Goal: Task Accomplishment & Management: Use online tool/utility

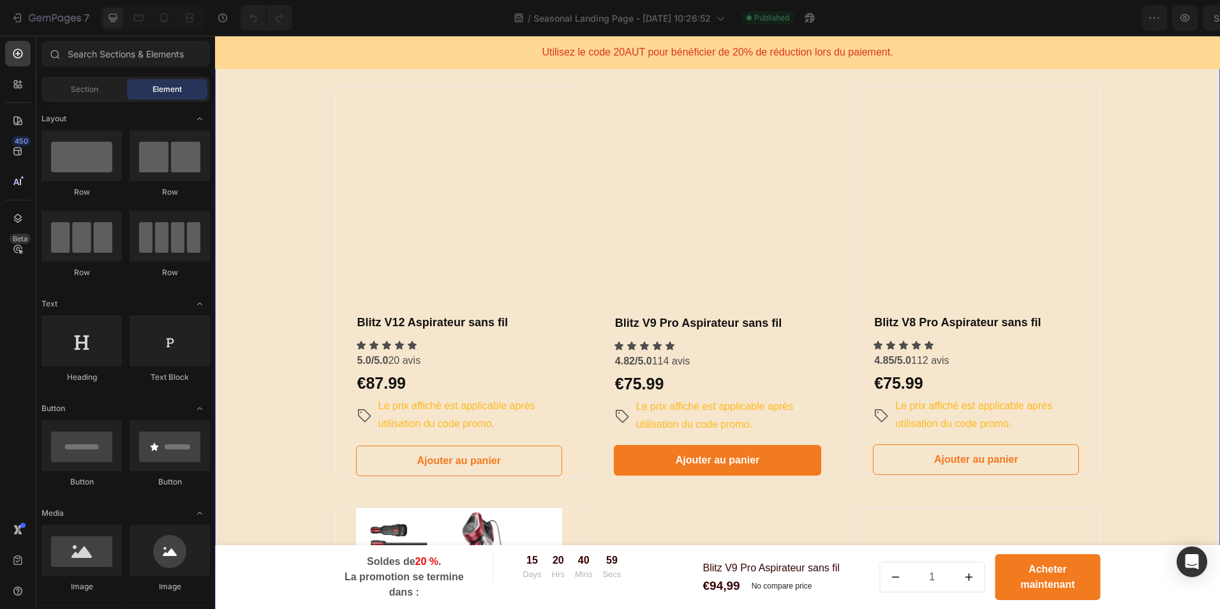
scroll to position [766, 0]
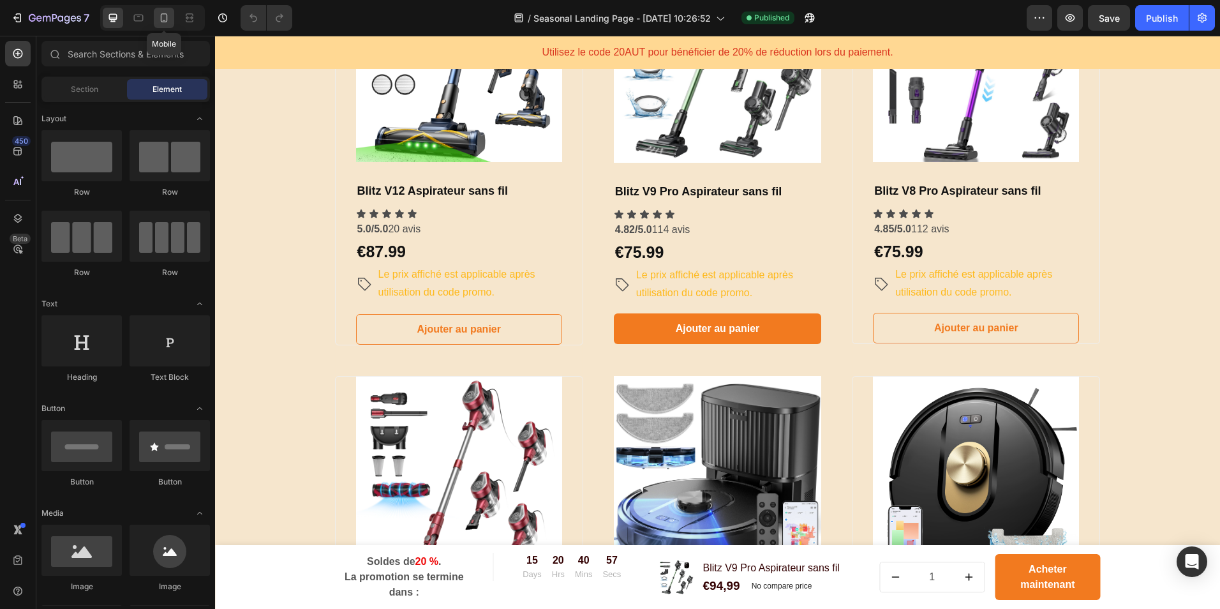
click at [167, 12] on icon at bounding box center [164, 17] width 13 height 13
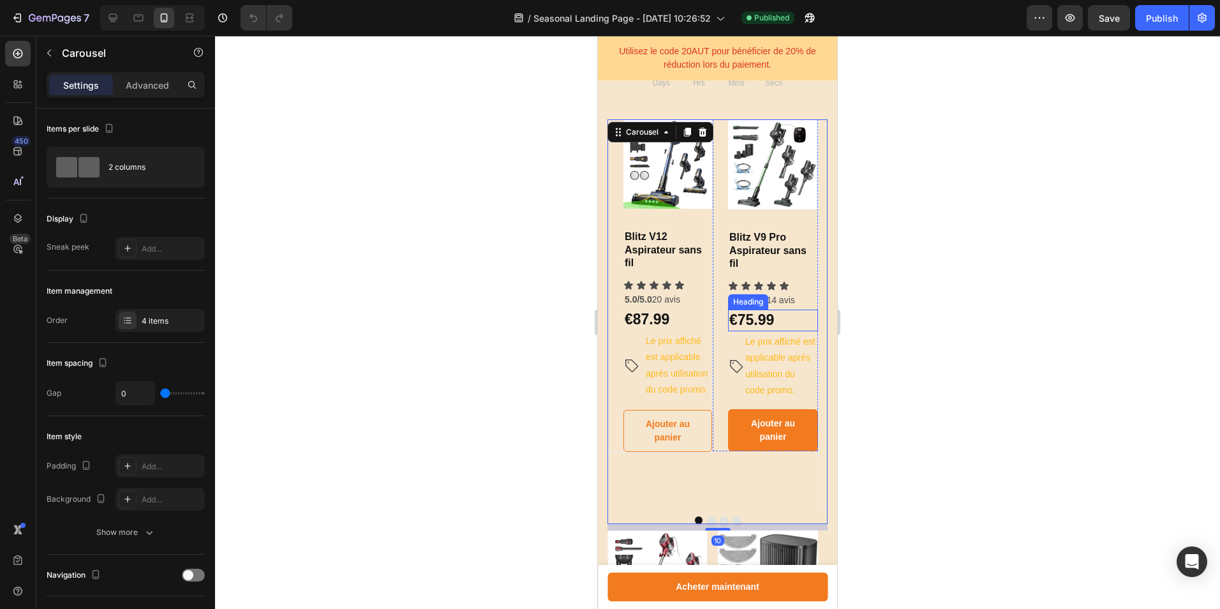
scroll to position [666, 0]
click at [720, 525] on button "Dot" at bounding box center [724, 521] width 8 height 8
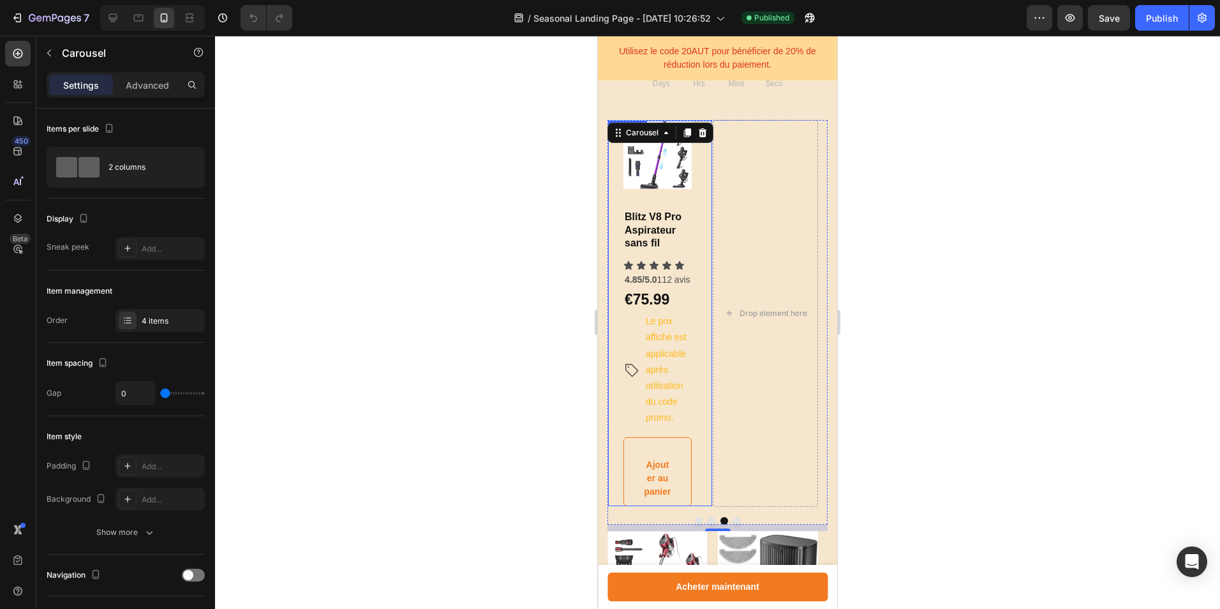
click at [692, 364] on div "Product Images & Gallery Blitz V8 Pro Aspirateur sans fil Heading Icon Icon Ico…" at bounding box center [660, 313] width 105 height 387
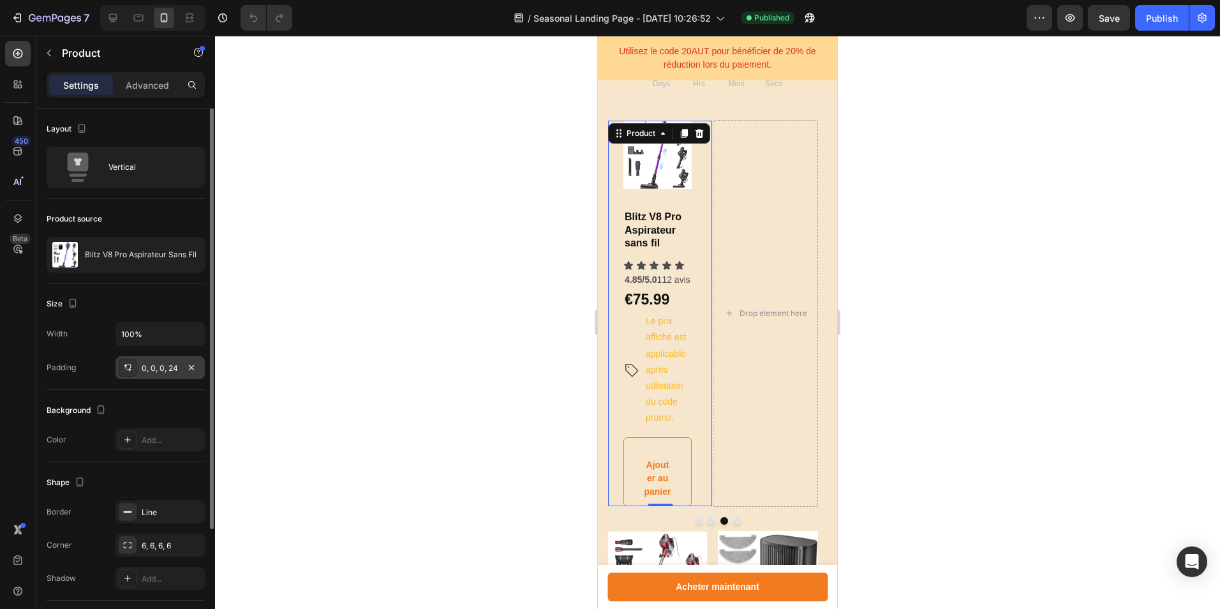
scroll to position [147, 0]
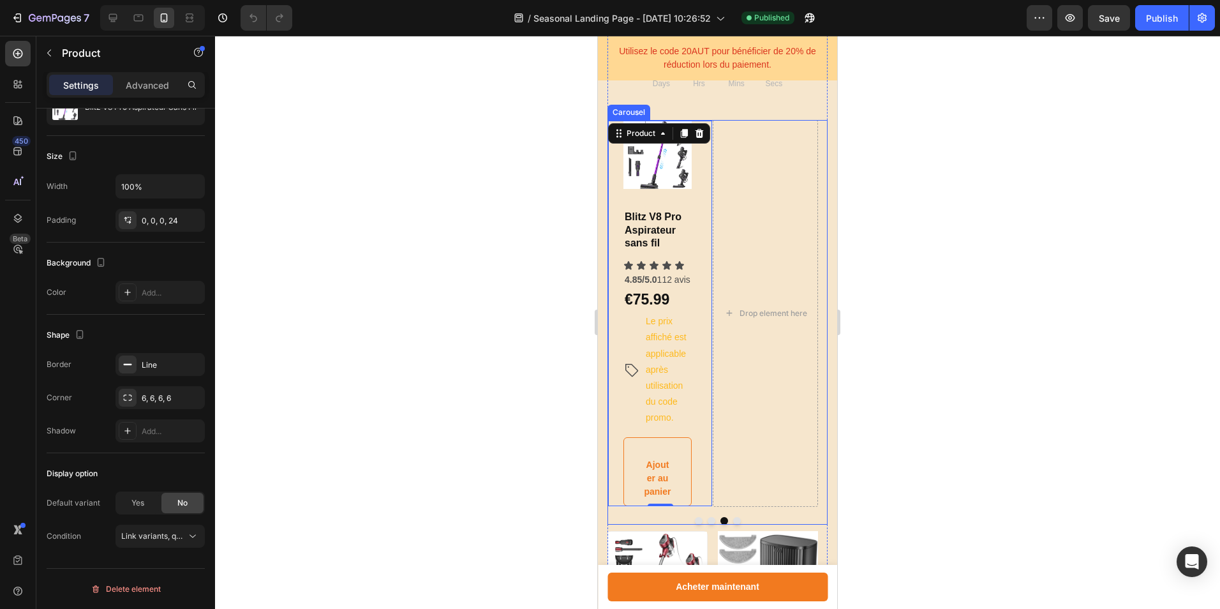
click at [708, 525] on button "Dot" at bounding box center [712, 521] width 8 height 8
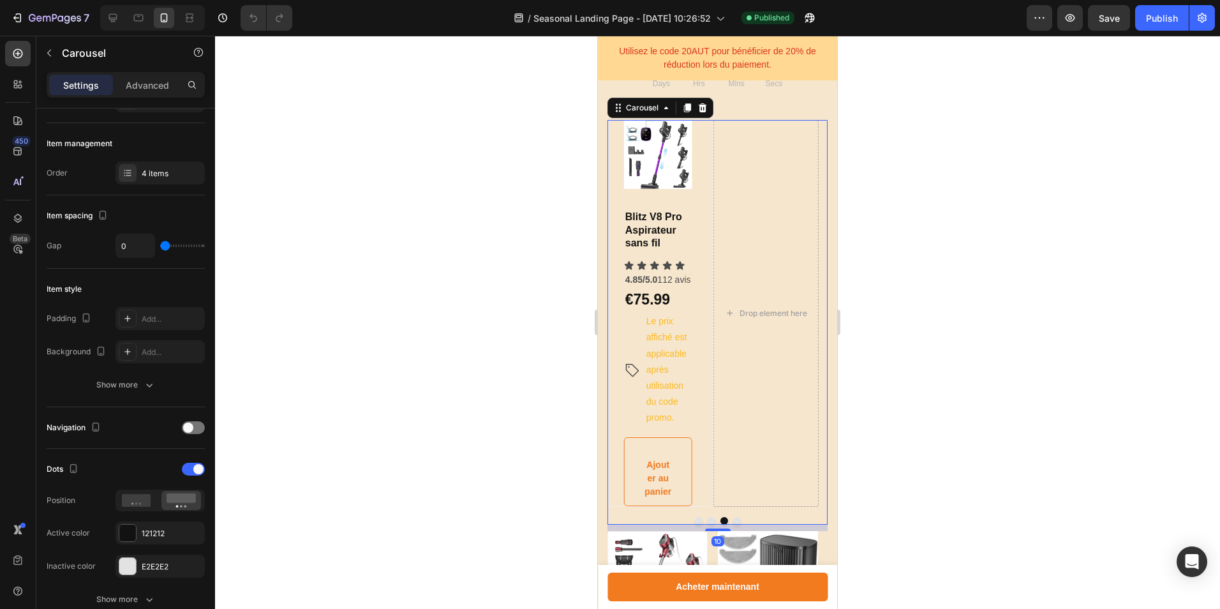
scroll to position [0, 0]
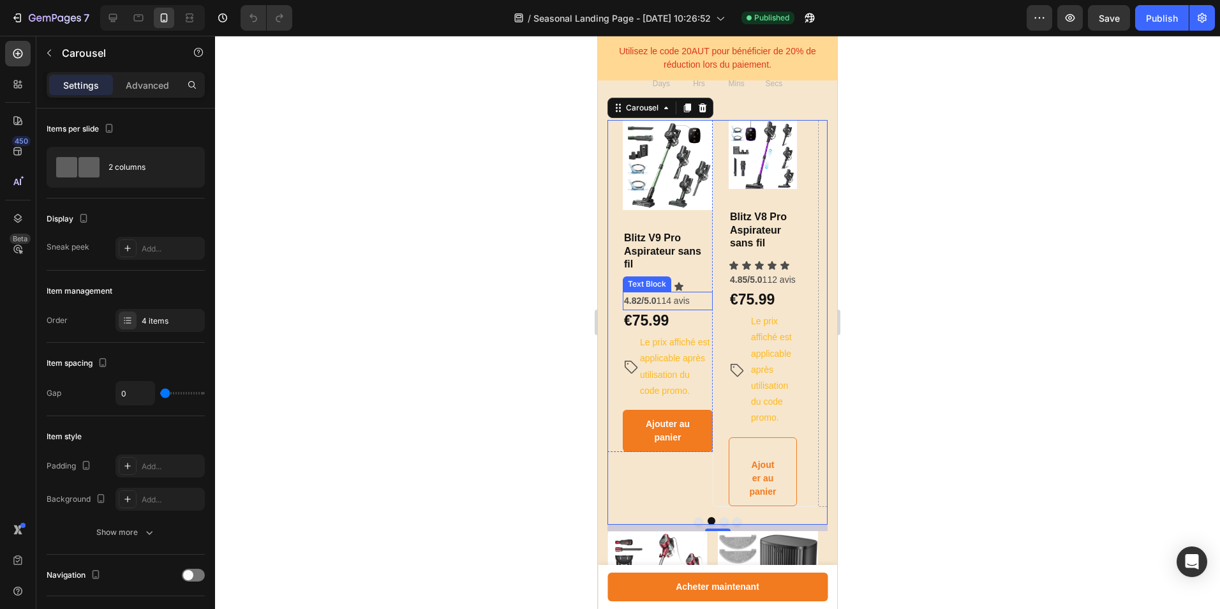
click at [694, 297] on p "4.82/5.0 114 avis" at bounding box center [667, 301] width 87 height 16
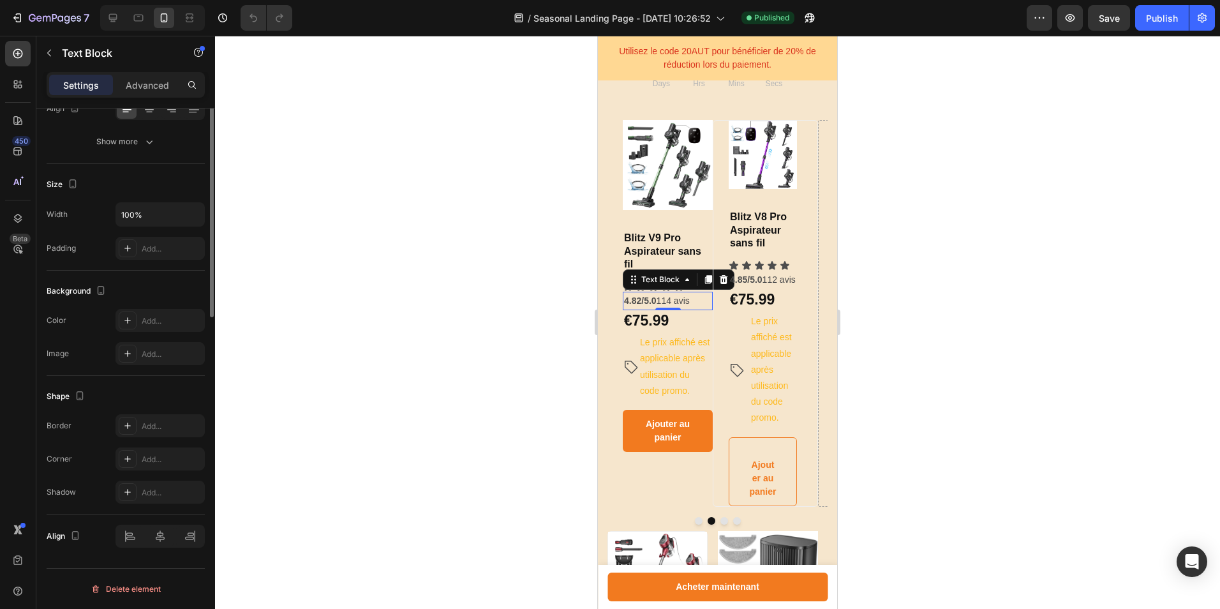
scroll to position [28, 0]
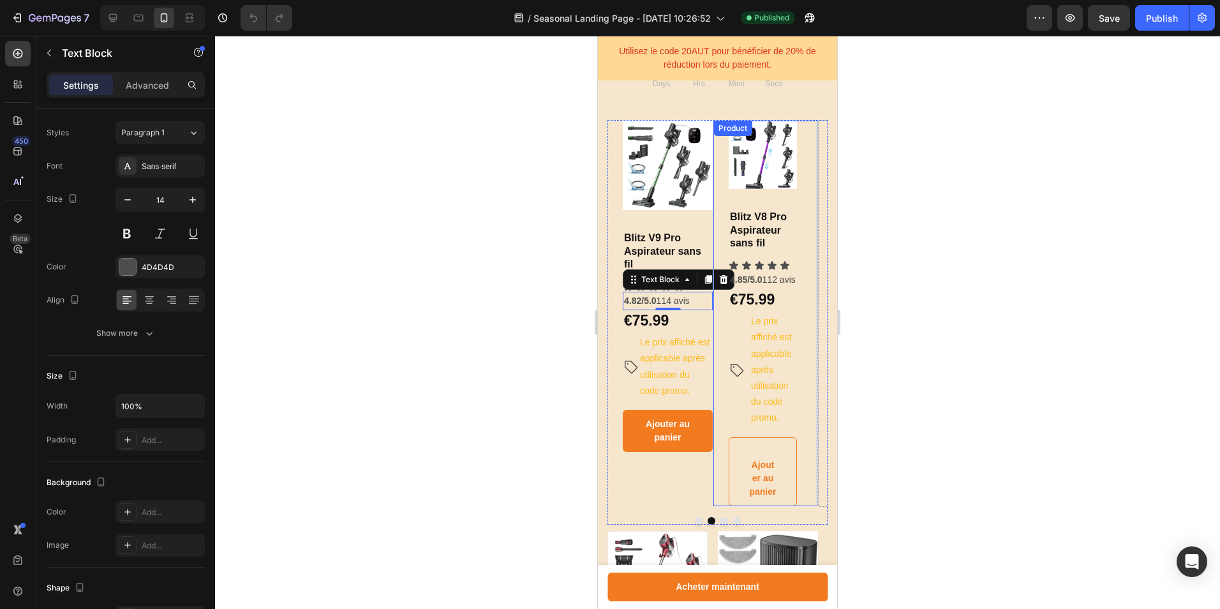
click at [803, 347] on div "Product Images & Gallery Blitz V8 Pro Aspirateur sans fil Heading Icon Icon Ico…" at bounding box center [765, 313] width 105 height 387
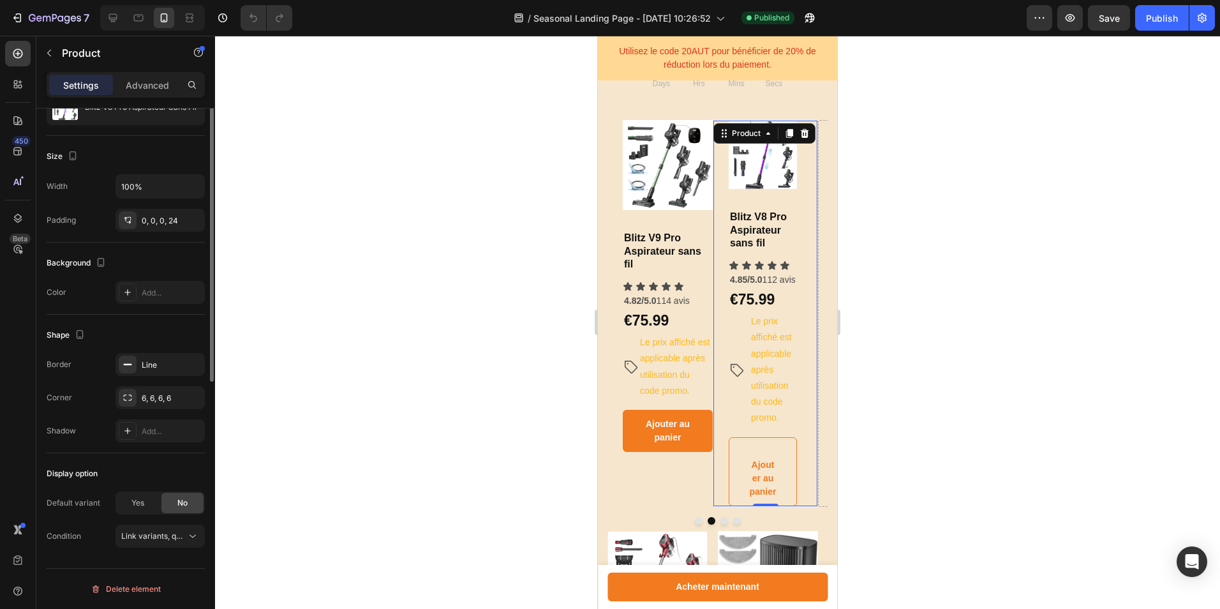
scroll to position [0, 0]
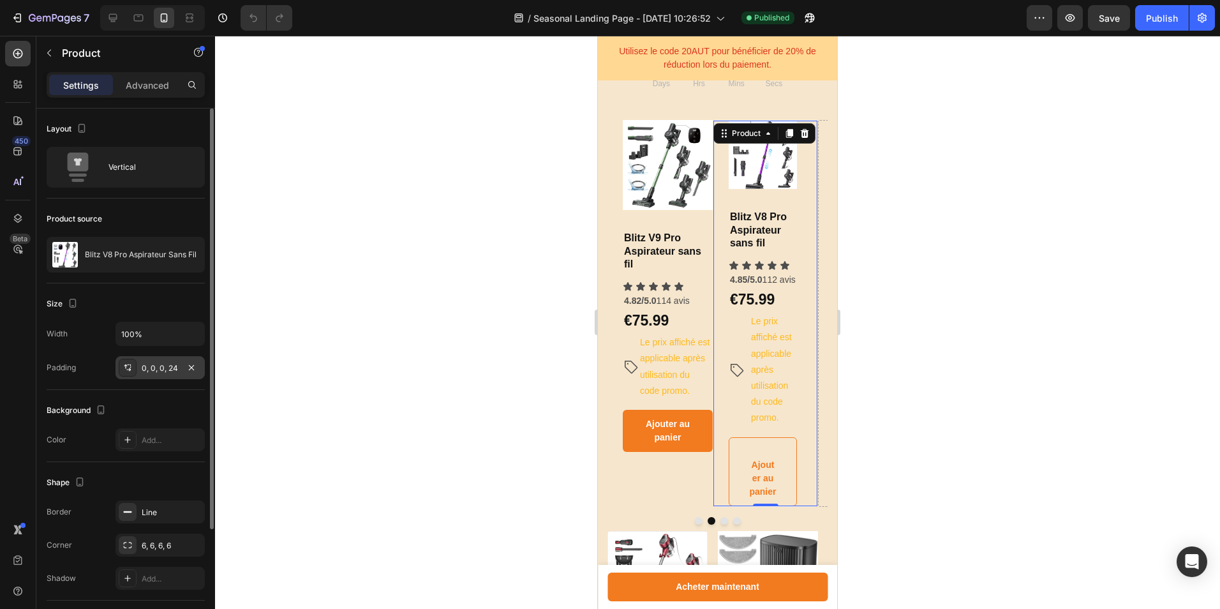
click at [164, 371] on div "0, 0, 0, 24" at bounding box center [160, 367] width 37 height 11
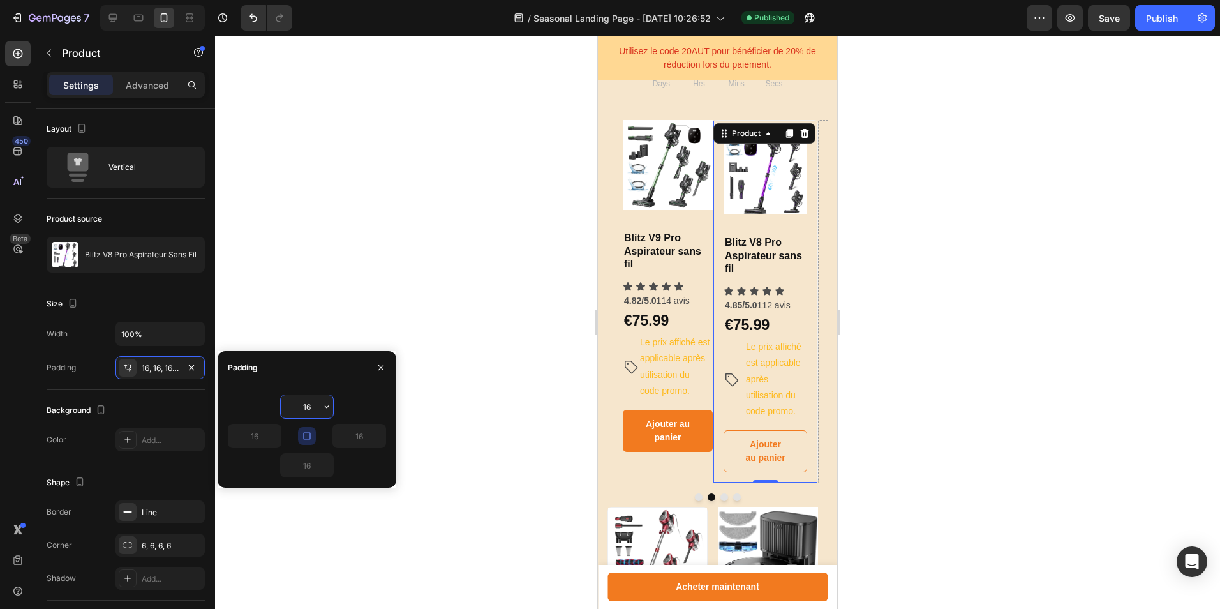
type input "0"
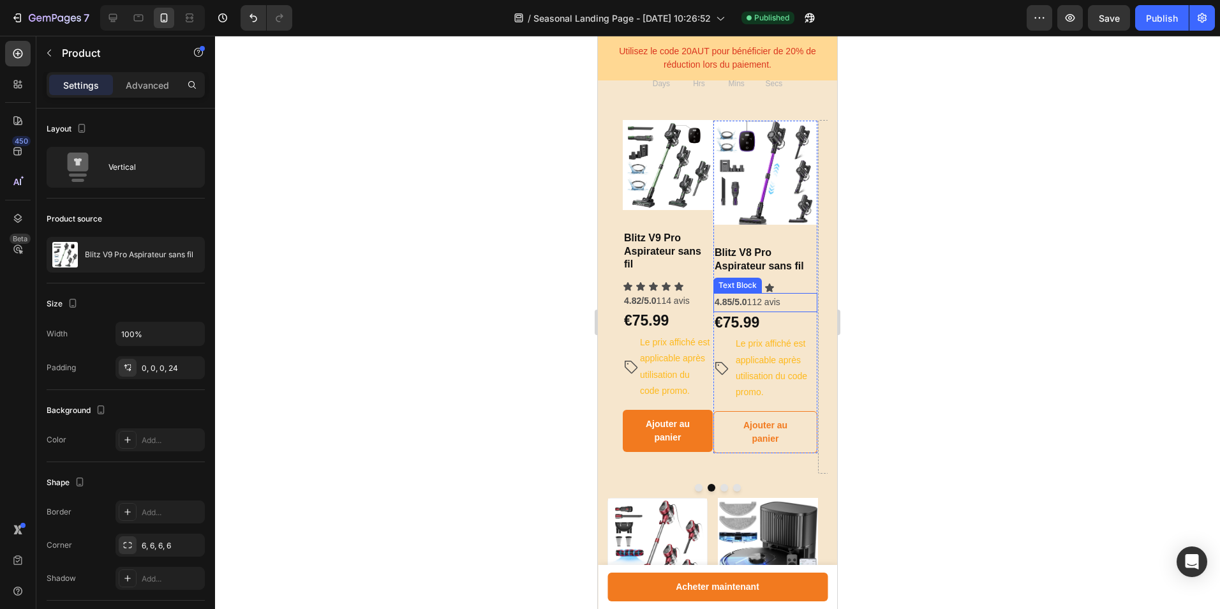
click at [809, 311] on div "4.85/5.0 112 avis" at bounding box center [765, 302] width 104 height 19
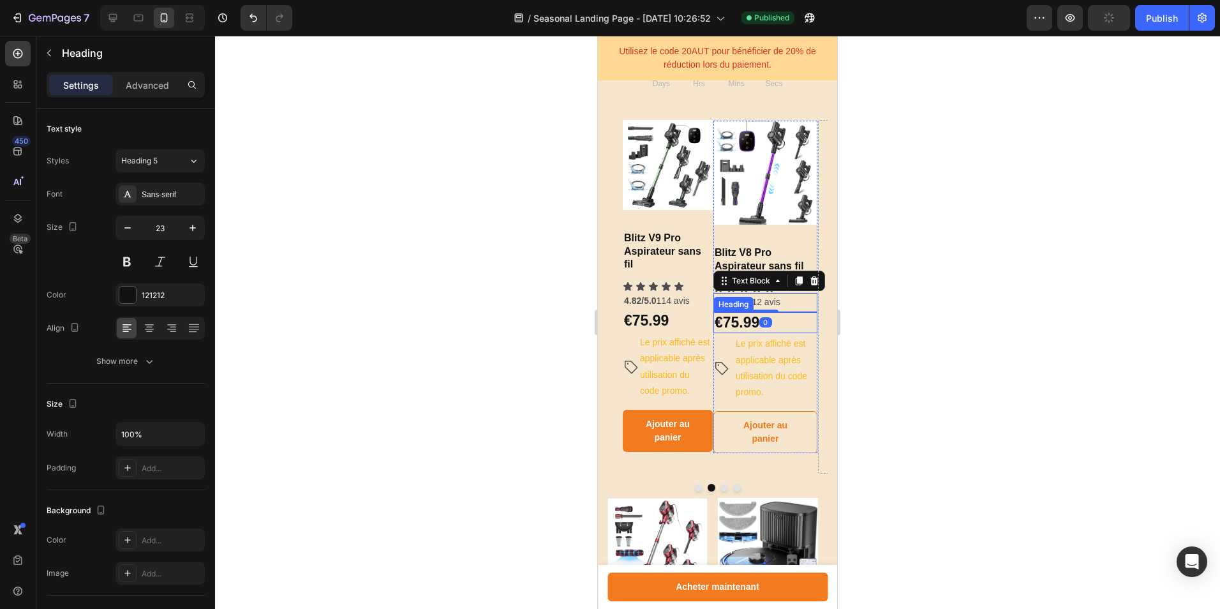
click at [810, 327] on h2 "€75.99" at bounding box center [765, 323] width 104 height 22
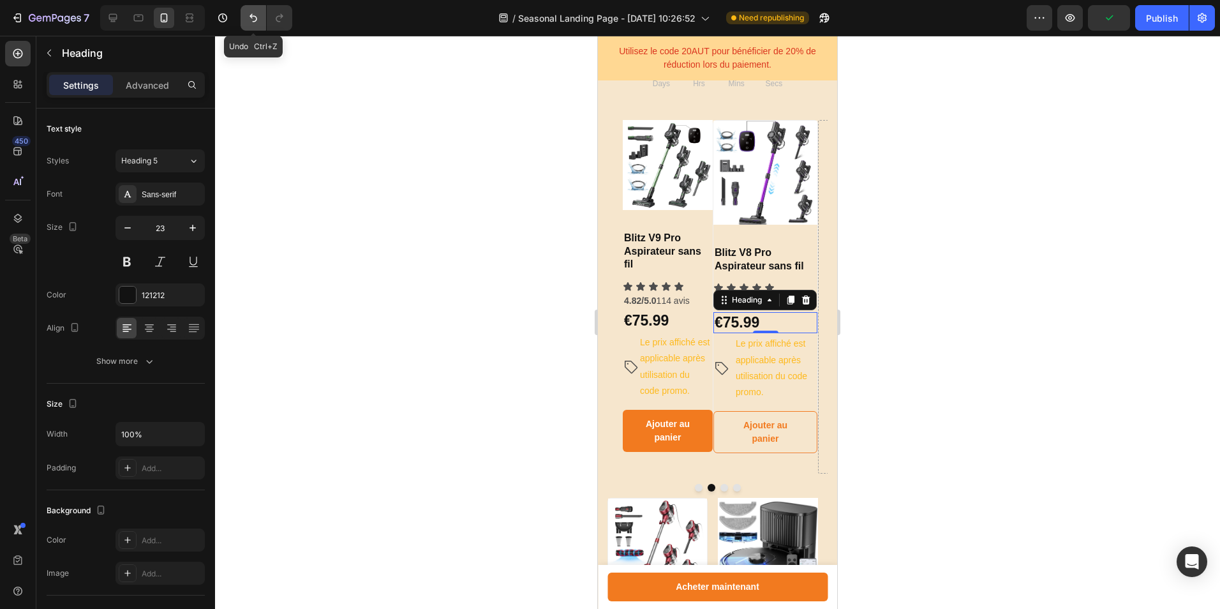
click at [257, 19] on icon "Undo/Redo" at bounding box center [253, 17] width 13 height 13
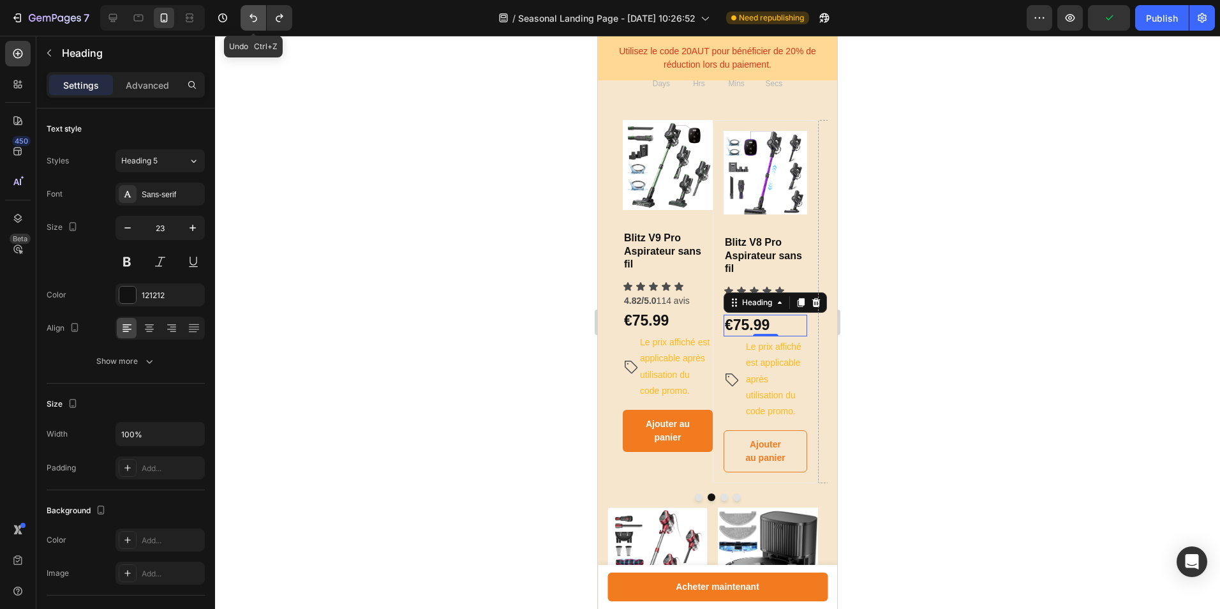
click at [257, 19] on icon "Undo/Redo" at bounding box center [253, 17] width 13 height 13
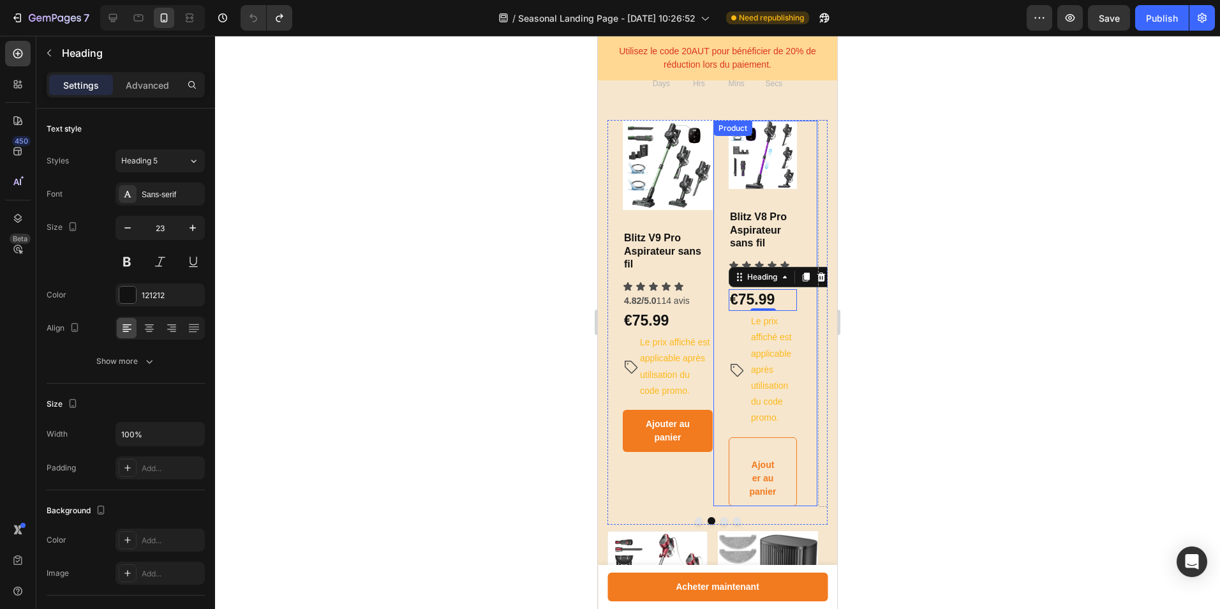
click at [803, 200] on div "Product Images & Gallery Blitz V8 Pro Aspirateur sans fil Heading Icon Icon Ico…" at bounding box center [765, 313] width 105 height 387
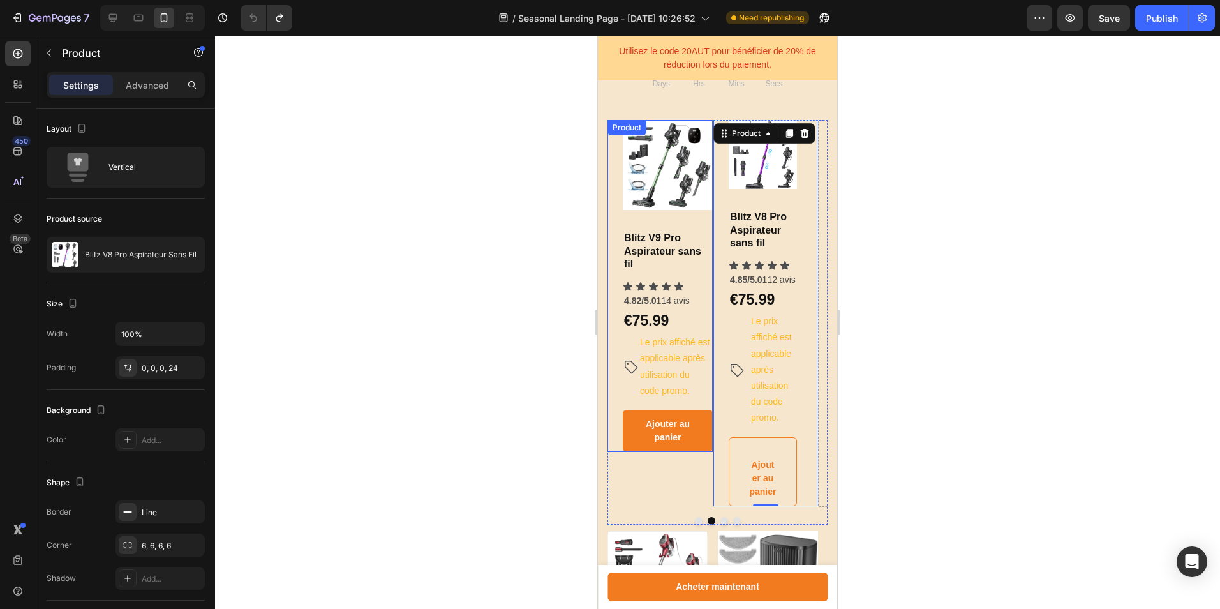
click at [613, 358] on div "Product Images & Gallery Blitz V9 Pro Aspirateur sans fil Heading Icon Icon Ico…" at bounding box center [660, 286] width 105 height 332
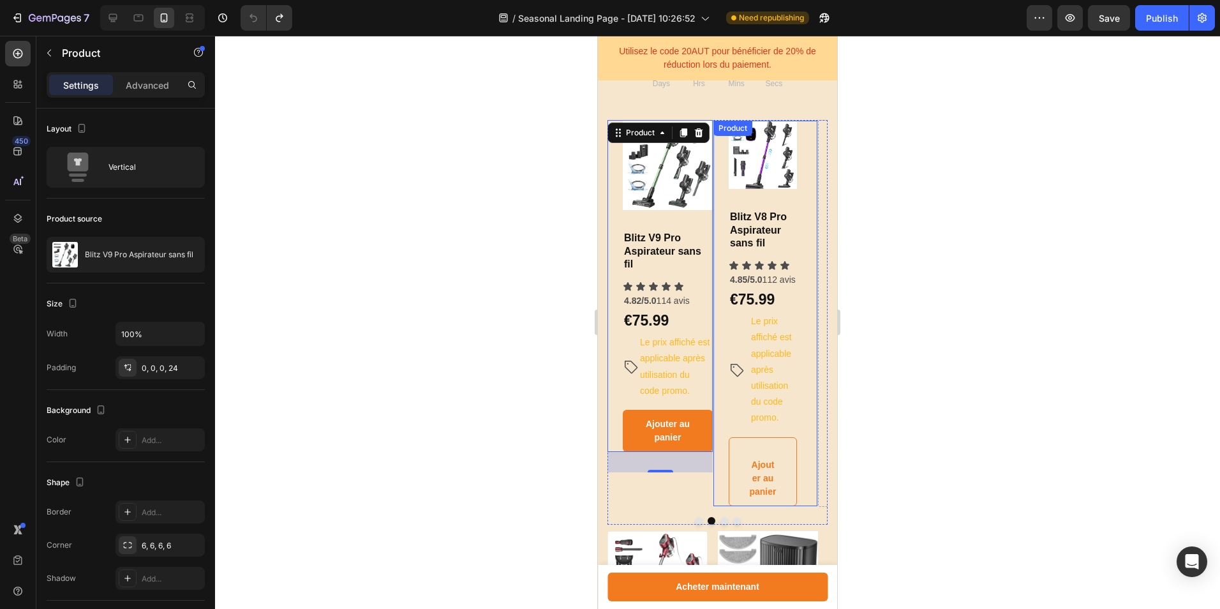
click at [726, 342] on div "Product Images & Gallery Blitz V8 Pro Aspirateur sans fil Heading Icon Icon Ico…" at bounding box center [765, 313] width 105 height 387
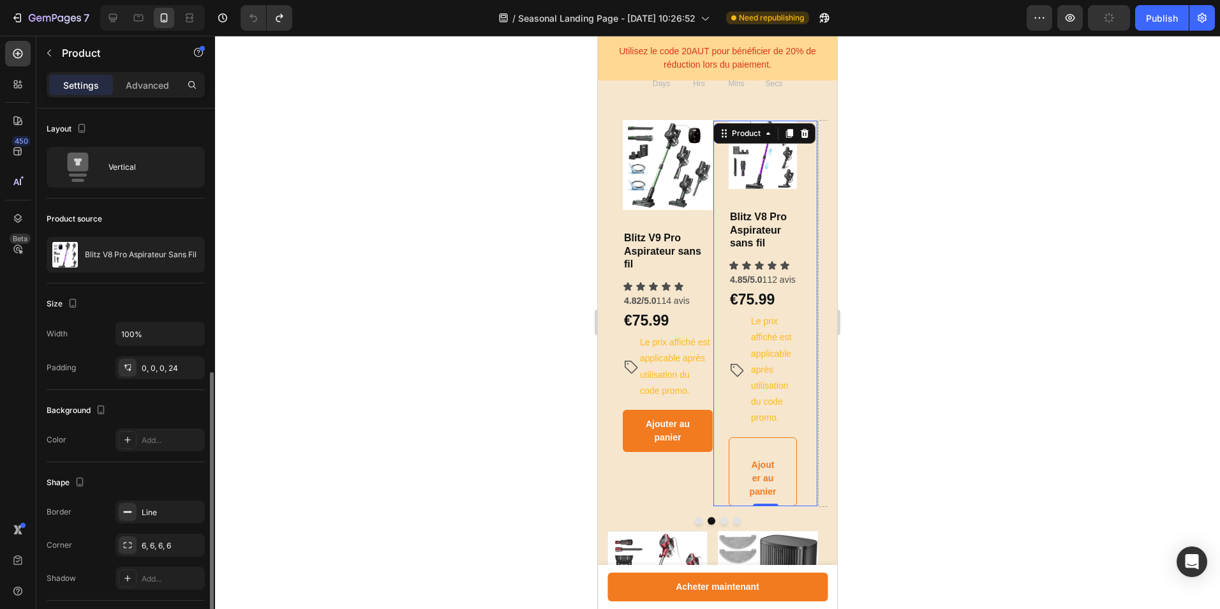
scroll to position [147, 0]
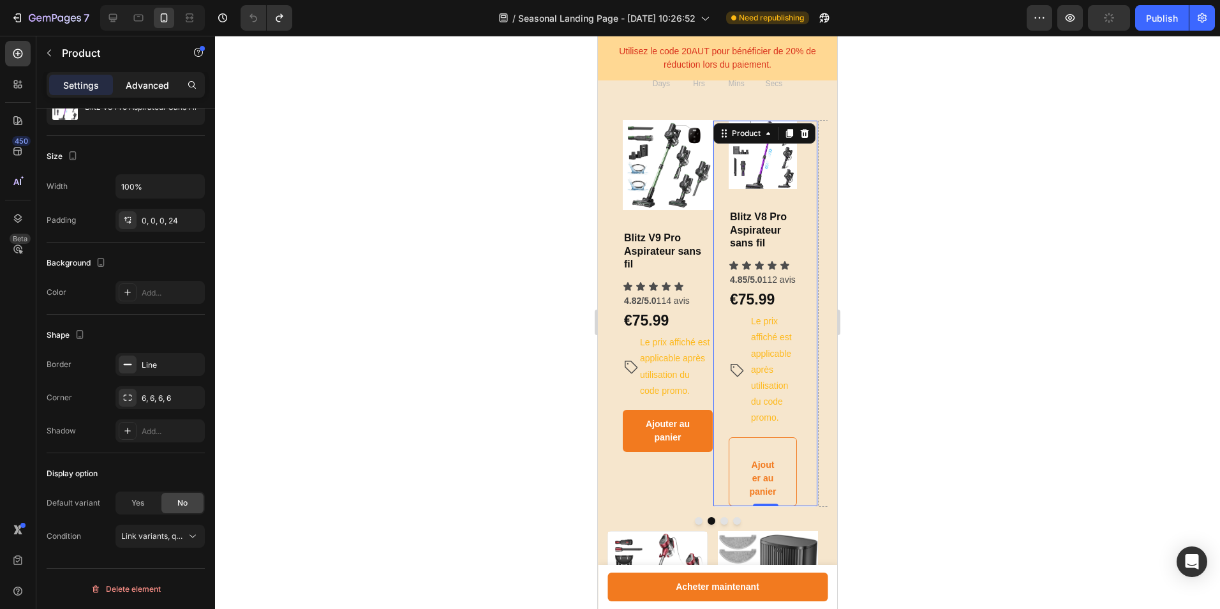
click at [138, 90] on p "Advanced" at bounding box center [147, 84] width 43 height 13
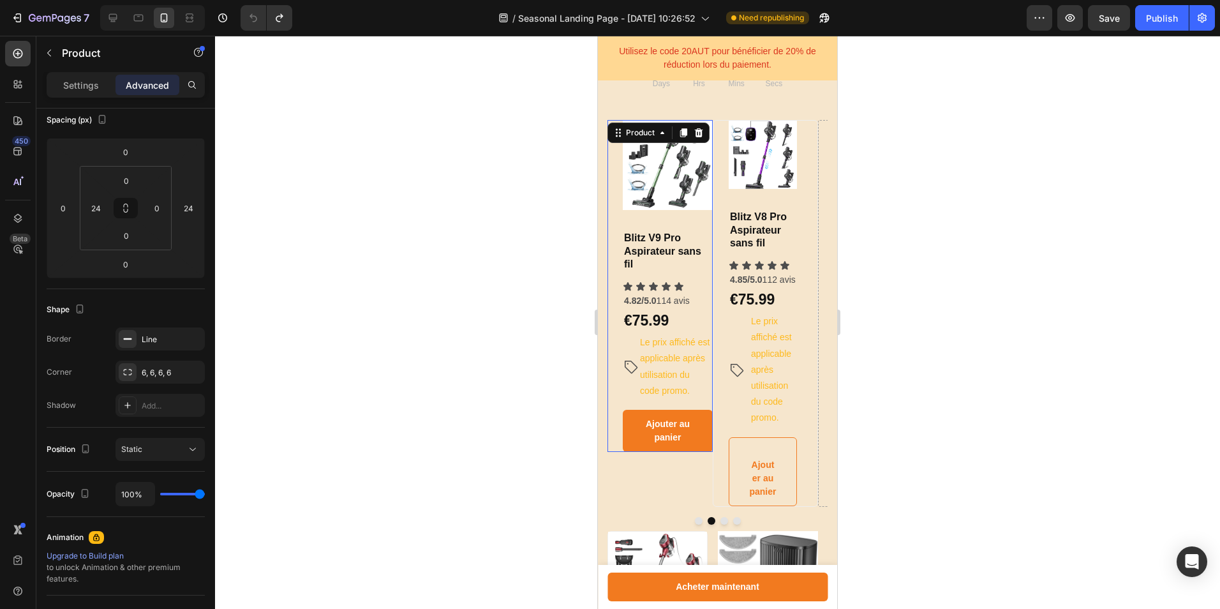
click at [615, 342] on div "Product Images & Gallery Blitz V9 Pro Aspirateur sans fil Heading Icon Icon Ico…" at bounding box center [660, 286] width 105 height 332
click at [760, 347] on p "​ ​Le prix affiché est applicable après utilisation du code promo.​" at bounding box center [773, 369] width 44 height 113
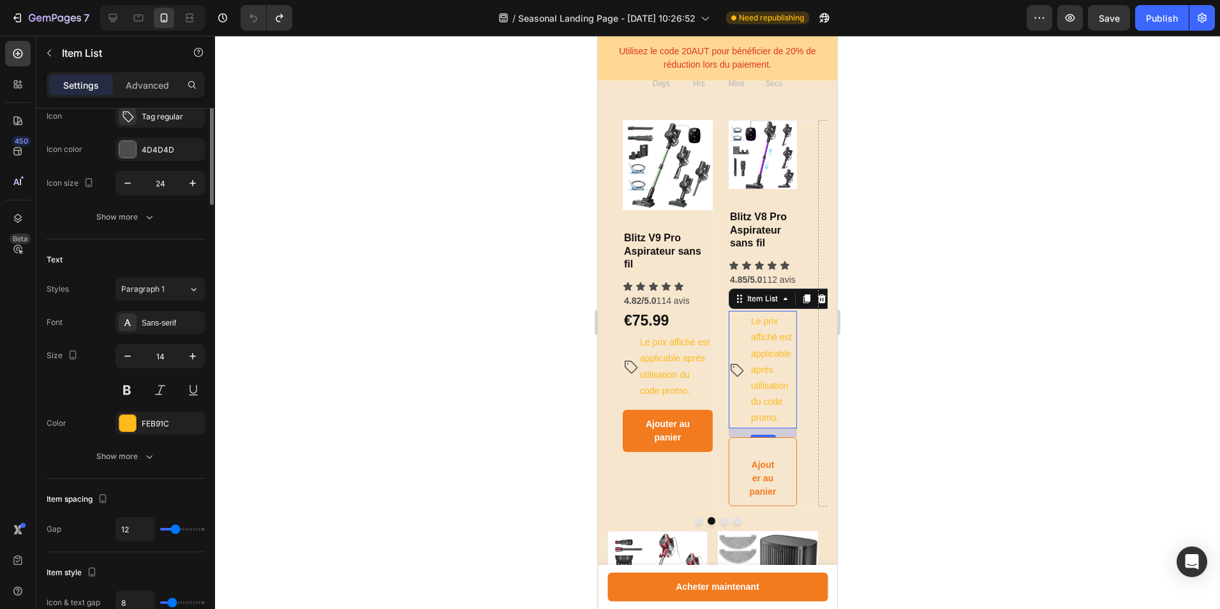
scroll to position [0, 0]
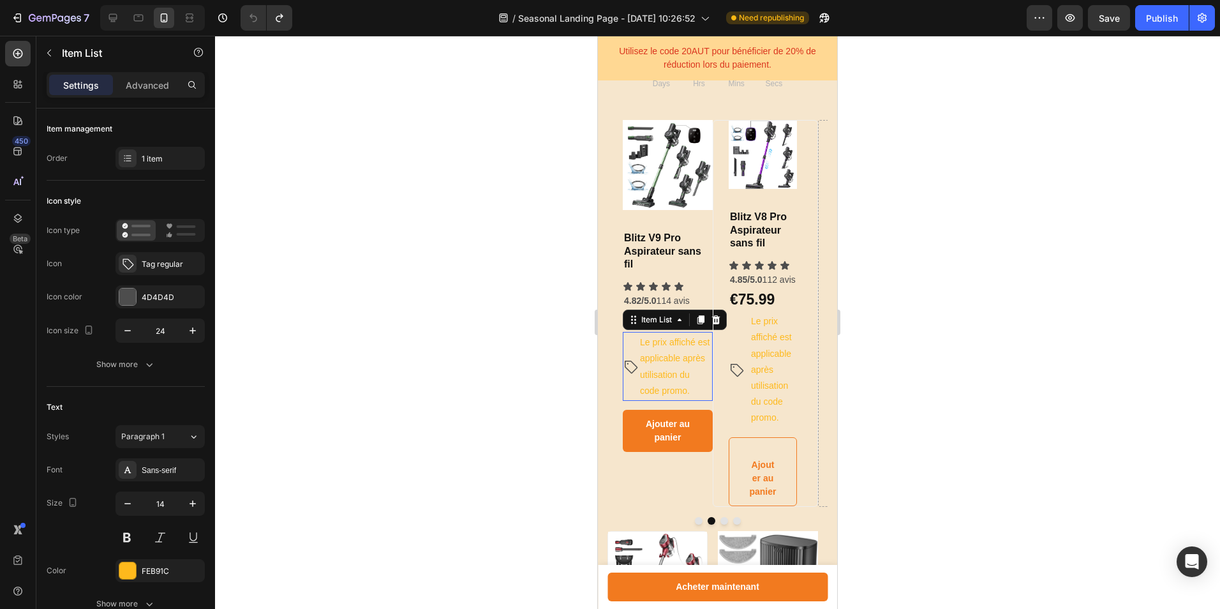
click at [685, 369] on p "​ ​Le prix affiché est applicable après utilisation du code promo.​" at bounding box center [675, 366] width 71 height 65
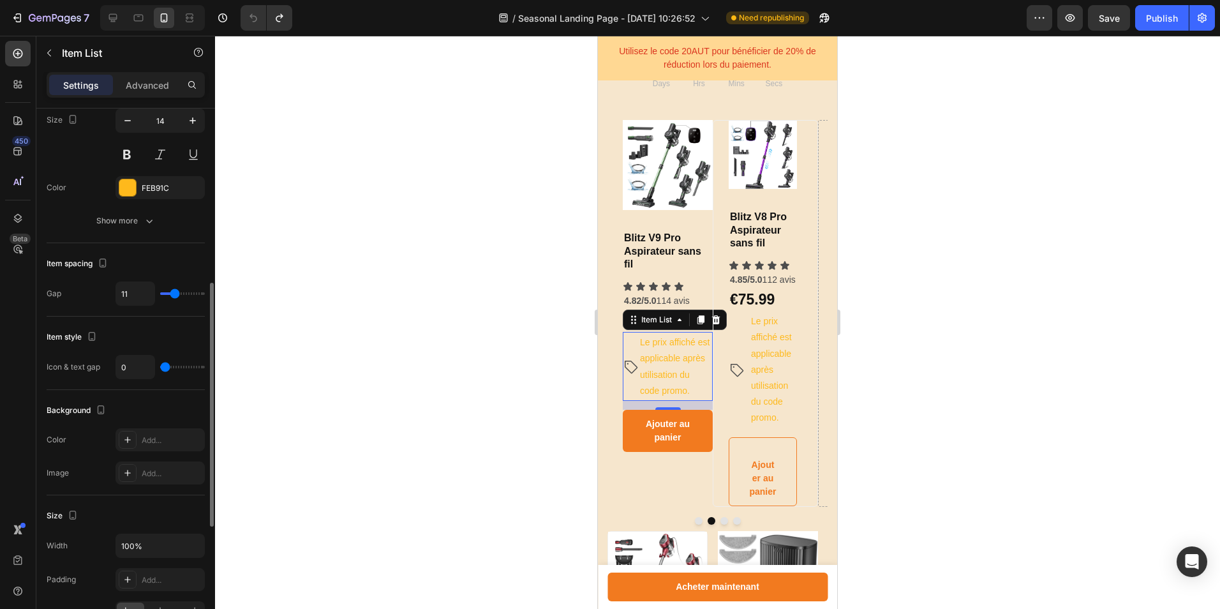
scroll to position [447, 0]
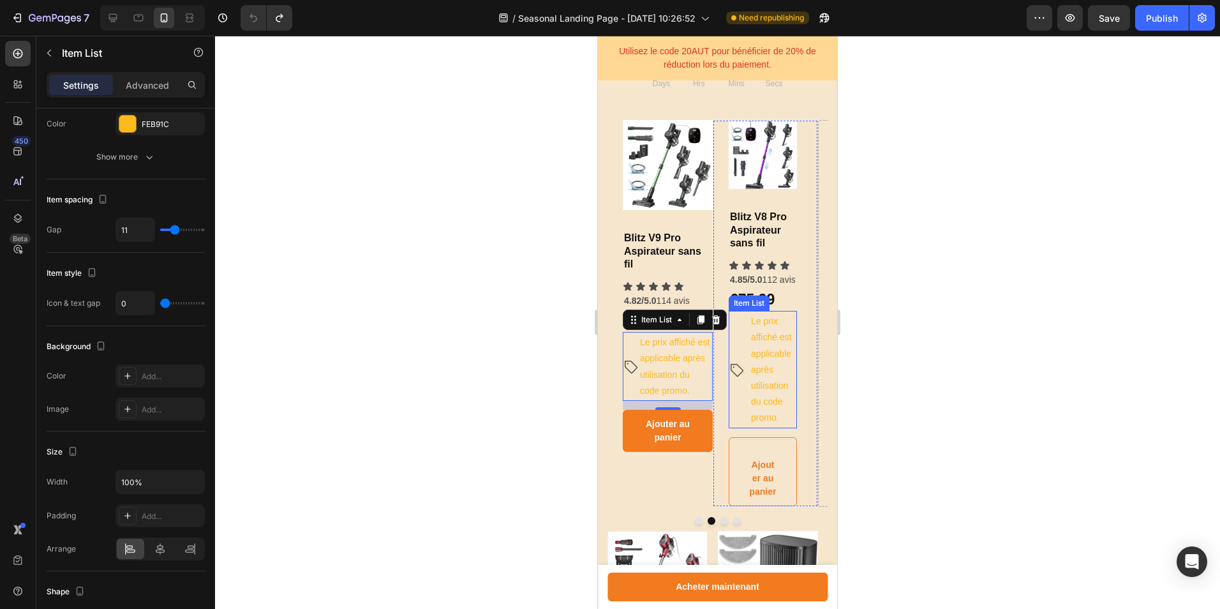
click at [765, 394] on p "​ ​Le prix affiché est applicable après utilisation du code promo.​" at bounding box center [773, 369] width 44 height 113
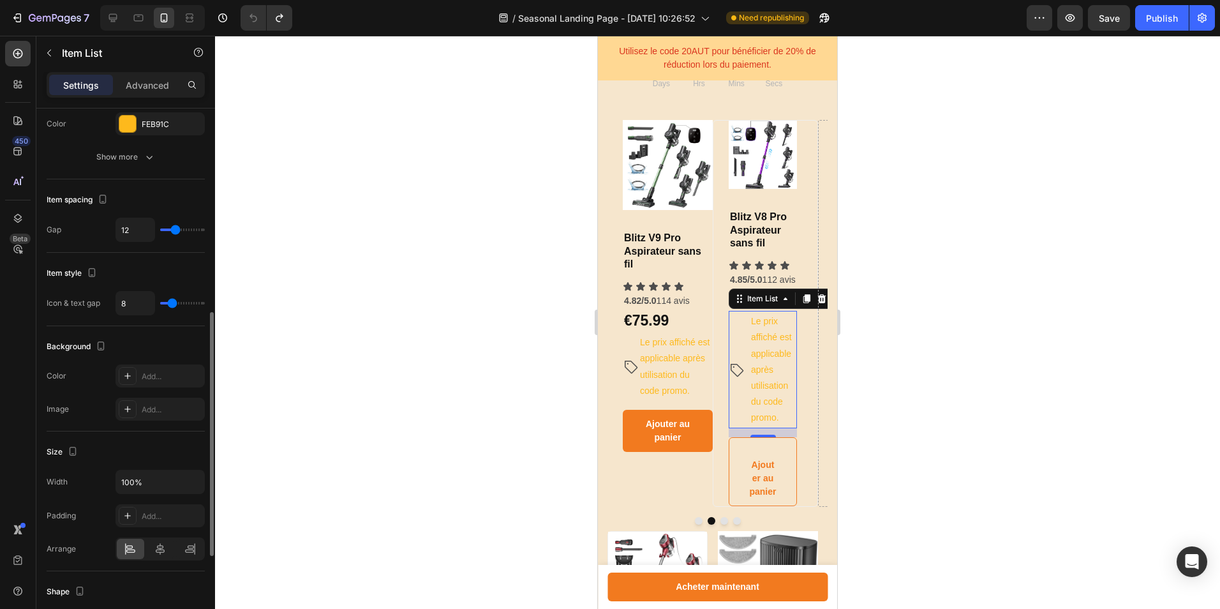
type input "7"
type input "8"
type input "9"
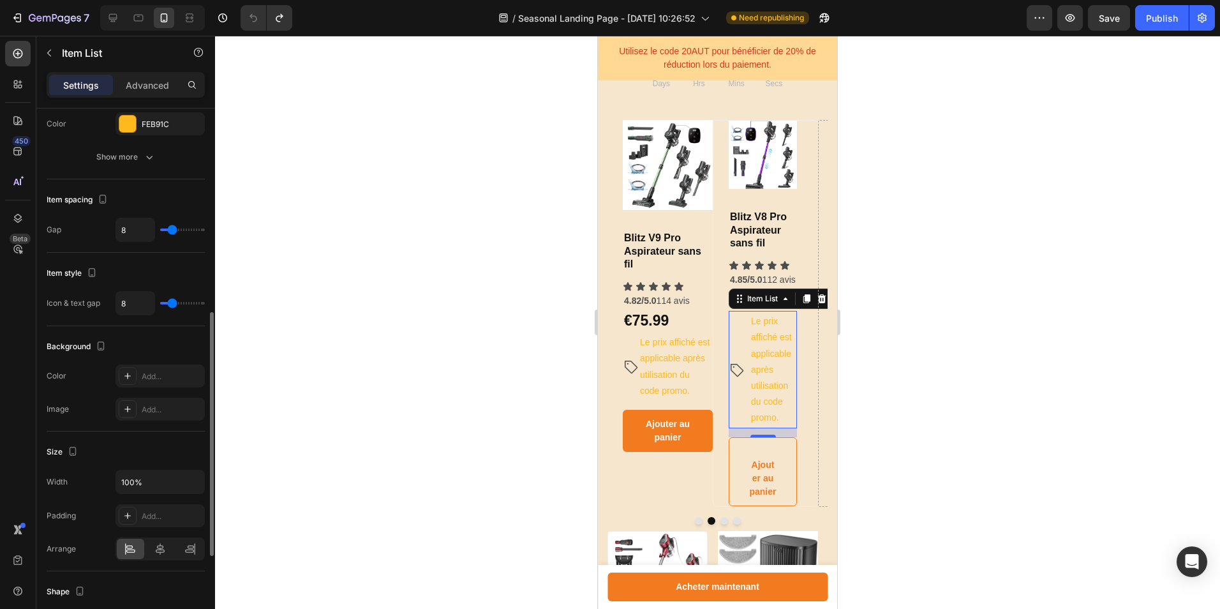
type input "9"
type input "10"
click at [174, 229] on input "range" at bounding box center [182, 229] width 45 height 3
click at [650, 350] on p "​ ​Le prix affiché est applicable après utilisation du code promo.​" at bounding box center [675, 366] width 71 height 65
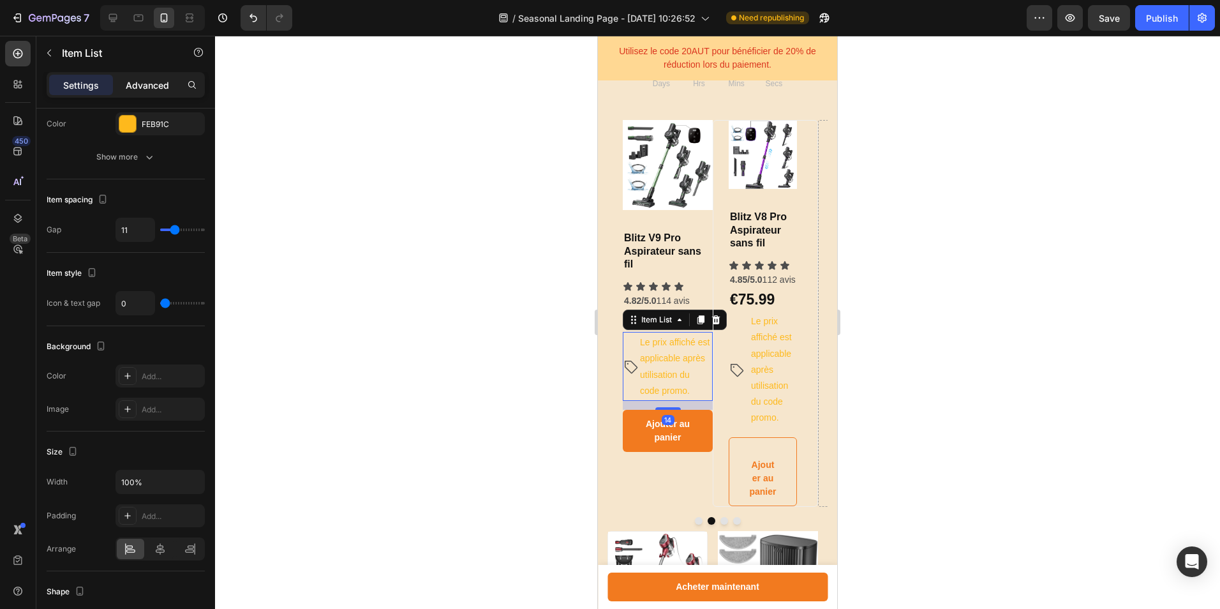
click at [169, 78] on div "Advanced" at bounding box center [148, 85] width 64 height 20
type input "100%"
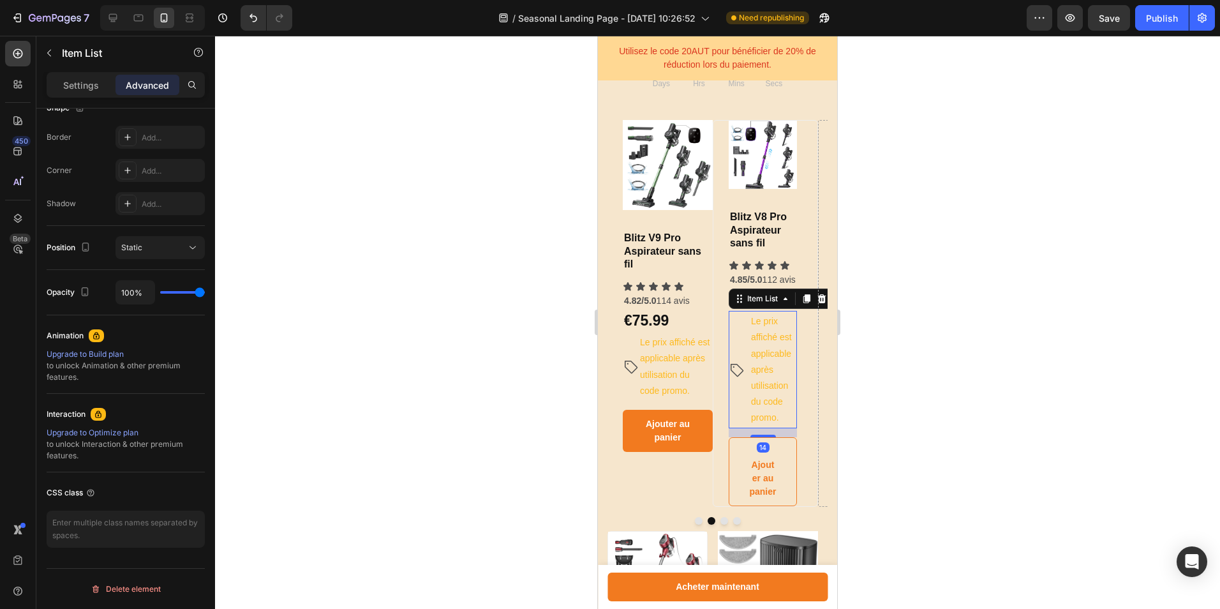
click at [787, 358] on p "​ ​Le prix affiché est applicable après utilisation du code promo.​" at bounding box center [773, 369] width 44 height 113
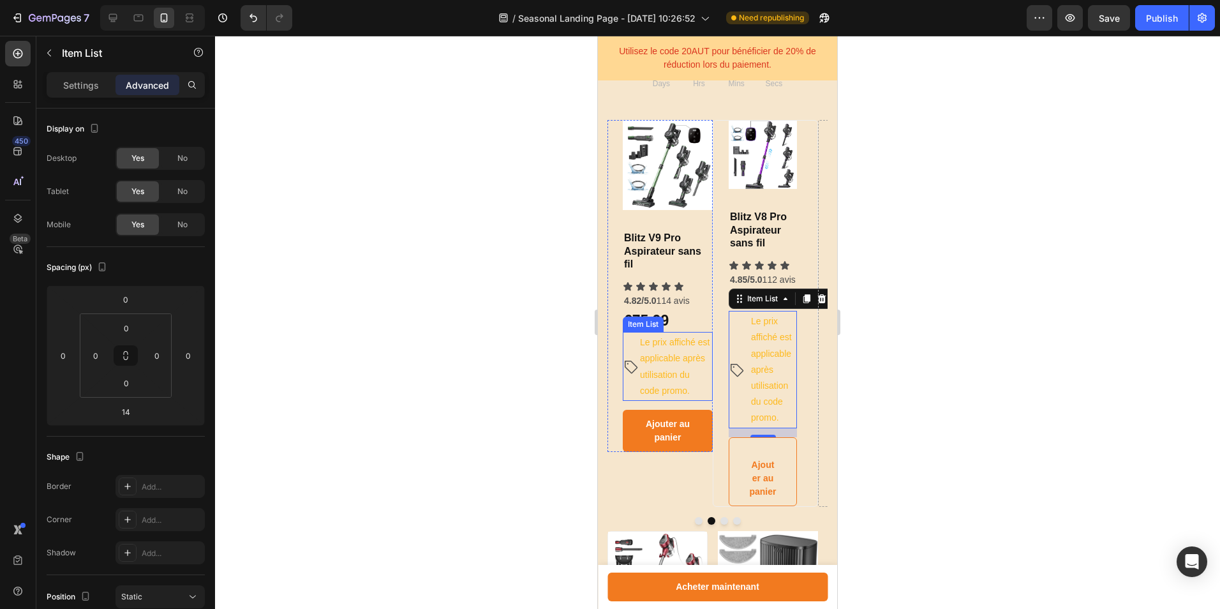
click at [660, 357] on p "​ ​Le prix affiché est applicable après utilisation du code promo.​" at bounding box center [675, 366] width 71 height 65
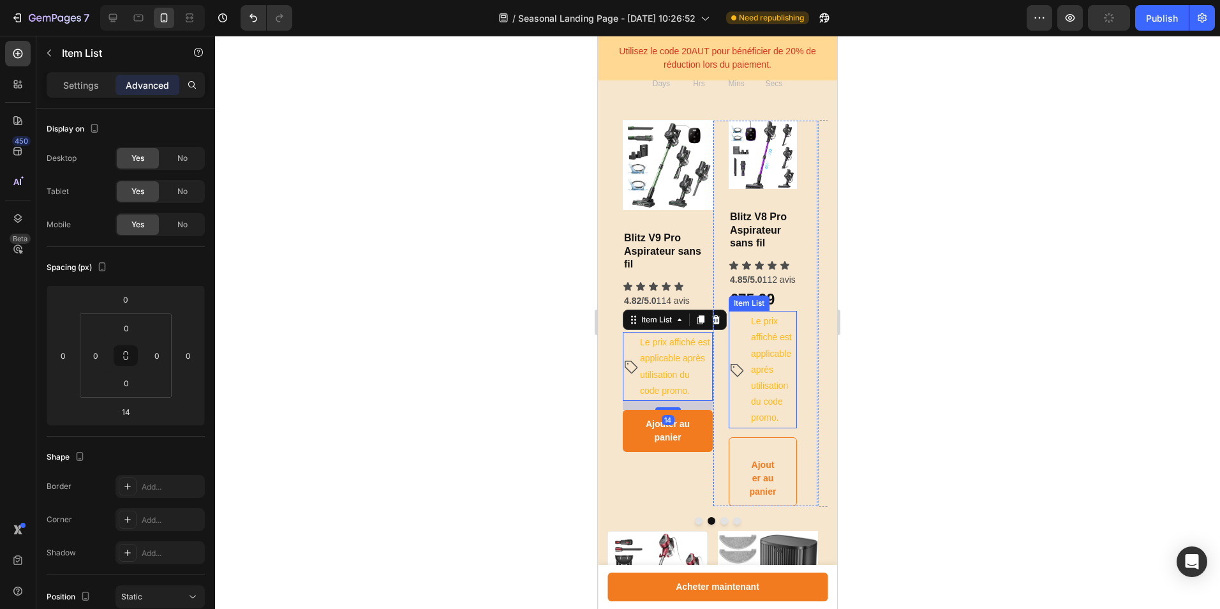
click at [770, 370] on p "​ ​Le prix affiché est applicable après utilisation du code promo.​" at bounding box center [773, 369] width 44 height 113
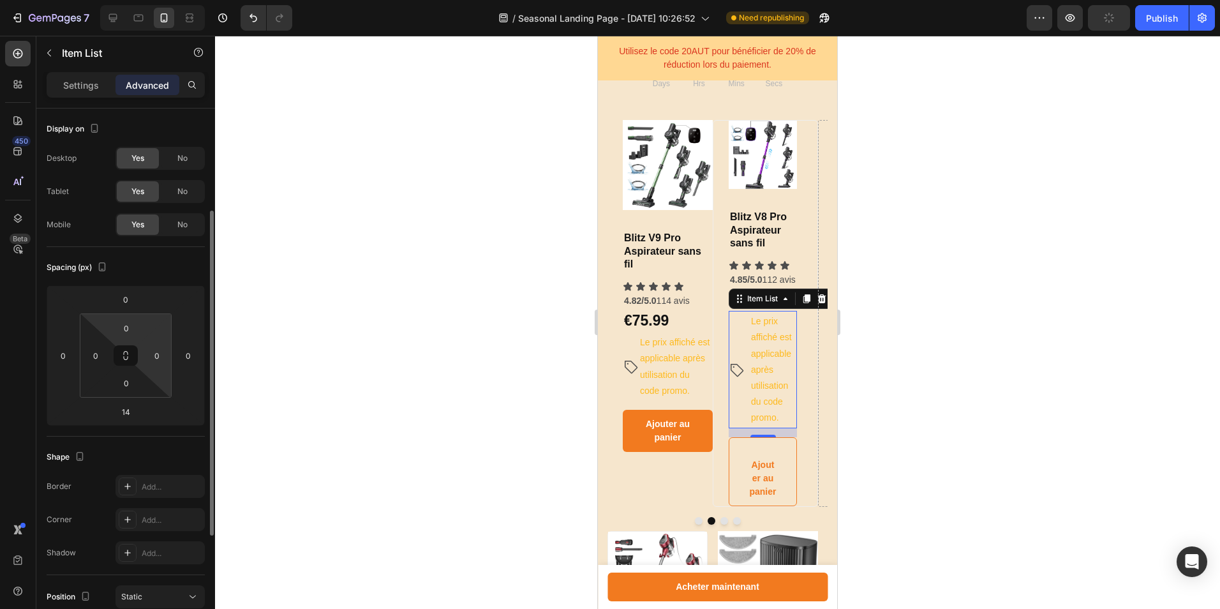
scroll to position [349, 0]
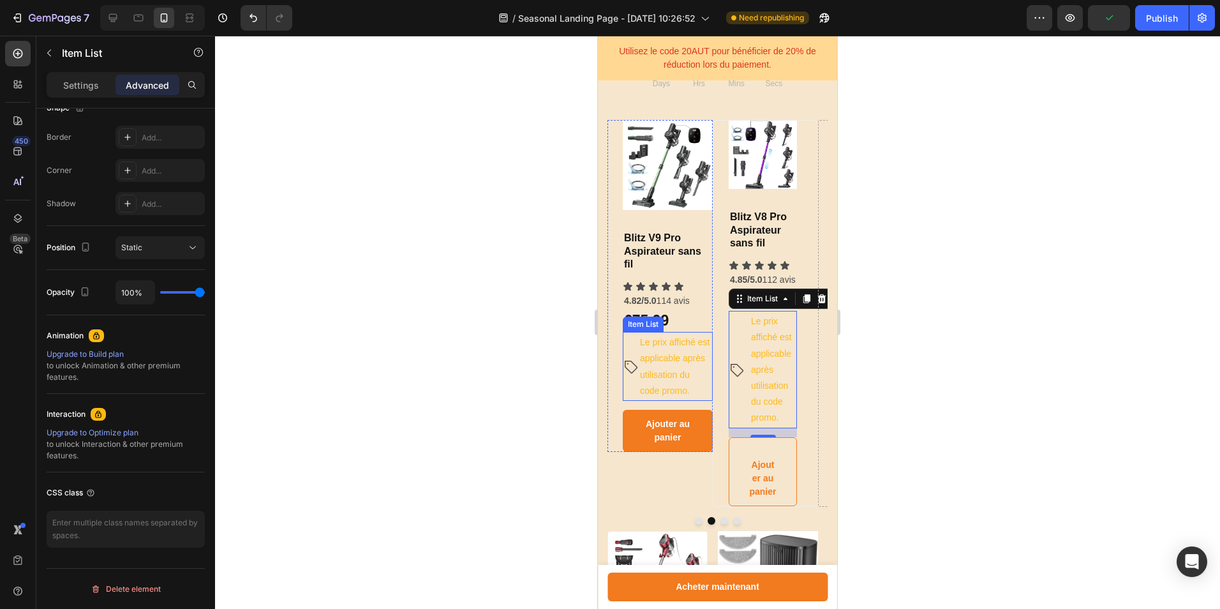
click at [666, 382] on p "​ ​Le prix affiché est applicable après utilisation du code promo.​" at bounding box center [675, 366] width 71 height 65
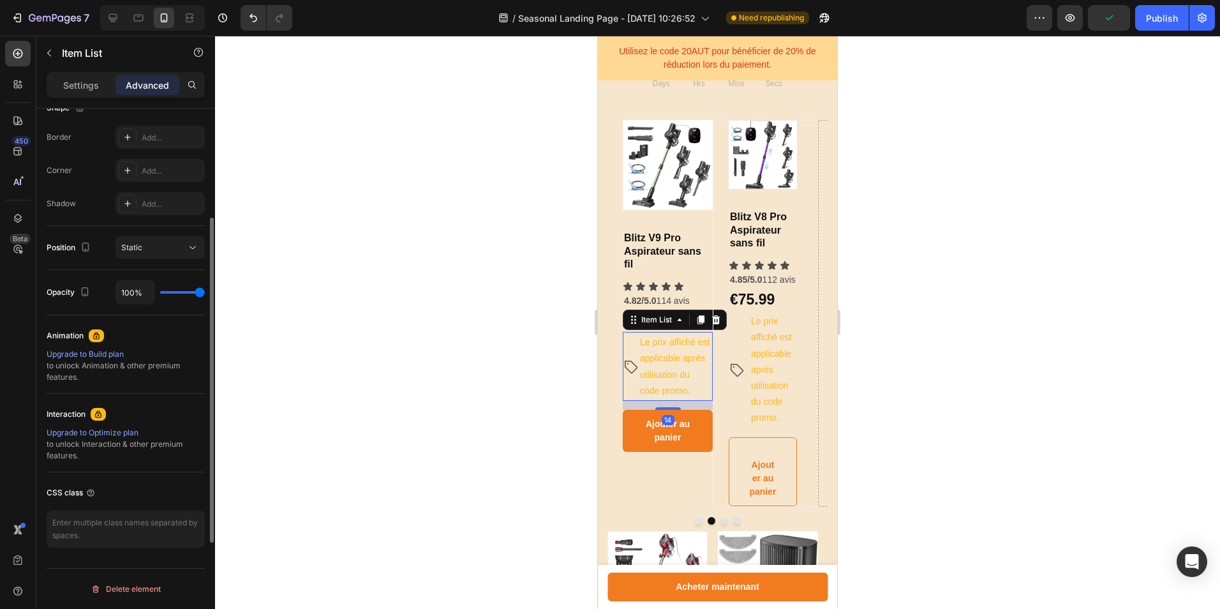
scroll to position [0, 0]
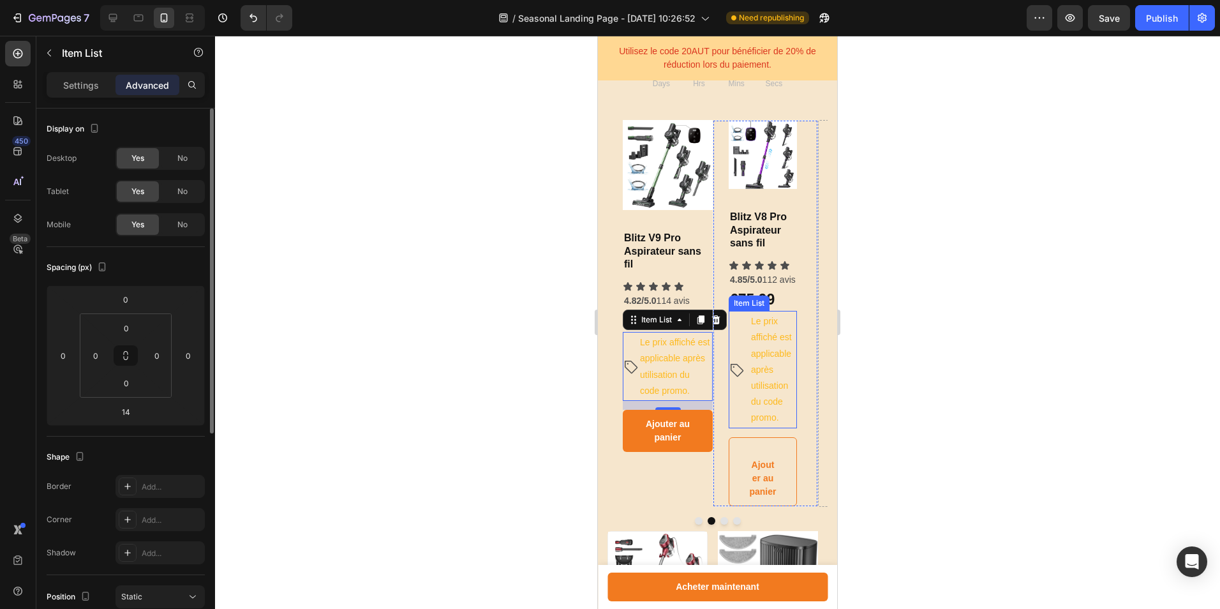
click at [741, 372] on div "​ ​Le prix affiché est applicable après utilisation du code promo.​" at bounding box center [763, 369] width 68 height 117
click at [695, 369] on p "​ ​Le prix affiché est applicable après utilisation du code promo.​" at bounding box center [675, 366] width 71 height 65
click at [87, 80] on p "Settings" at bounding box center [81, 84] width 36 height 13
type input "0"
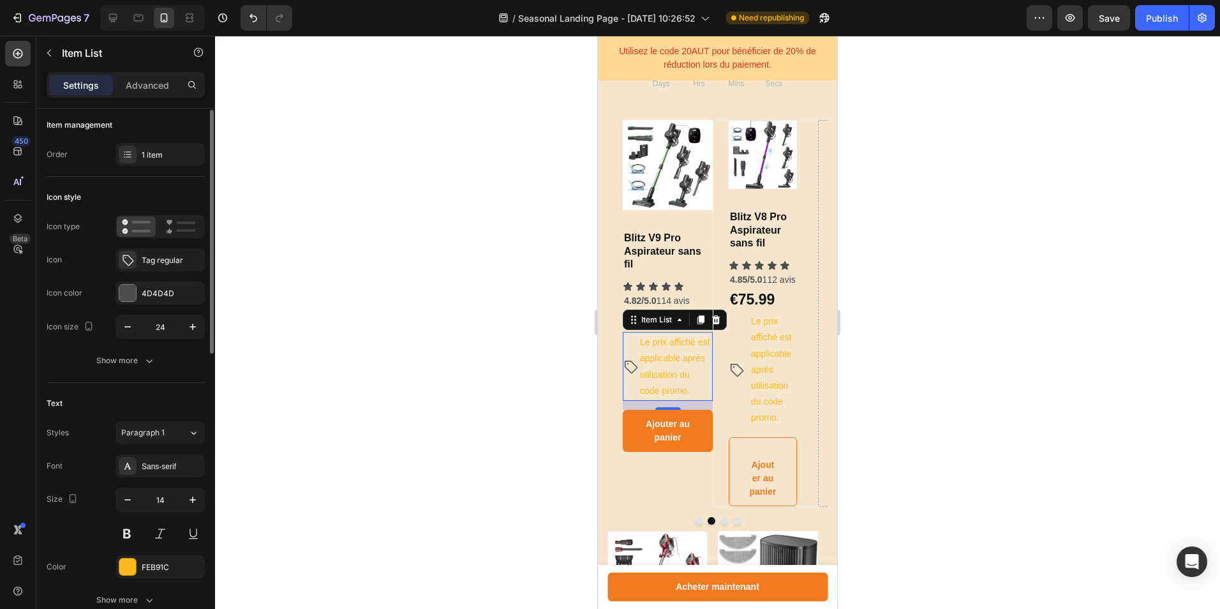
scroll to position [195, 0]
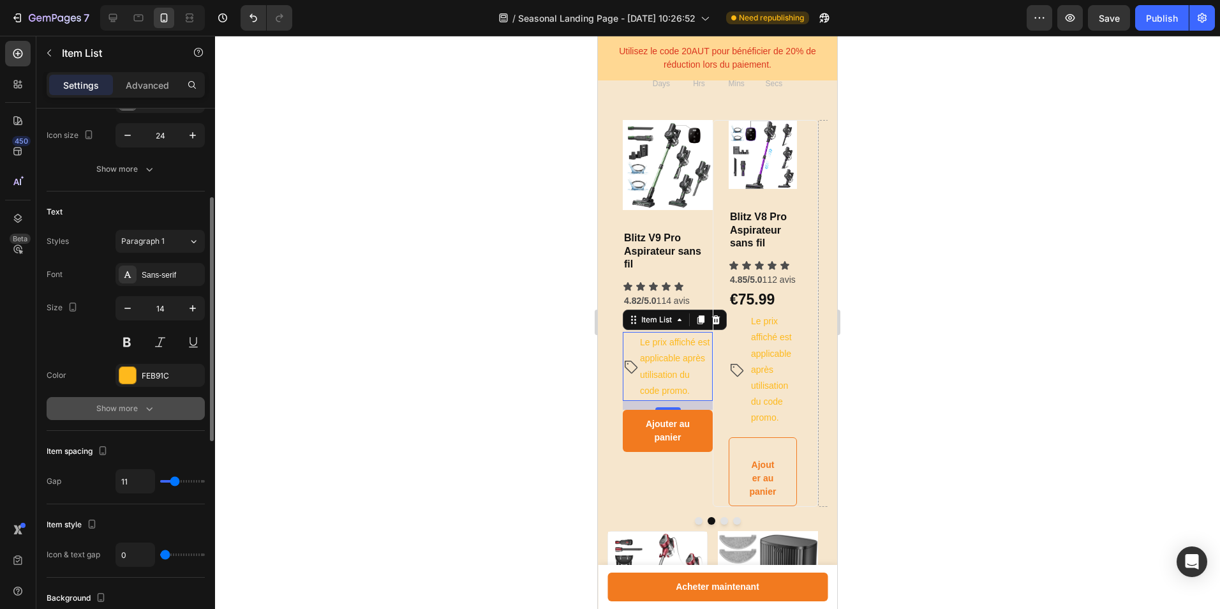
click at [133, 403] on div "Show more" at bounding box center [125, 408] width 59 height 13
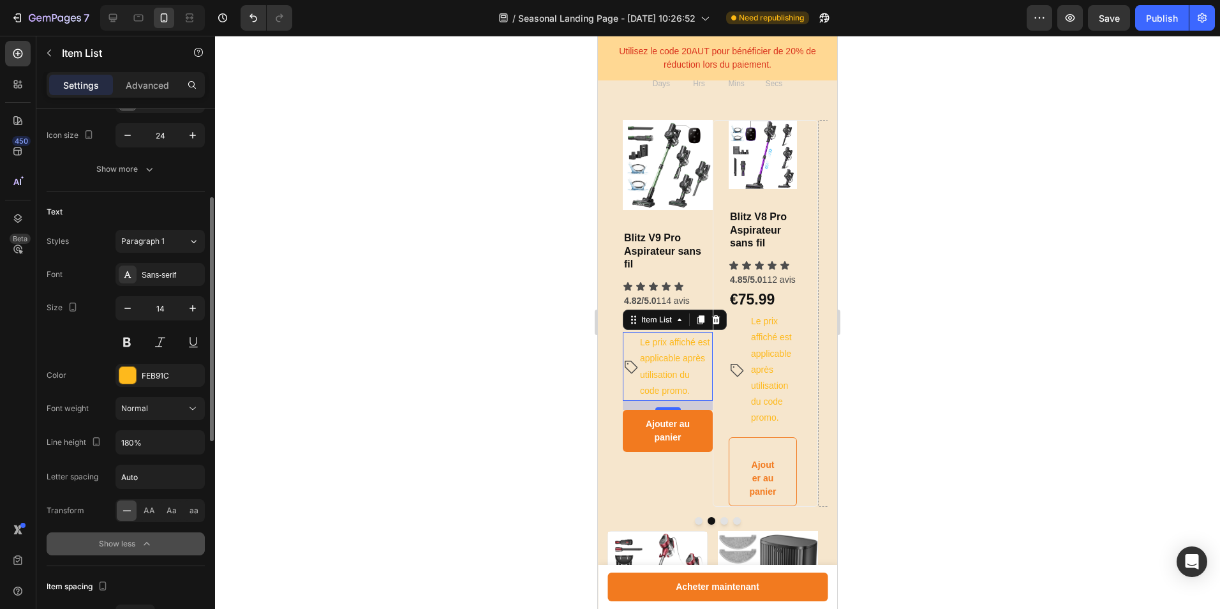
scroll to position [323, 0]
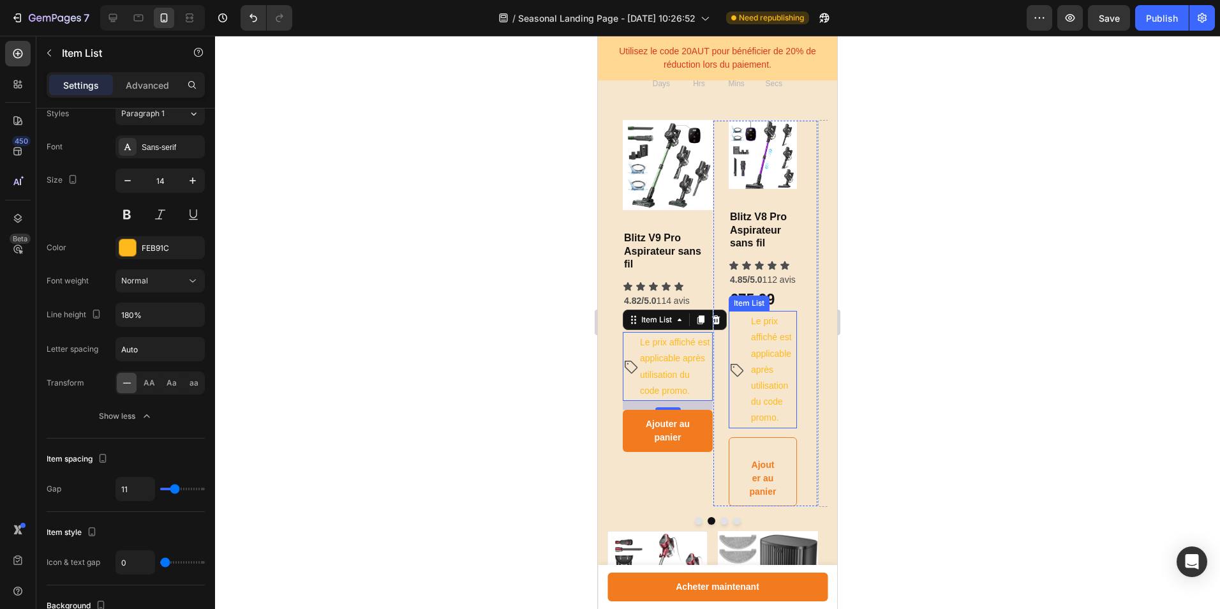
click at [754, 355] on p "​ ​Le prix affiché est applicable après utilisation du code promo.​" at bounding box center [773, 369] width 44 height 113
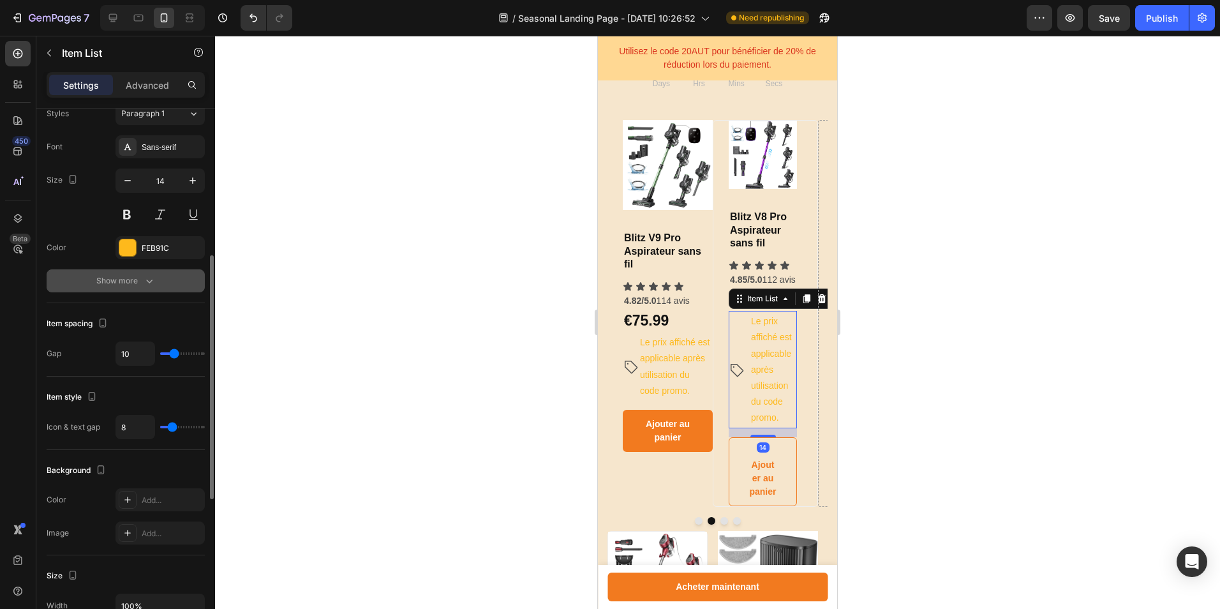
click at [145, 280] on icon "button" at bounding box center [149, 280] width 13 height 13
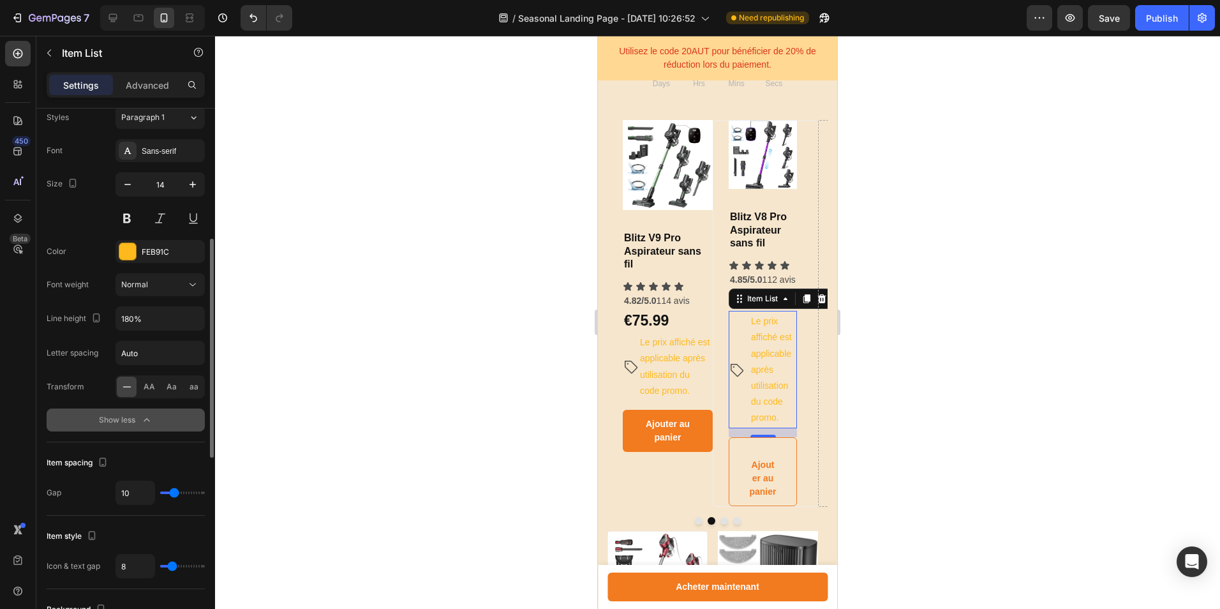
scroll to position [0, 0]
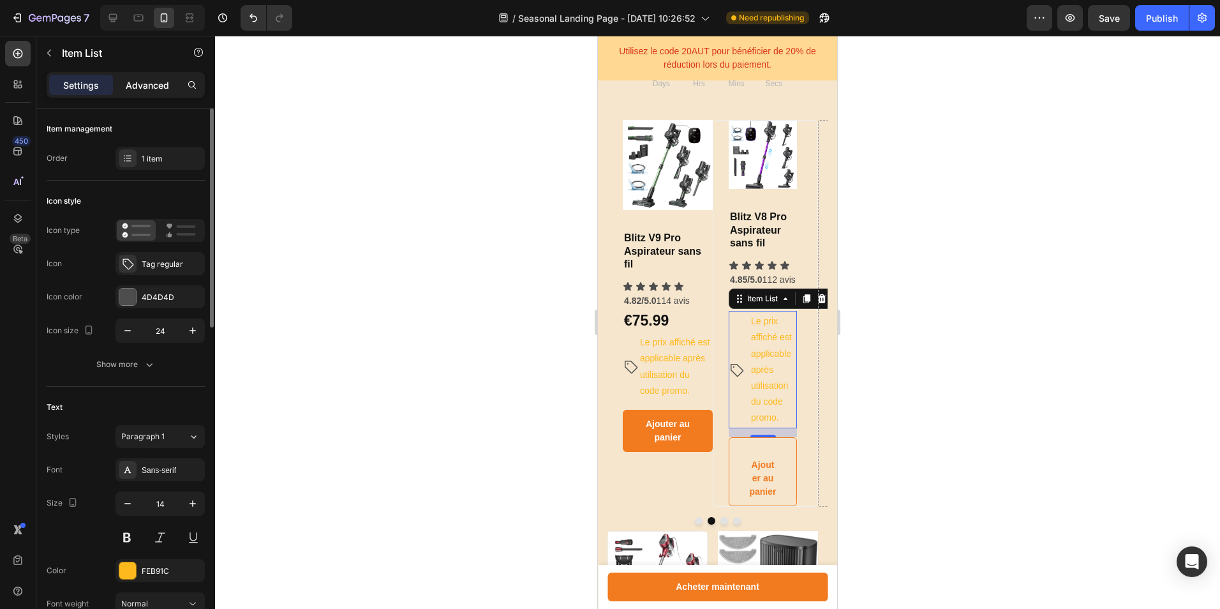
click at [153, 87] on p "Advanced" at bounding box center [147, 84] width 43 height 13
type input "100%"
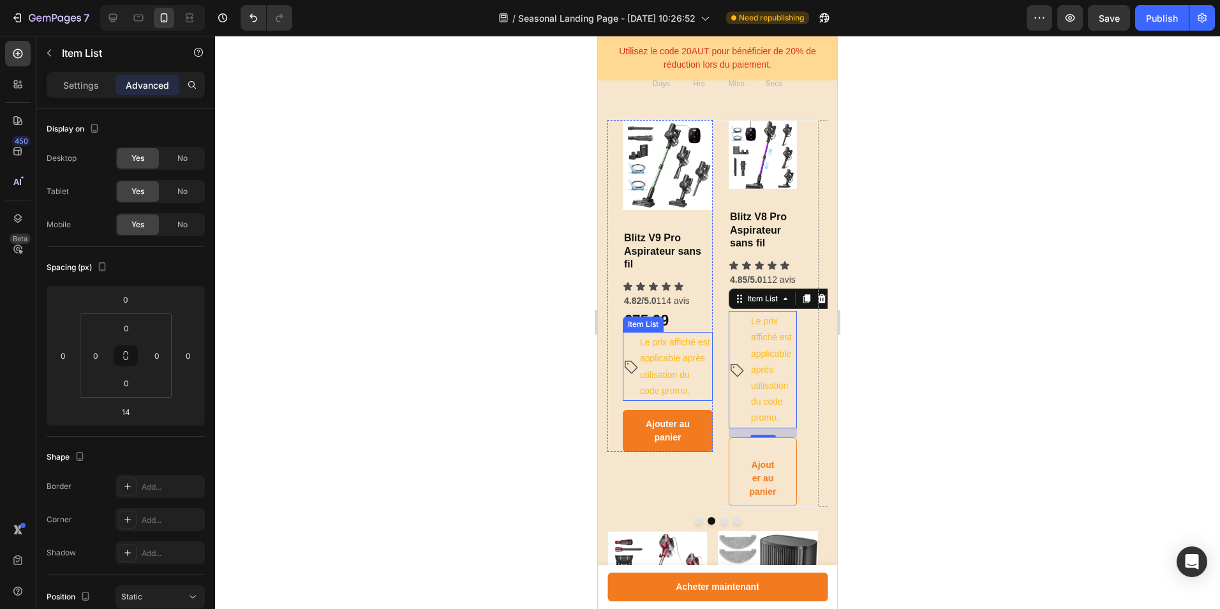
click at [672, 354] on p "​ ​Le prix affiché est applicable après utilisation du code promo.​" at bounding box center [675, 366] width 71 height 65
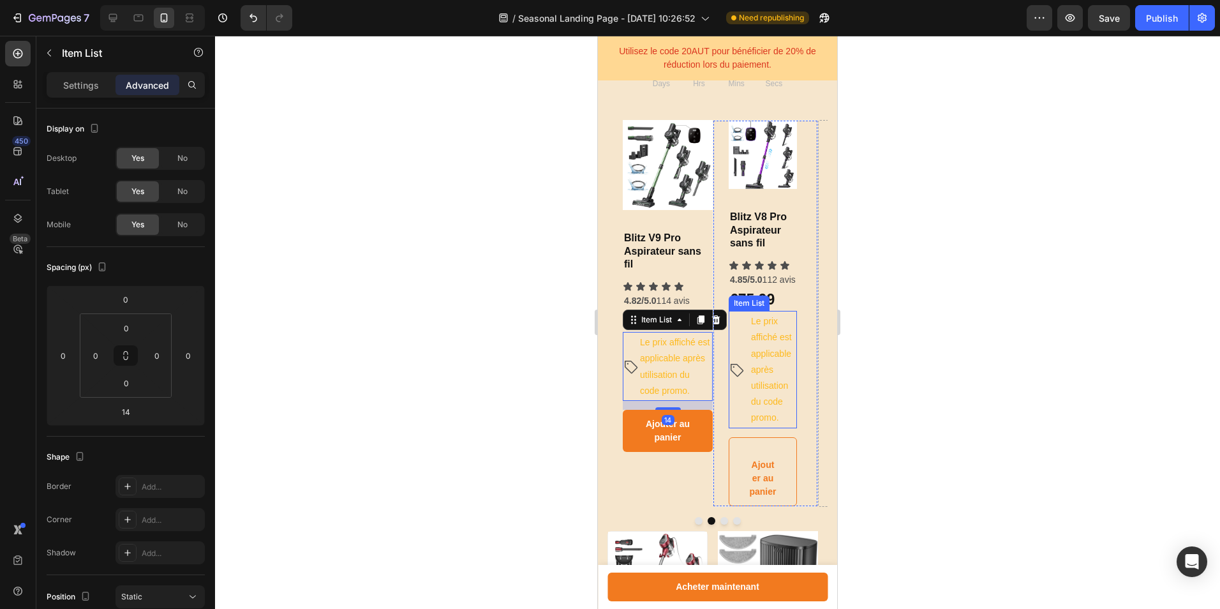
click at [766, 410] on p "​ ​Le prix affiché est applicable après utilisation du code promo.​" at bounding box center [773, 369] width 44 height 113
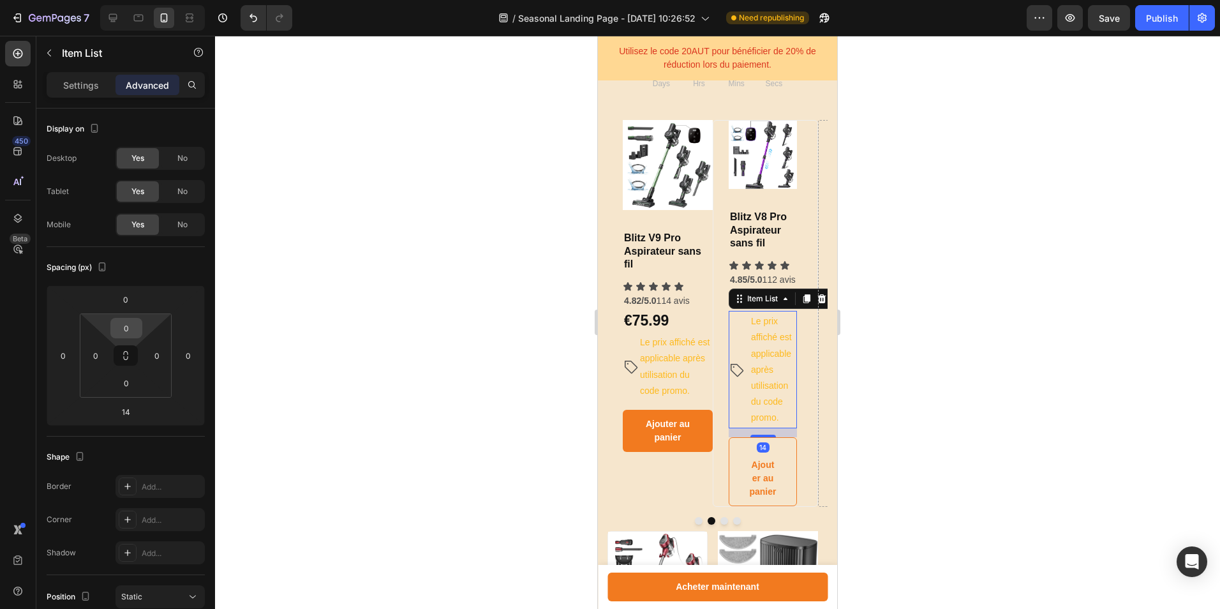
click at [133, 320] on input "0" at bounding box center [127, 327] width 26 height 19
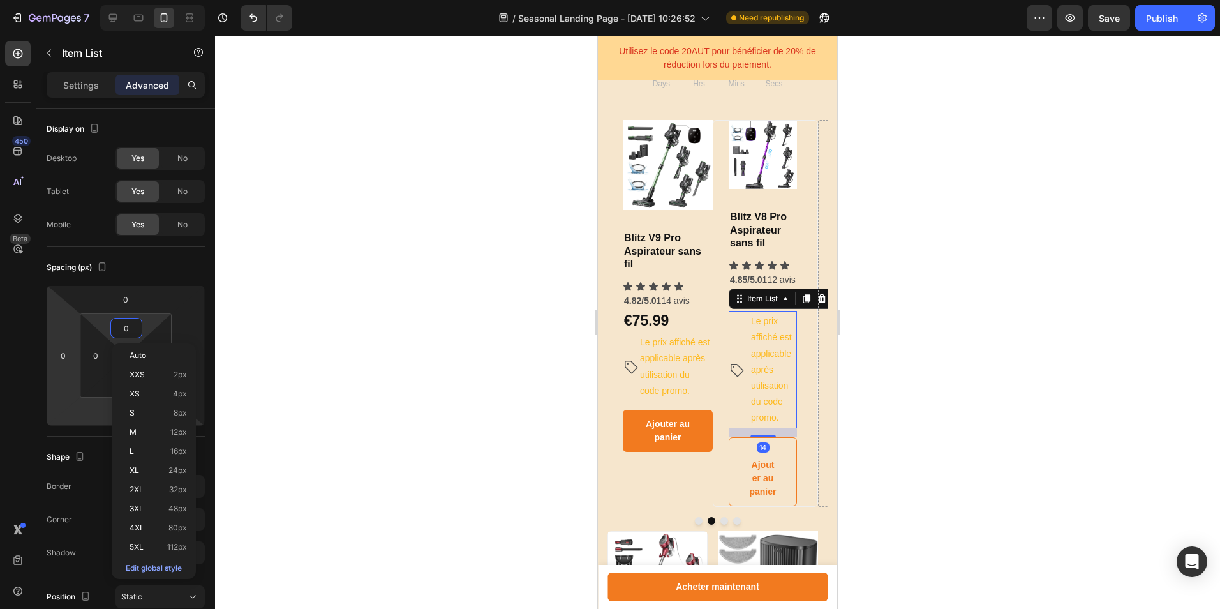
click at [87, 0] on html "7 / Seasonal Landing Page - [DATE] 10:26:52 Need republishing Preview Save Publ…" at bounding box center [610, 0] width 1220 height 0
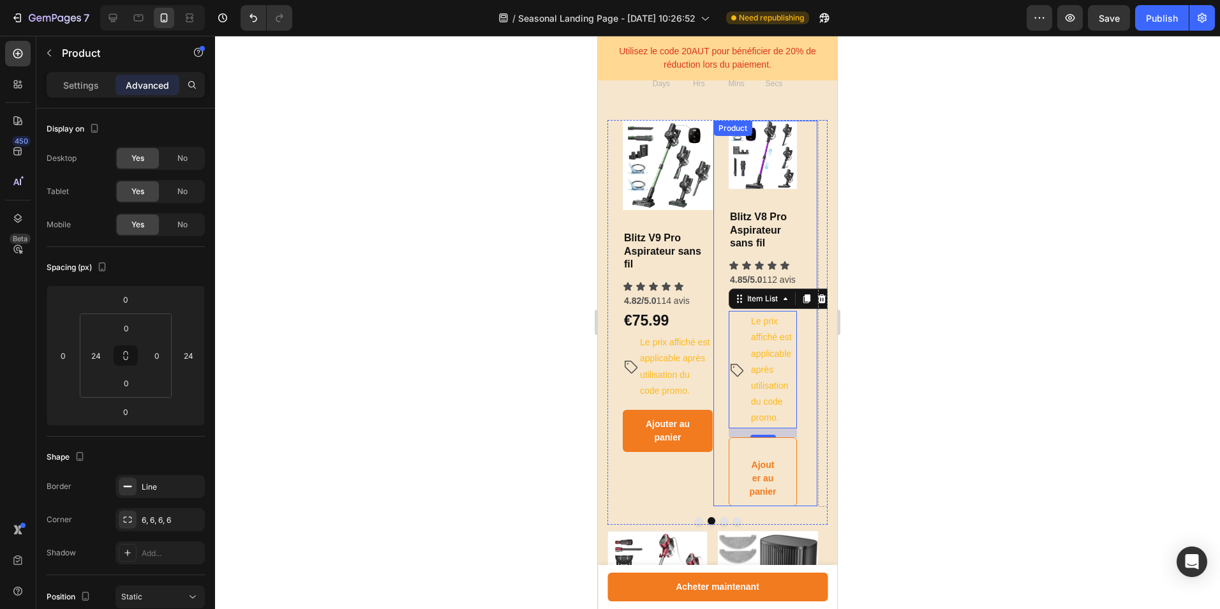
click at [800, 375] on div "Product Images & Gallery Blitz V8 Pro Aspirateur sans fil Heading Icon Icon Ico…" at bounding box center [765, 313] width 105 height 387
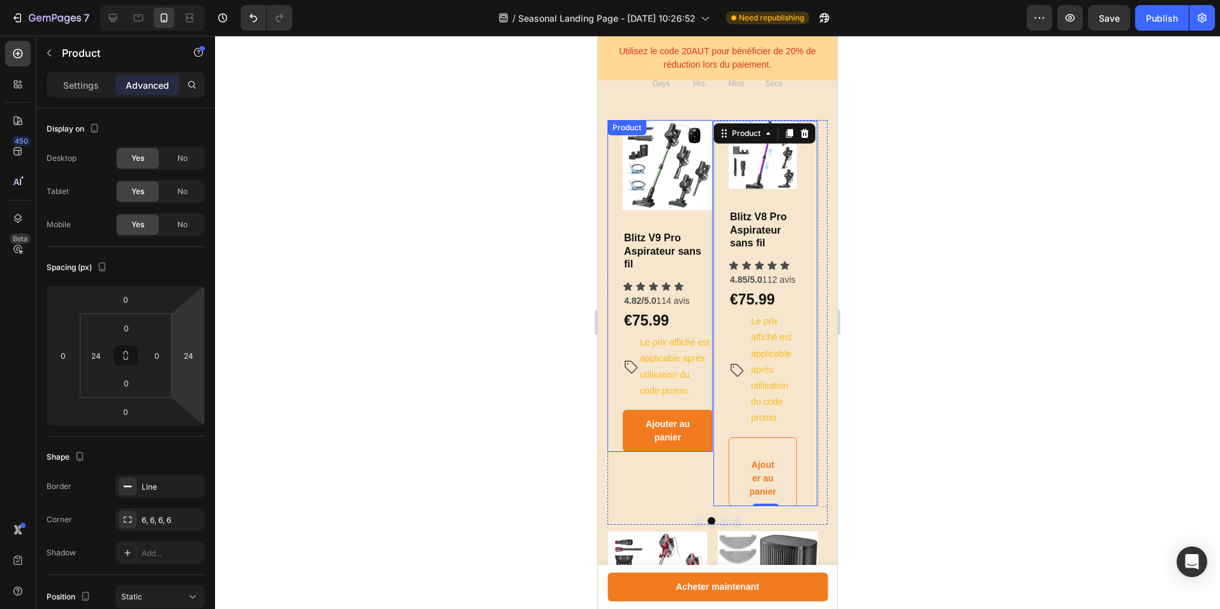
click at [613, 332] on div "Product Images & Gallery Blitz V9 Pro Aspirateur sans fil Heading Icon Icon Ico…" at bounding box center [660, 286] width 105 height 332
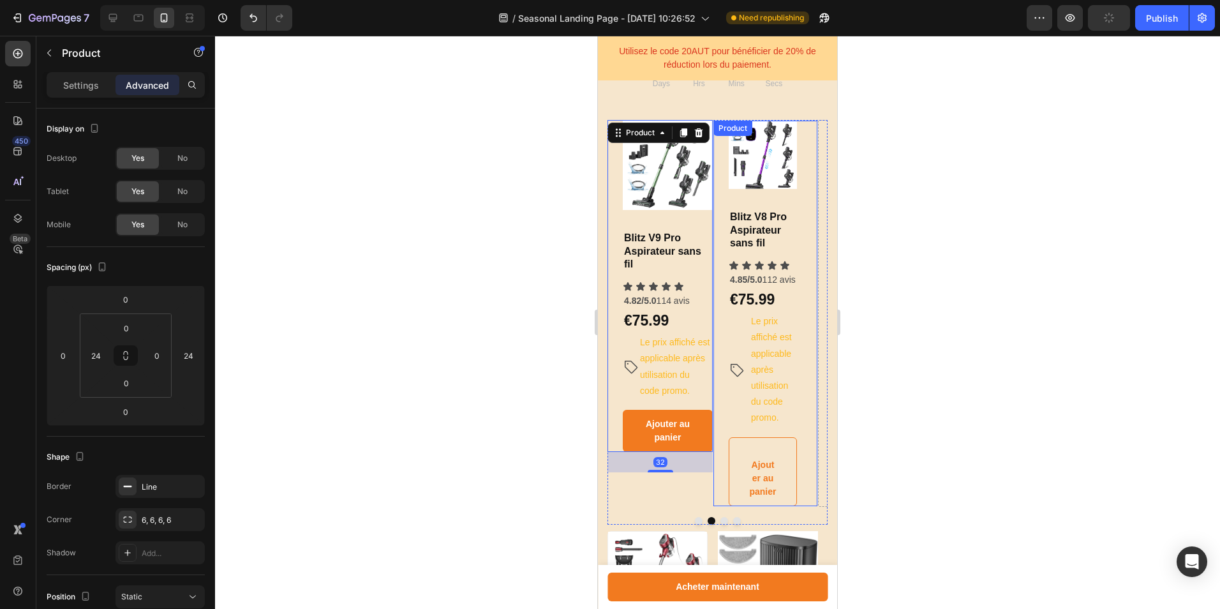
click at [803, 323] on div "Product Images & Gallery Blitz V8 Pro Aspirateur sans fil Heading Icon Icon Ico…" at bounding box center [765, 313] width 105 height 387
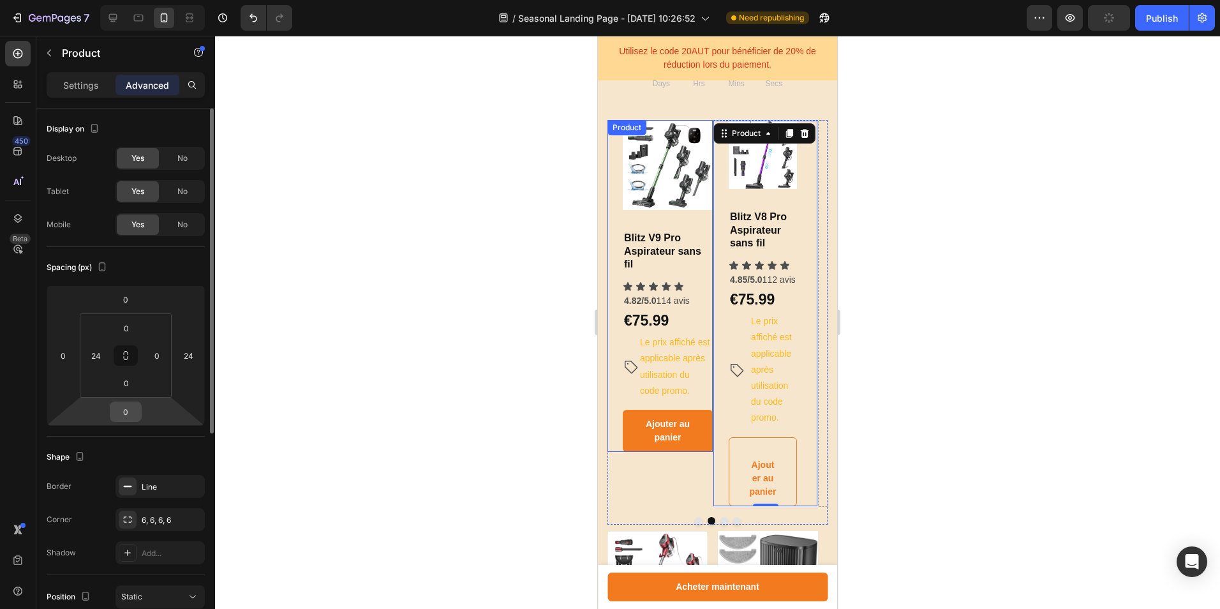
click at [128, 407] on input "0" at bounding box center [126, 411] width 26 height 19
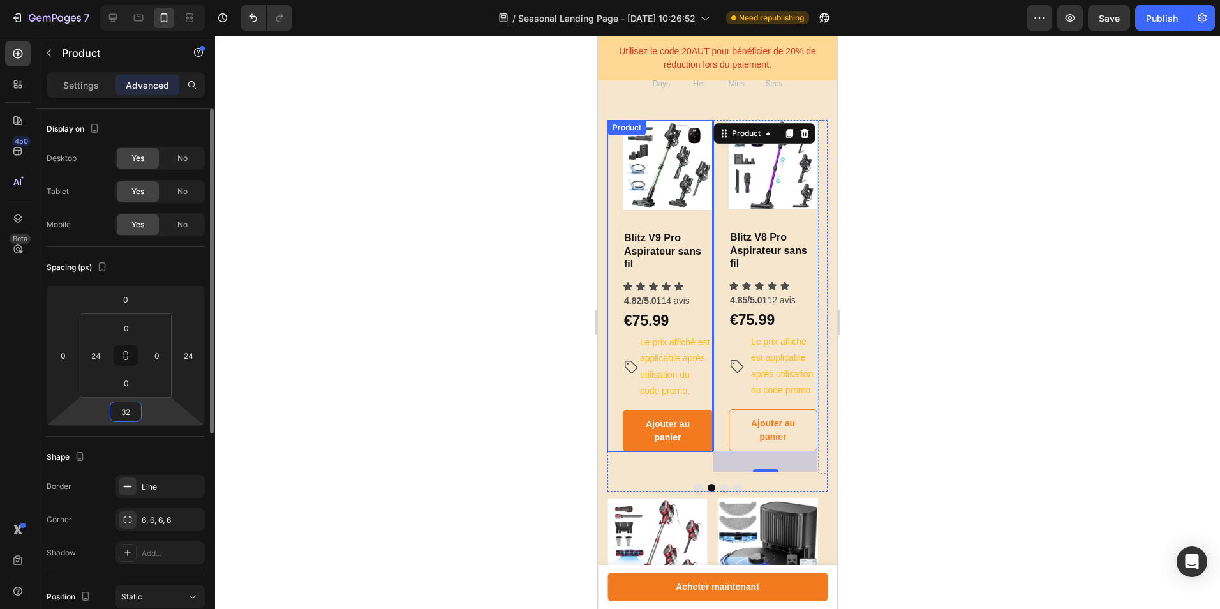
drag, startPoint x: 135, startPoint y: 407, endPoint x: 122, endPoint y: 408, distance: 12.8
click at [122, 408] on input "32" at bounding box center [126, 411] width 26 height 19
type input "0"
click at [618, 366] on div "Product Images & Gallery Blitz V9 Pro Aspirateur sans fil Heading Icon Icon Ico…" at bounding box center [660, 286] width 105 height 332
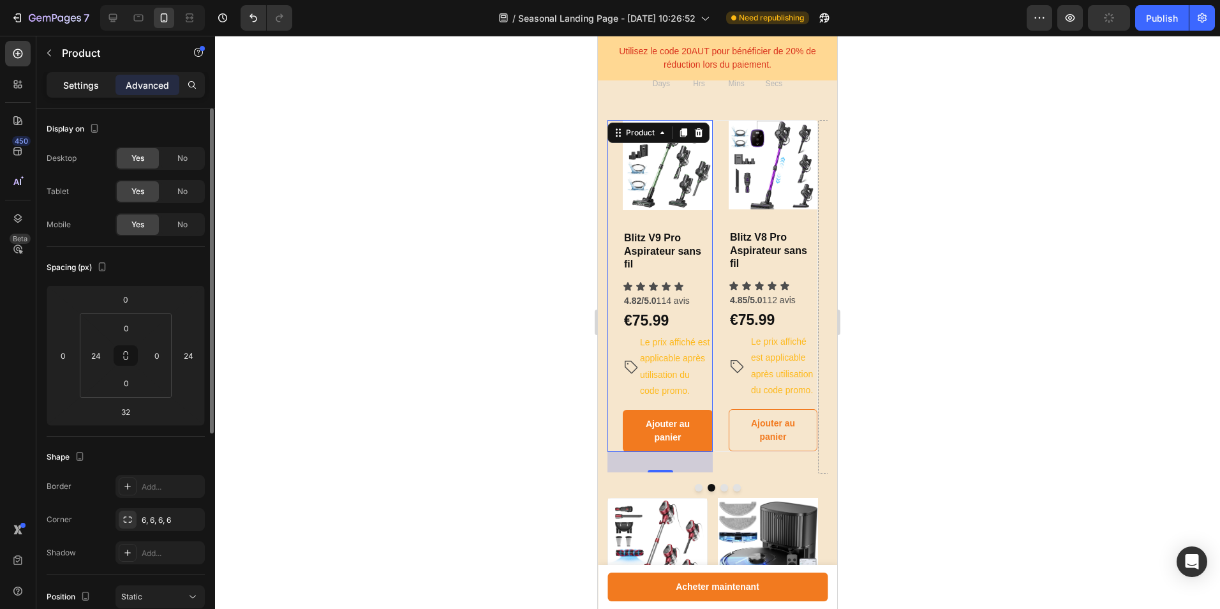
click at [82, 79] on p "Settings" at bounding box center [81, 84] width 36 height 13
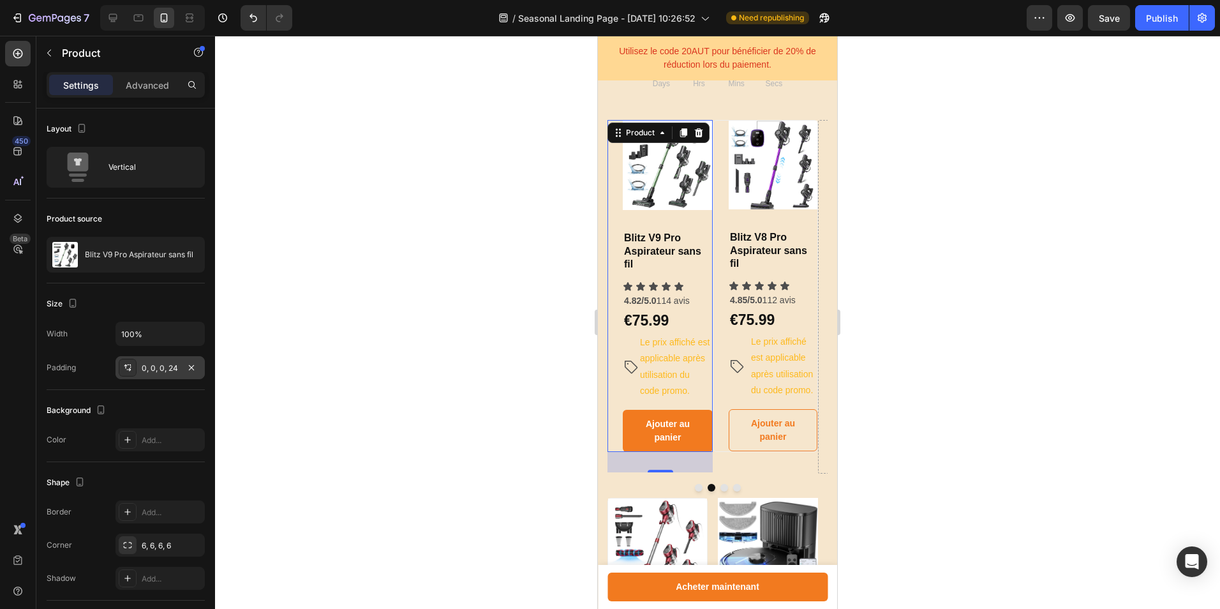
click at [158, 360] on div "0, 0, 0, 24" at bounding box center [160, 367] width 89 height 23
click at [722, 369] on div "Product Images & Gallery Blitz V8 Pro Aspirateur sans fil Heading Icon Icon Ico…" at bounding box center [765, 286] width 105 height 332
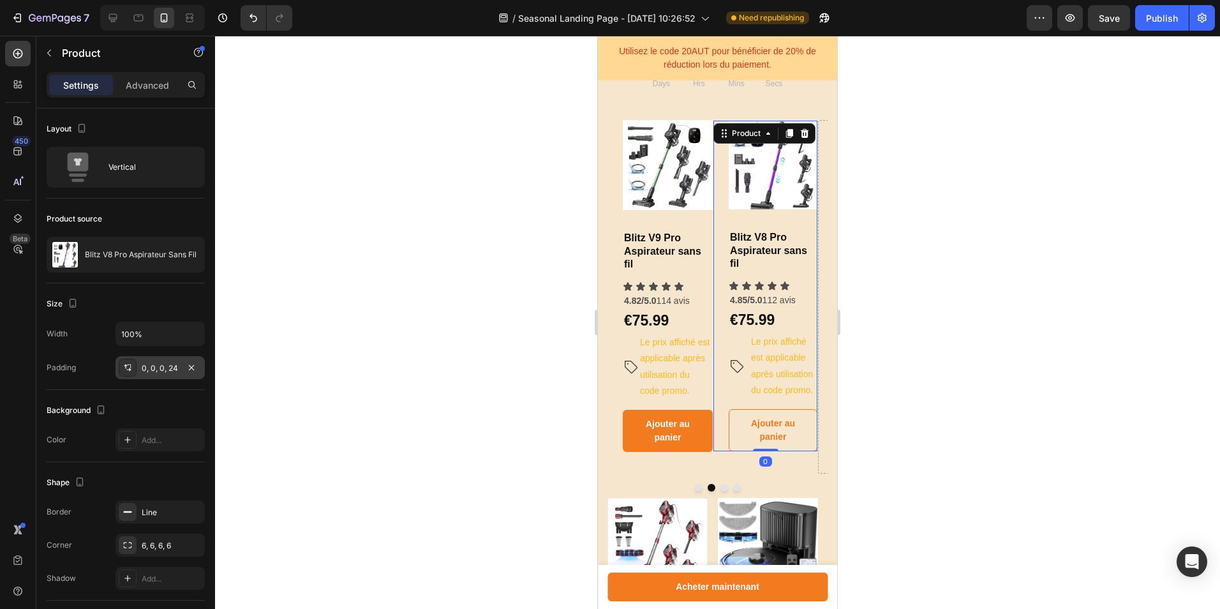
click at [158, 376] on div "0, 0, 0, 24" at bounding box center [160, 367] width 89 height 23
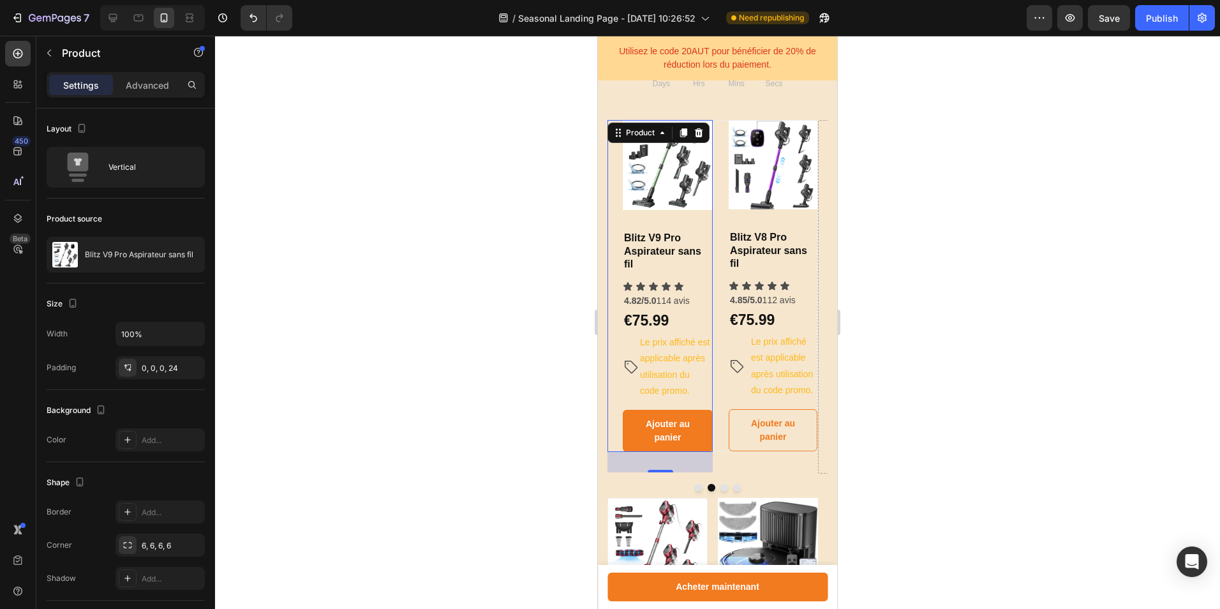
click at [620, 378] on div "Product Images & Gallery Blitz V9 Pro Aspirateur sans fil Heading Icon Icon Ico…" at bounding box center [660, 286] width 105 height 332
click at [70, 57] on p "Product" at bounding box center [116, 52] width 108 height 15
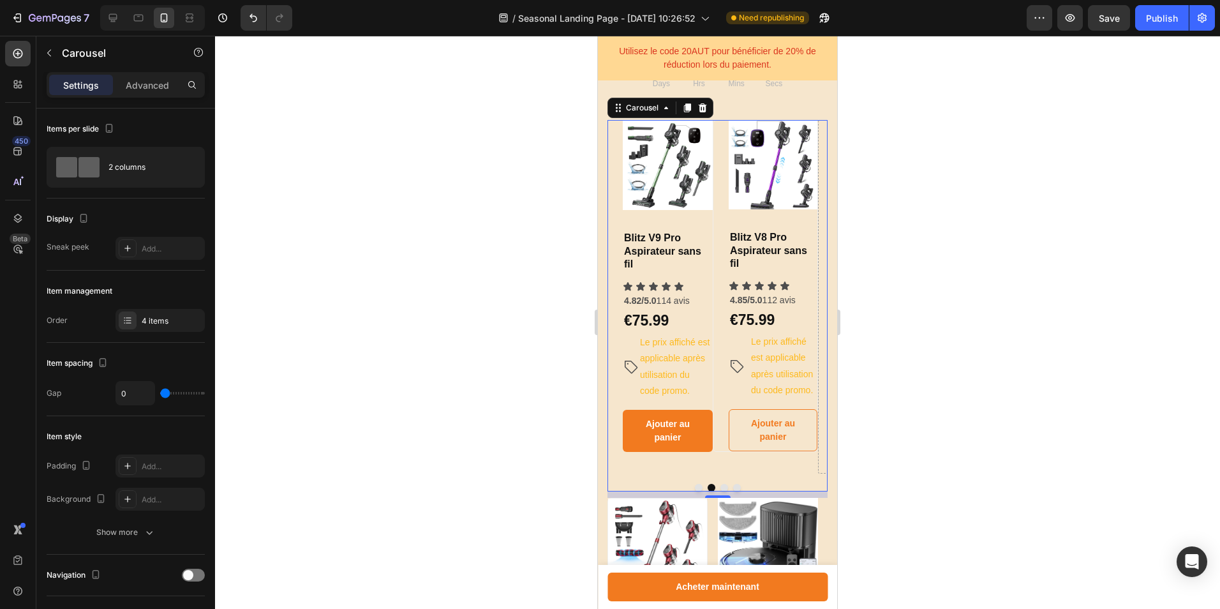
click at [623, 463] on div "Product Images & Gallery Blitz V9 Pro Aspirateur sans fil Heading Icon Icon Ico…" at bounding box center [660, 297] width 105 height 354
click at [695, 491] on button "Dot" at bounding box center [699, 488] width 8 height 8
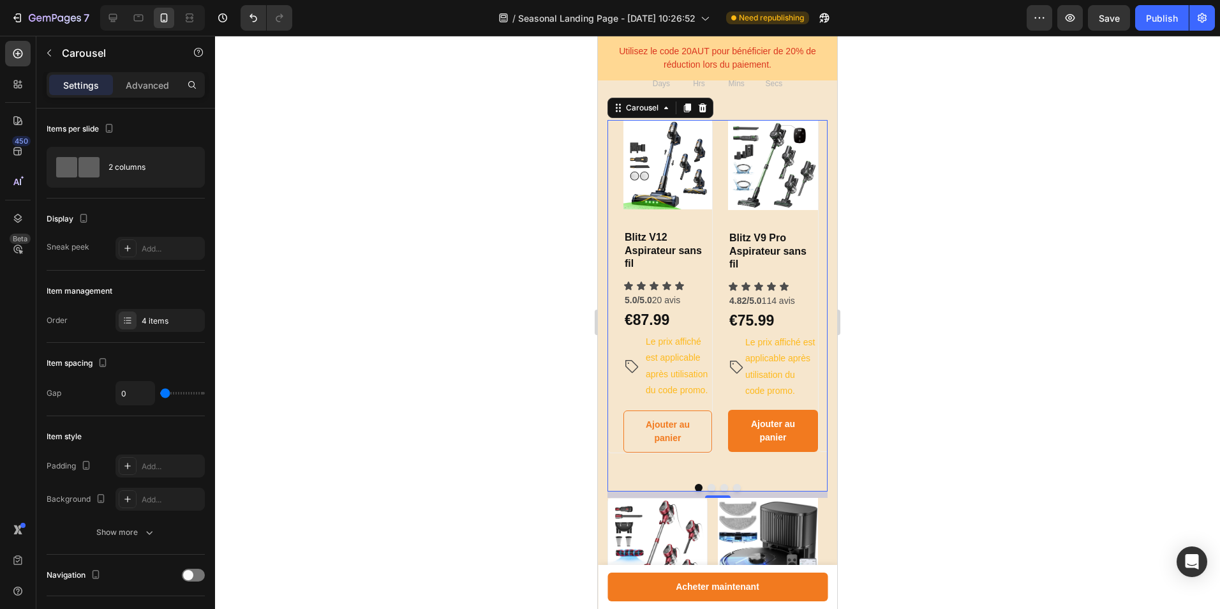
click at [761, 474] on div "Product Images & Gallery Blitz V9 Pro Aspirateur sans fil Heading Icon Icon Ico…" at bounding box center [765, 297] width 105 height 354
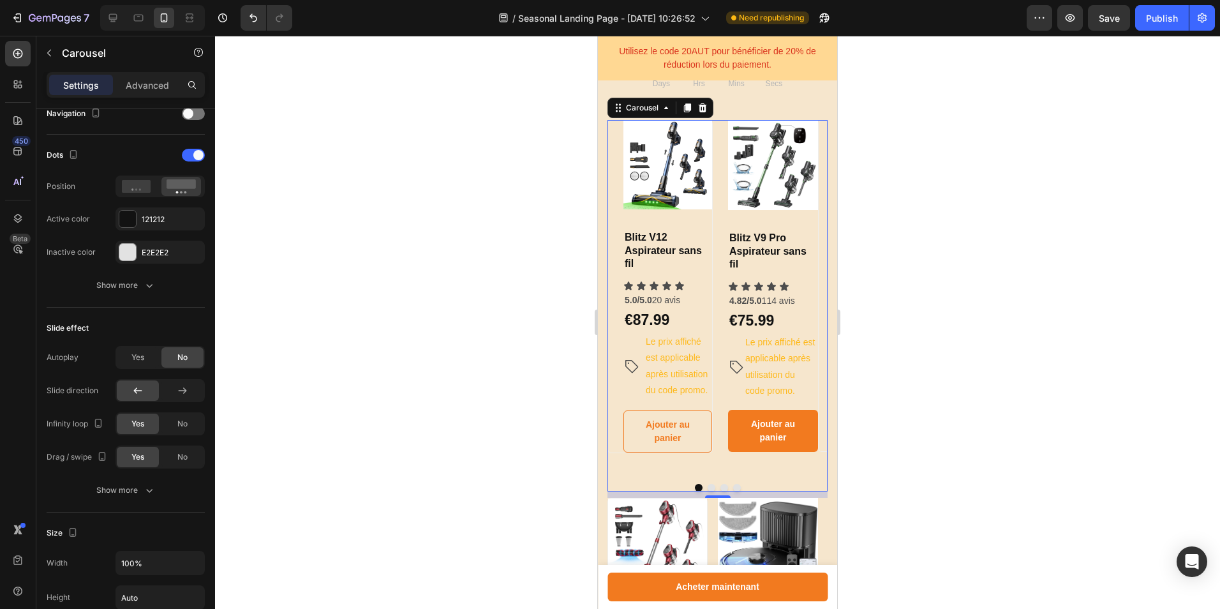
scroll to position [78, 0]
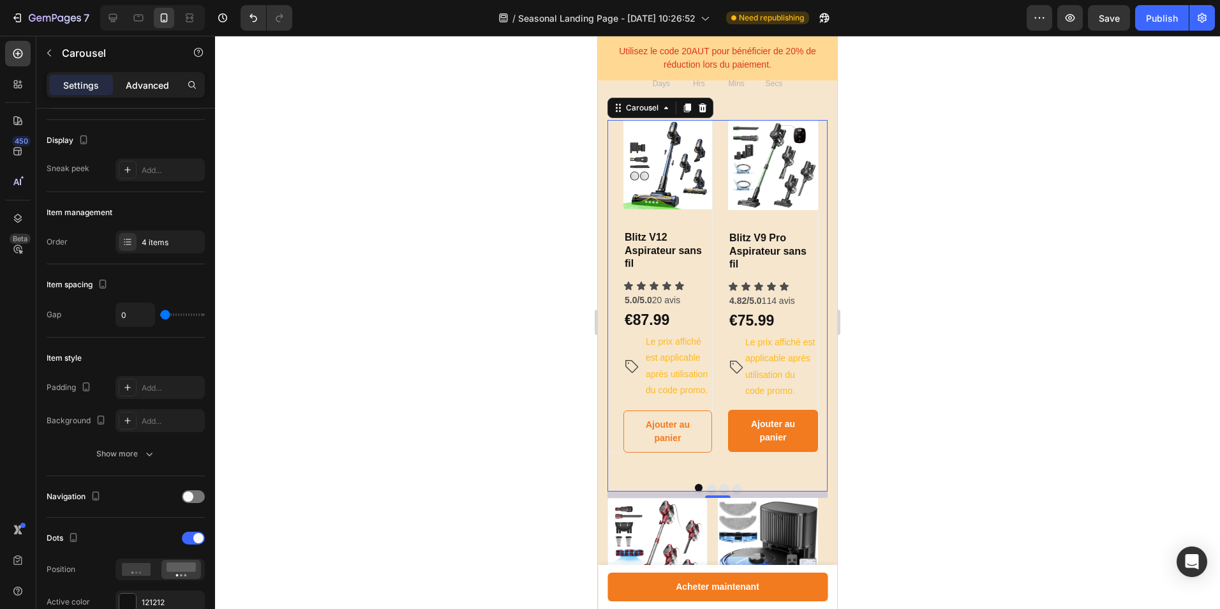
click at [155, 85] on p "Advanced" at bounding box center [147, 84] width 43 height 13
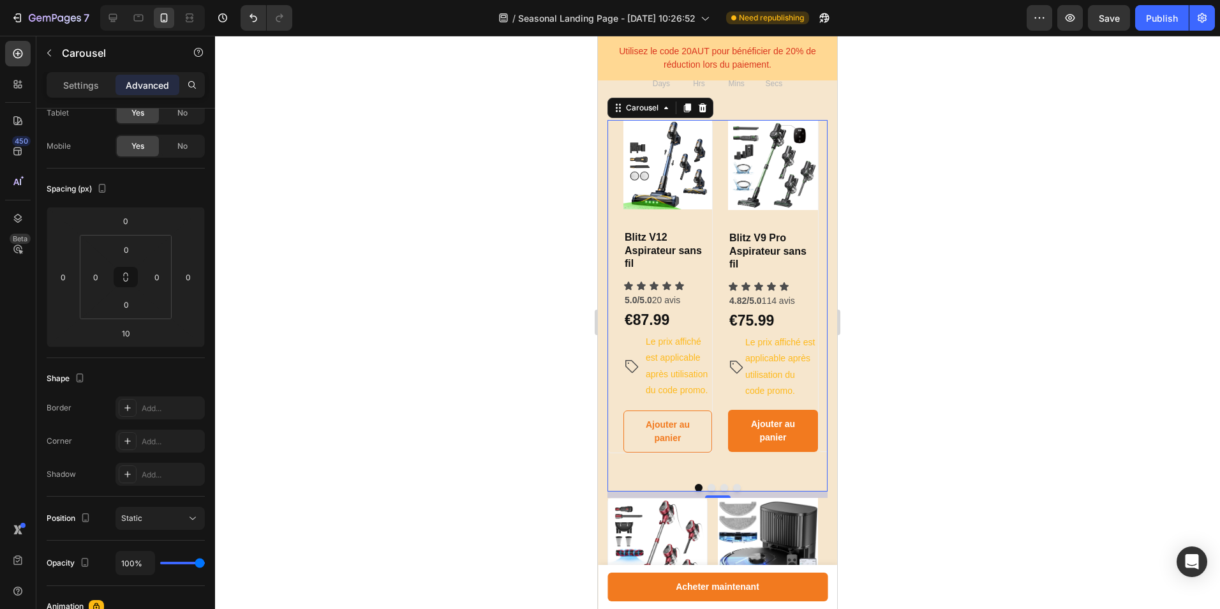
click at [708, 491] on button "Dot" at bounding box center [712, 488] width 8 height 8
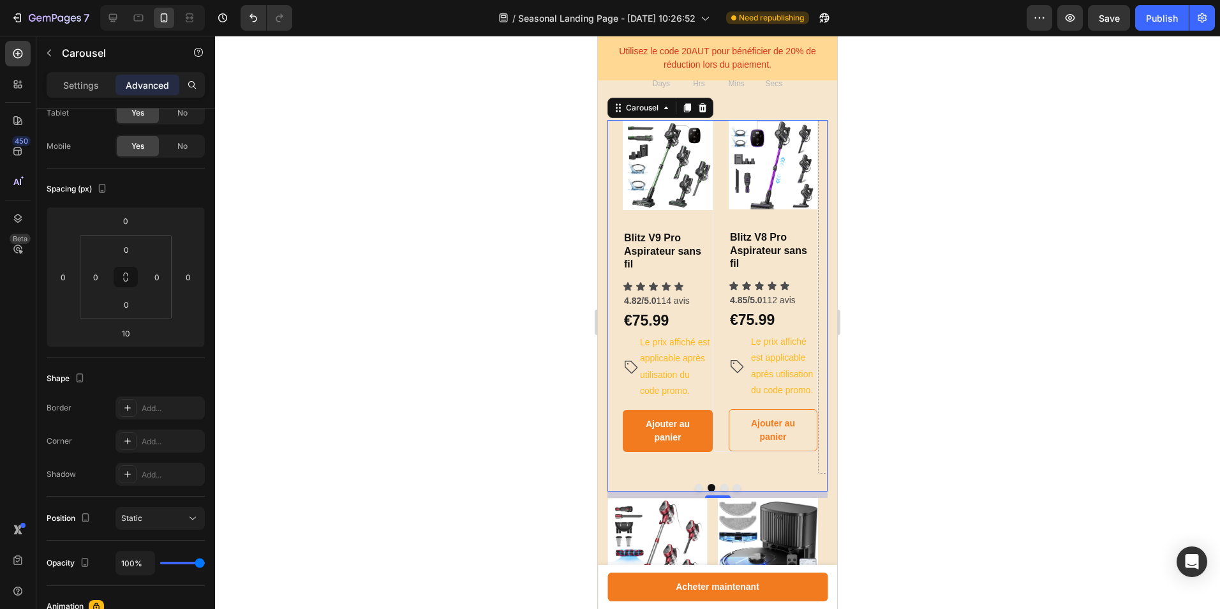
click at [662, 474] on div "Product Images & Gallery Blitz V9 Pro Aspirateur sans fil Heading Icon Icon Ico…" at bounding box center [660, 297] width 105 height 354
click at [725, 190] on div "Product Images & Gallery Blitz V8 Pro Aspirateur sans fil Heading Icon Icon Ico…" at bounding box center [765, 286] width 105 height 332
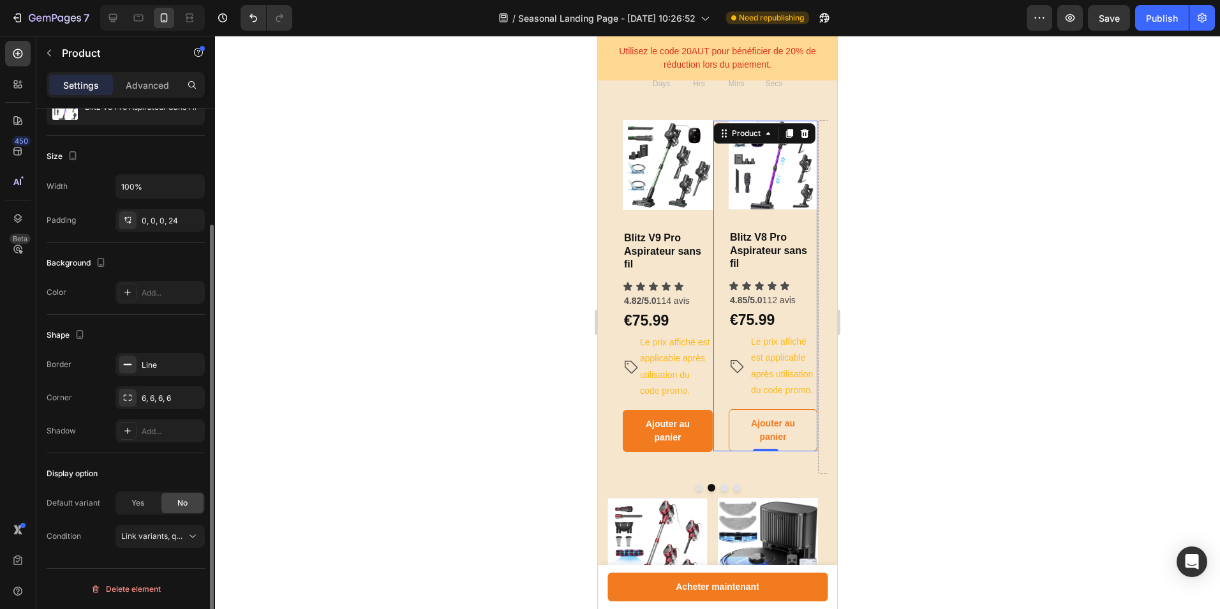
scroll to position [0, 0]
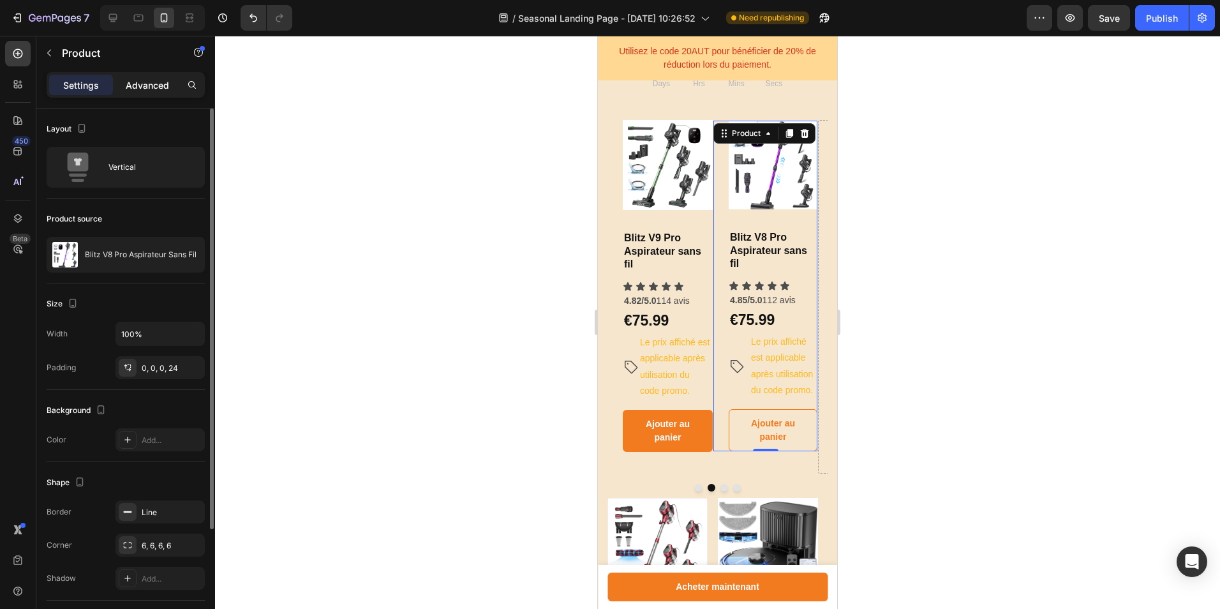
click at [160, 84] on p "Advanced" at bounding box center [147, 84] width 43 height 13
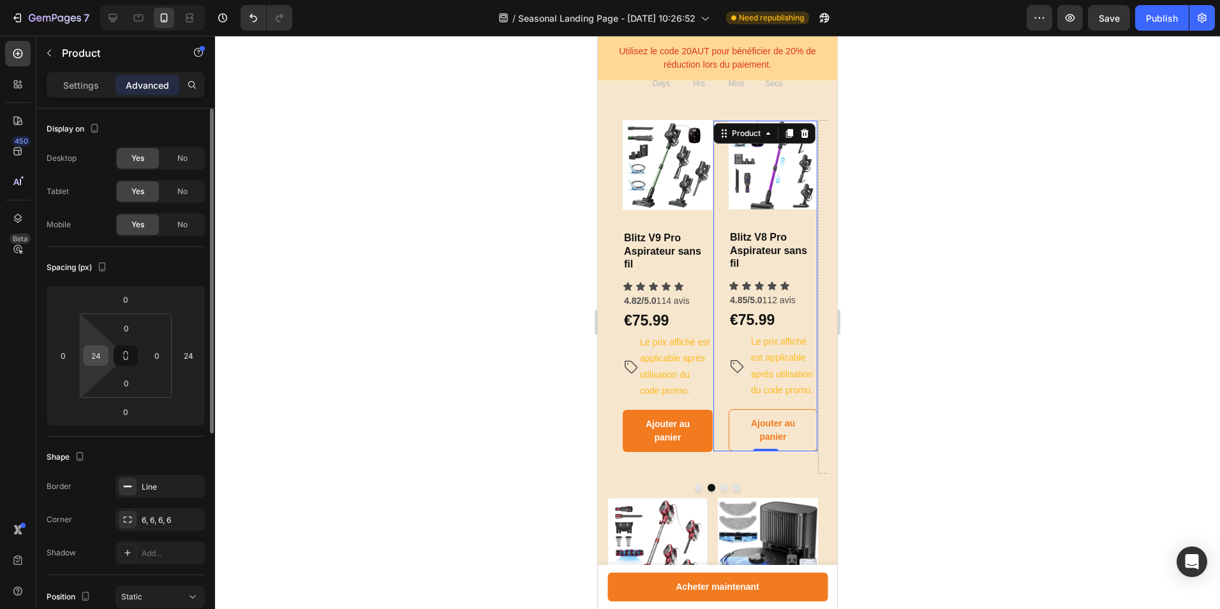
click at [102, 362] on input "24" at bounding box center [95, 355] width 19 height 19
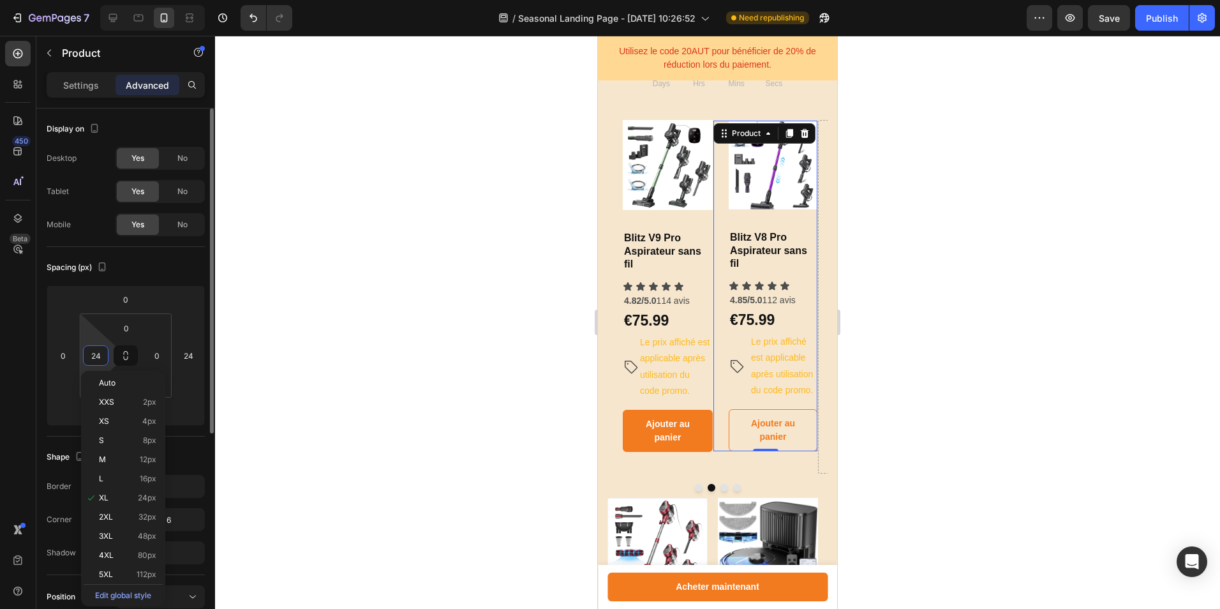
type input "1"
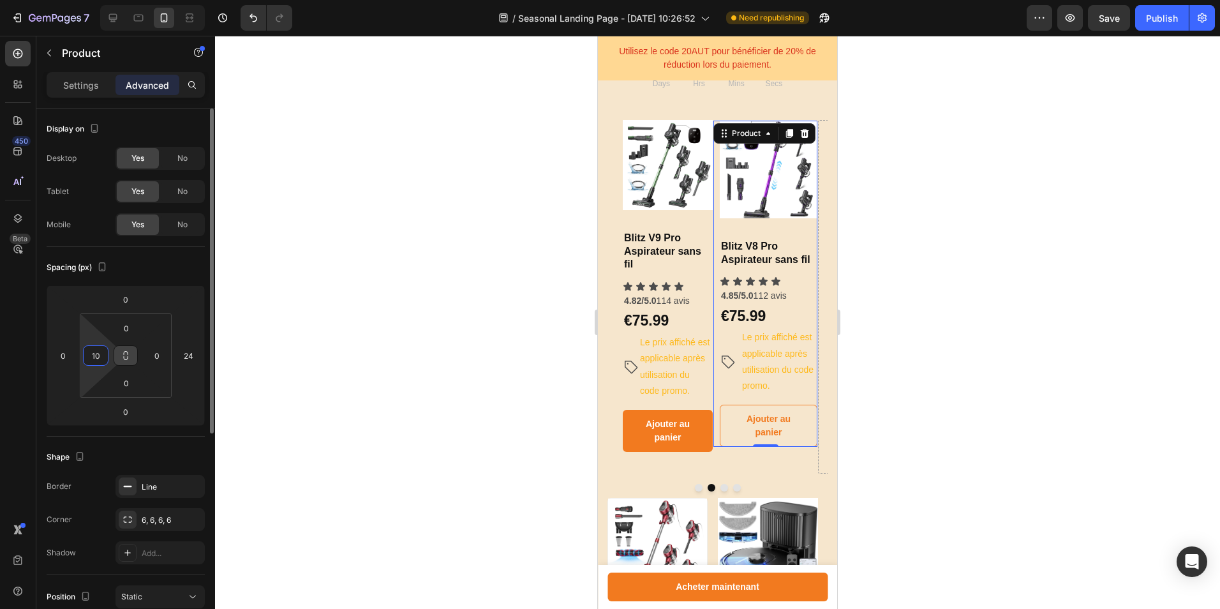
type input "1"
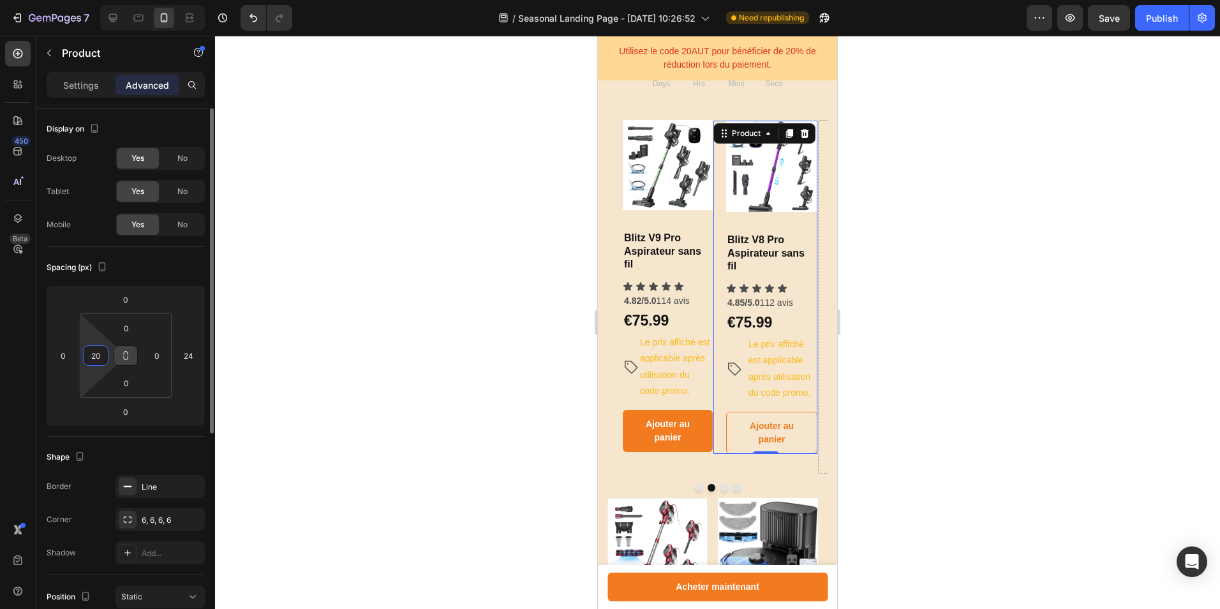
type input "2"
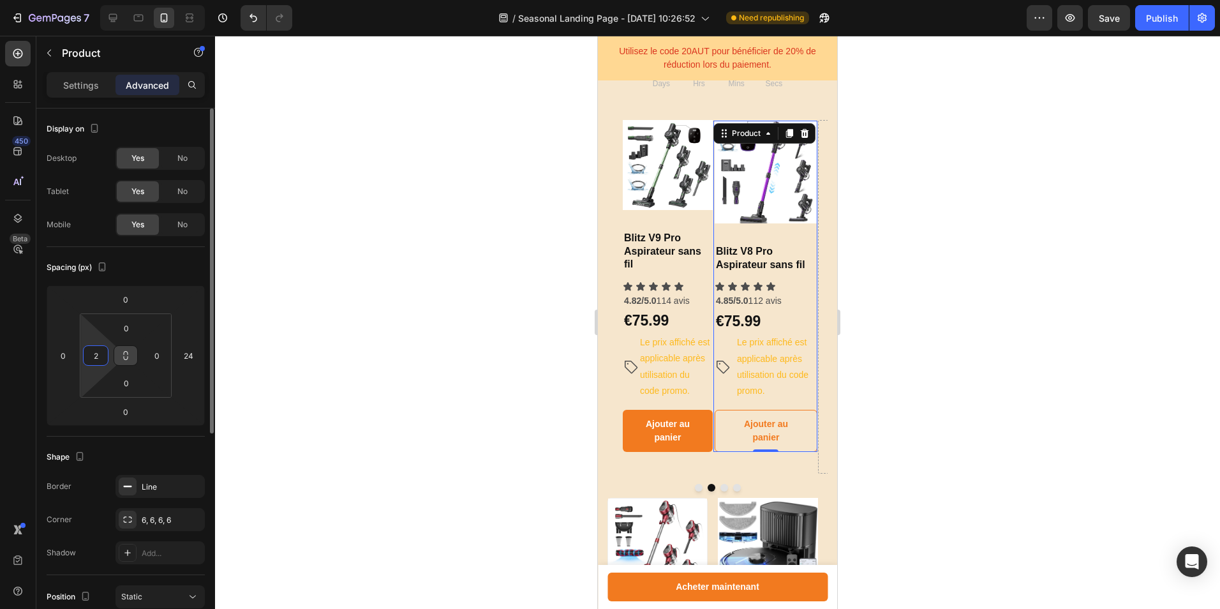
type input "24"
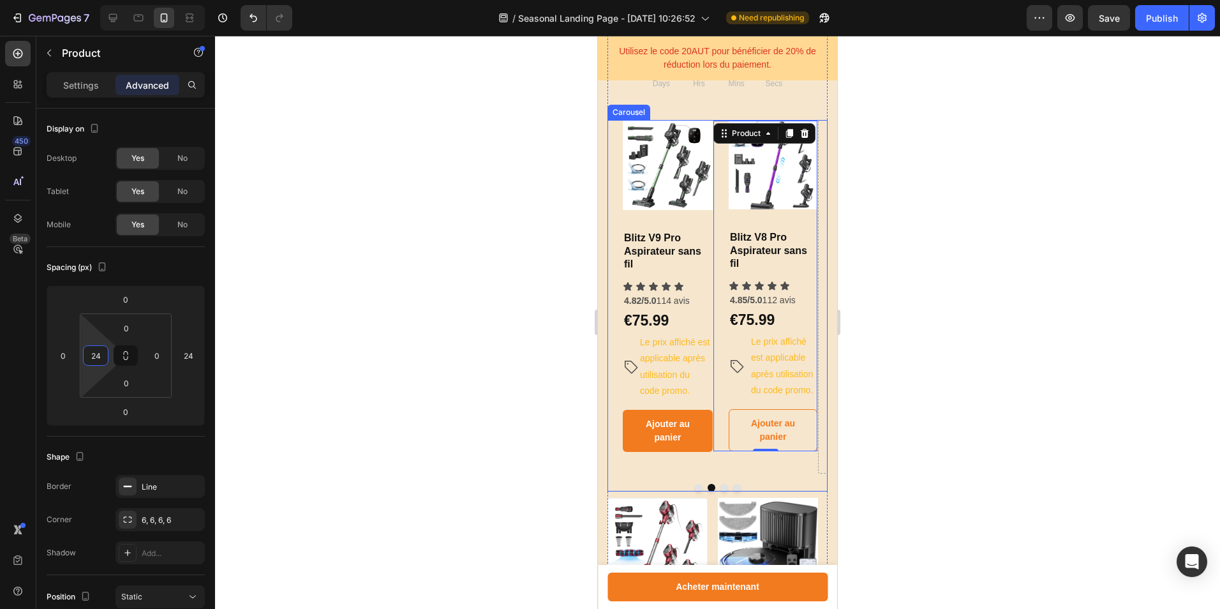
click at [695, 491] on button "Dot" at bounding box center [699, 488] width 8 height 8
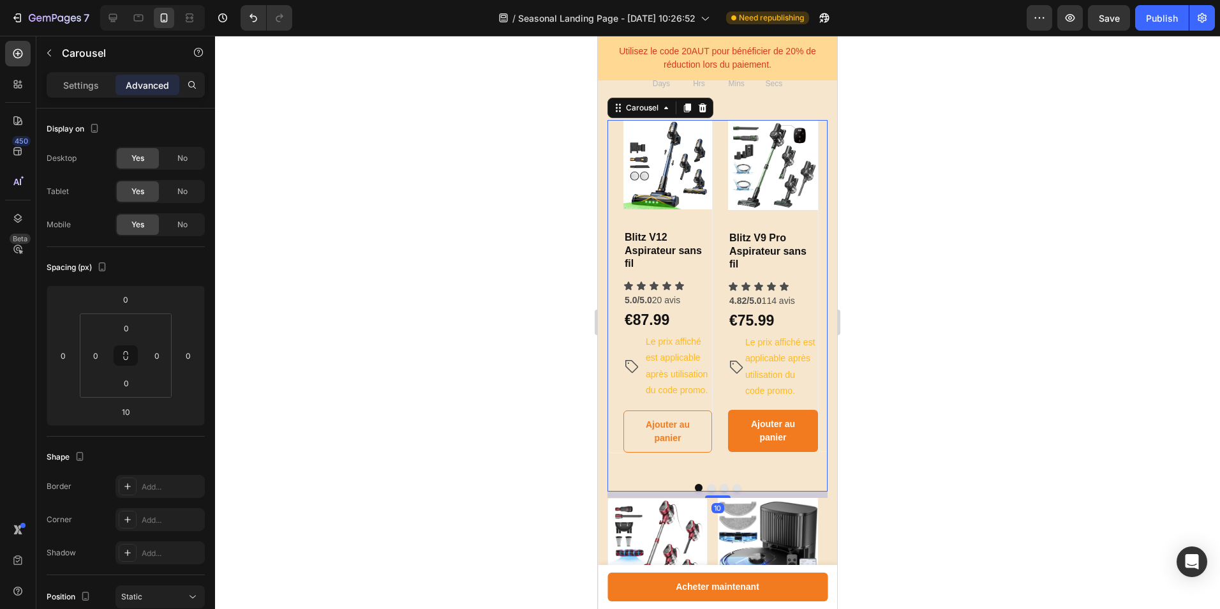
click at [708, 491] on button "Dot" at bounding box center [712, 488] width 8 height 8
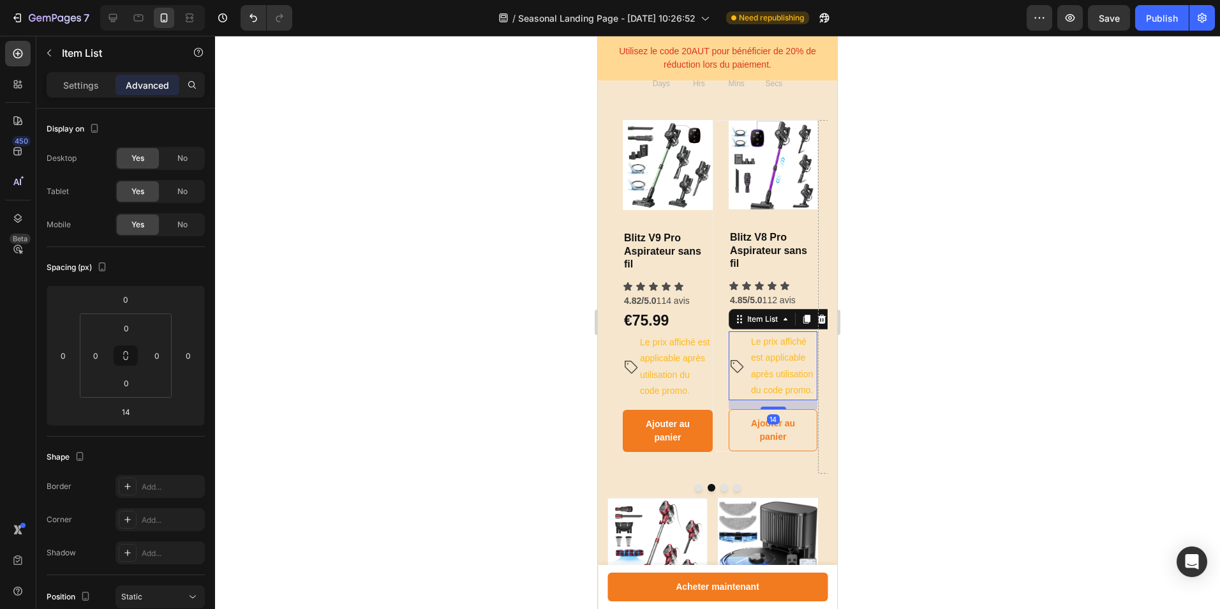
click at [769, 366] on p "​ ​Le prix affiché est applicable après utilisation du code promo.​" at bounding box center [783, 365] width 64 height 65
click at [671, 394] on p "​ ​Le prix affiché est applicable après utilisation du code promo.​" at bounding box center [675, 366] width 71 height 65
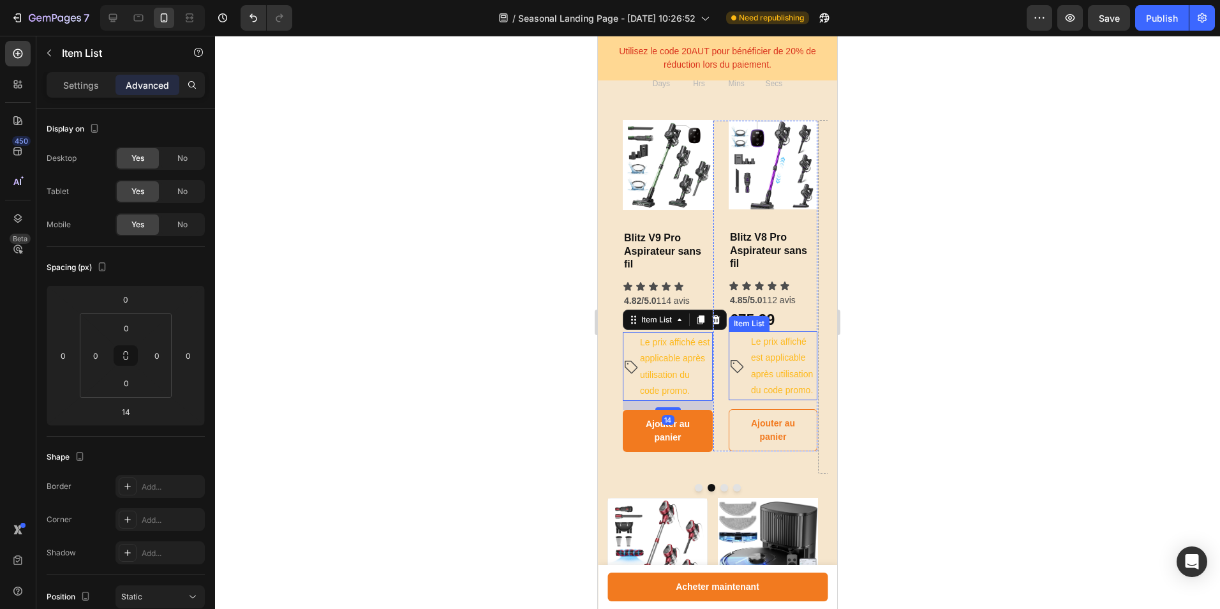
click at [761, 391] on p "​ ​Le prix affiché est applicable après utilisation du code promo.​" at bounding box center [783, 365] width 64 height 65
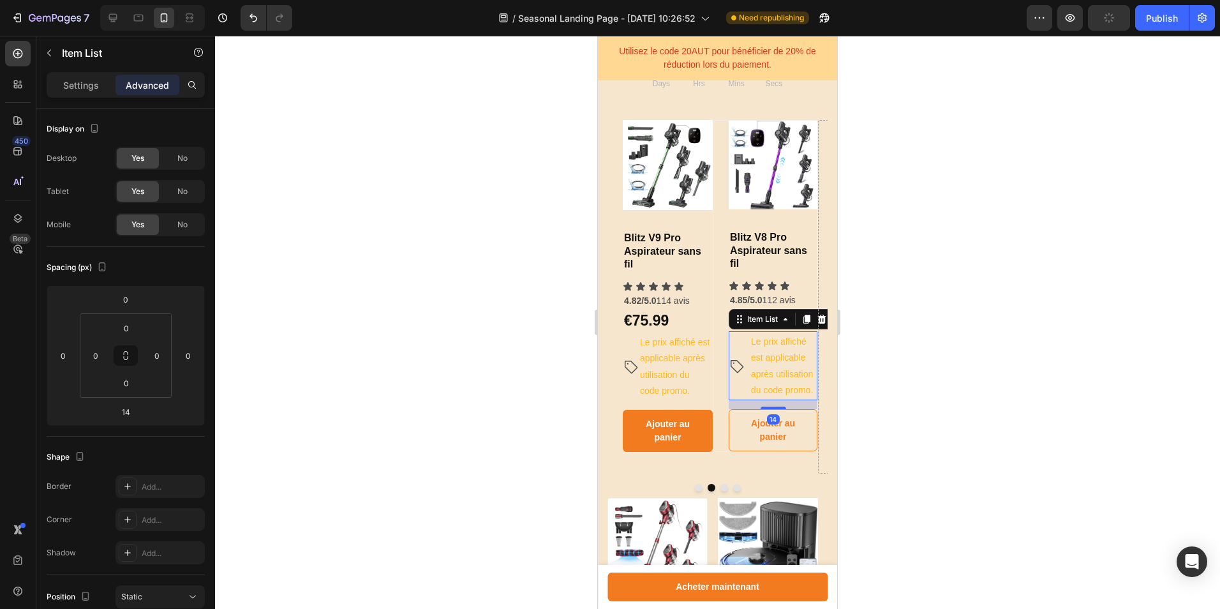
click at [678, 375] on p "​ ​Le prix affiché est applicable après utilisation du code promo.​" at bounding box center [675, 366] width 71 height 65
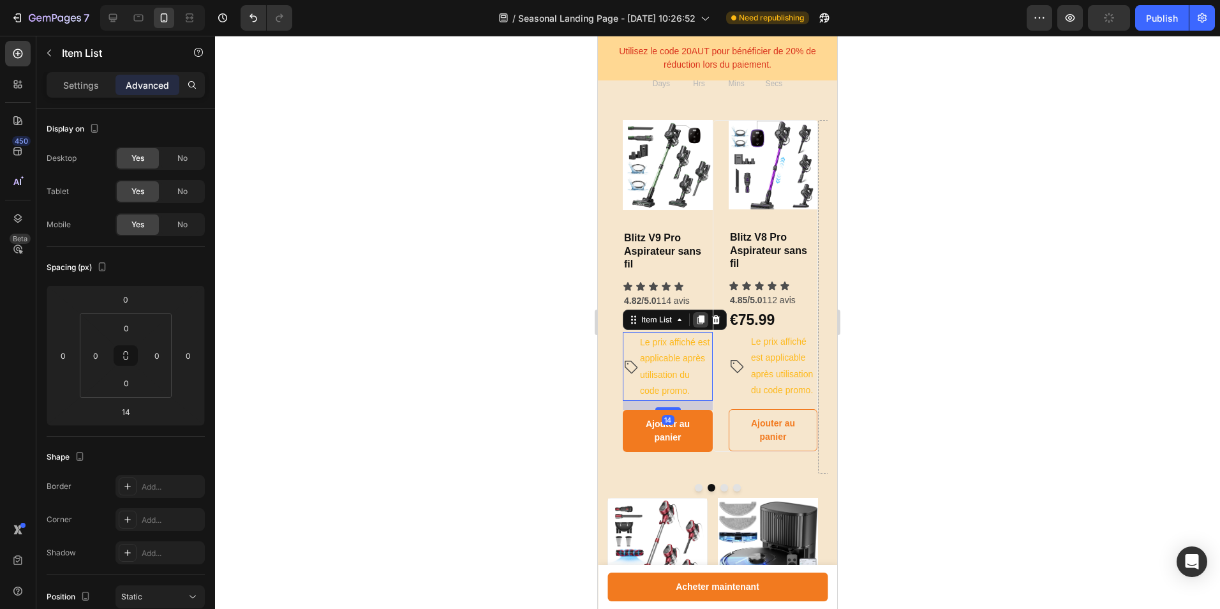
click at [702, 324] on icon at bounding box center [701, 320] width 10 height 10
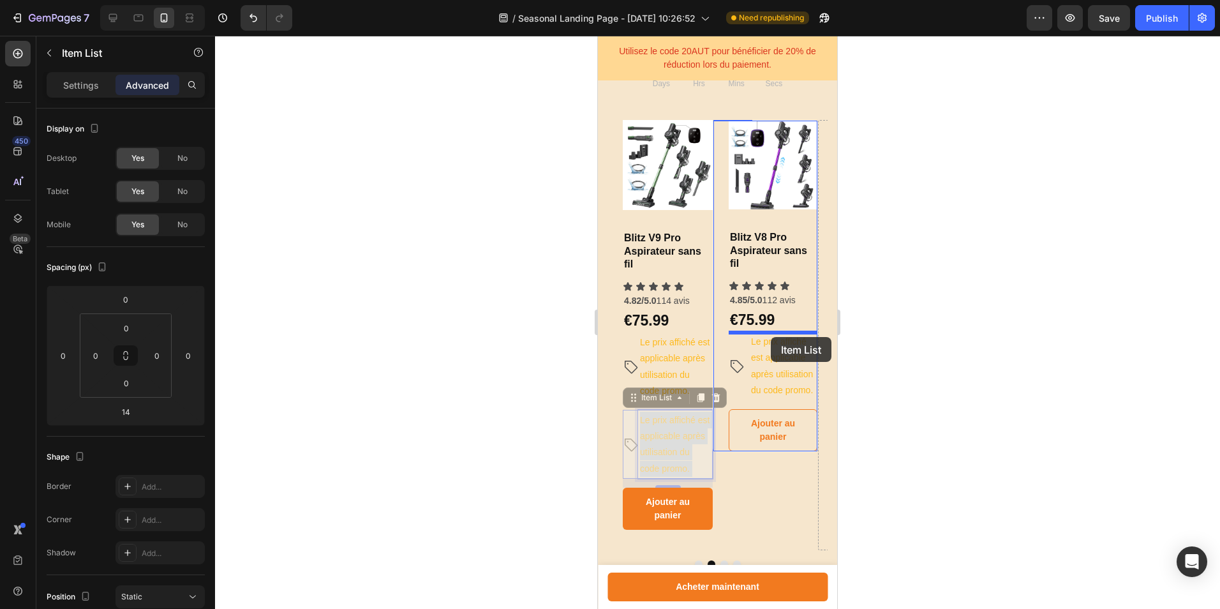
drag, startPoint x: 682, startPoint y: 432, endPoint x: 771, endPoint y: 337, distance: 130.0
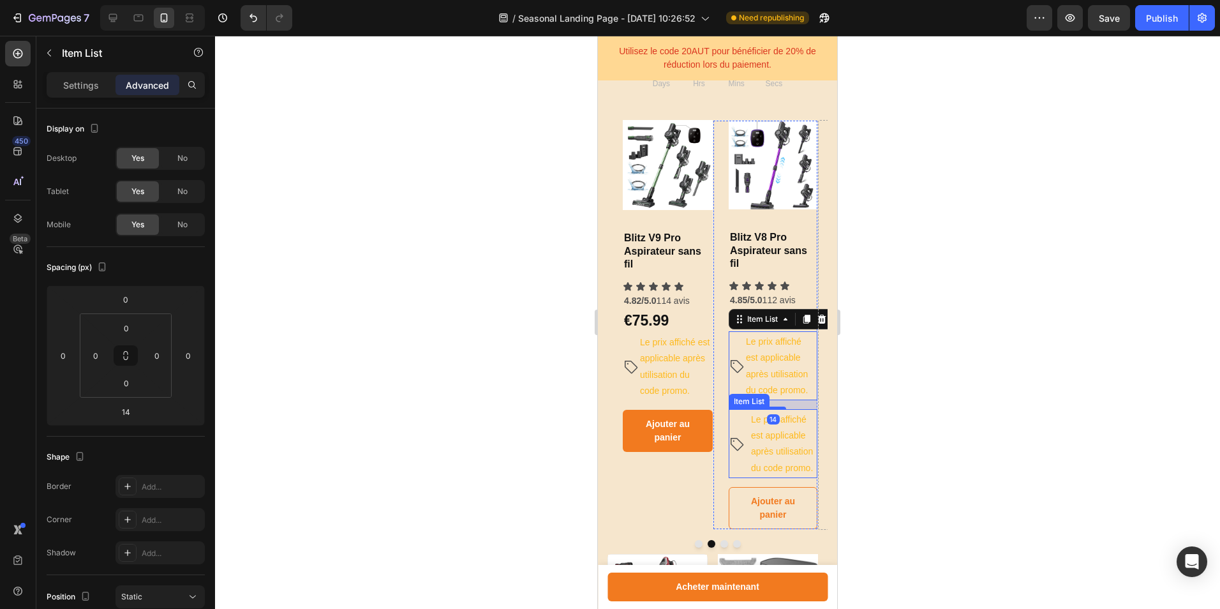
click at [786, 430] on p "​ ​Le prix affiché est applicable après utilisation du code promo.​" at bounding box center [783, 443] width 64 height 65
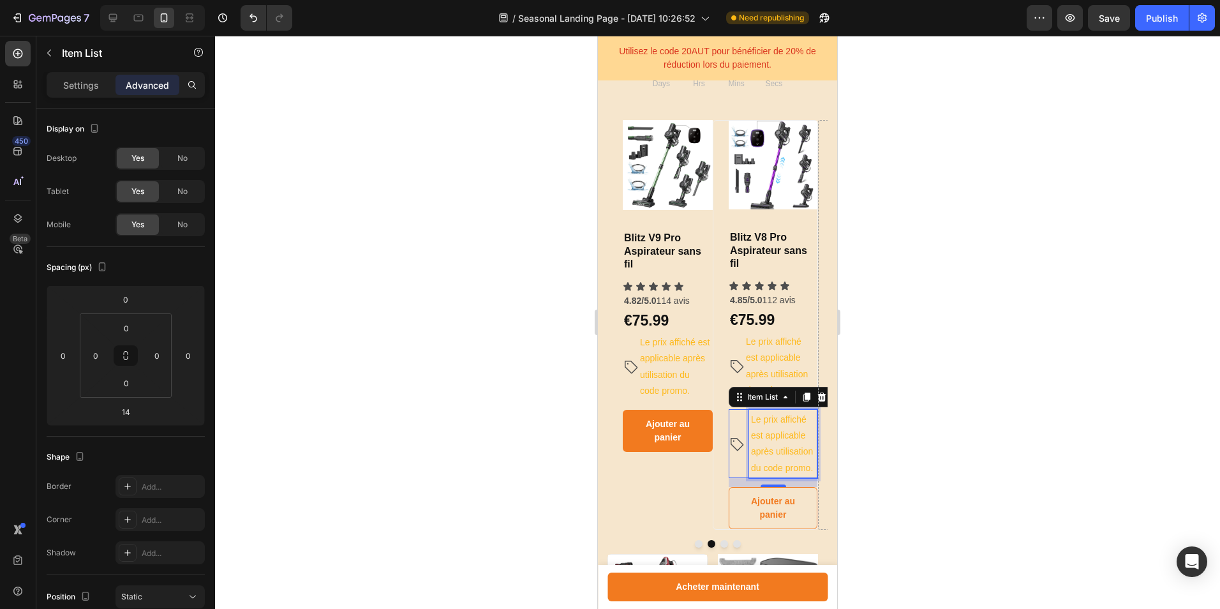
click at [763, 433] on p "​ ​Le prix affiché est applicable après utilisation du code promo.​" at bounding box center [783, 443] width 64 height 65
click at [720, 548] on button "Dot" at bounding box center [724, 544] width 8 height 8
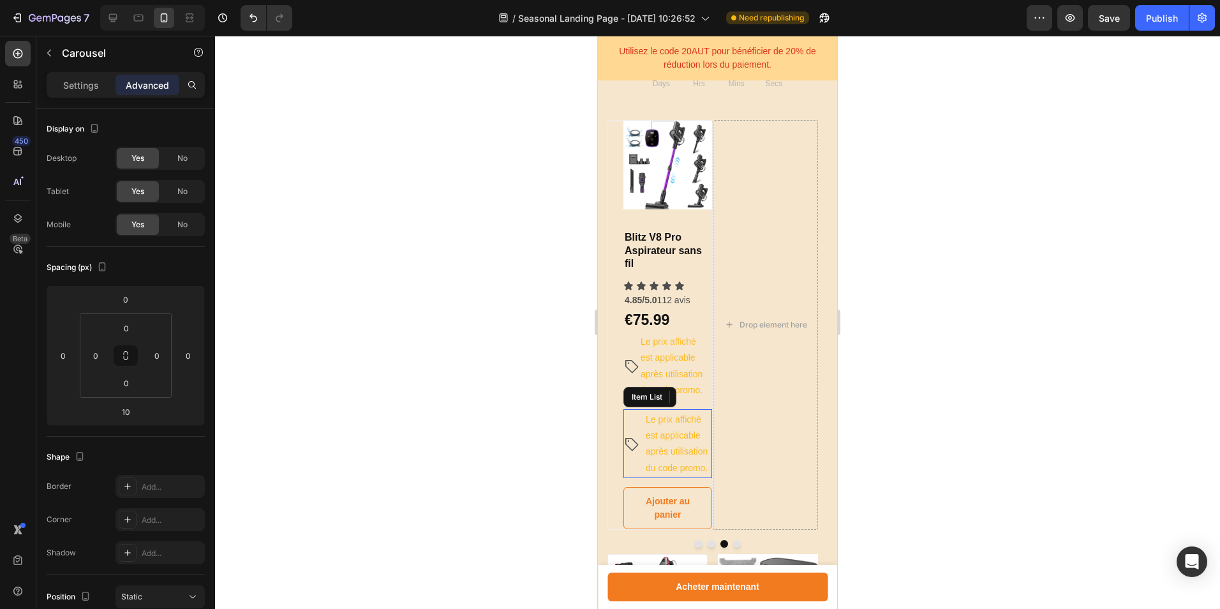
click at [687, 449] on p "​ ​Le prix affiché est applicable après utilisation du code promo.​" at bounding box center [678, 443] width 64 height 65
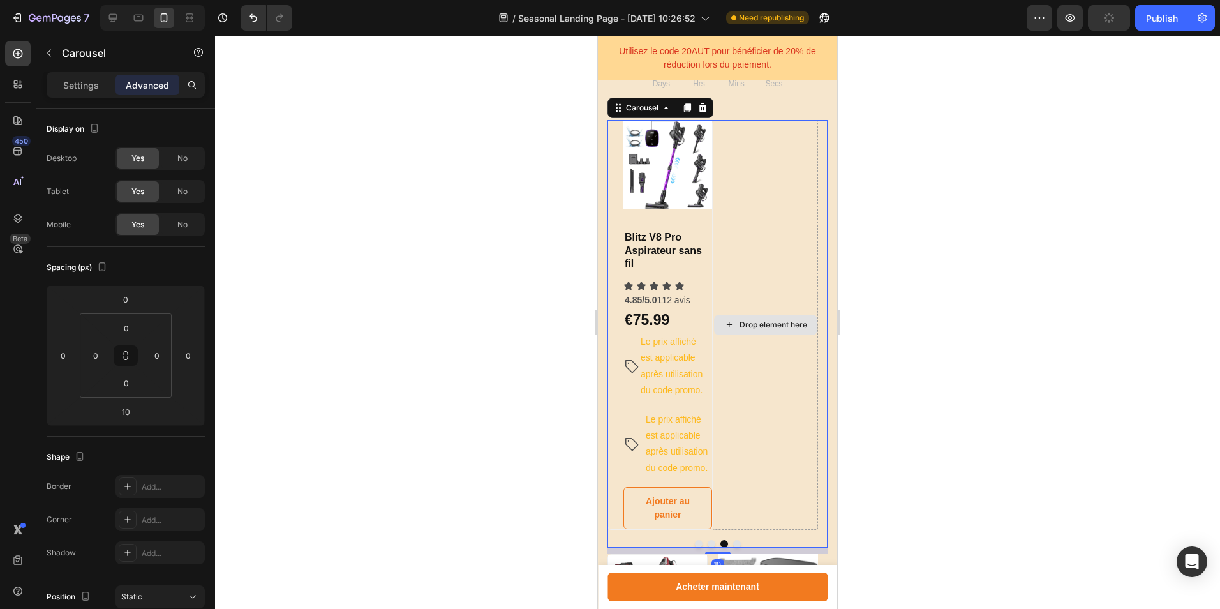
click at [719, 395] on div "Drop element here" at bounding box center [765, 325] width 105 height 410
click at [687, 436] on p "​ ​Le prix affiché est applicable après utilisation du code promo.​" at bounding box center [678, 443] width 64 height 65
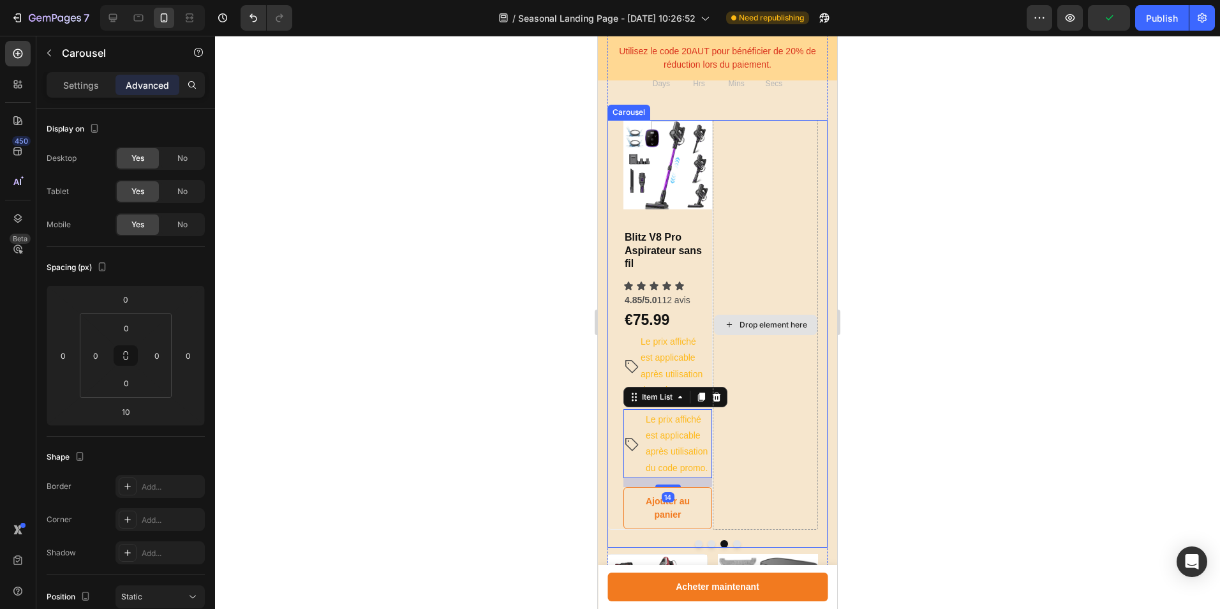
click at [715, 397] on div "Drop element here" at bounding box center [765, 325] width 105 height 410
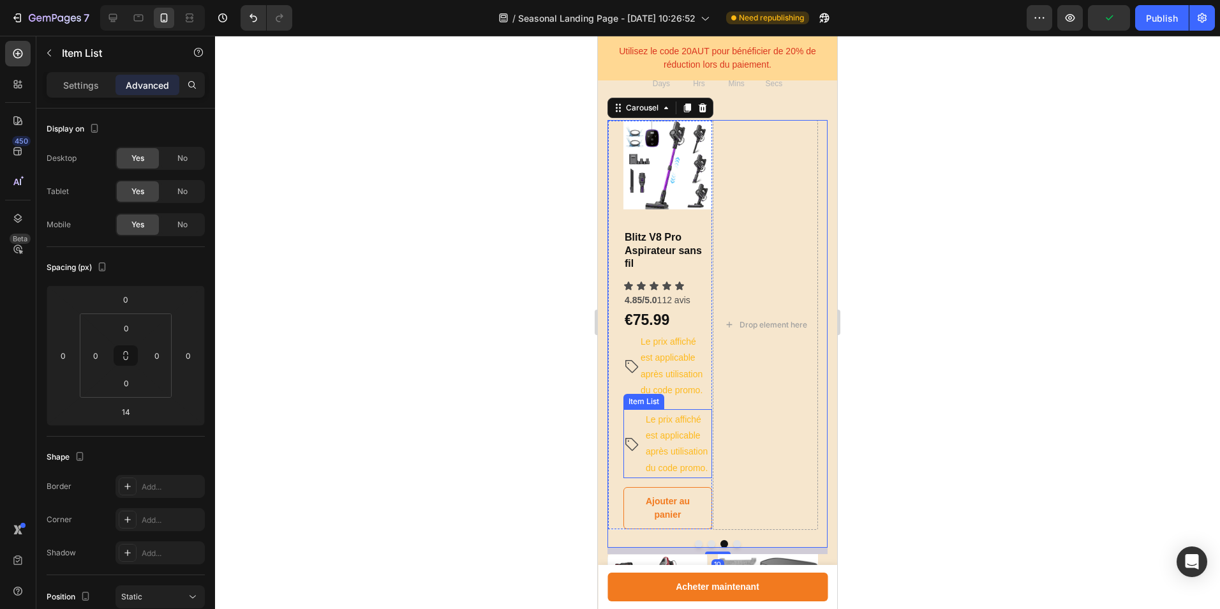
click at [668, 429] on p "​ ​Le prix affiché est applicable après utilisation du code promo.​" at bounding box center [678, 443] width 64 height 65
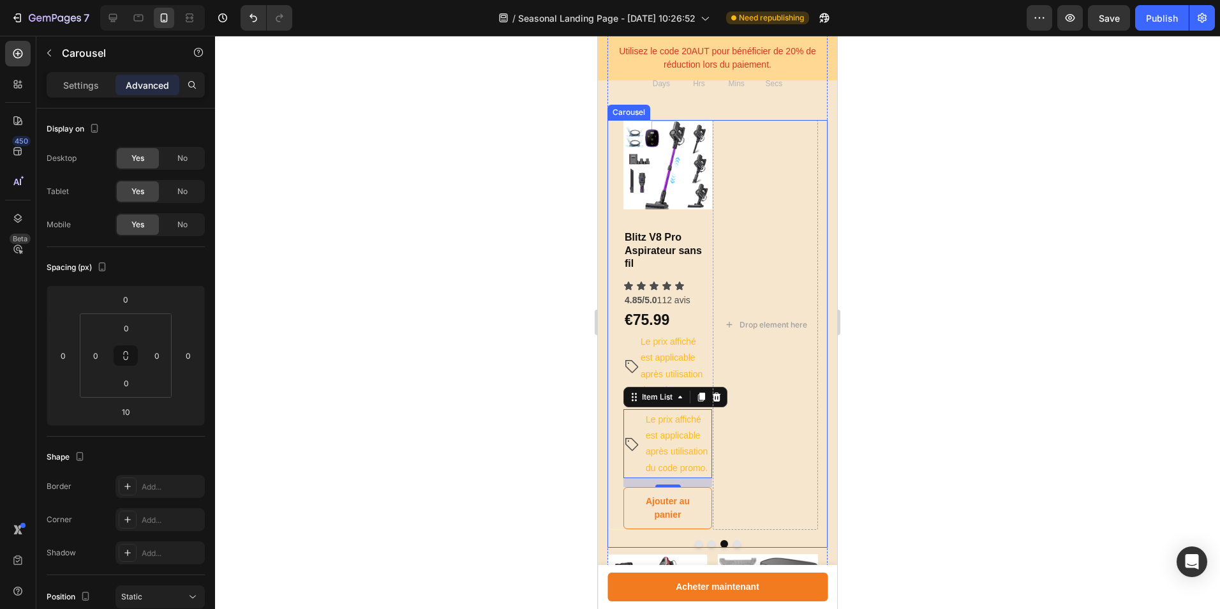
click at [733, 548] on button "Dot" at bounding box center [737, 544] width 8 height 8
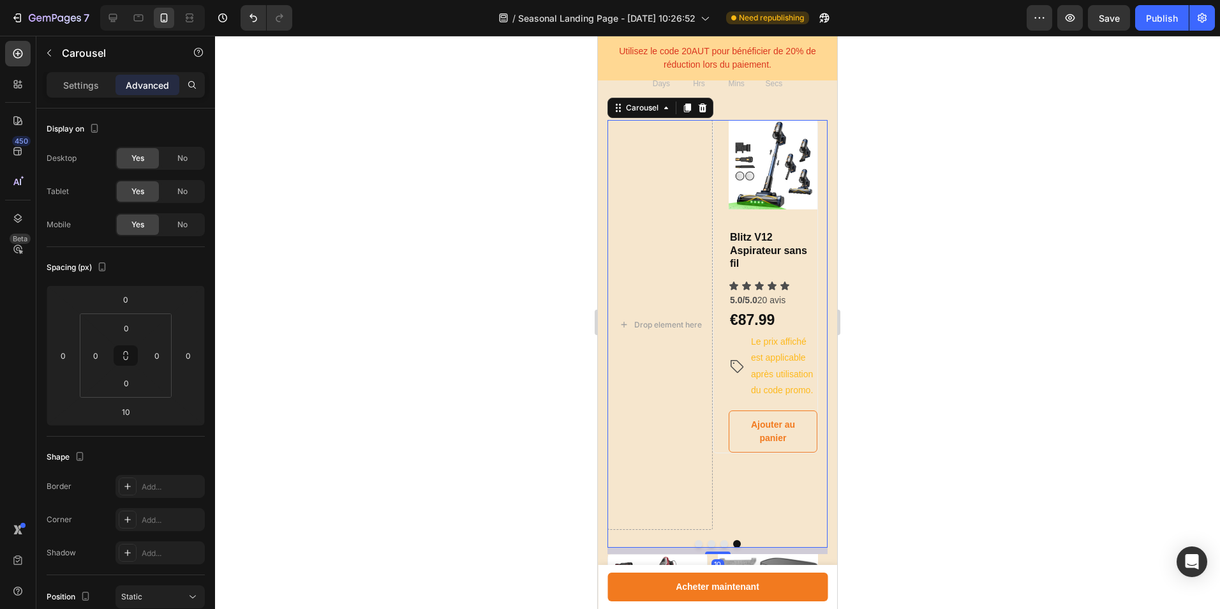
click at [710, 548] on button "Dot" at bounding box center [712, 544] width 8 height 8
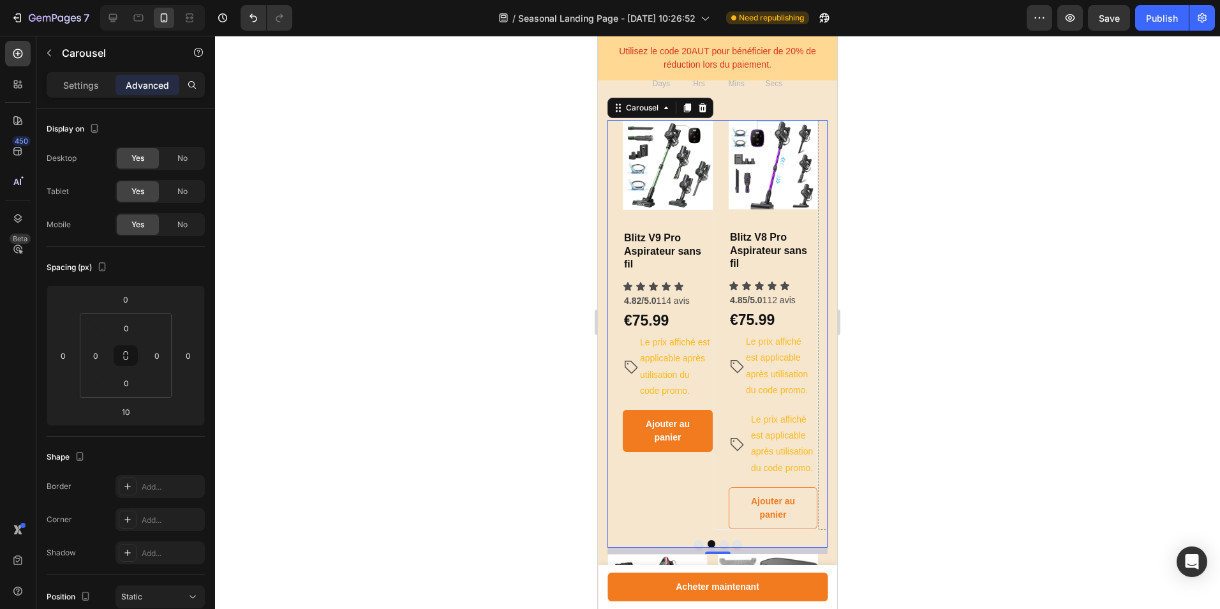
click at [720, 548] on button "Dot" at bounding box center [724, 544] width 8 height 8
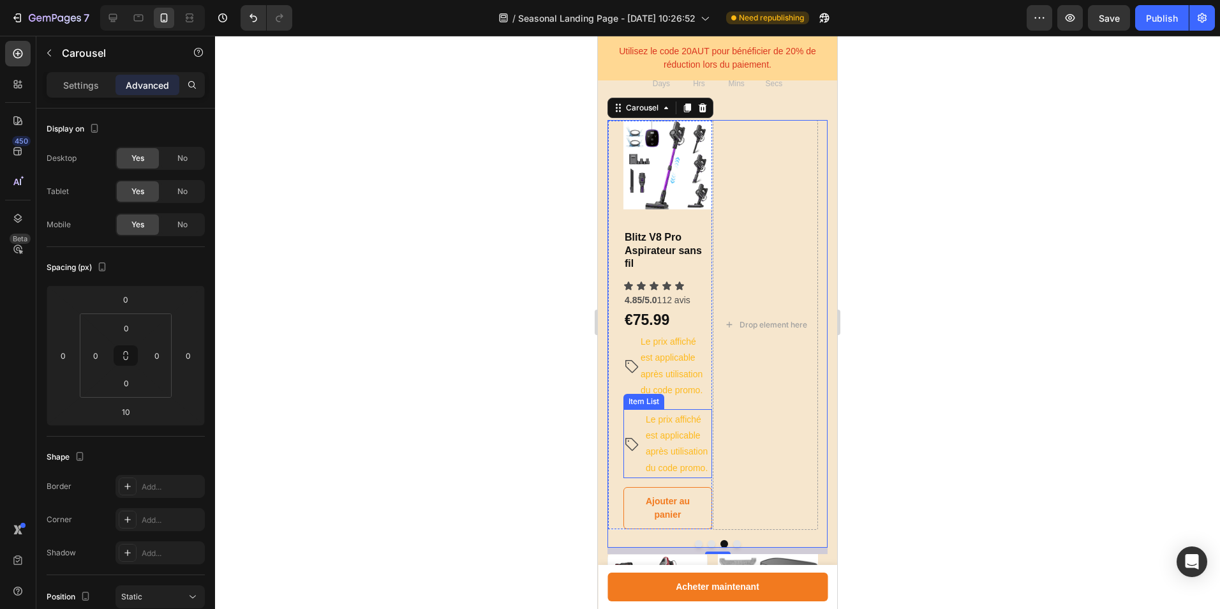
click at [667, 441] on p "​ ​Le prix affiché est applicable après utilisation du code promo.​" at bounding box center [678, 443] width 64 height 65
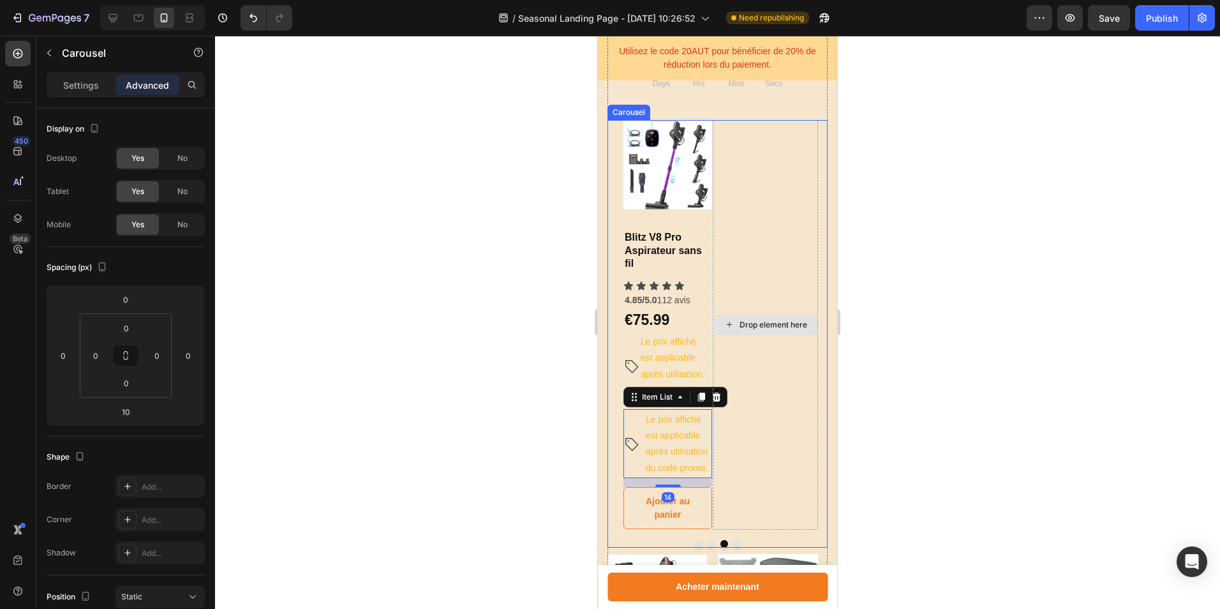
click at [719, 397] on div "Drop element here" at bounding box center [765, 325] width 105 height 410
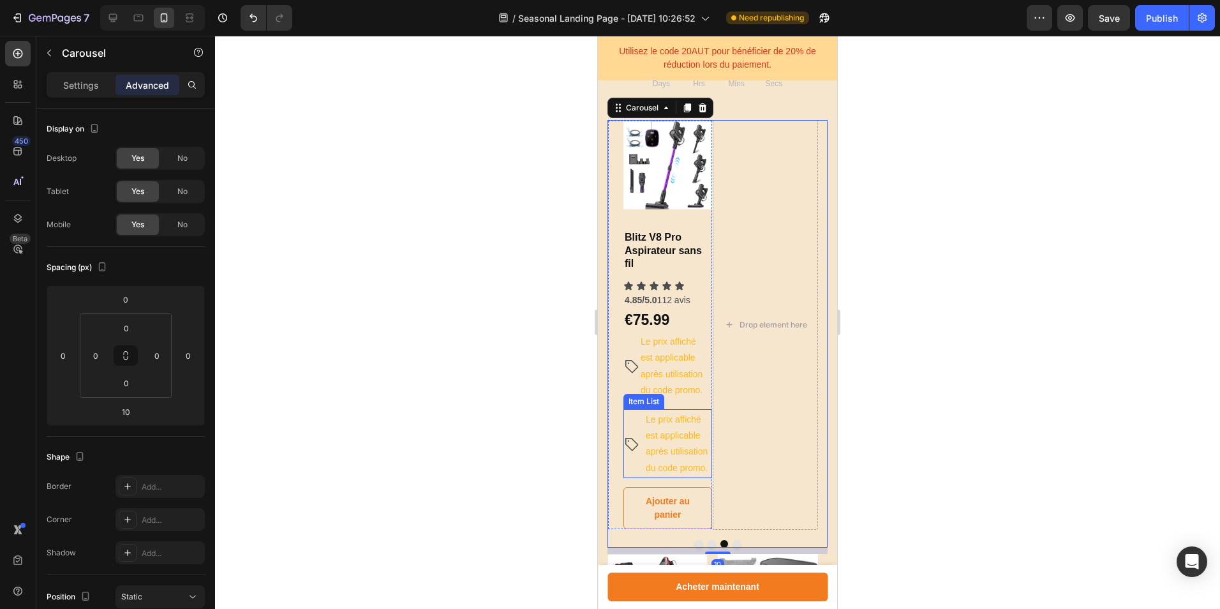
click at [678, 456] on p "​ ​Le prix affiché est applicable après utilisation du code promo.​" at bounding box center [678, 443] width 64 height 65
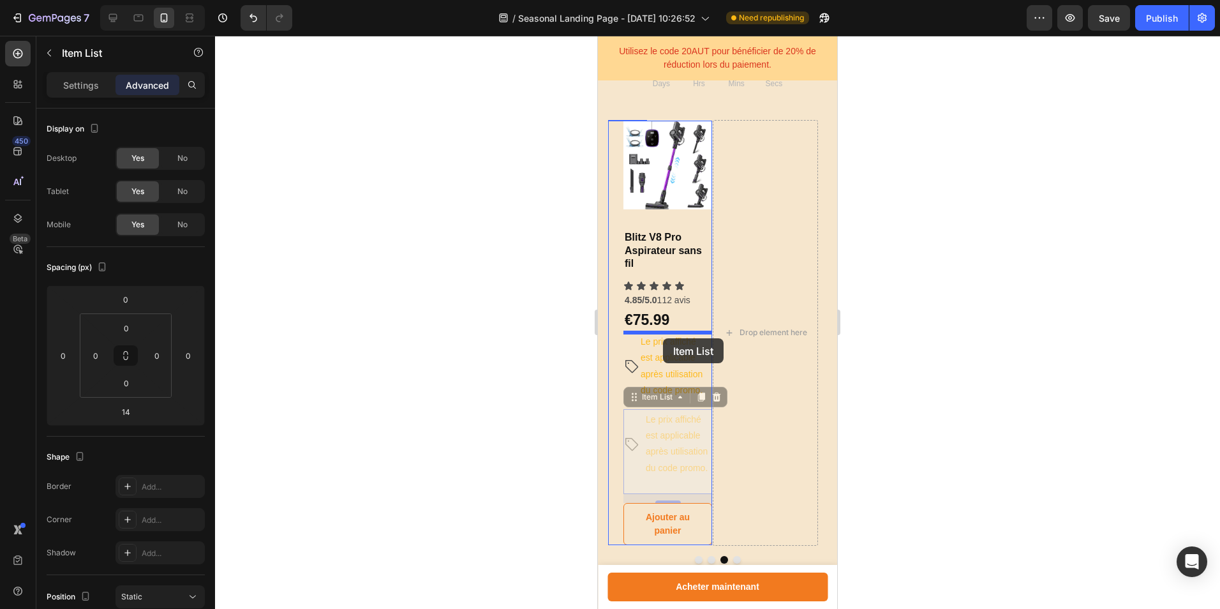
drag, startPoint x: 659, startPoint y: 400, endPoint x: 663, endPoint y: 336, distance: 63.9
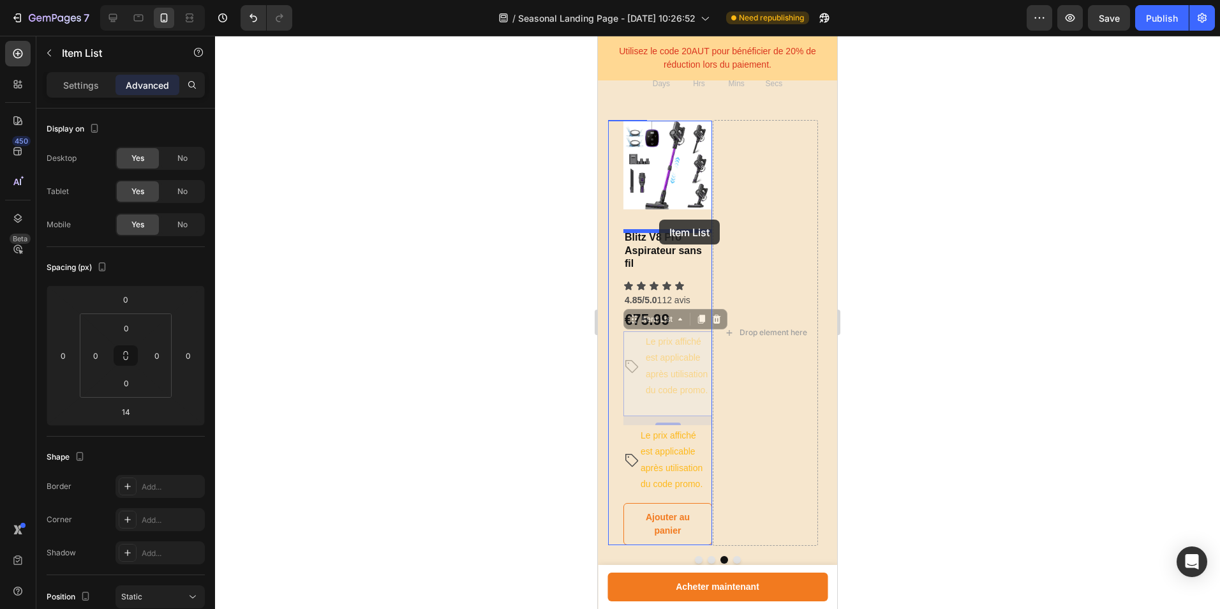
drag, startPoint x: 655, startPoint y: 322, endPoint x: 659, endPoint y: 220, distance: 102.2
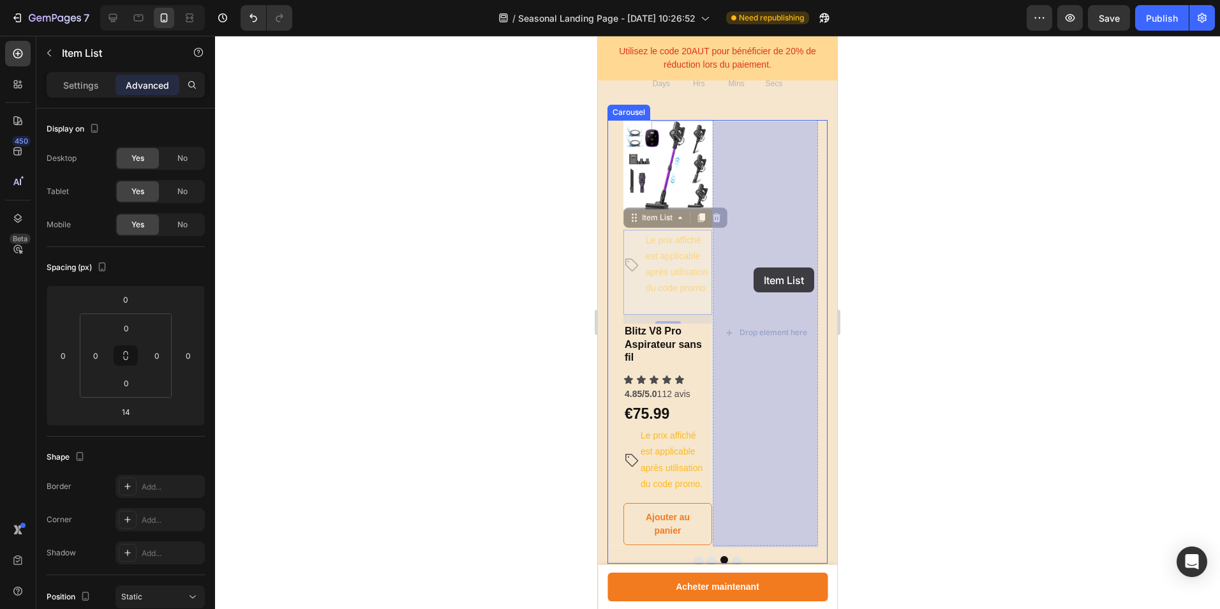
drag, startPoint x: 662, startPoint y: 223, endPoint x: 754, endPoint y: 267, distance: 101.3
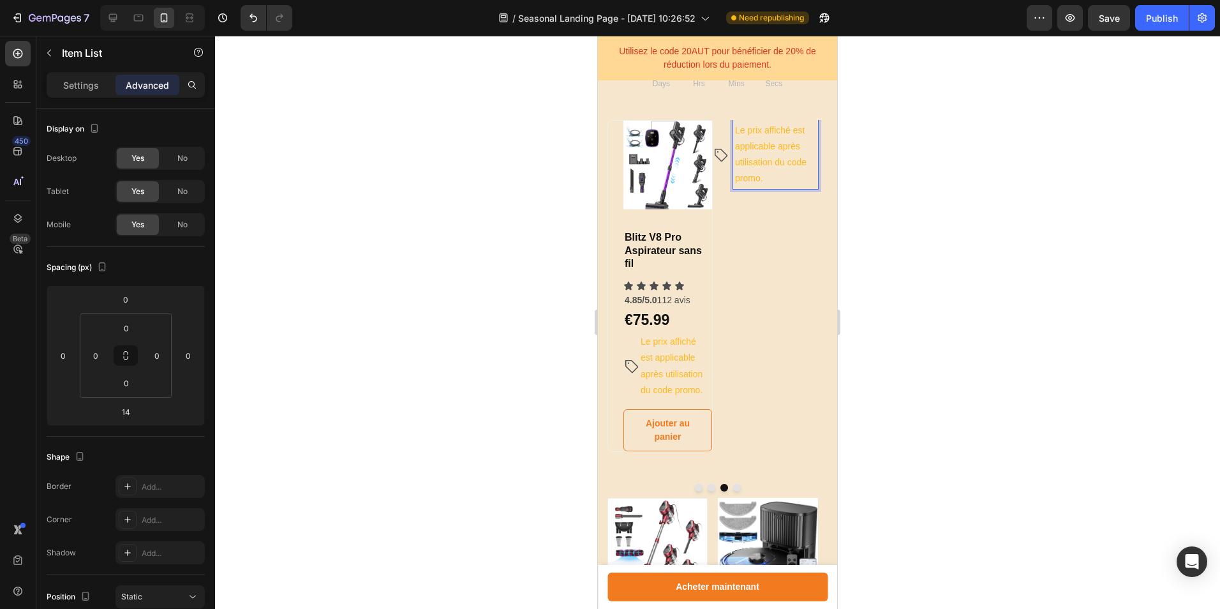
click at [756, 145] on p "​ ​Le prix affiché est applicable après utilisation du code promo.​" at bounding box center [775, 154] width 81 height 65
click at [733, 491] on button "Dot" at bounding box center [737, 488] width 8 height 8
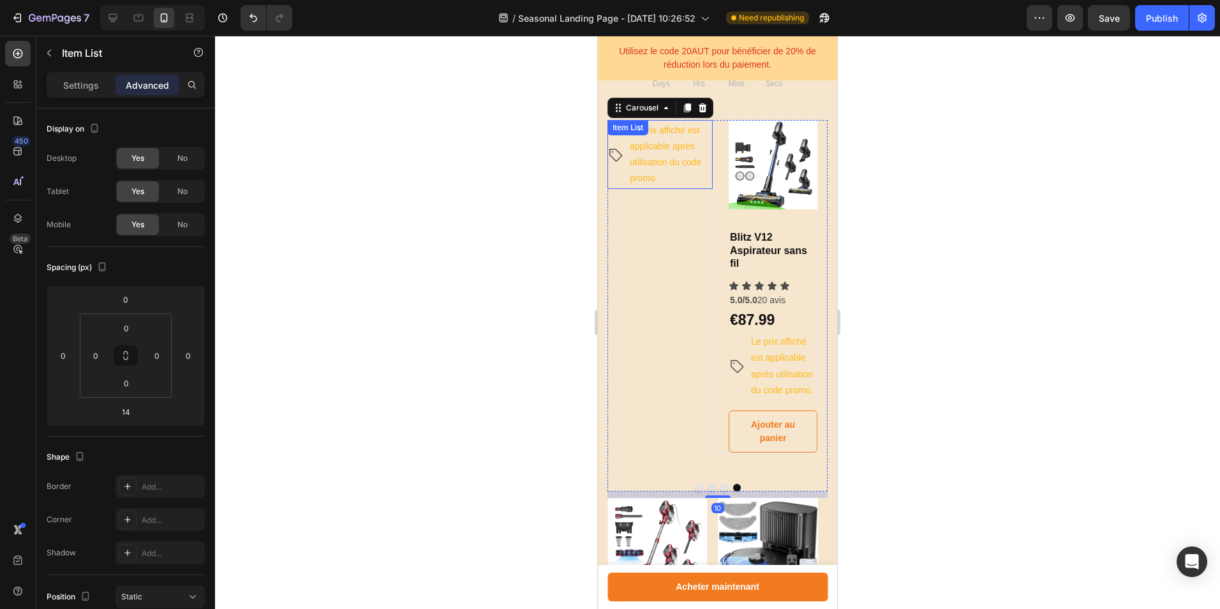
click at [666, 147] on p "​ ​Le prix affiché est applicable après utilisation du code promo.​" at bounding box center [670, 154] width 81 height 65
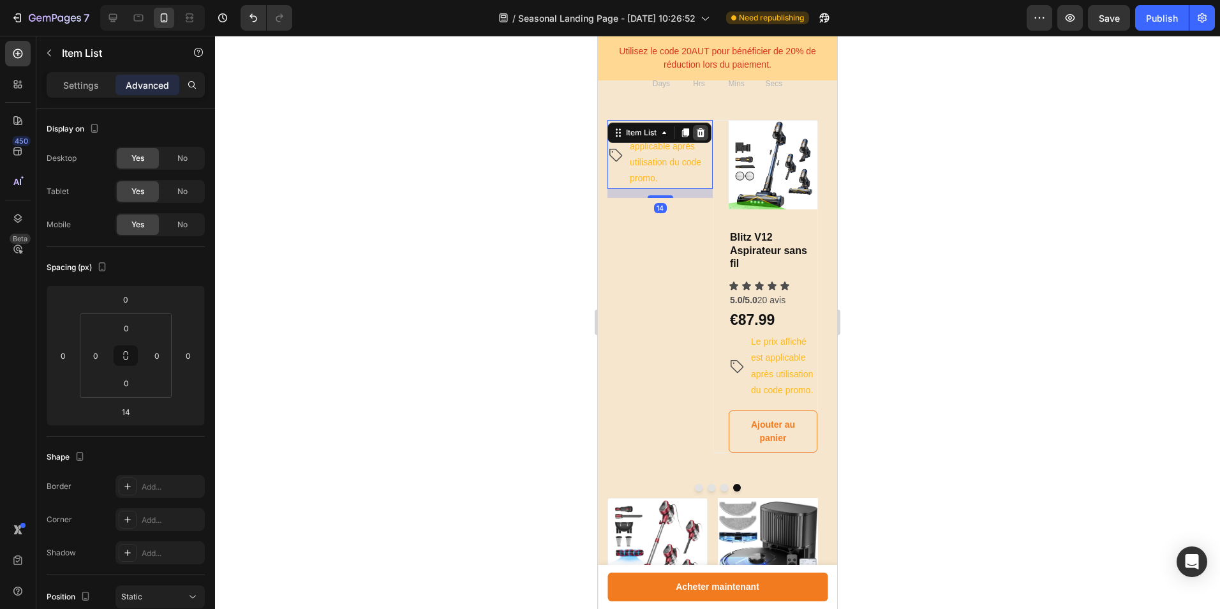
click at [701, 134] on icon at bounding box center [701, 132] width 8 height 9
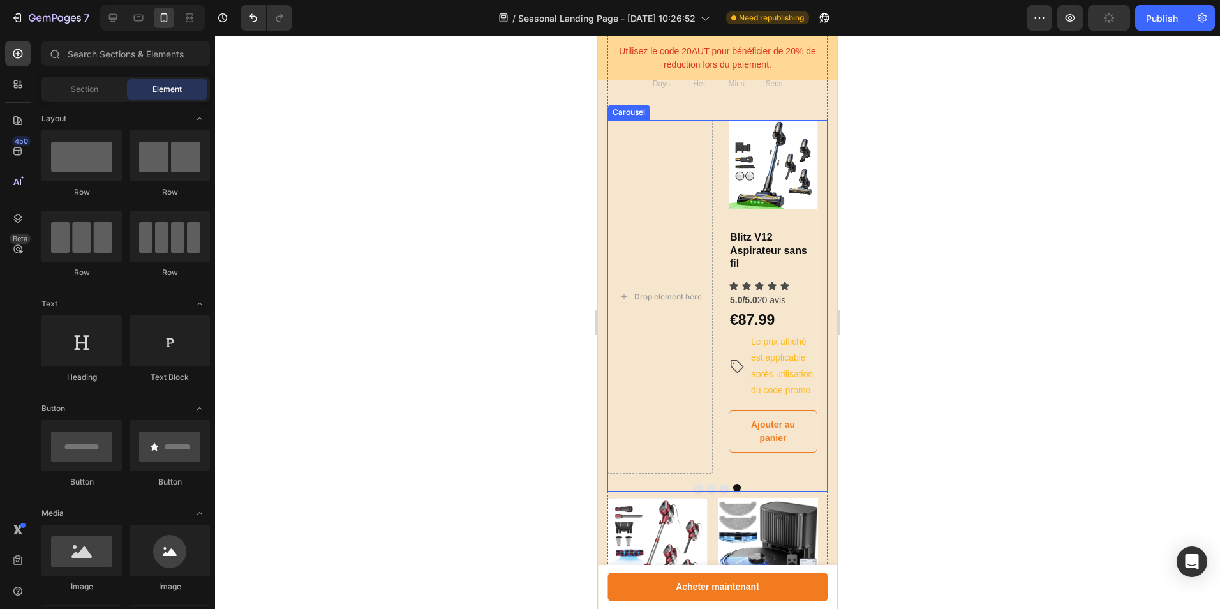
click at [708, 491] on button "Dot" at bounding box center [712, 488] width 8 height 8
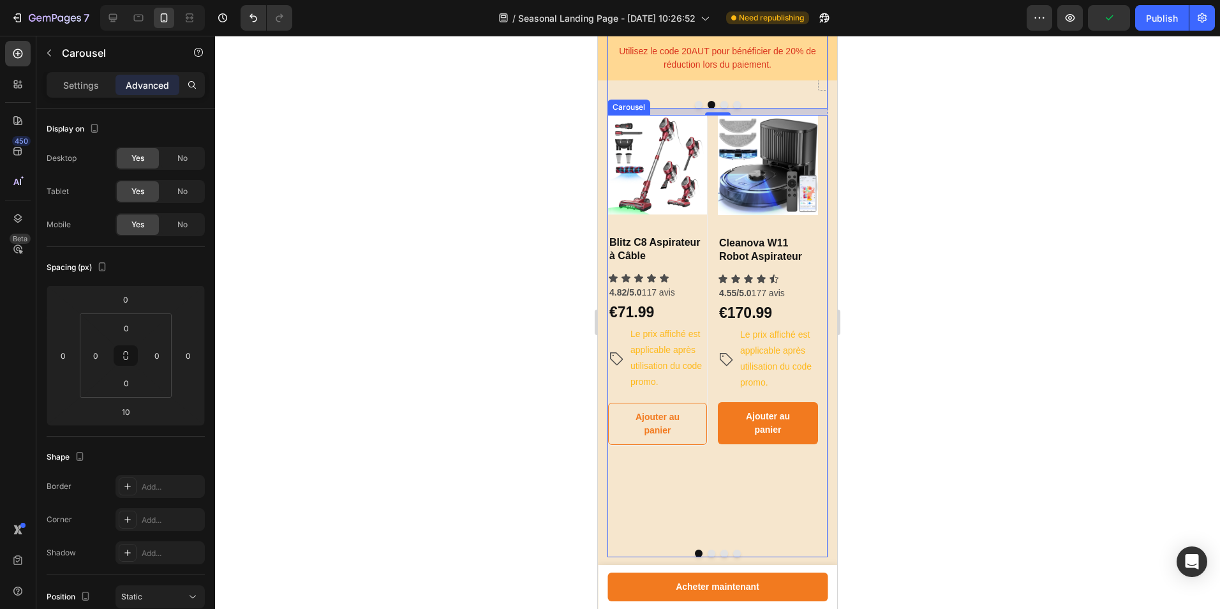
scroll to position [1176, 0]
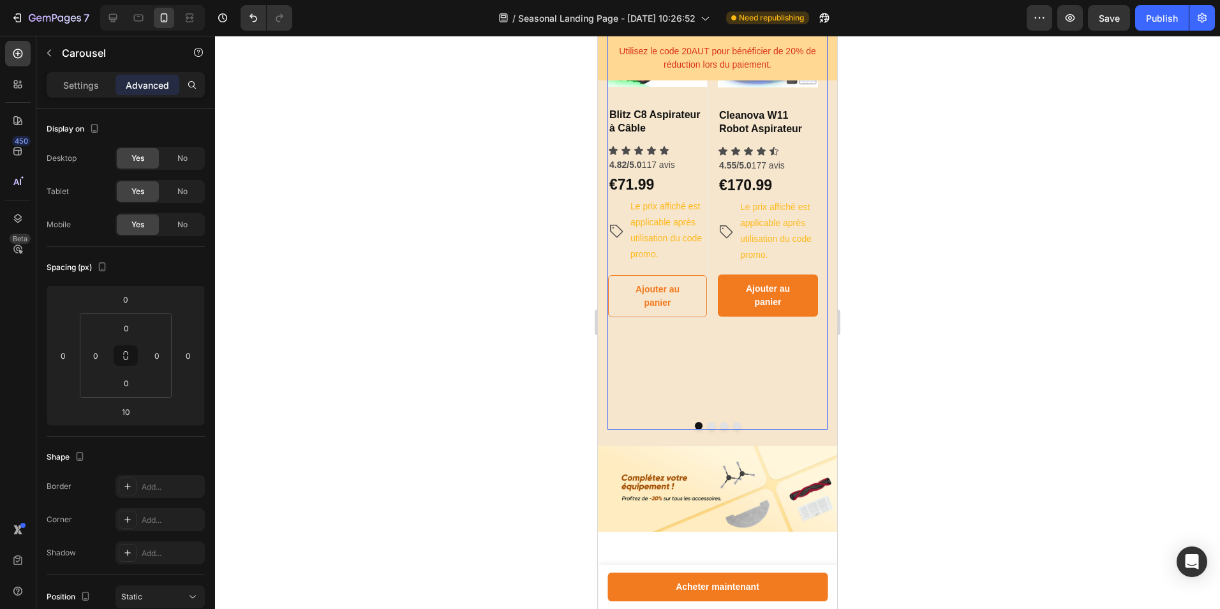
click at [722, 429] on div "Product Images & Gallery Blitz C8 Aspirateur à Câble Heading Icon Icon Icon Ico…" at bounding box center [718, 208] width 220 height 442
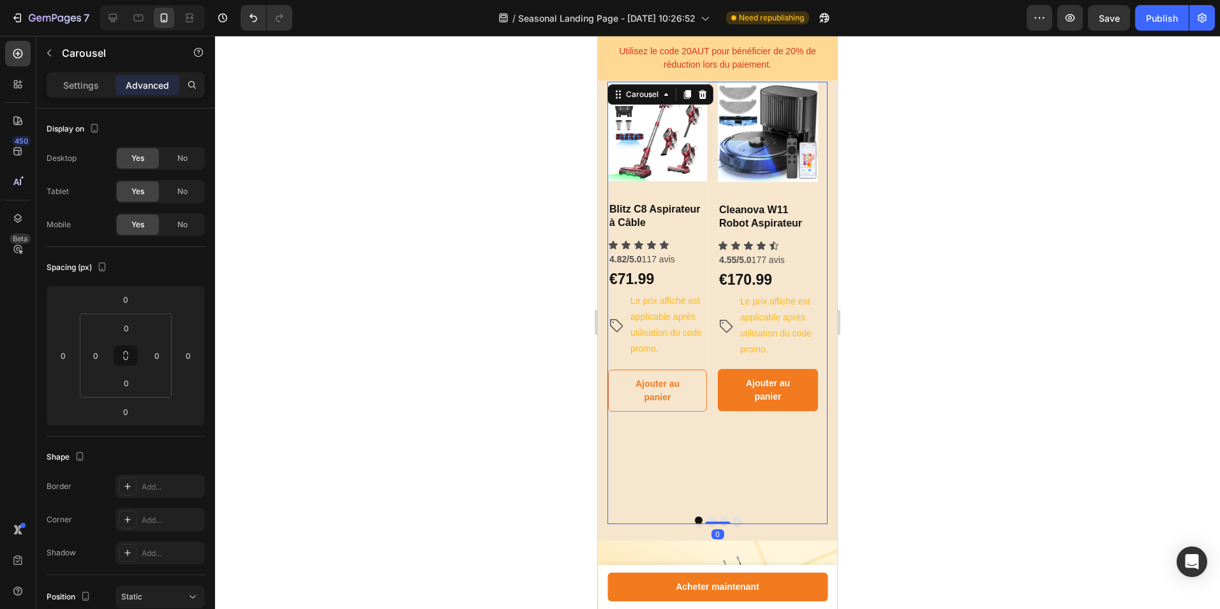
scroll to position [1112, 0]
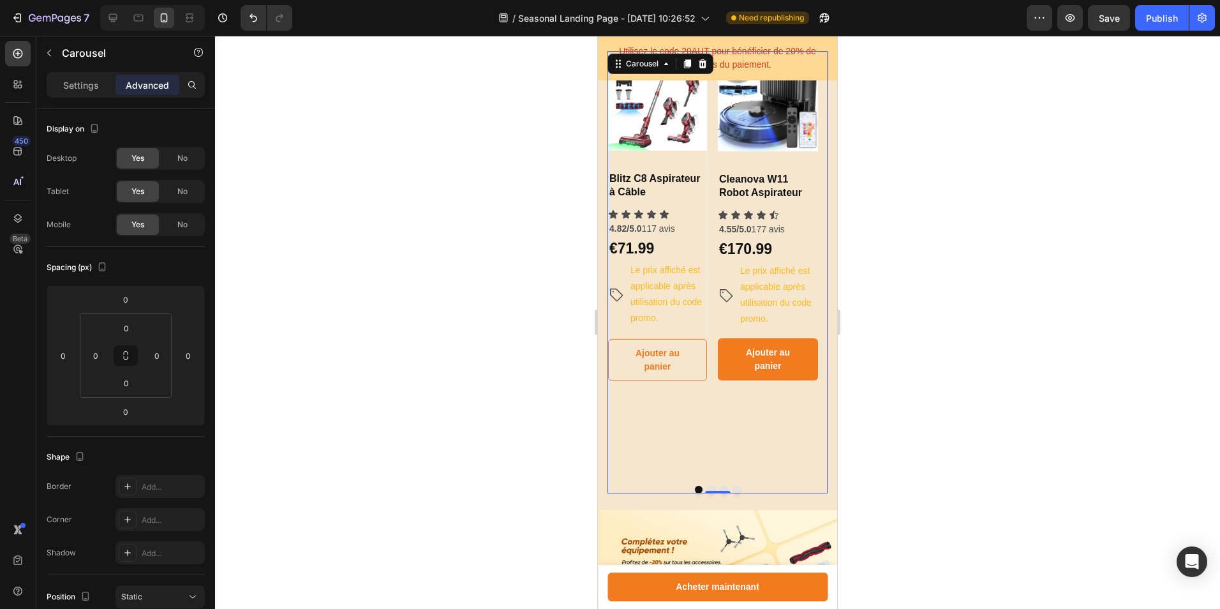
click at [708, 493] on button "Dot" at bounding box center [712, 490] width 8 height 8
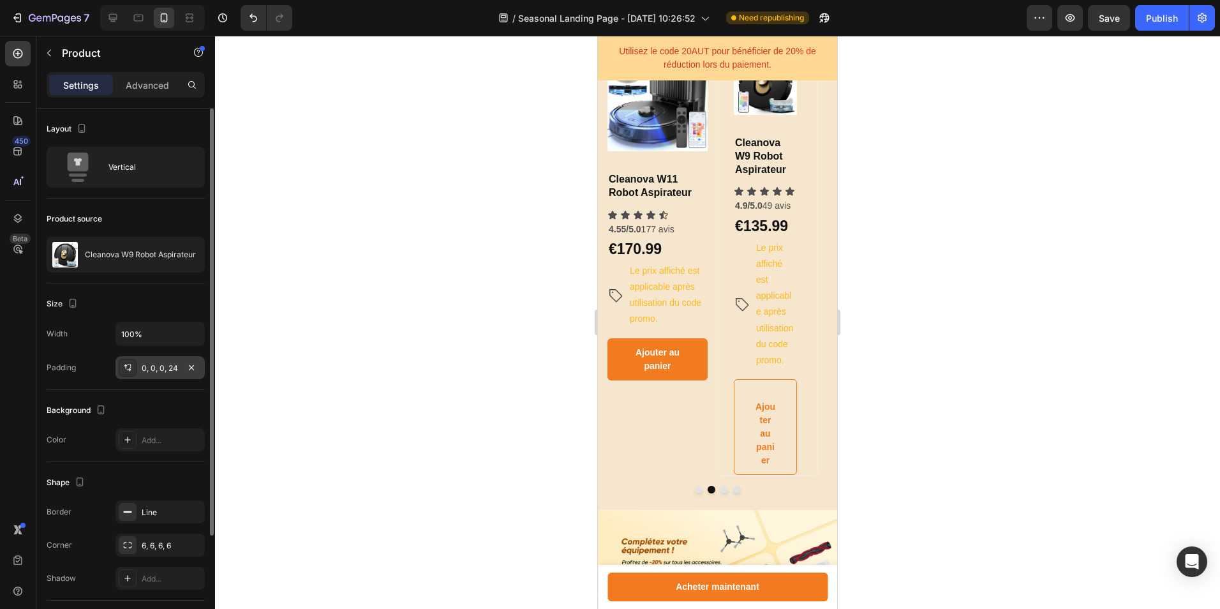
click at [145, 373] on div "0, 0, 0, 24" at bounding box center [160, 367] width 37 height 11
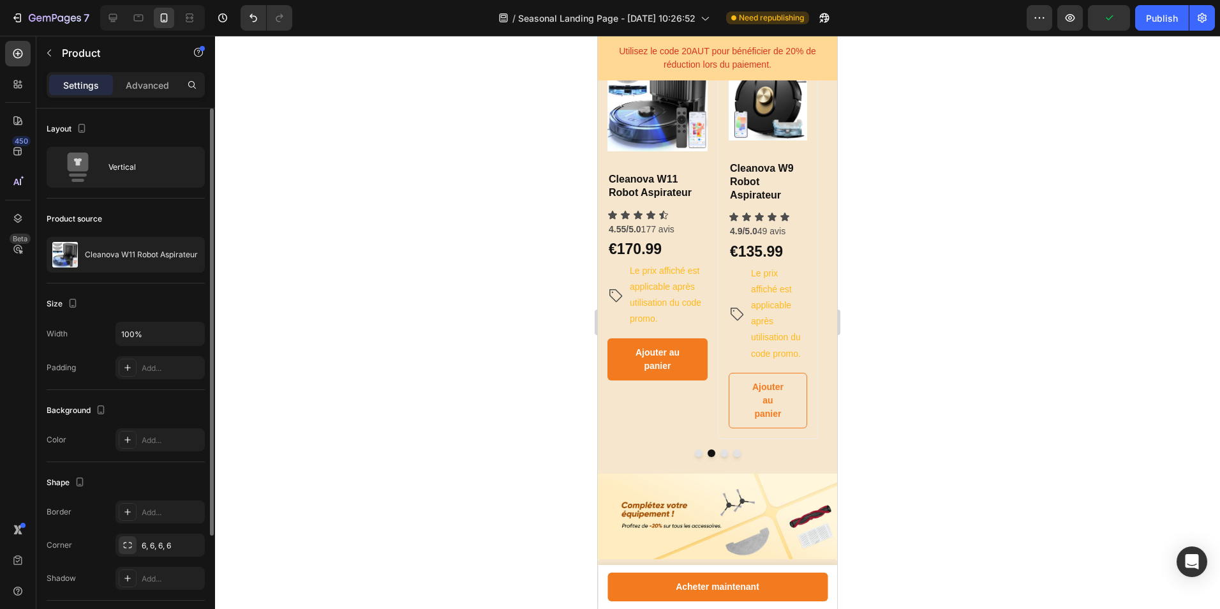
click at [692, 186] on div "Product Images & Gallery Cleanova W11 Robot Aspirateur Heading Icon Icon Icon I…" at bounding box center [658, 215] width 100 height 329
click at [680, 148] on img at bounding box center [658, 101] width 100 height 100
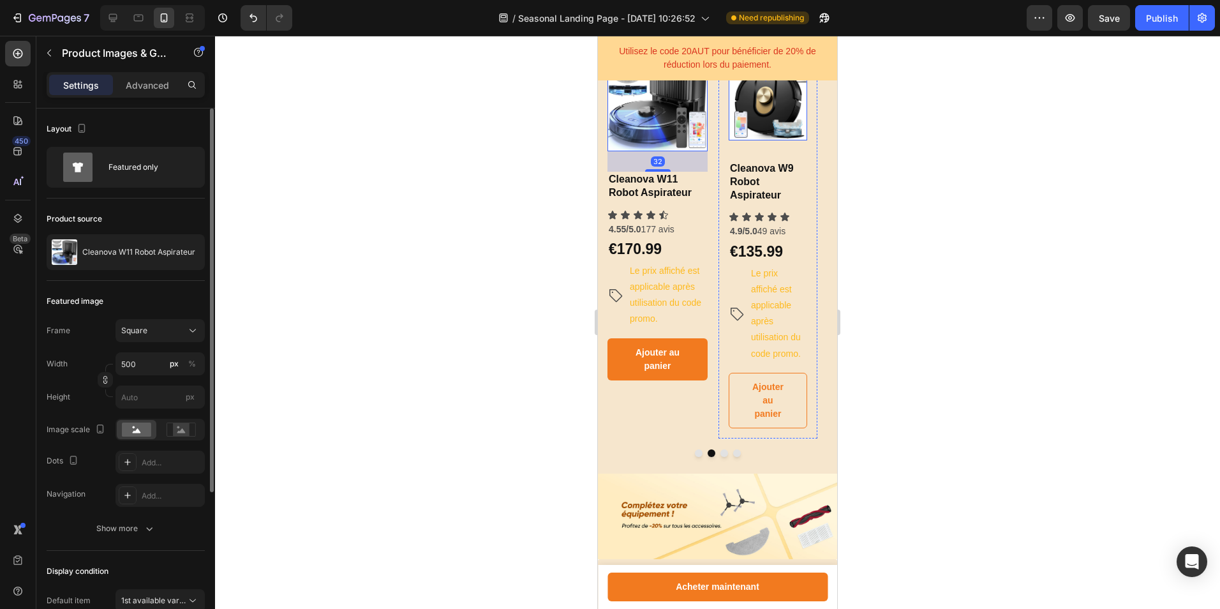
click at [760, 116] on img at bounding box center [768, 101] width 78 height 78
click at [663, 133] on img at bounding box center [658, 101] width 100 height 100
click at [694, 222] on div "Product Images & Gallery Cleanova W11 Robot Aspirateur Heading Icon Icon Icon I…" at bounding box center [658, 215] width 100 height 329
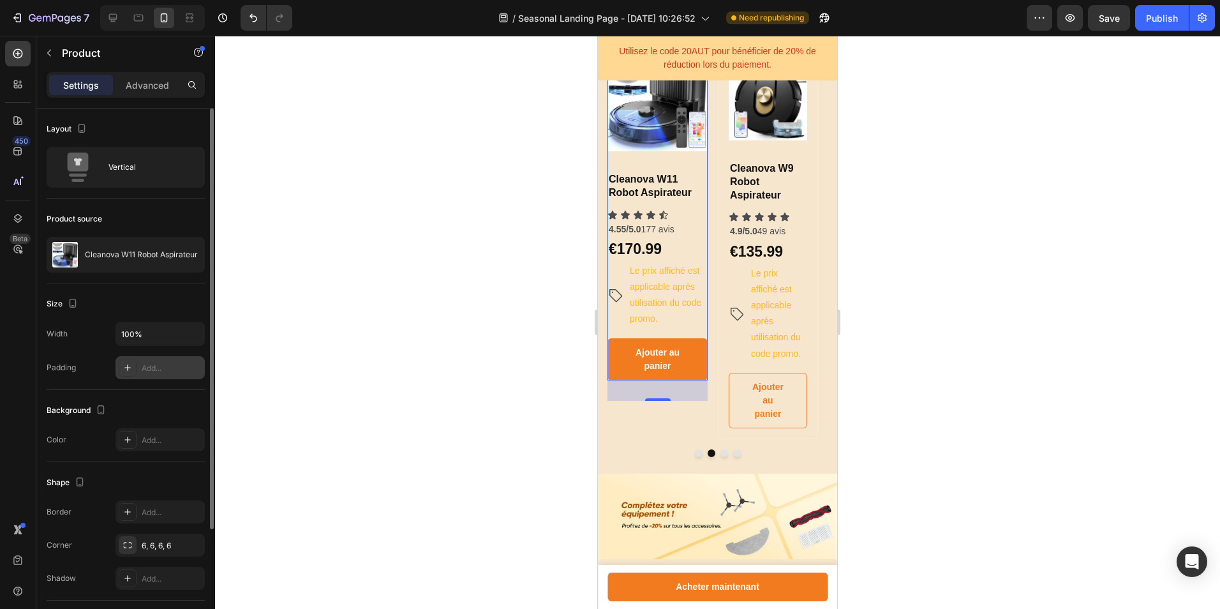
click at [150, 372] on div "Add..." at bounding box center [172, 367] width 60 height 11
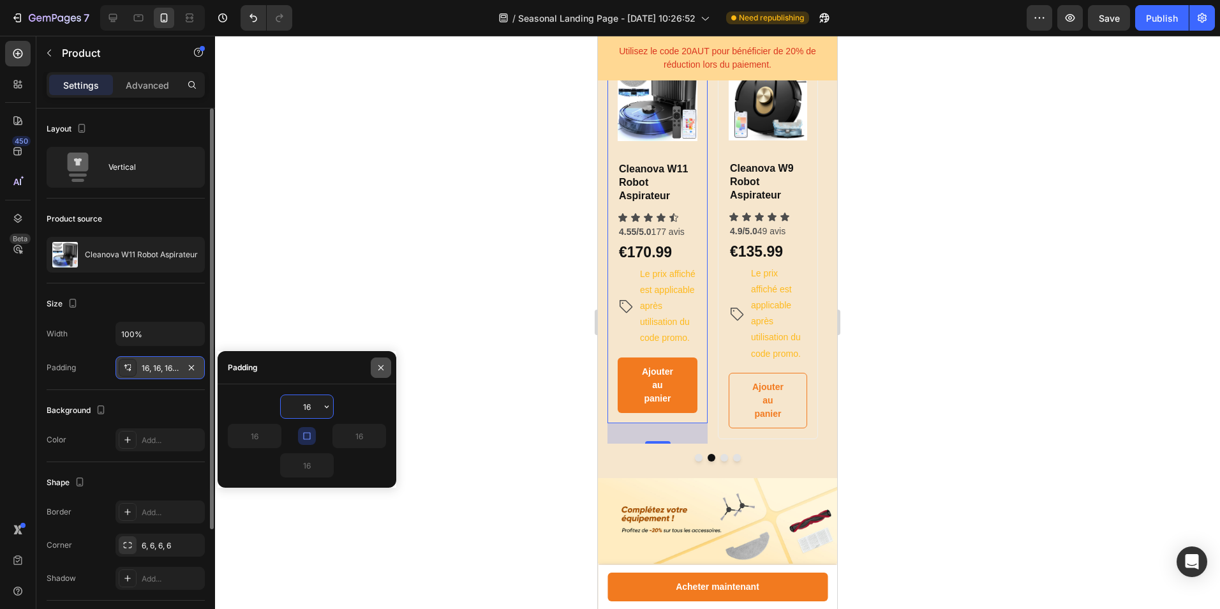
click at [378, 365] on icon "button" at bounding box center [381, 367] width 10 height 10
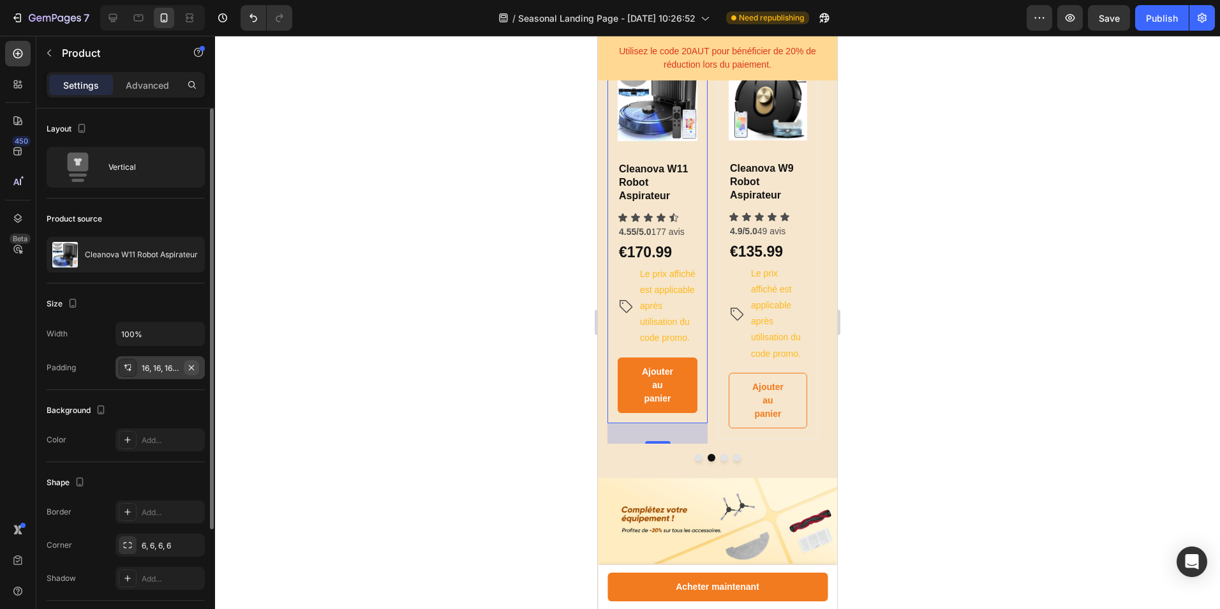
click at [195, 368] on icon "button" at bounding box center [191, 367] width 10 height 10
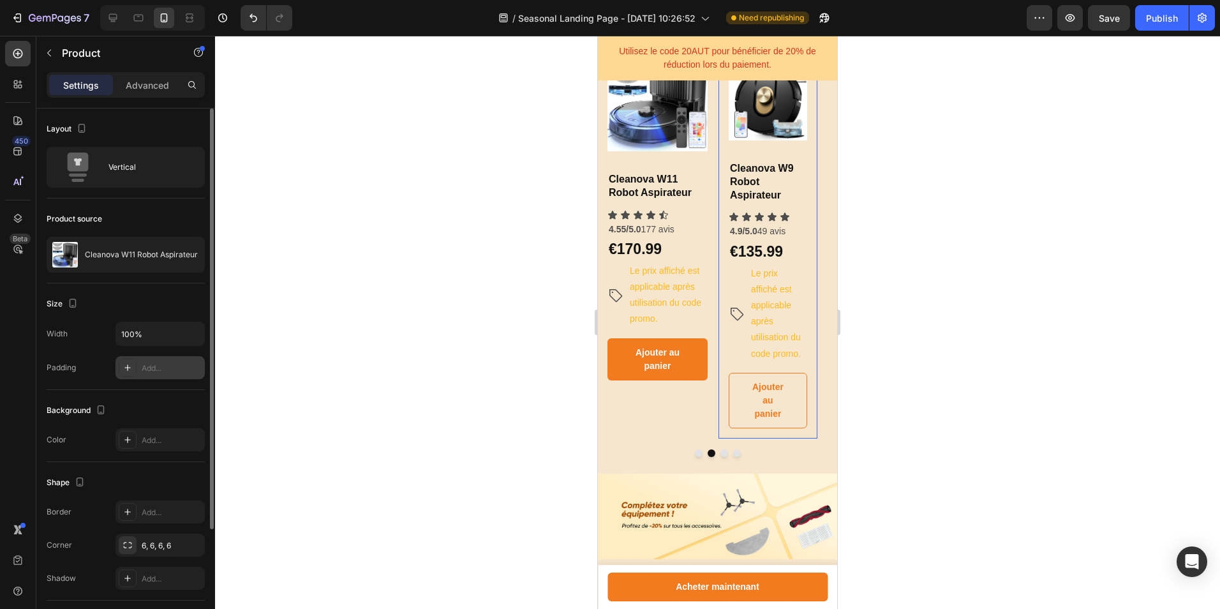
click at [787, 173] on div "Product Images & Gallery Cleanova W9 Robot Aspirateur Heading Icon Icon Icon Ic…" at bounding box center [768, 245] width 78 height 366
click at [191, 366] on icon "button" at bounding box center [191, 366] width 5 height 5
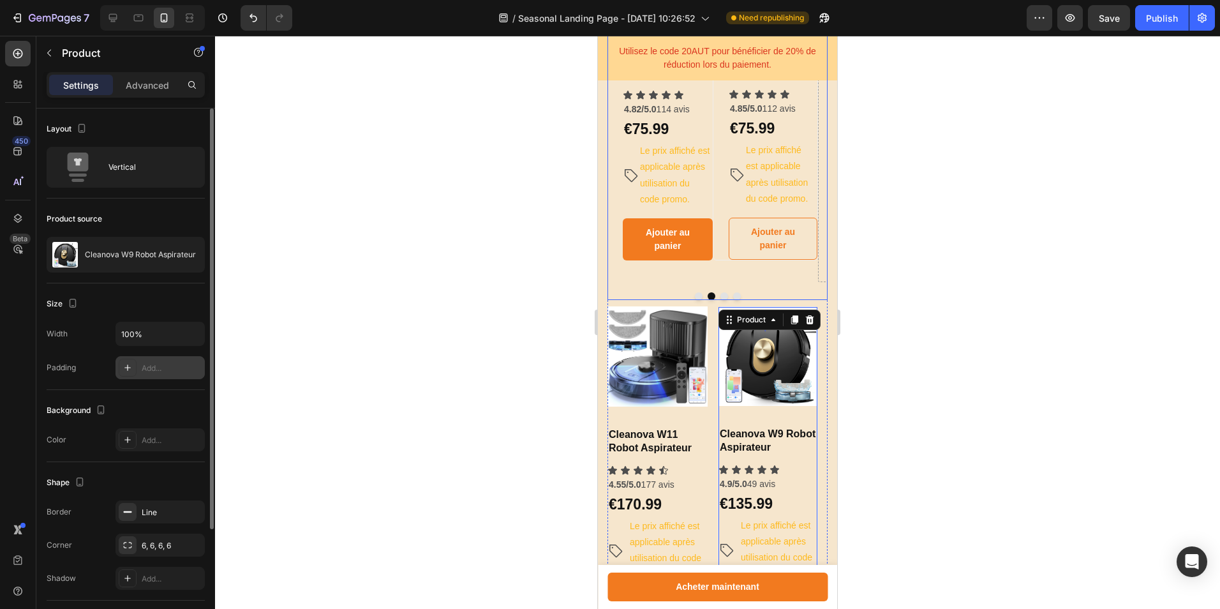
scroll to position [602, 0]
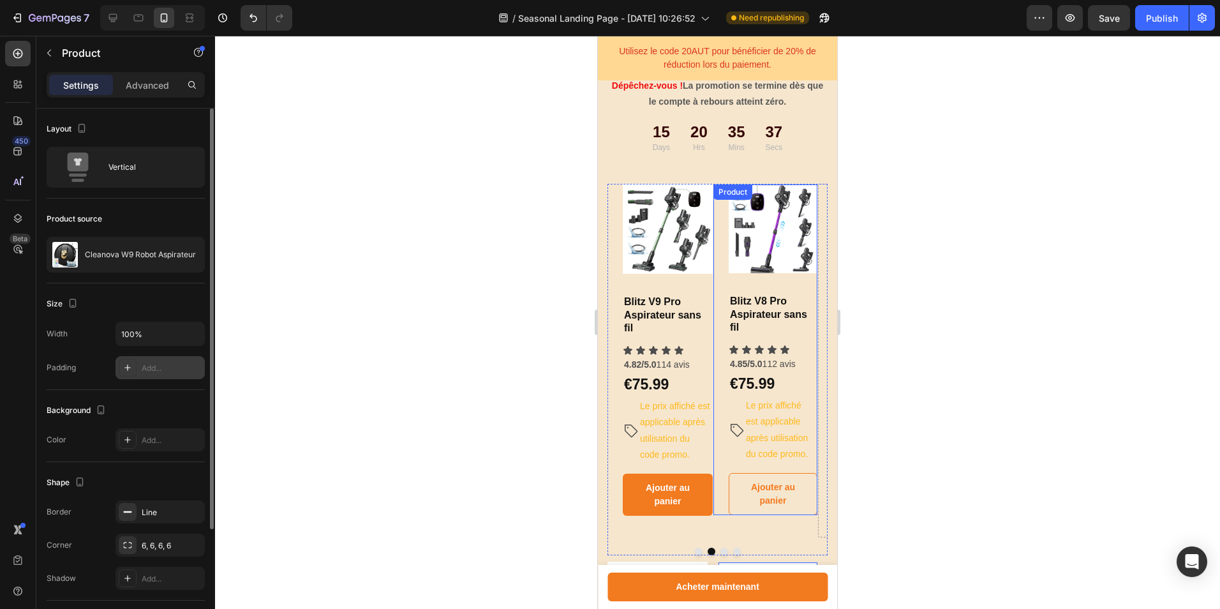
click at [807, 288] on div "Product Images & Gallery Blitz V8 Pro Aspirateur sans fil Heading Icon Icon Ico…" at bounding box center [773, 349] width 89 height 331
click at [191, 365] on icon "button" at bounding box center [191, 367] width 10 height 10
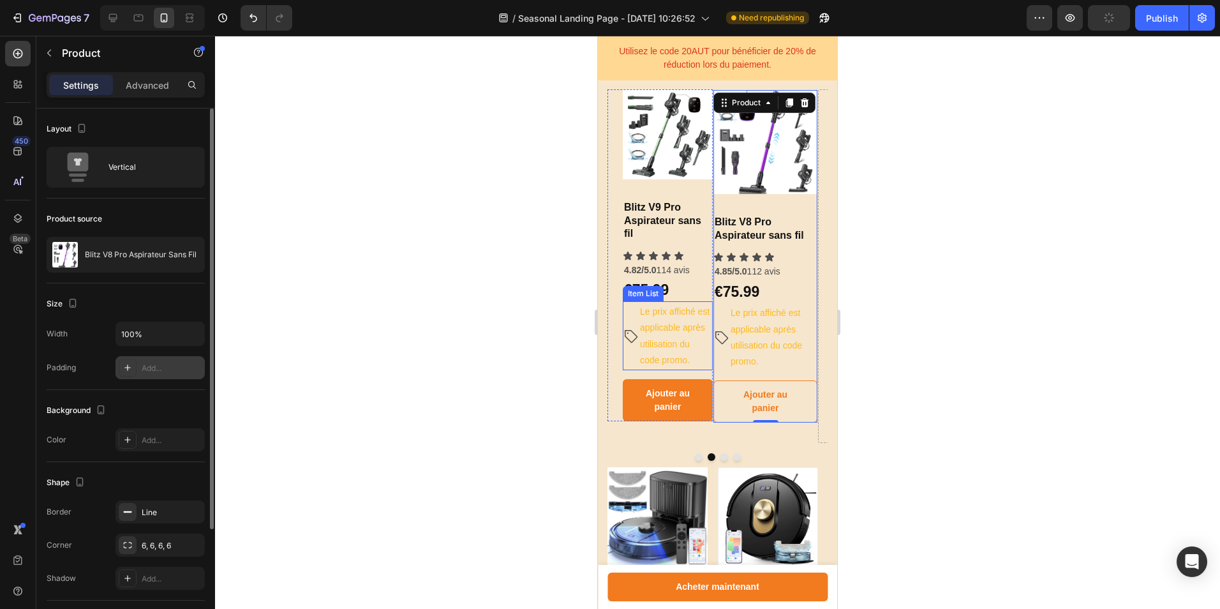
scroll to position [666, 0]
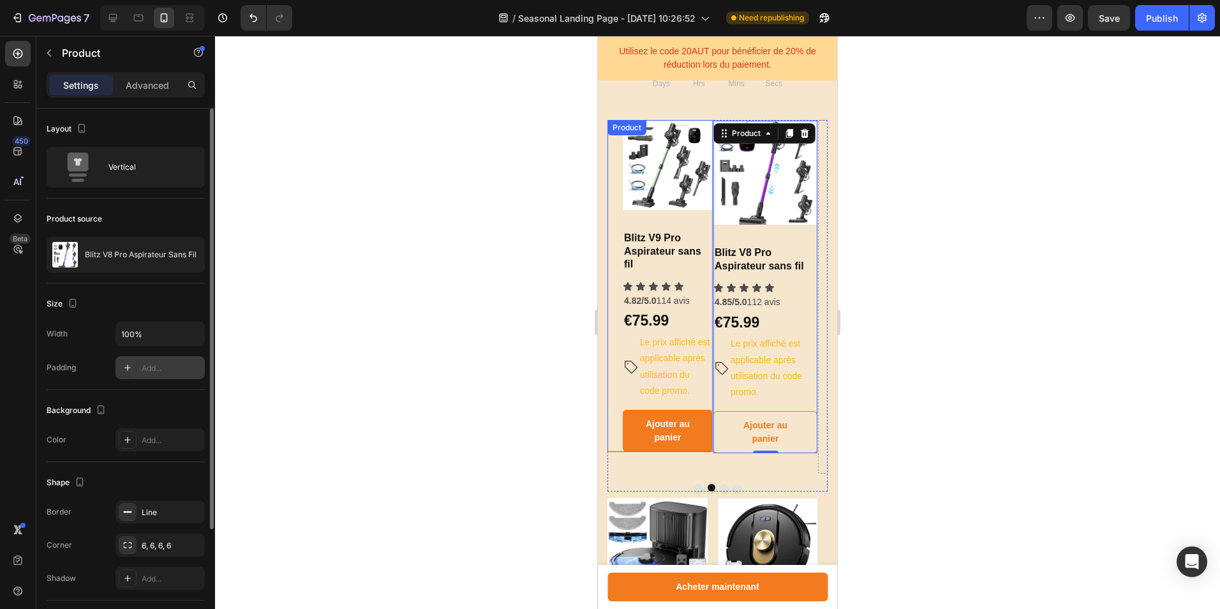
click at [699, 222] on div "Product Images & Gallery Blitz V9 Pro Aspirateur sans fil Heading Icon Icon Ico…" at bounding box center [668, 286] width 90 height 332
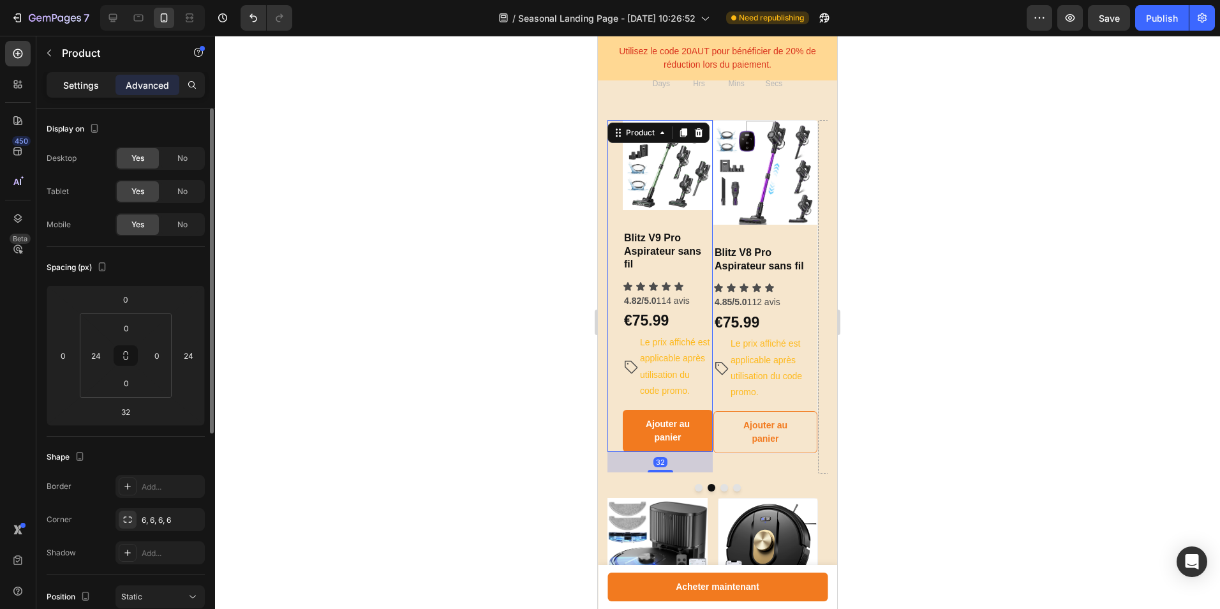
click at [68, 86] on p "Settings" at bounding box center [81, 84] width 36 height 13
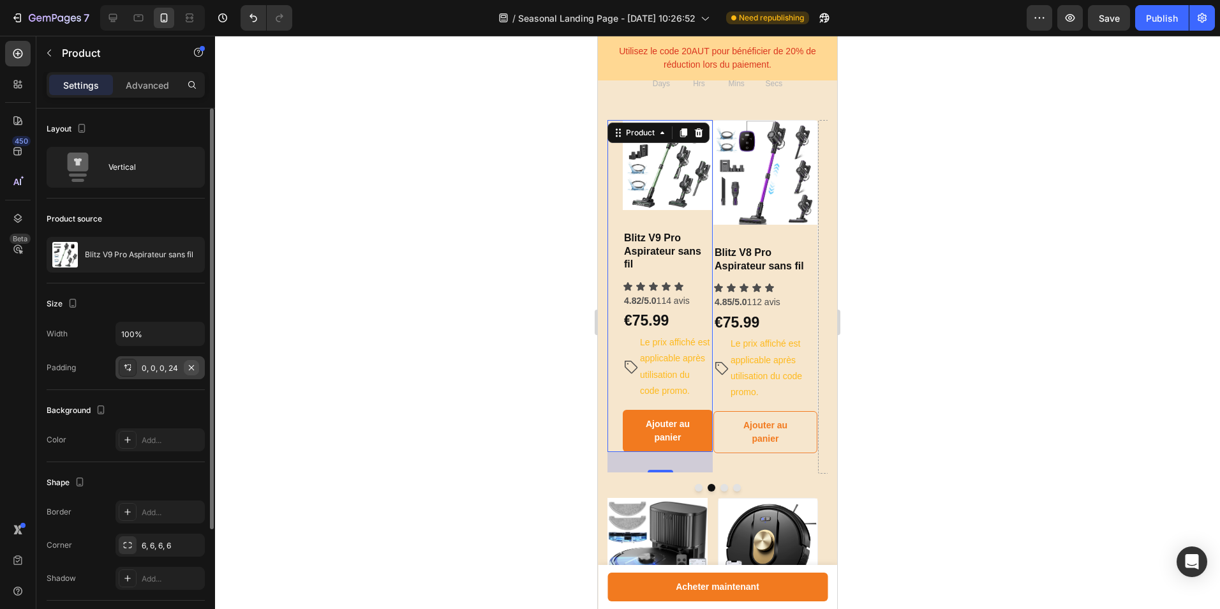
click at [193, 368] on icon "button" at bounding box center [191, 367] width 10 height 10
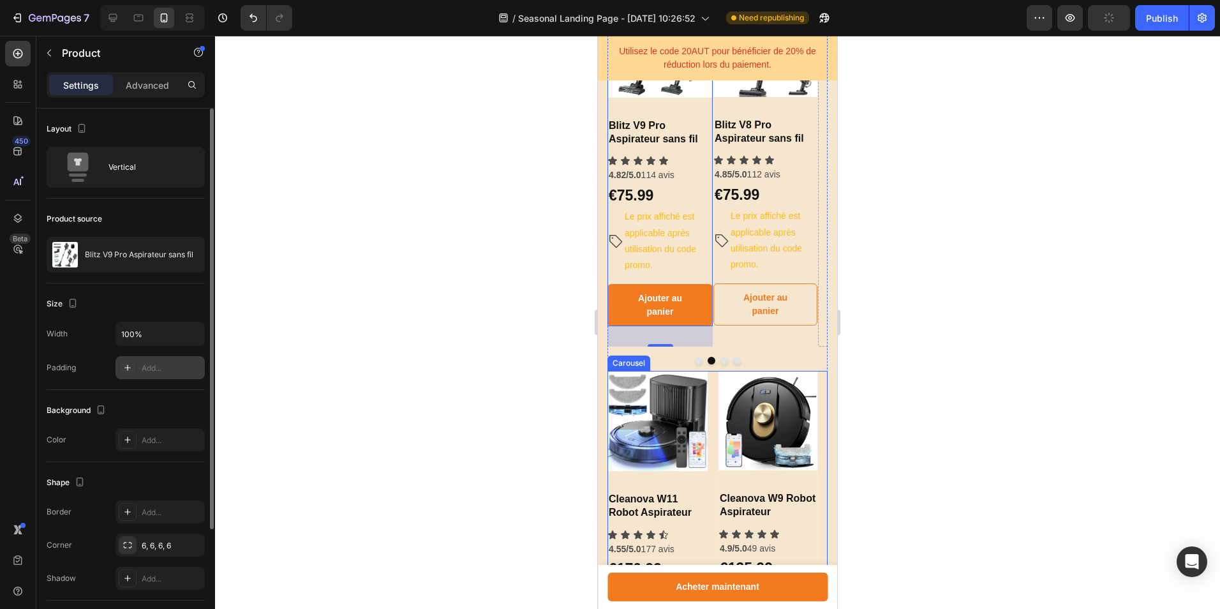
scroll to position [602, 0]
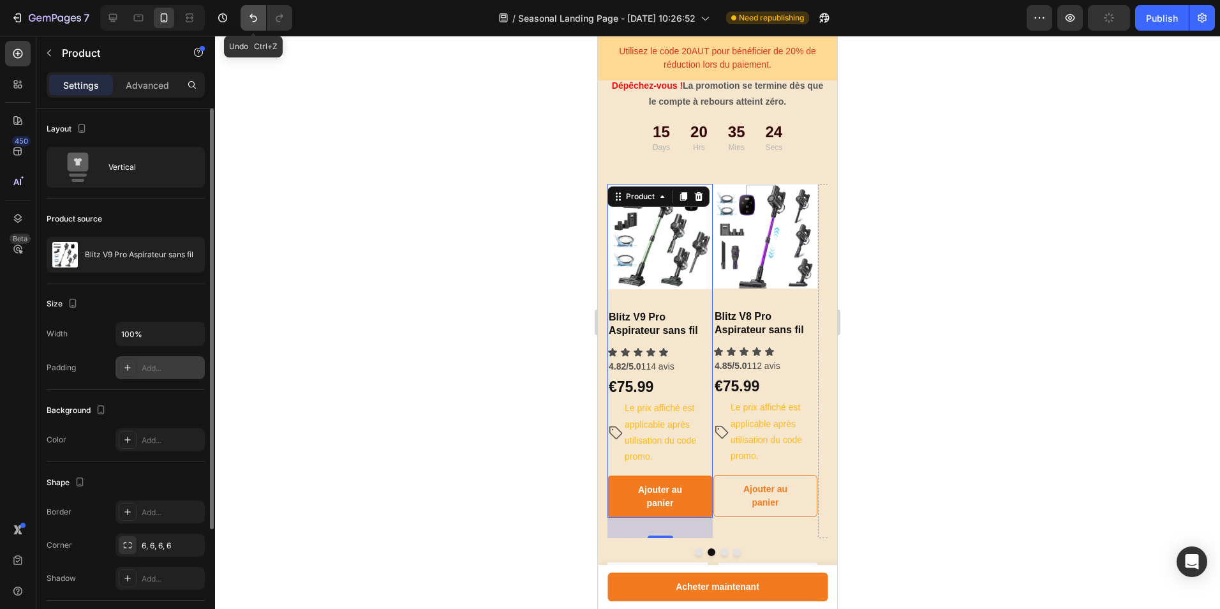
click at [255, 26] on button "Undo/Redo" at bounding box center [254, 18] width 26 height 26
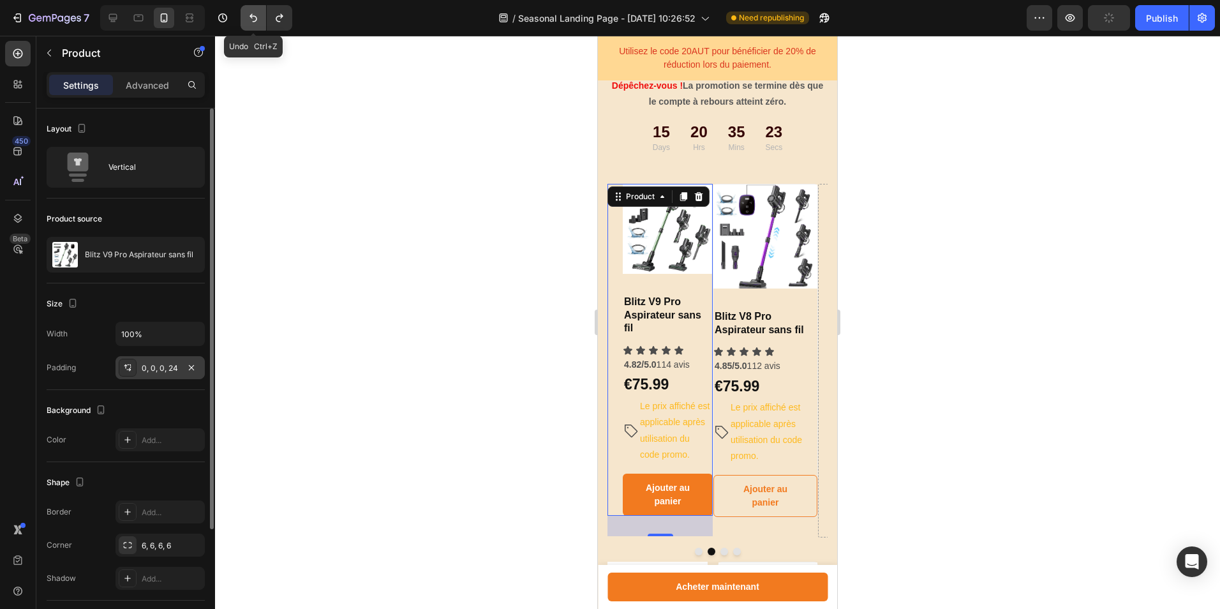
click at [255, 26] on button "Undo/Redo" at bounding box center [254, 18] width 26 height 26
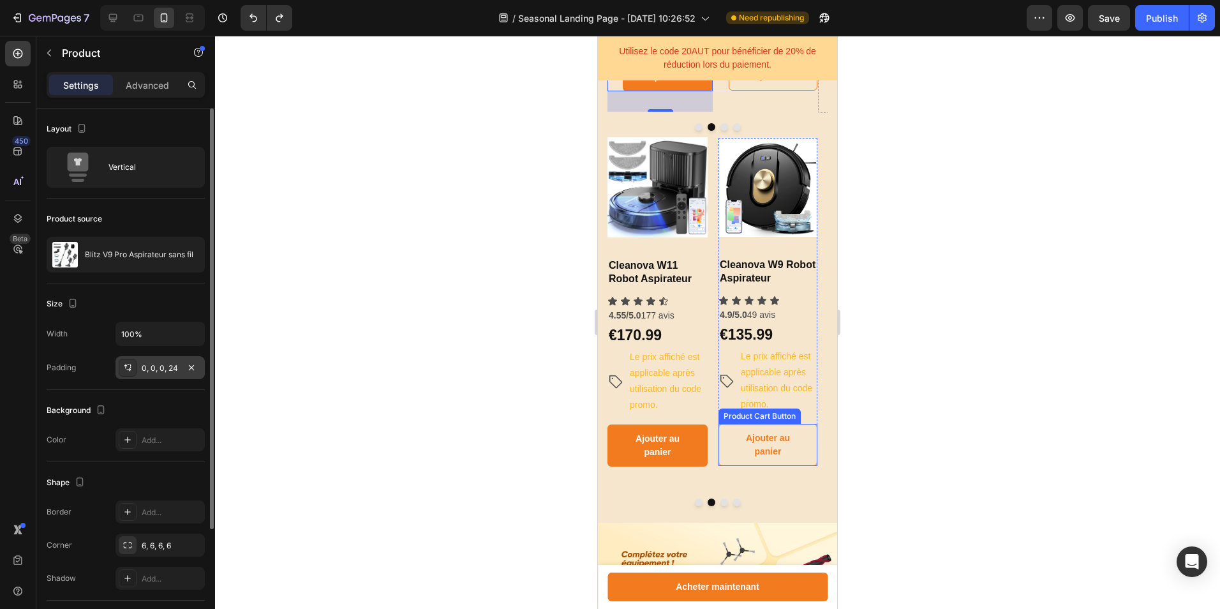
scroll to position [1048, 0]
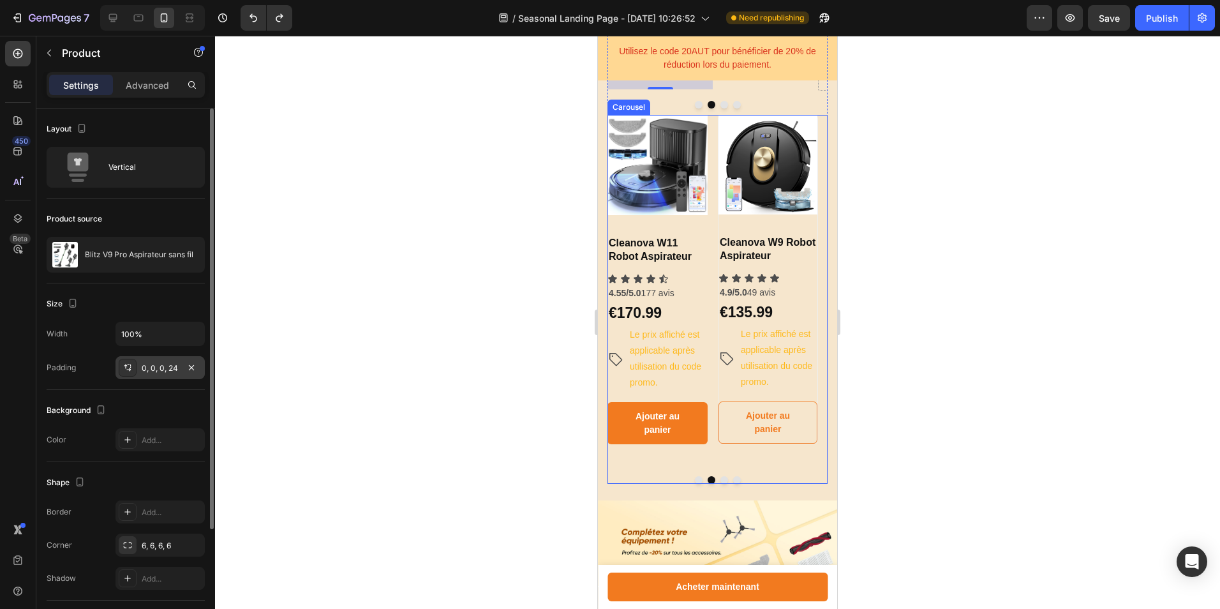
click at [720, 484] on button "Dot" at bounding box center [724, 480] width 8 height 8
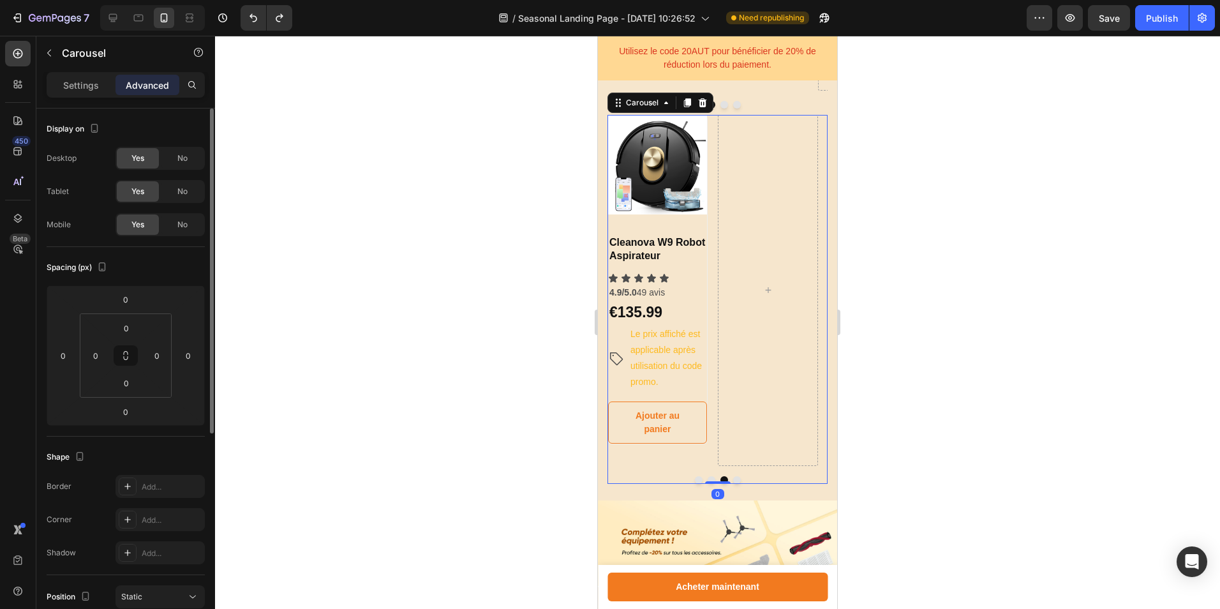
click at [708, 484] on button "Dot" at bounding box center [712, 480] width 8 height 8
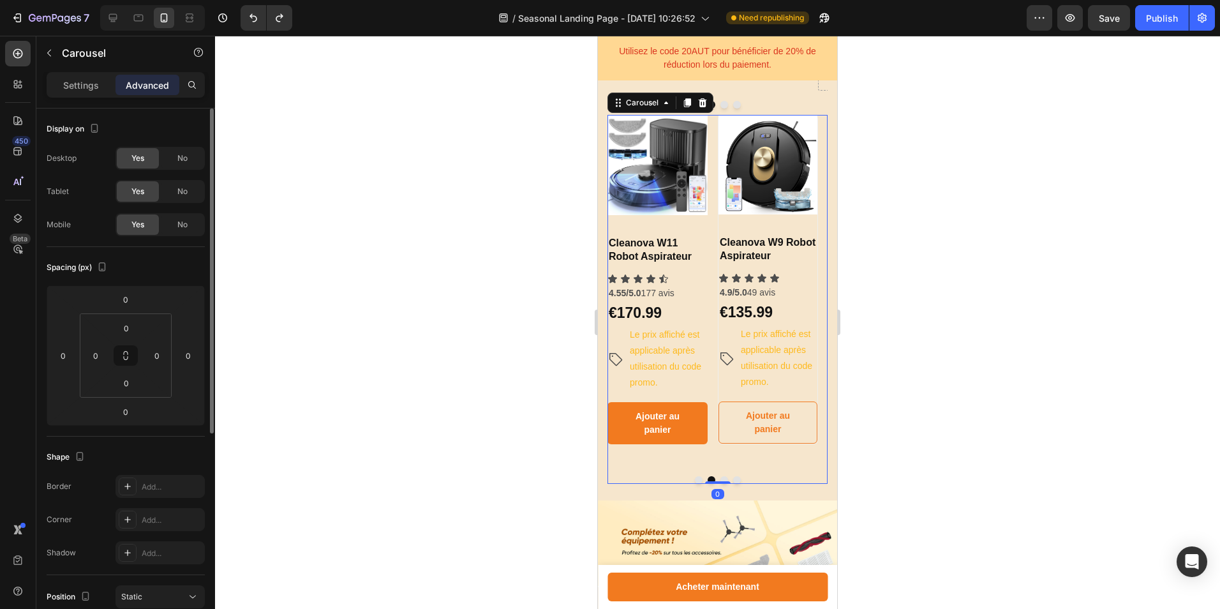
click at [697, 484] on div at bounding box center [718, 480] width 220 height 8
click at [696, 484] on button "Dot" at bounding box center [699, 480] width 8 height 8
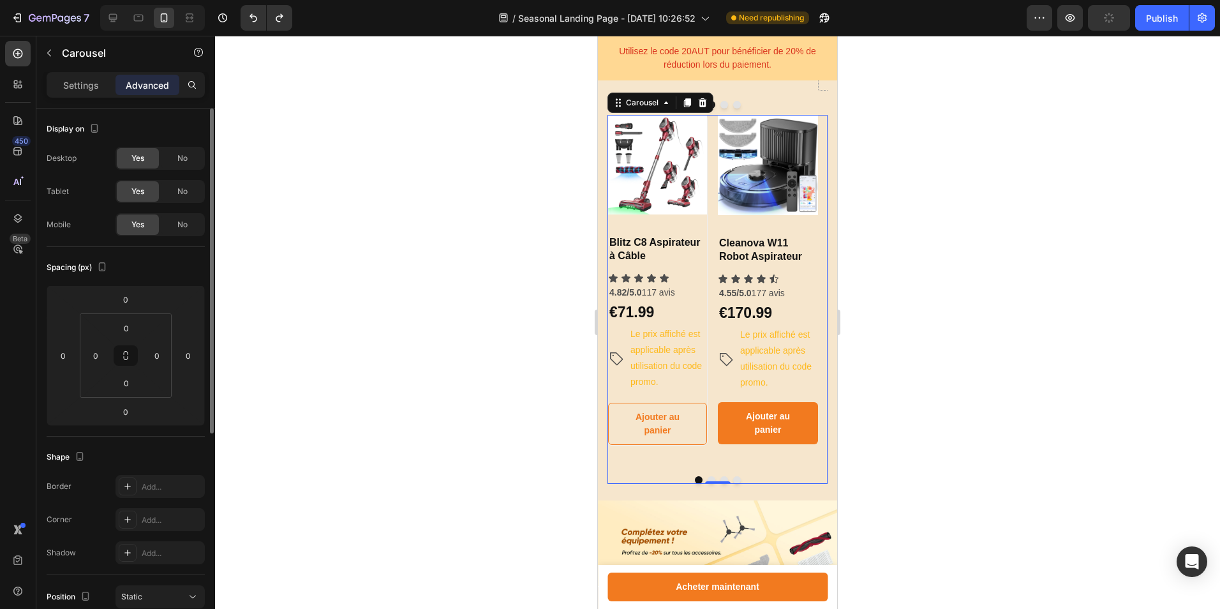
click at [727, 466] on div "Product Images & Gallery Cleanova W11 Robot Aspirateur Heading Icon Icon Icon I…" at bounding box center [768, 290] width 100 height 351
click at [711, 302] on div "Product Images & Gallery Blitz C8 Aspirateur à Câble Heading Icon Icon Icon Ico…" at bounding box center [718, 290] width 220 height 351
click at [714, 302] on div "Product Images & Gallery Blitz C8 Aspirateur à Câble Heading Icon Icon Icon Ico…" at bounding box center [718, 290] width 220 height 351
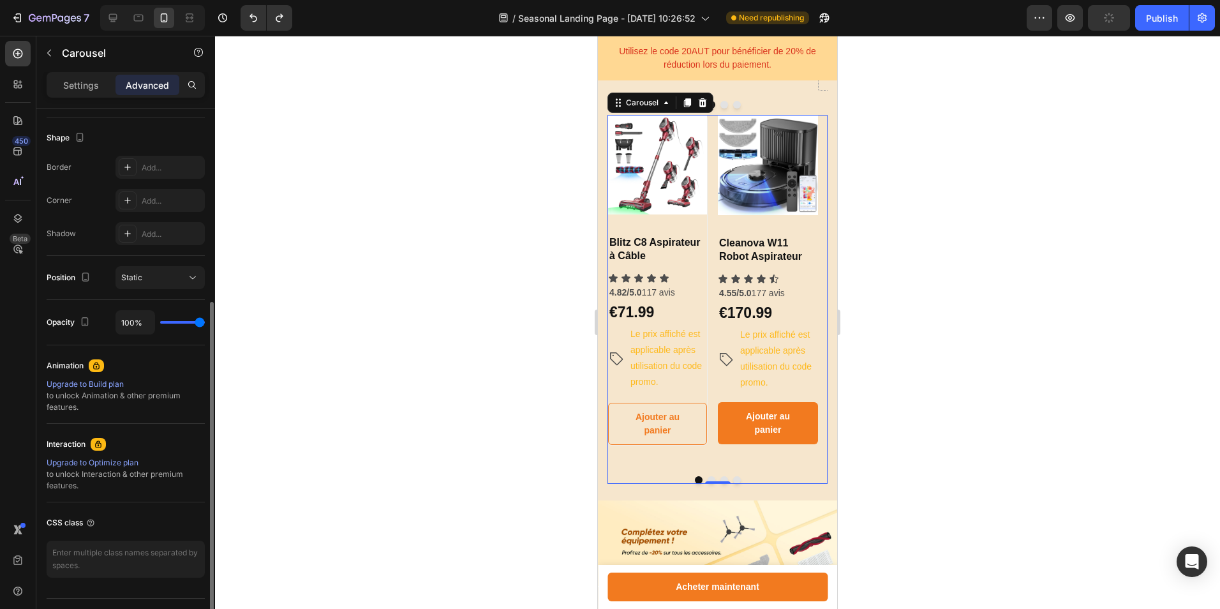
scroll to position [0, 0]
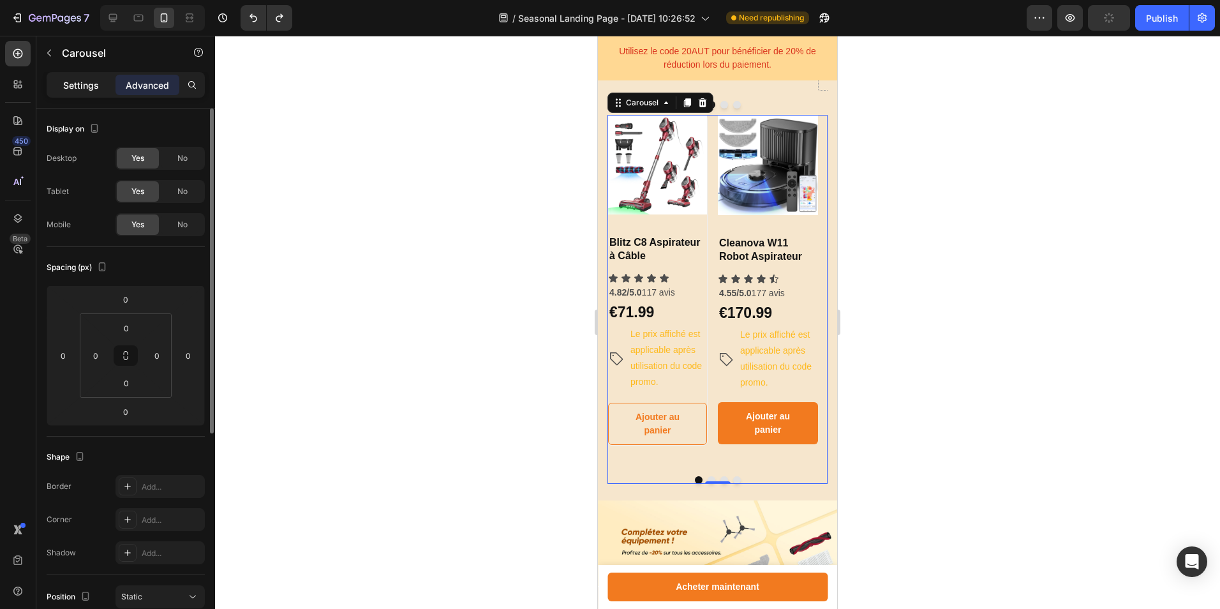
click at [77, 85] on p "Settings" at bounding box center [81, 84] width 36 height 13
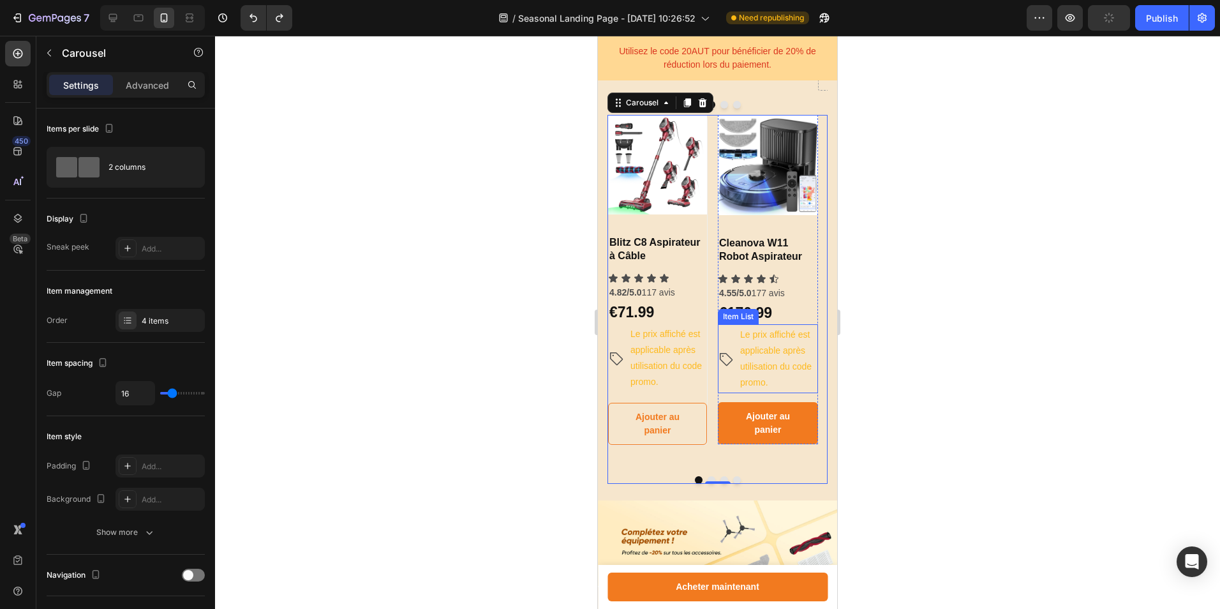
scroll to position [729, 0]
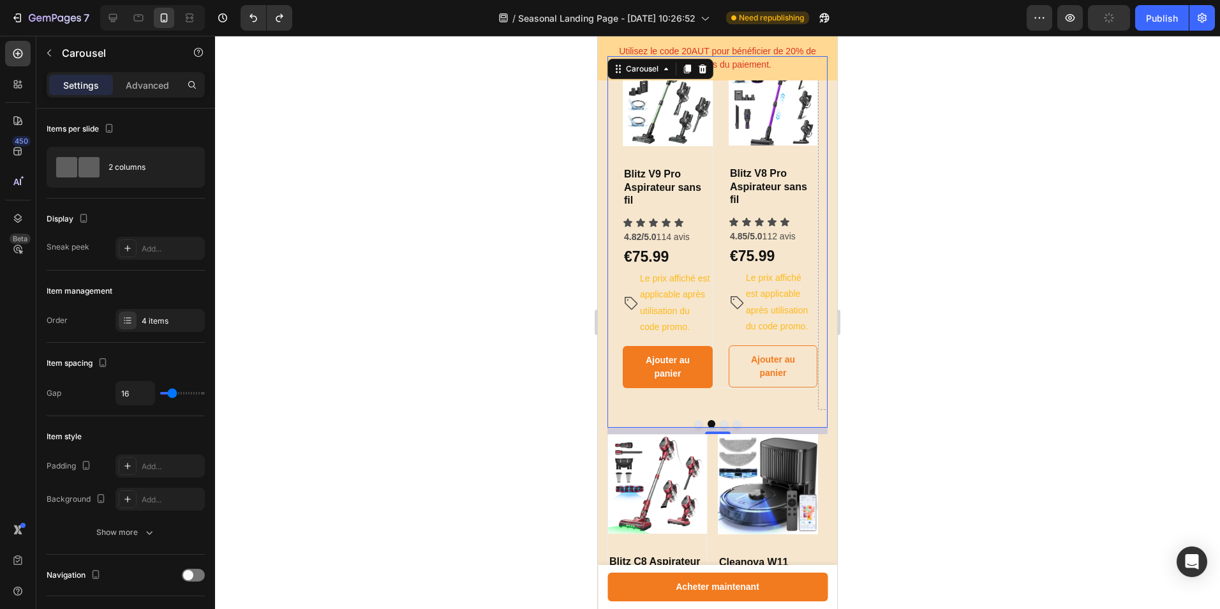
click at [714, 394] on div "Product Images & Gallery Blitz V8 Pro Aspirateur sans fil Heading Icon Icon Ico…" at bounding box center [765, 233] width 105 height 354
type input "9"
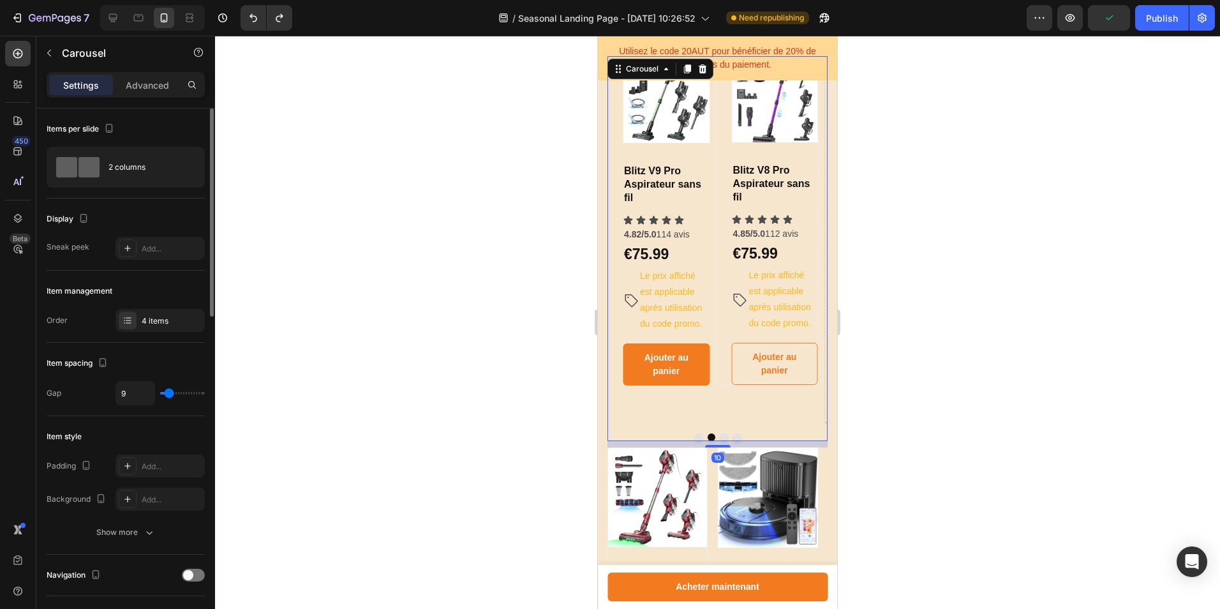
type input "10"
type input "12"
type input "15"
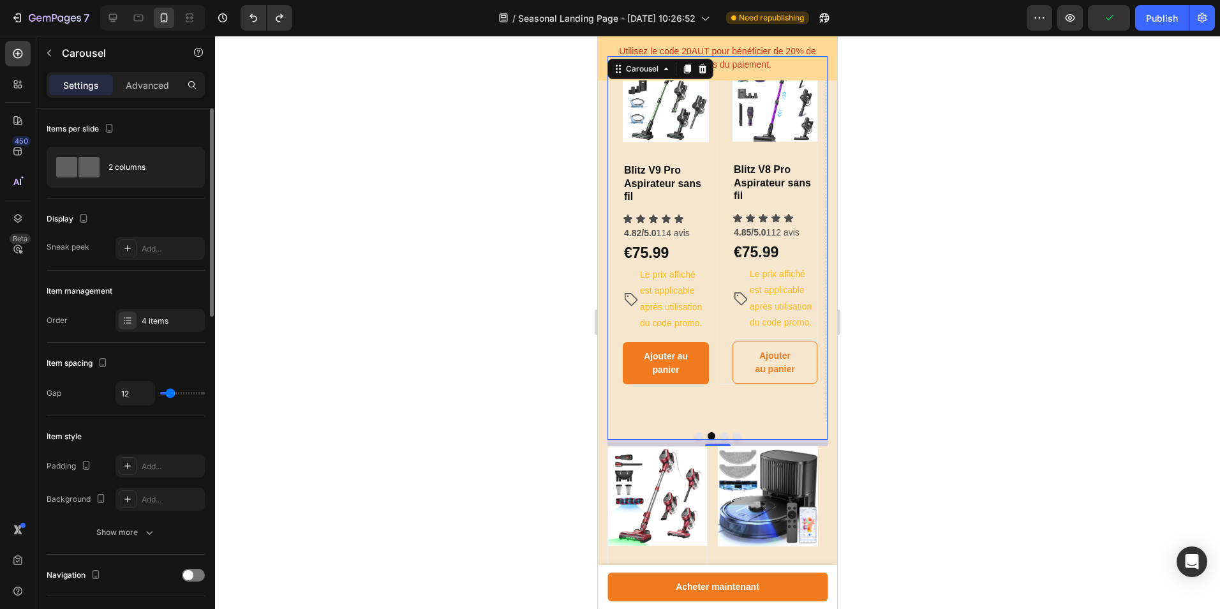
type input "15"
type input "16"
click at [172, 394] on input "range" at bounding box center [182, 393] width 45 height 3
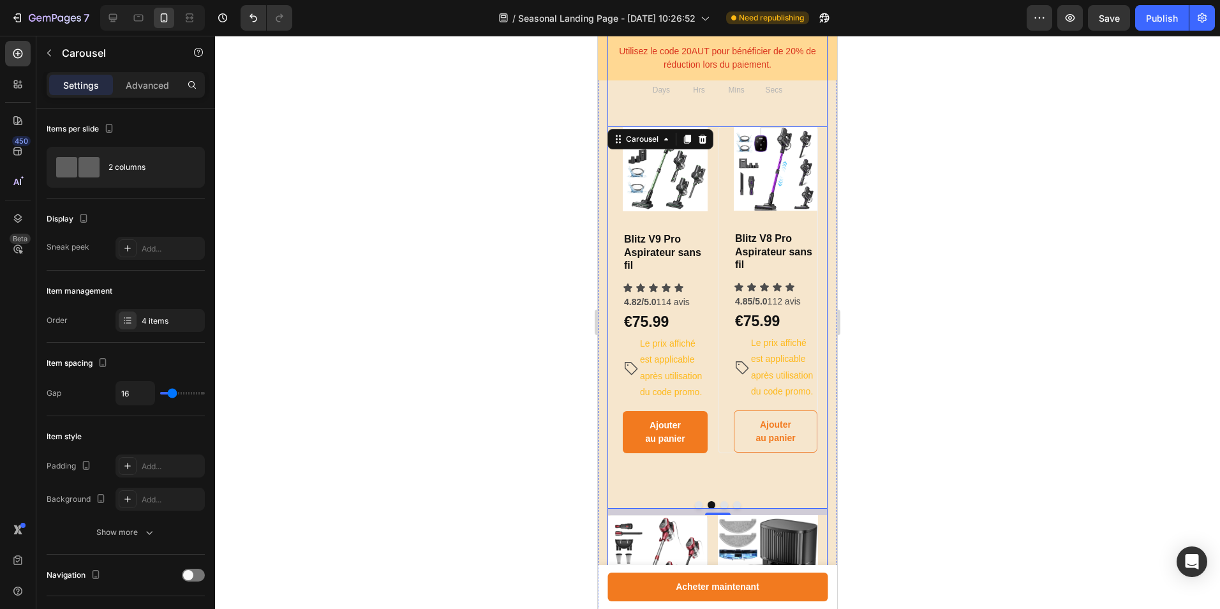
scroll to position [538, 0]
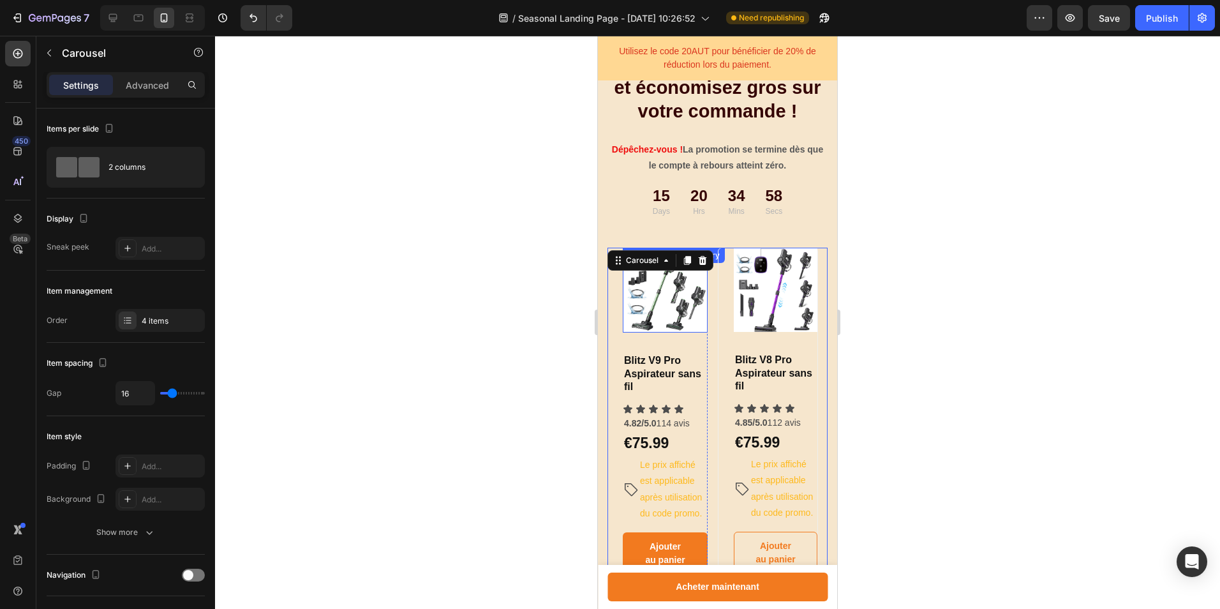
click at [676, 331] on img at bounding box center [665, 290] width 85 height 85
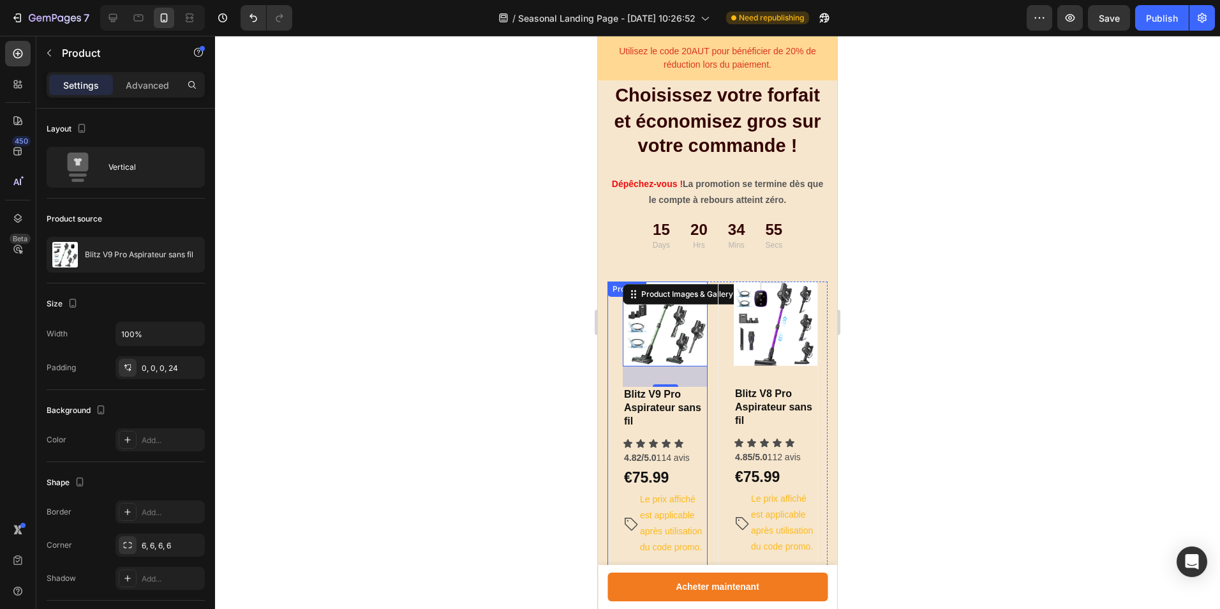
click at [699, 447] on div "Product Images & Gallery 32 Blitz V9 Pro Aspirateur sans fil Heading Icon Icon …" at bounding box center [665, 444] width 85 height 327
click at [191, 366] on icon "button" at bounding box center [191, 367] width 10 height 10
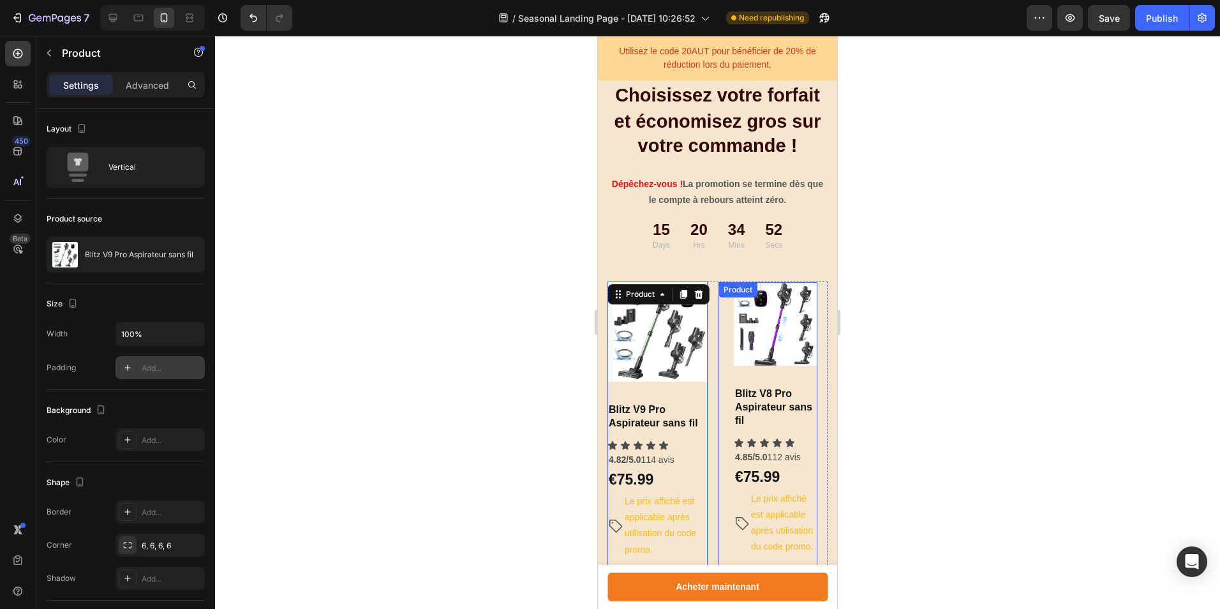
click at [721, 414] on div "Product Images & Gallery Blitz V8 Pro Aspirateur sans fil Heading Icon Icon Ico…" at bounding box center [768, 444] width 100 height 327
click at [195, 366] on icon "button" at bounding box center [191, 367] width 10 height 10
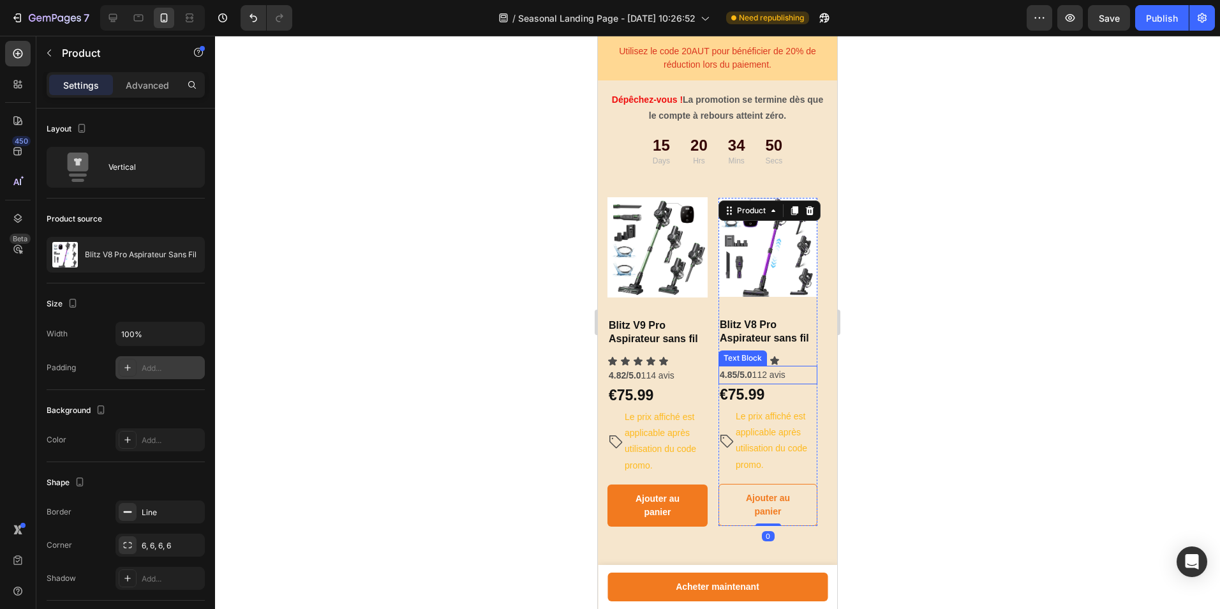
scroll to position [666, 0]
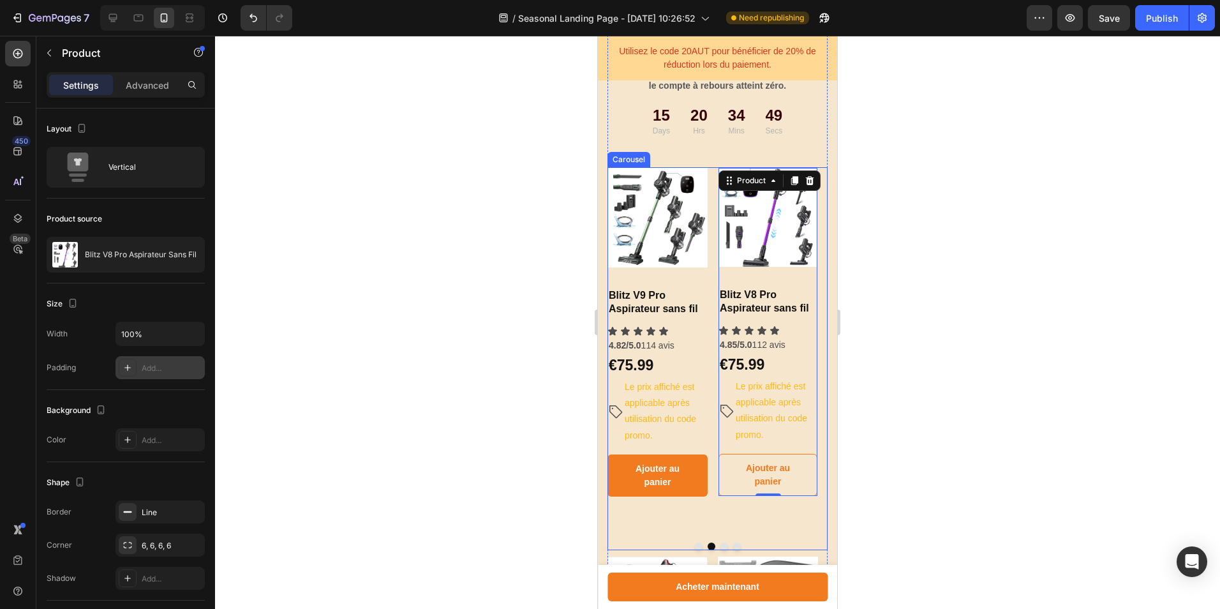
click at [722, 548] on button "Dot" at bounding box center [724, 546] width 8 height 8
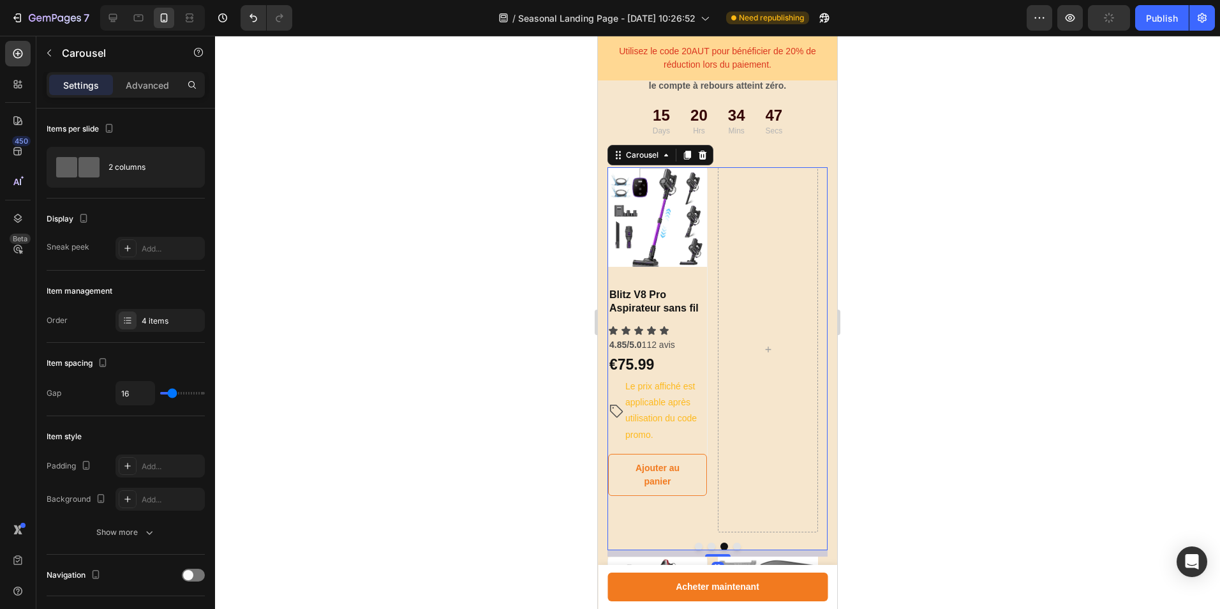
click at [689, 546] on div at bounding box center [718, 546] width 220 height 8
click at [695, 546] on button "Dot" at bounding box center [699, 546] width 8 height 8
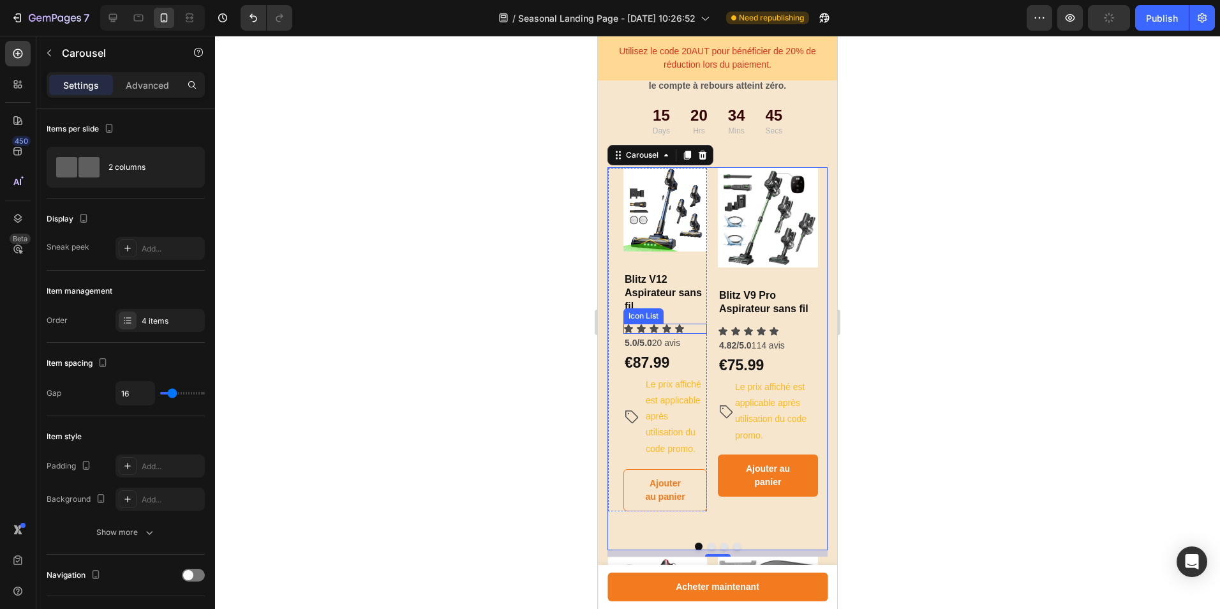
click at [700, 324] on div "Icon Icon Icon Icon Icon" at bounding box center [665, 329] width 84 height 10
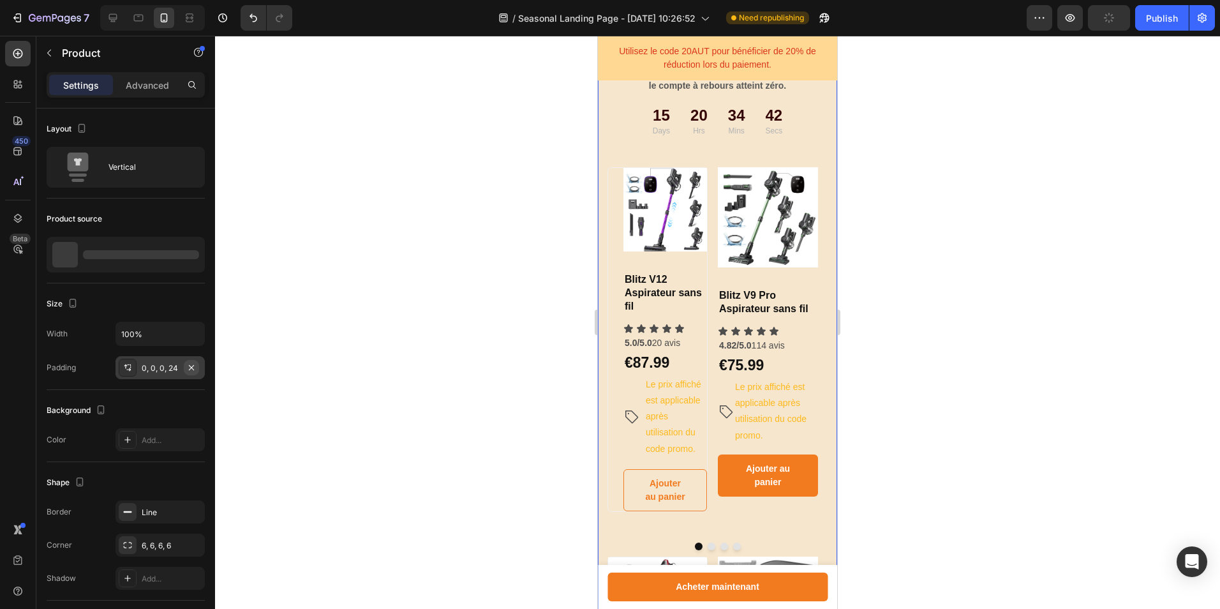
click at [186, 369] on button "button" at bounding box center [191, 367] width 15 height 15
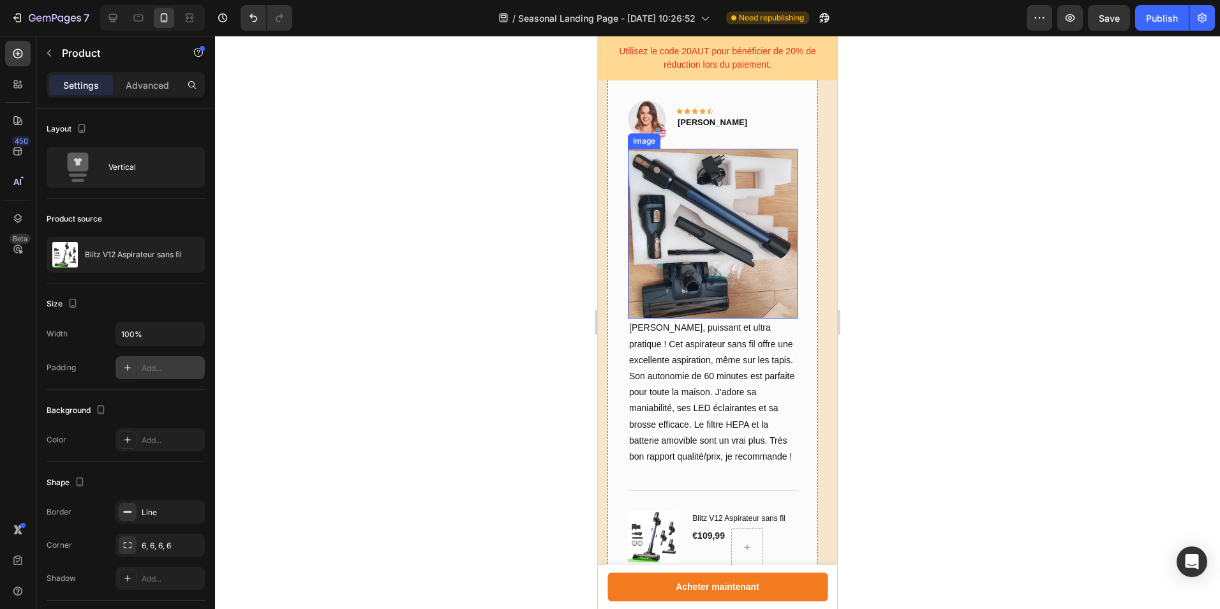
scroll to position [1559, 0]
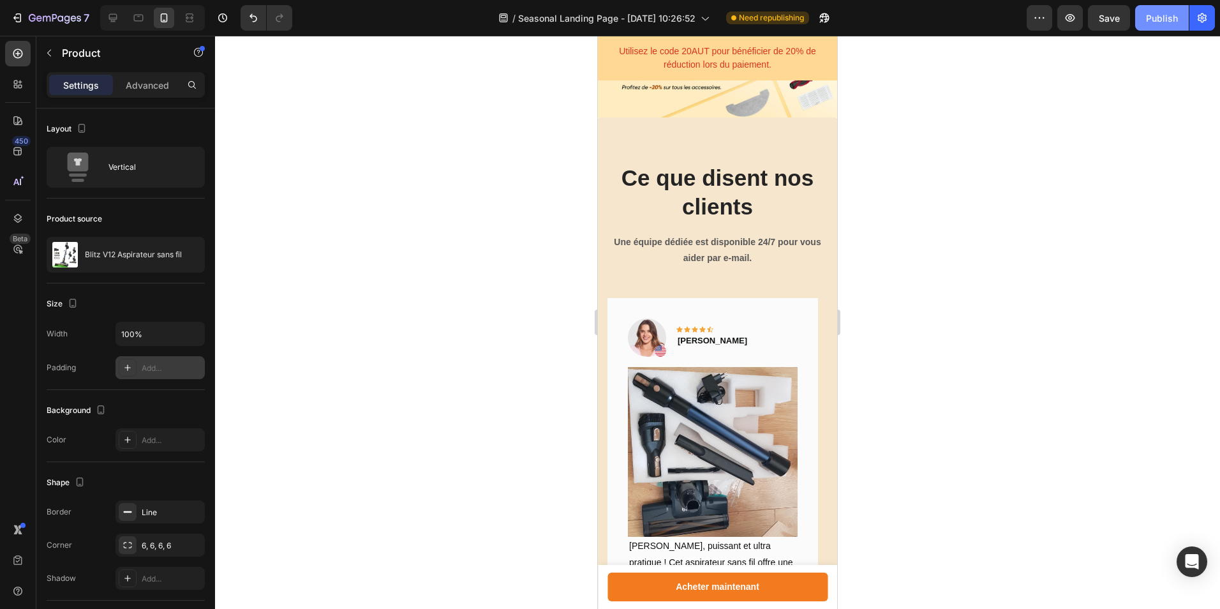
click at [1154, 17] on div "Publish" at bounding box center [1162, 17] width 32 height 13
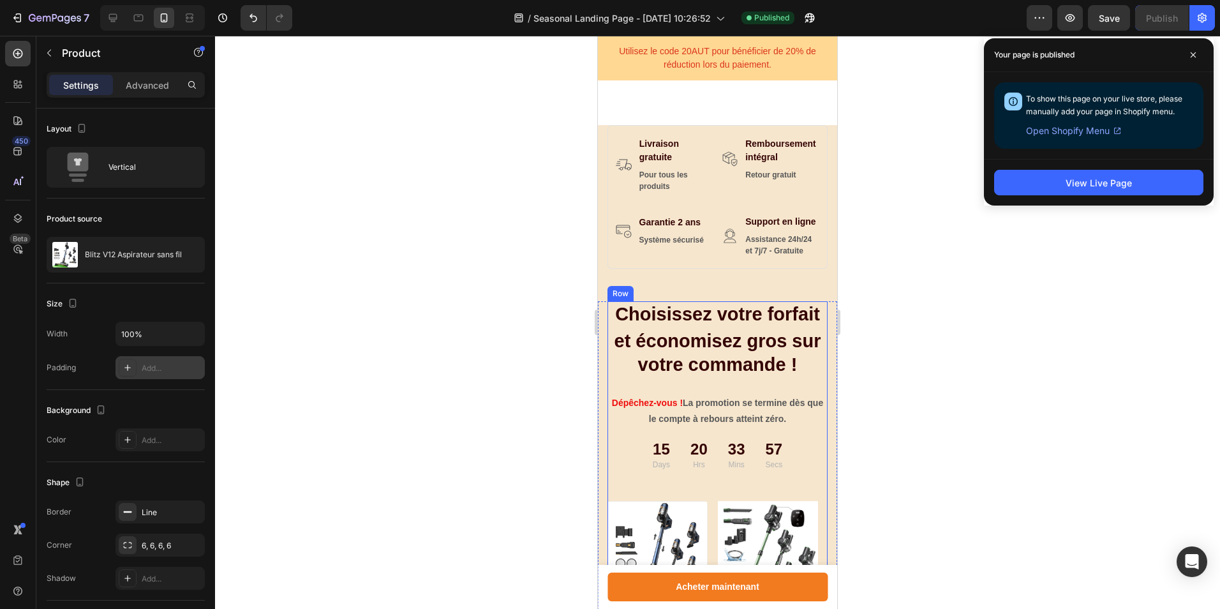
scroll to position [0, 0]
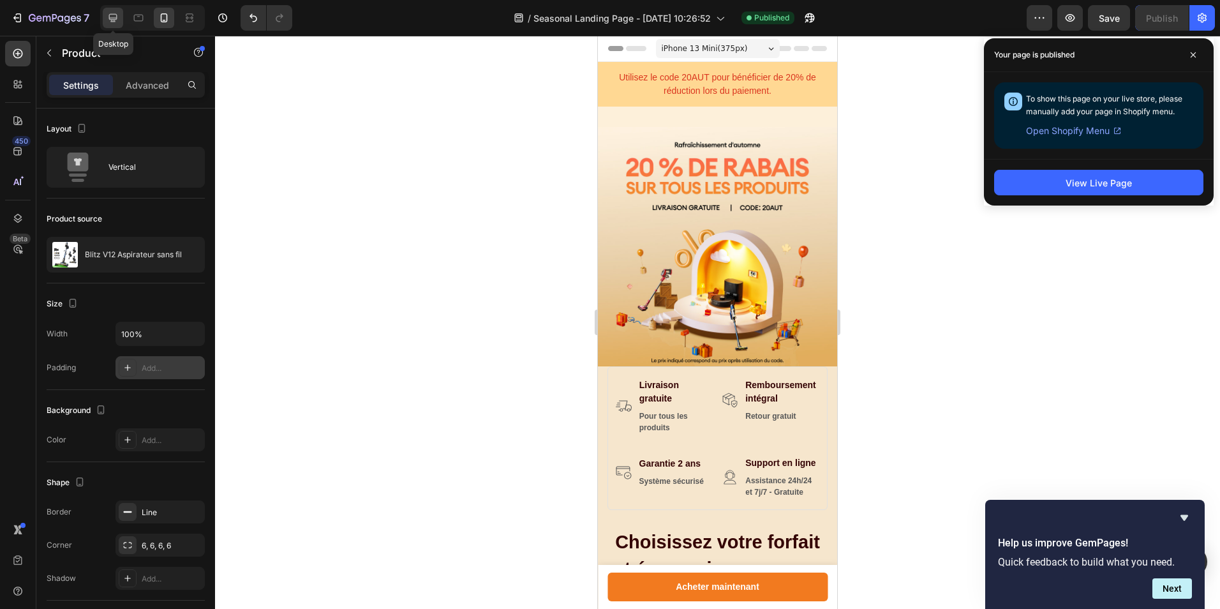
click at [119, 19] on icon at bounding box center [113, 17] width 13 height 13
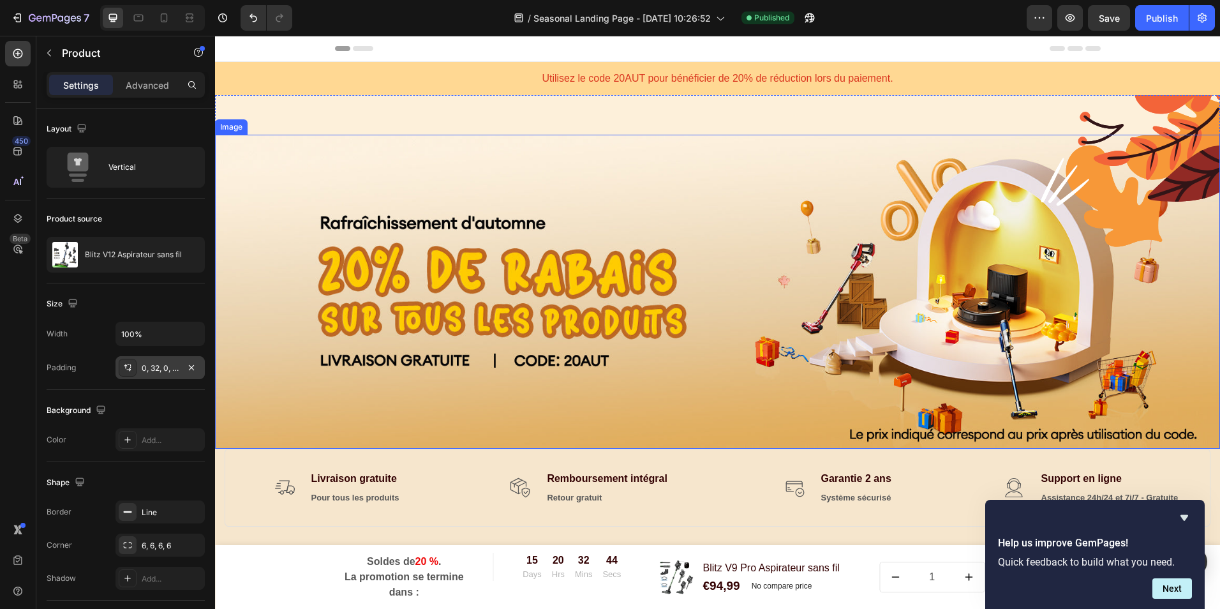
scroll to position [255, 0]
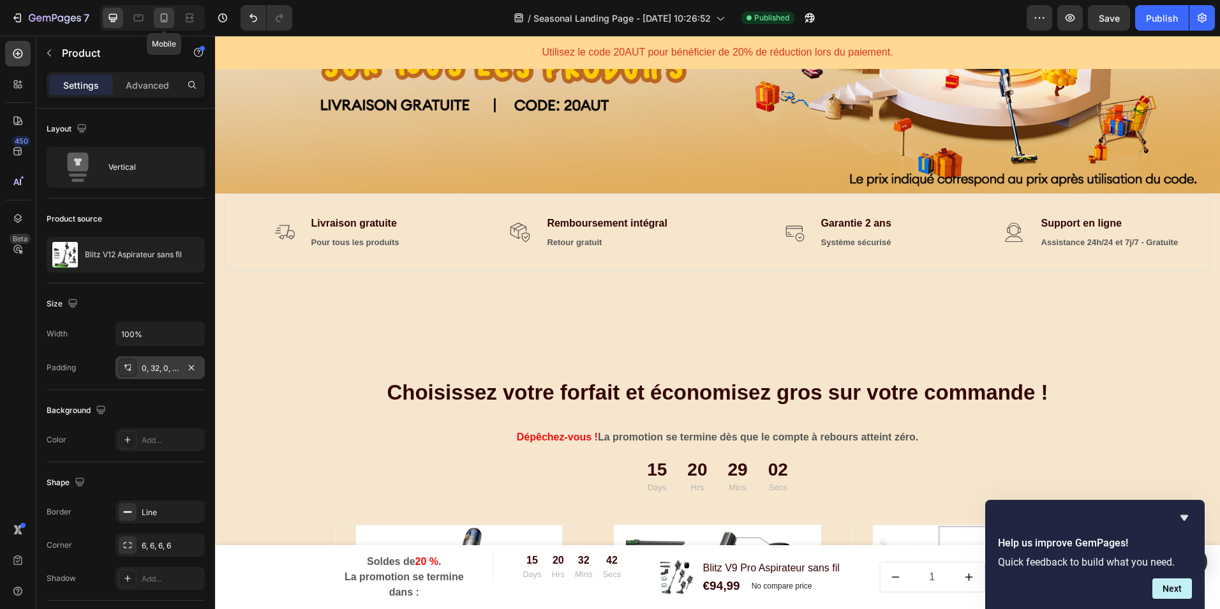
click at [167, 16] on icon at bounding box center [164, 17] width 7 height 9
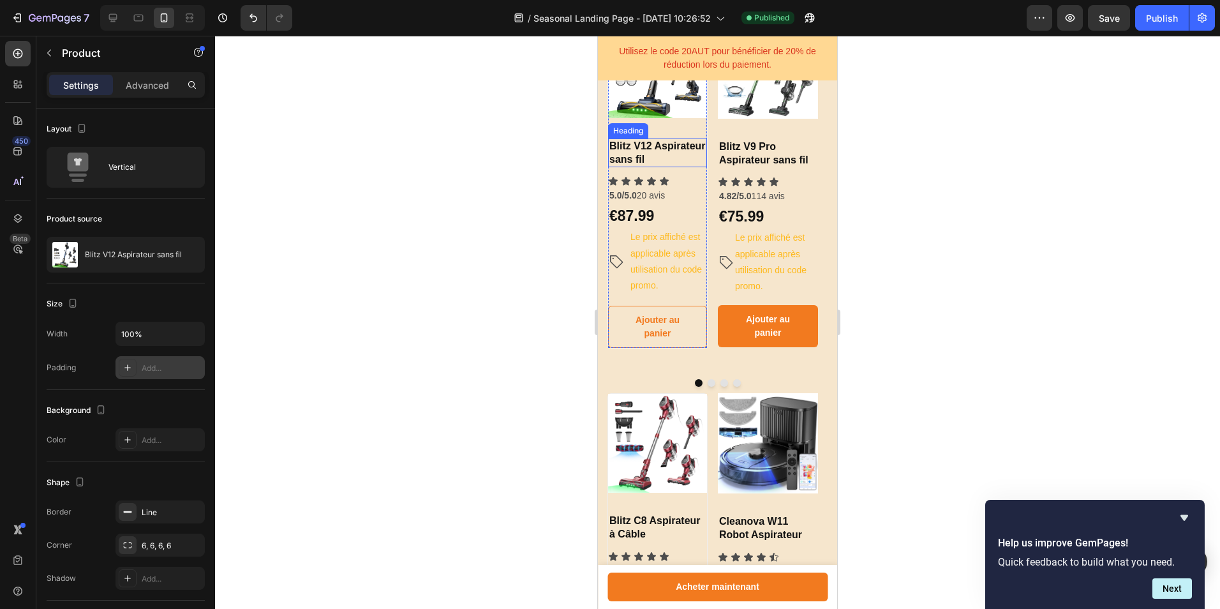
scroll to position [746, 0]
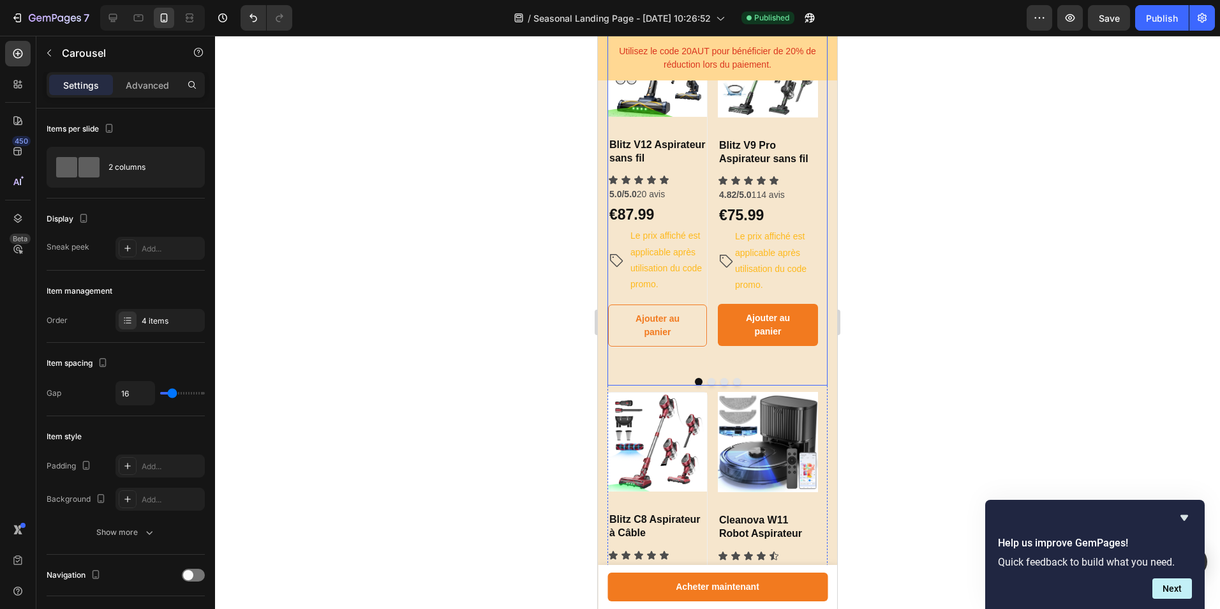
click at [733, 384] on button "Dot" at bounding box center [737, 382] width 8 height 8
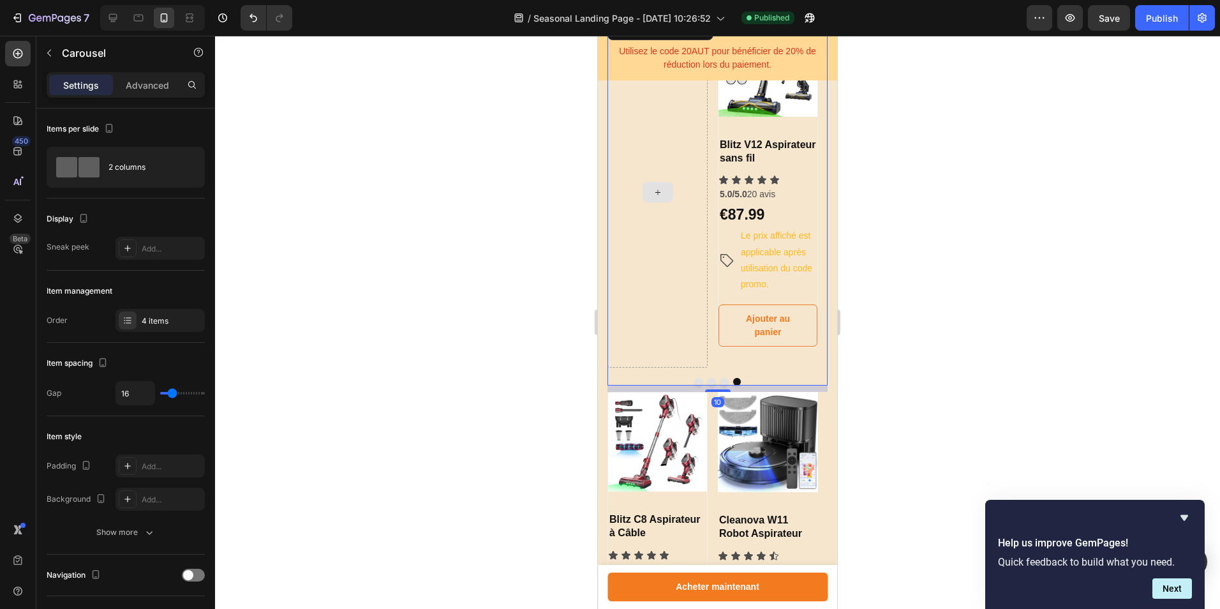
click at [648, 253] on div at bounding box center [658, 192] width 100 height 351
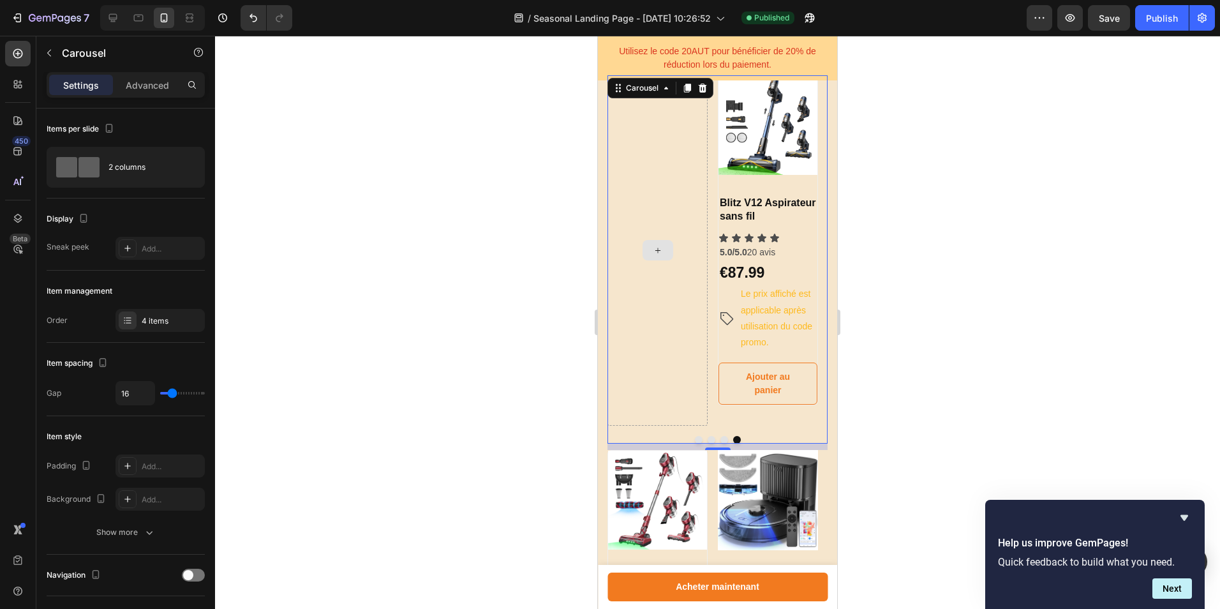
scroll to position [618, 0]
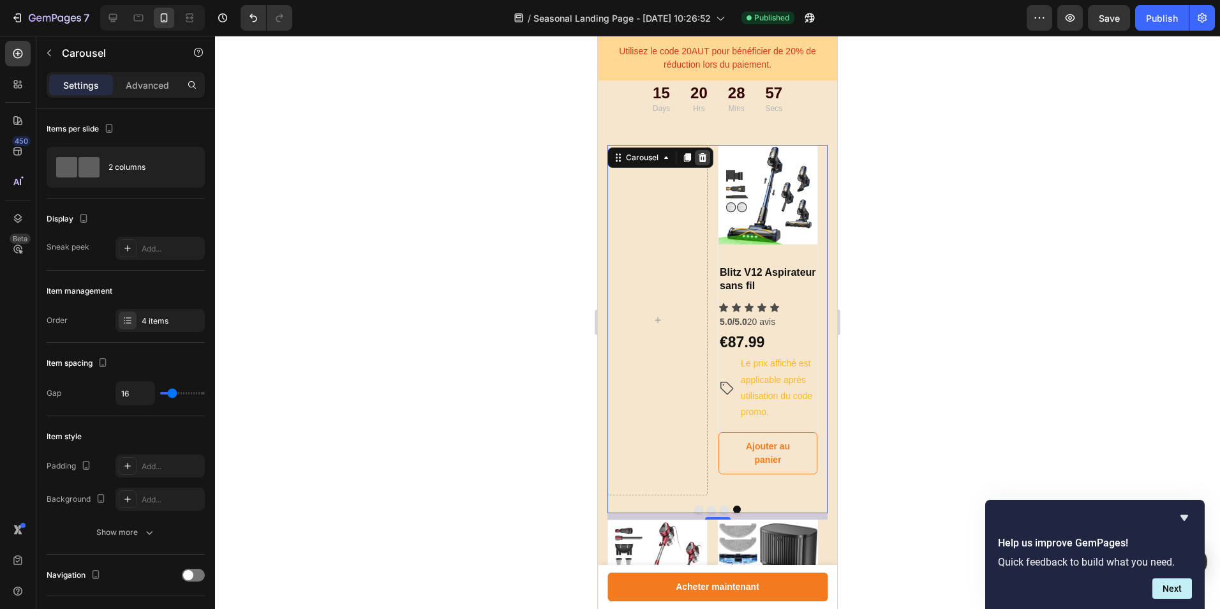
click at [703, 161] on icon at bounding box center [703, 157] width 8 height 9
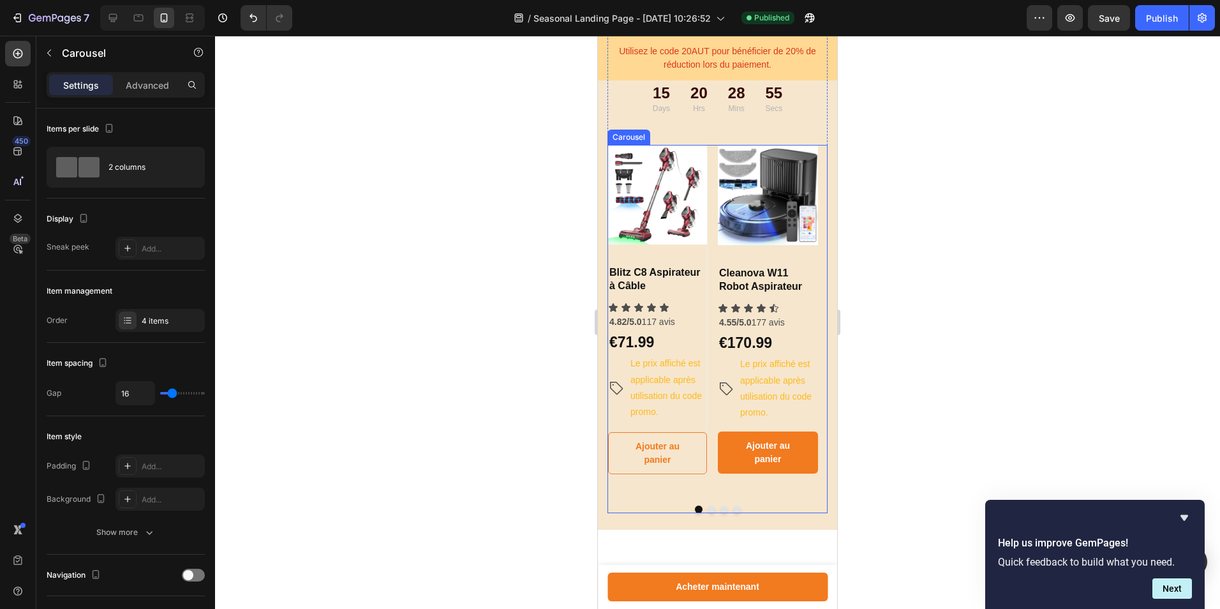
click at [708, 509] on button "Dot" at bounding box center [712, 509] width 8 height 8
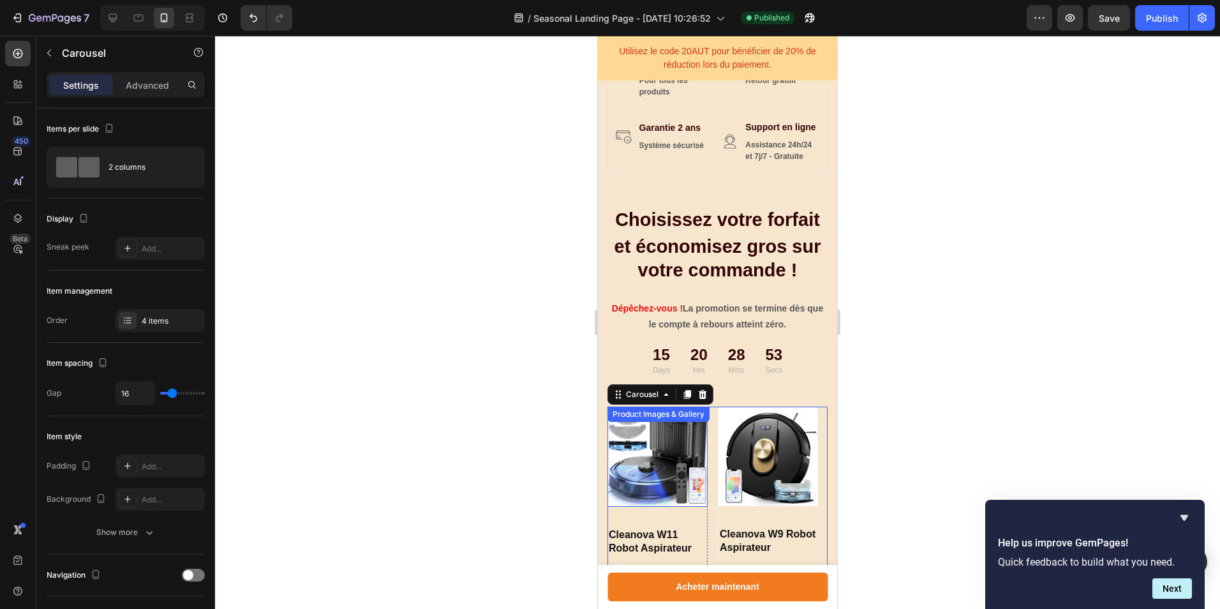
scroll to position [355, 0]
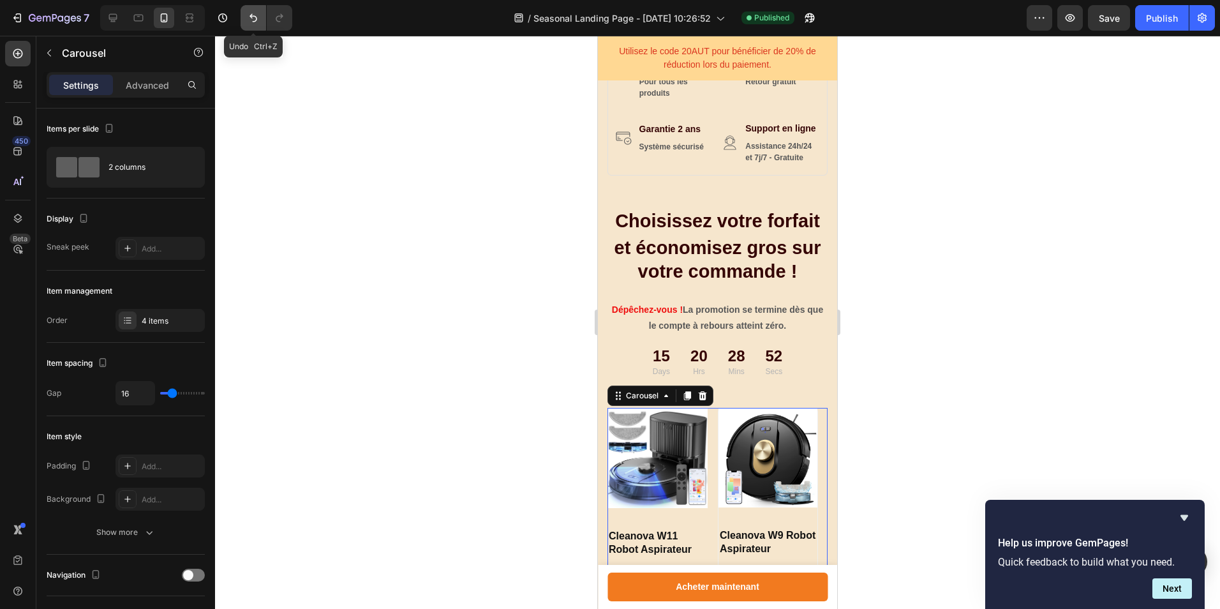
click at [248, 23] on icon "Undo/Redo" at bounding box center [253, 17] width 13 height 13
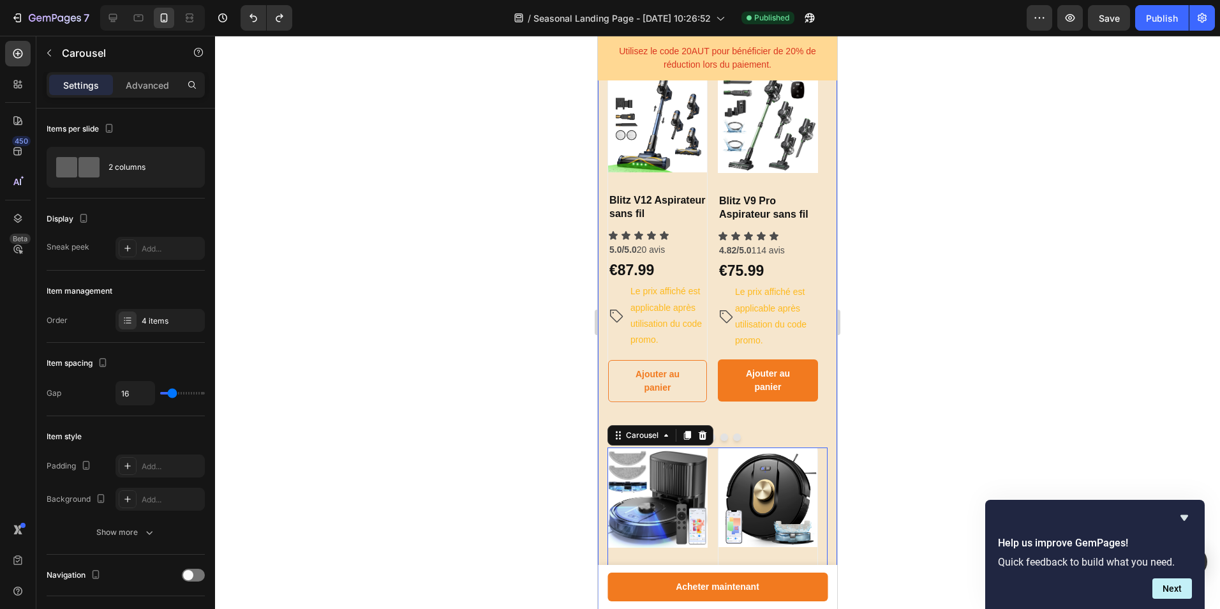
scroll to position [675, 0]
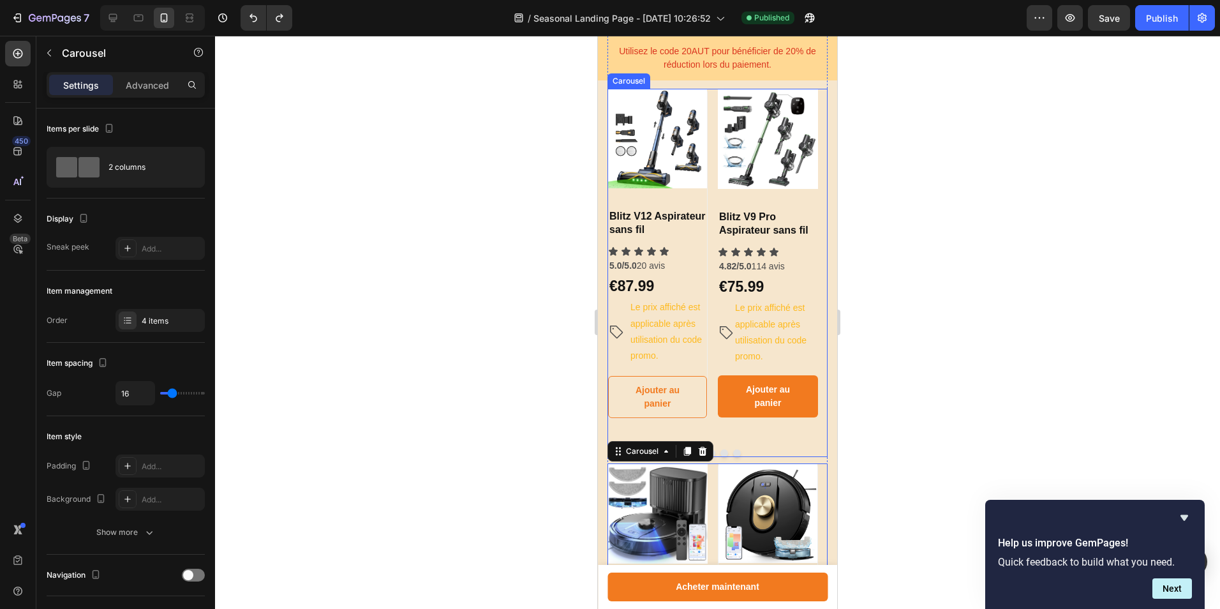
click at [733, 454] on button "Dot" at bounding box center [737, 453] width 8 height 8
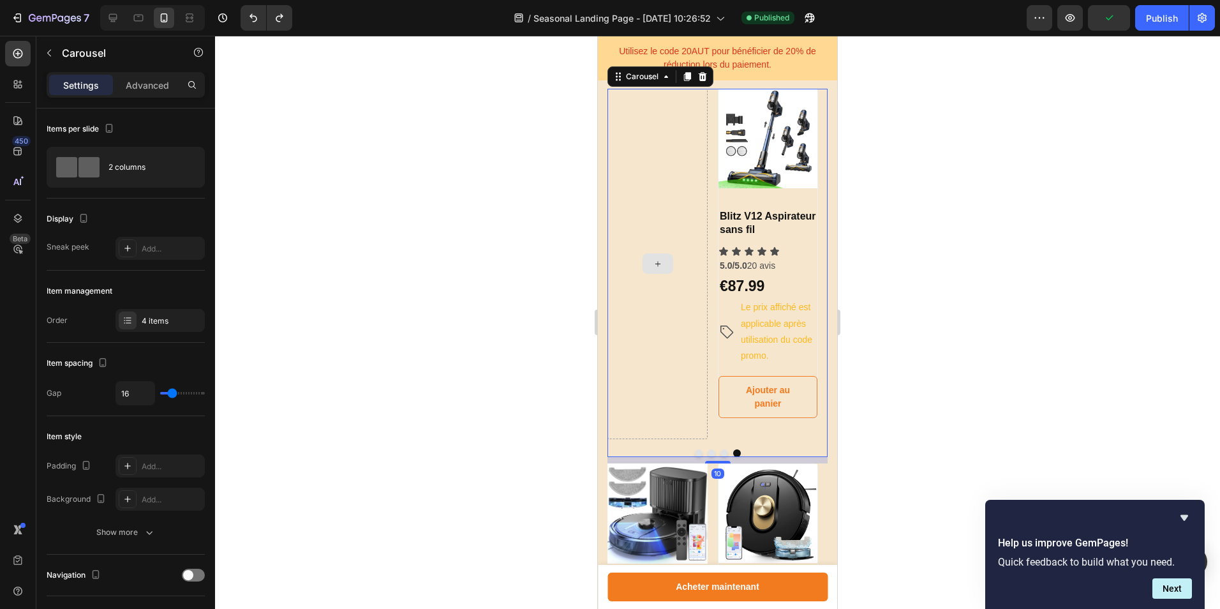
click at [667, 328] on div at bounding box center [658, 264] width 100 height 351
click at [720, 453] on button "Dot" at bounding box center [724, 453] width 8 height 8
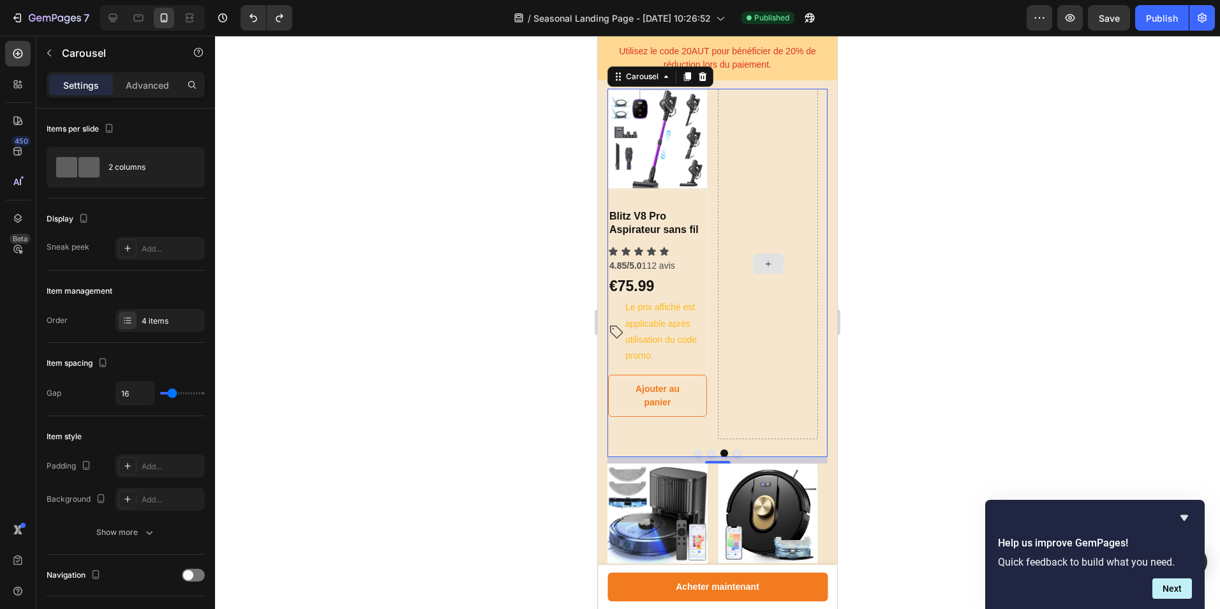
click at [749, 395] on div at bounding box center [768, 264] width 100 height 351
click at [147, 170] on div "2 columns" at bounding box center [147, 167] width 78 height 29
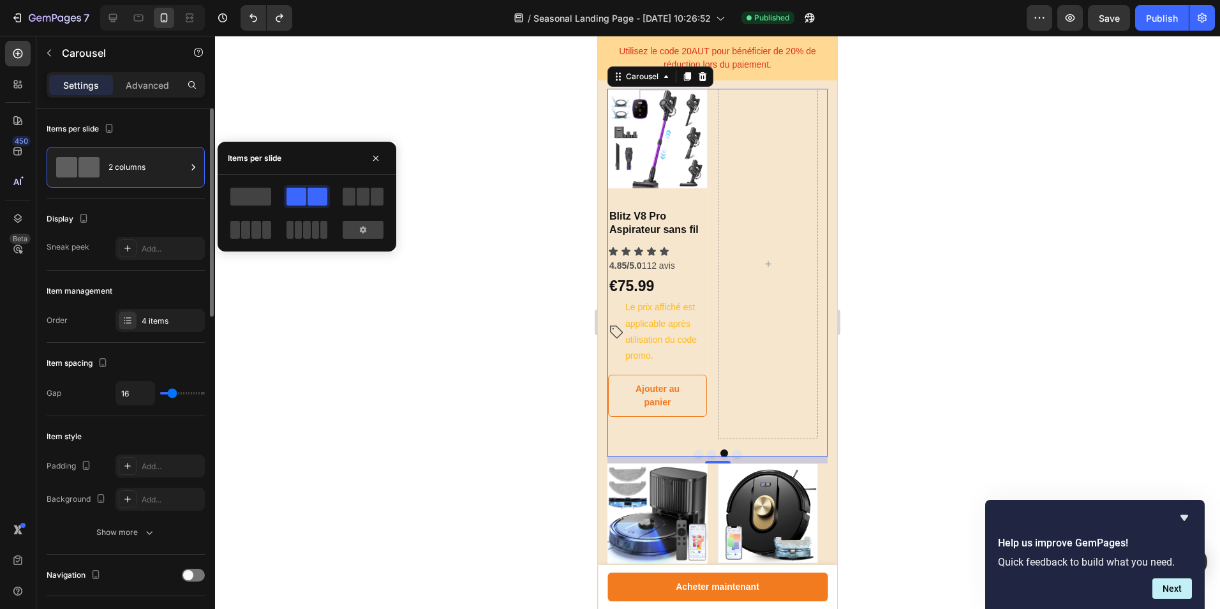
click at [177, 364] on div "Item spacing" at bounding box center [126, 363] width 158 height 20
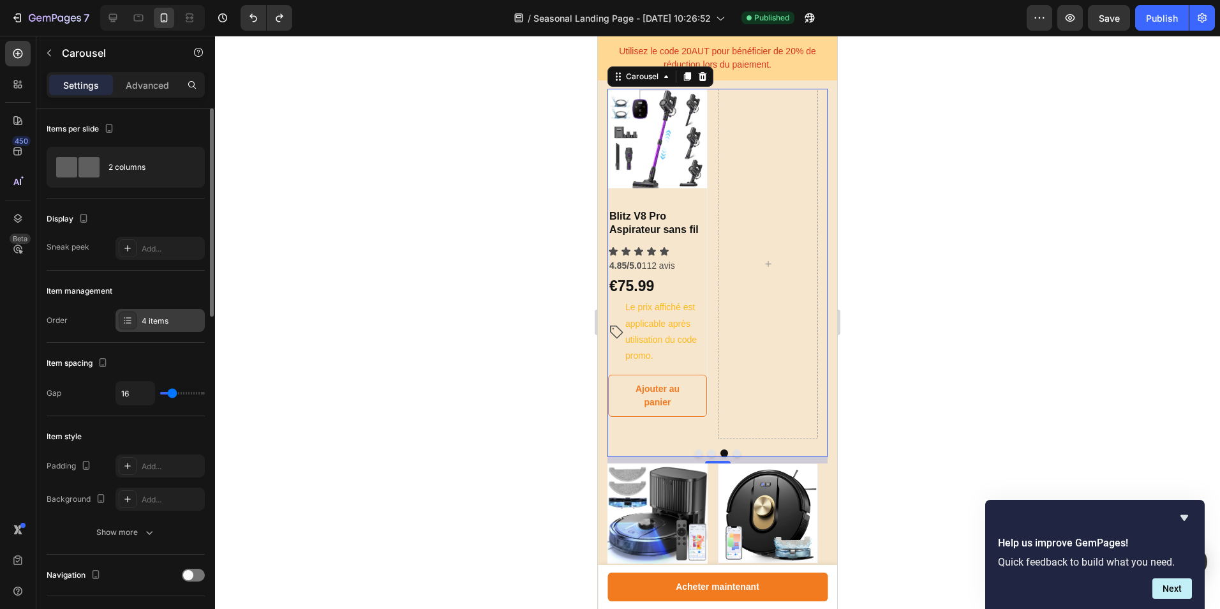
click at [164, 313] on div "4 items" at bounding box center [160, 320] width 89 height 23
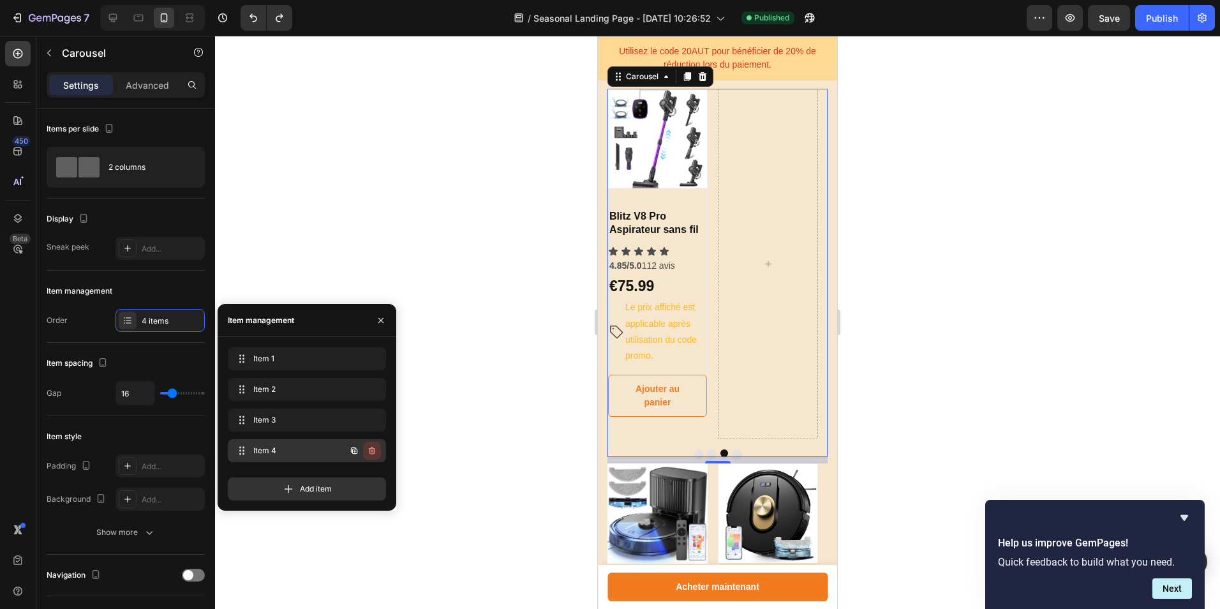
click at [370, 449] on icon "button" at bounding box center [372, 451] width 6 height 8
click at [365, 449] on div "Delete" at bounding box center [364, 450] width 24 height 11
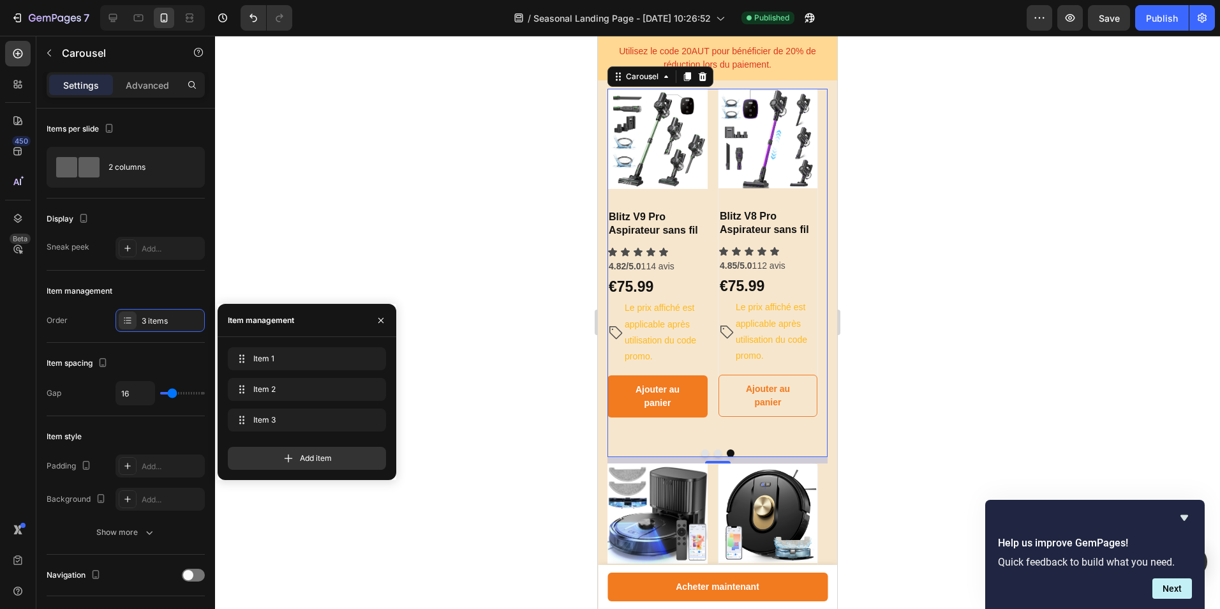
click at [714, 451] on button "Dot" at bounding box center [718, 453] width 8 height 8
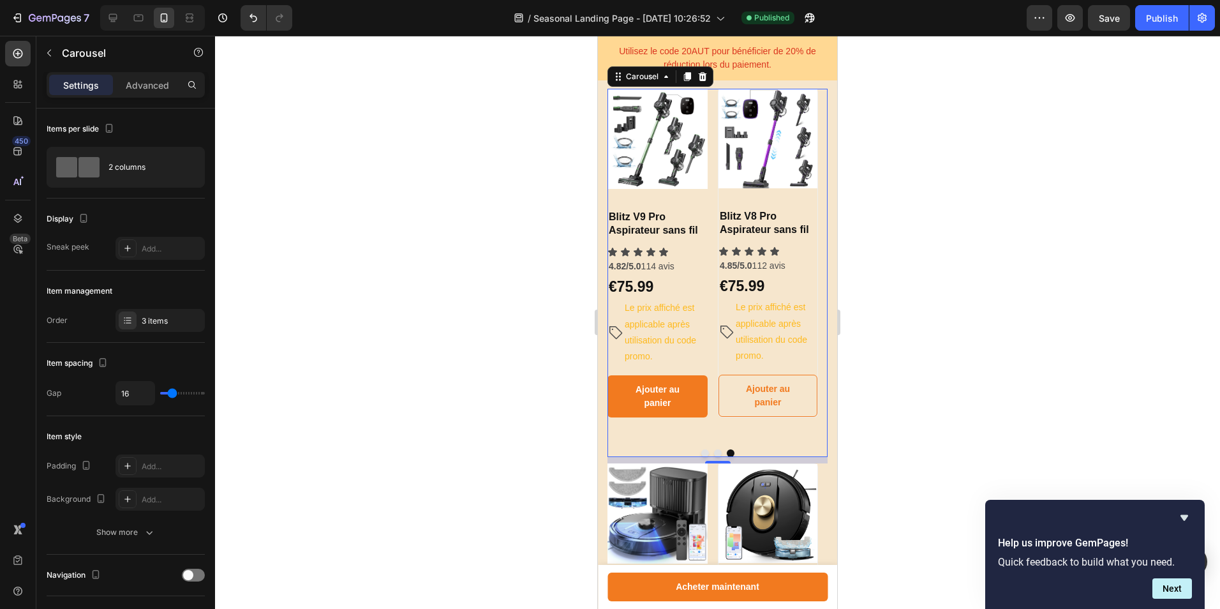
click at [701, 452] on button "Dot" at bounding box center [705, 453] width 8 height 8
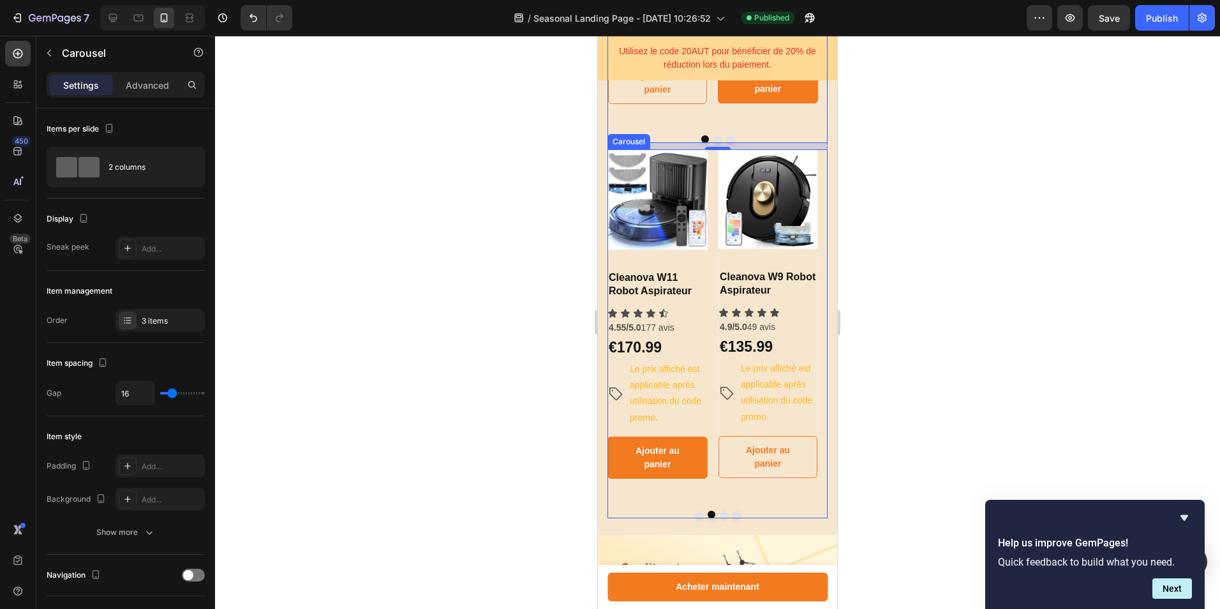
scroll to position [994, 0]
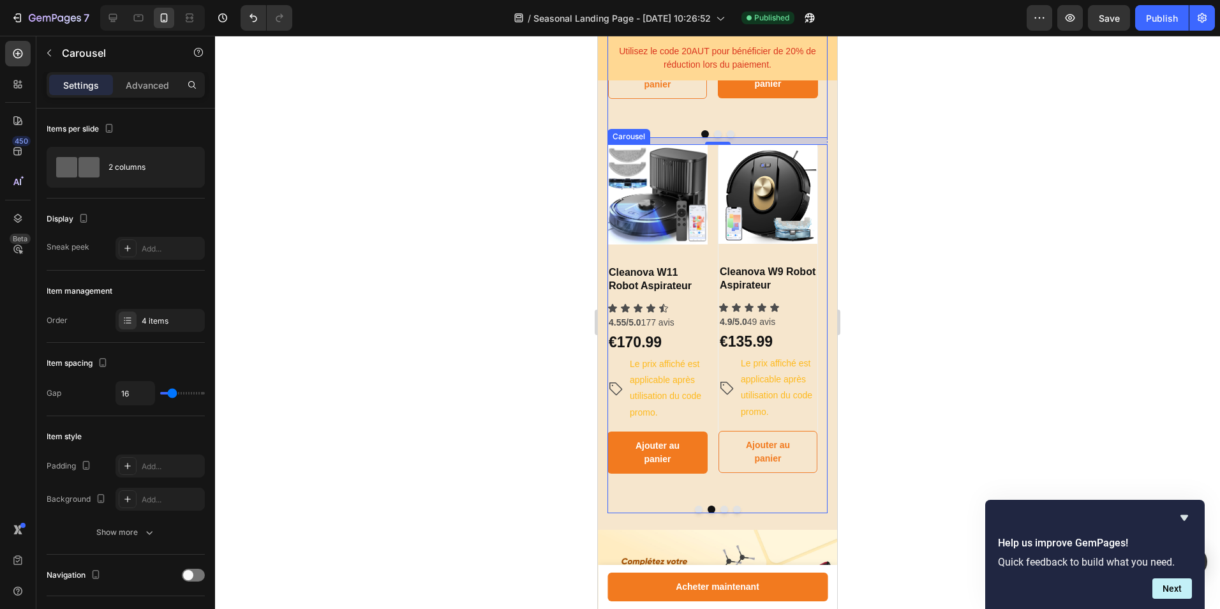
click at [765, 502] on div "Product Images & Gallery Blitz C8 Aspirateur à Câble Heading Icon Icon Icon Ico…" at bounding box center [718, 328] width 220 height 369
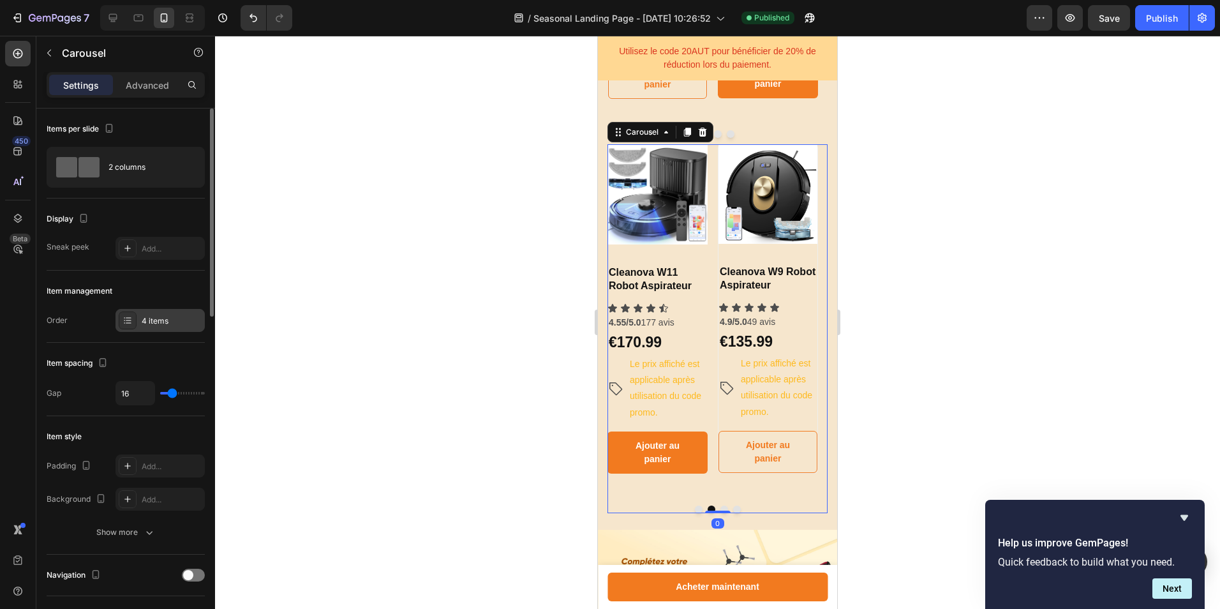
click at [149, 318] on div "4 items" at bounding box center [172, 320] width 60 height 11
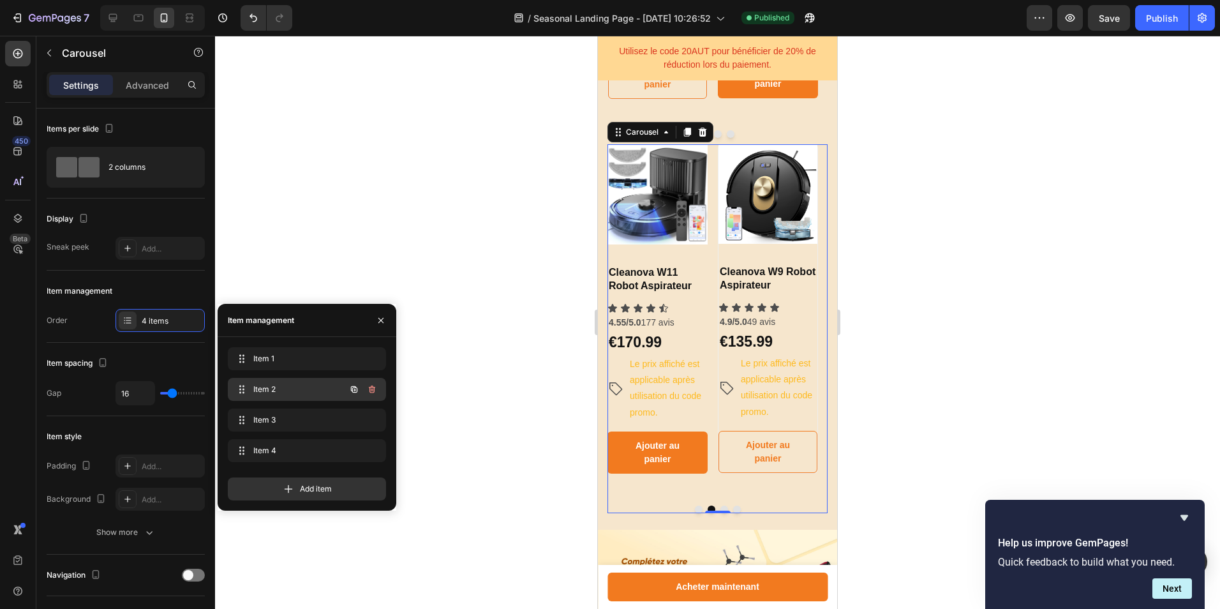
click at [375, 390] on icon "button" at bounding box center [372, 389] width 10 height 10
click at [359, 417] on button "button" at bounding box center [354, 420] width 18 height 18
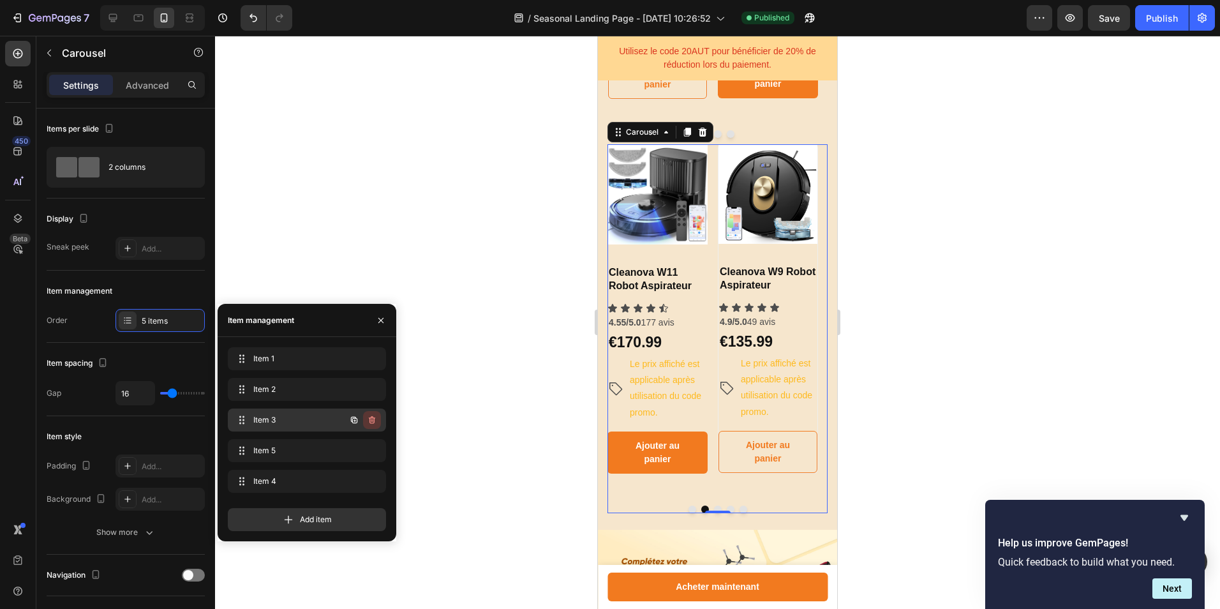
click at [370, 417] on icon "button" at bounding box center [372, 420] width 10 height 10
click at [369, 418] on div "Delete" at bounding box center [364, 419] width 24 height 11
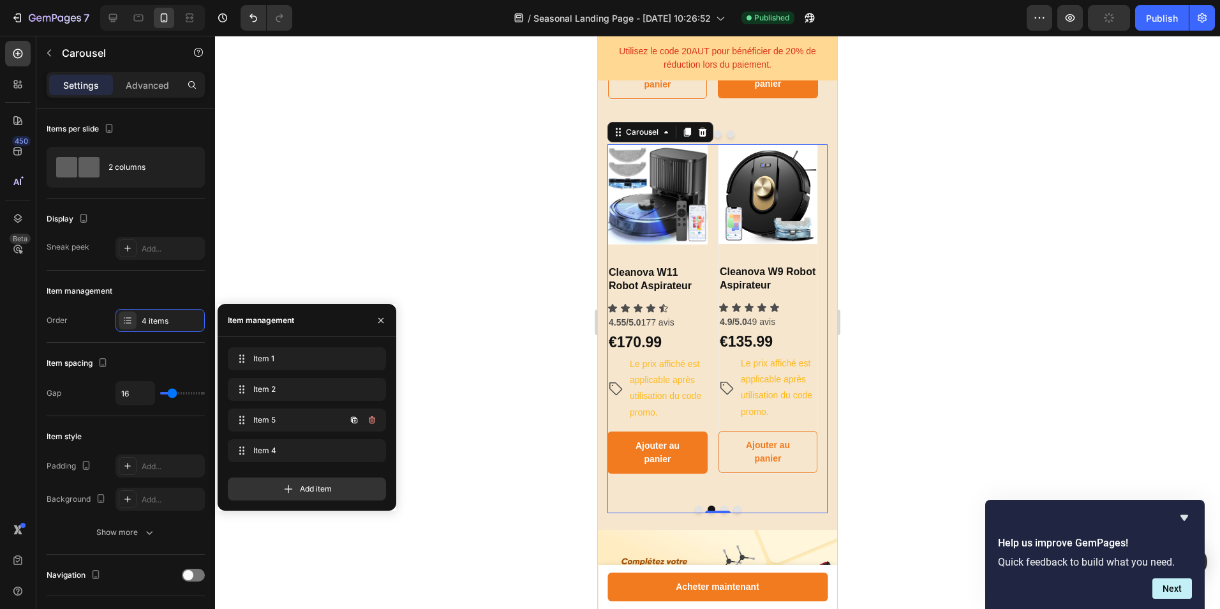
click at [369, 418] on icon "button" at bounding box center [372, 420] width 6 height 8
click at [369, 418] on div "Delete" at bounding box center [364, 419] width 24 height 11
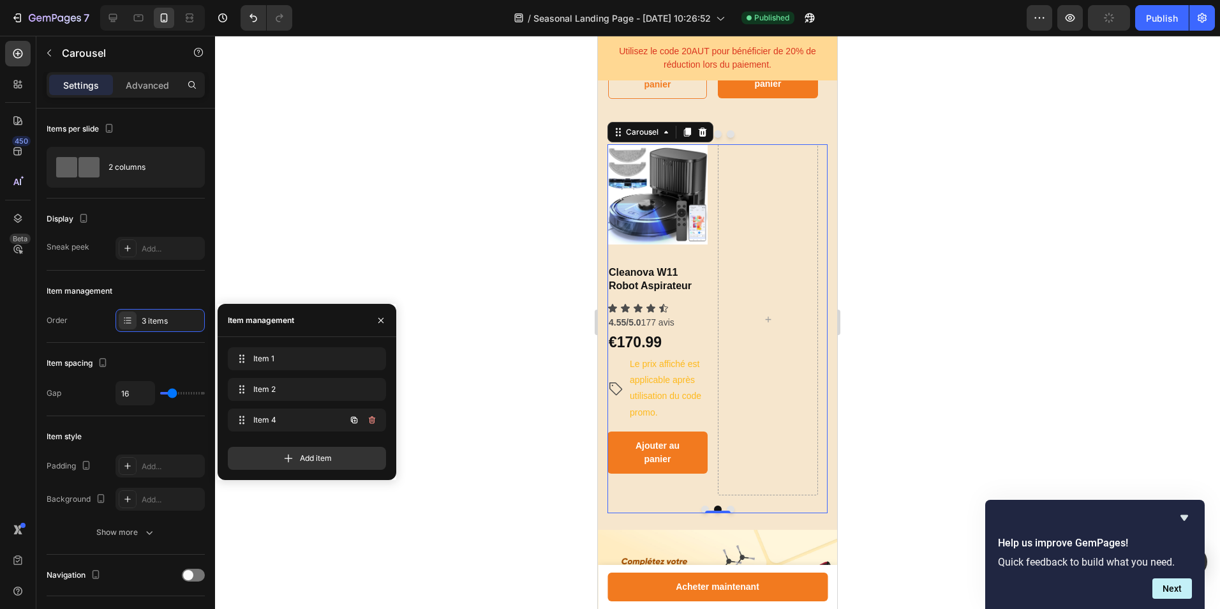
click at [369, 418] on icon "button" at bounding box center [372, 420] width 6 height 8
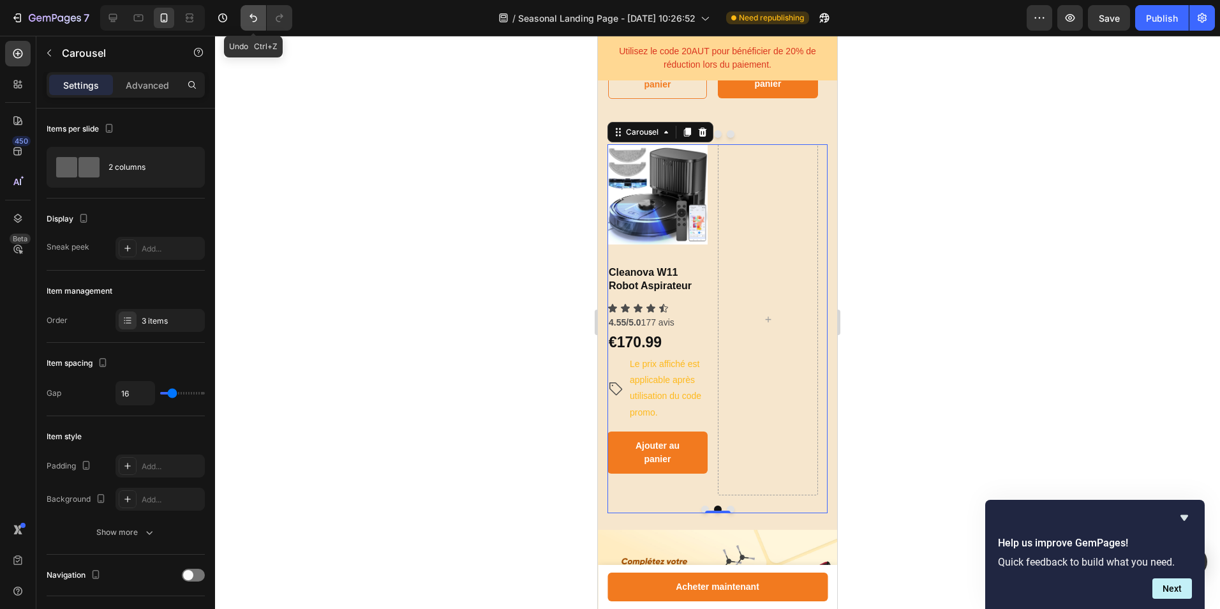
click at [251, 24] on icon "Undo/Redo" at bounding box center [253, 17] width 13 height 13
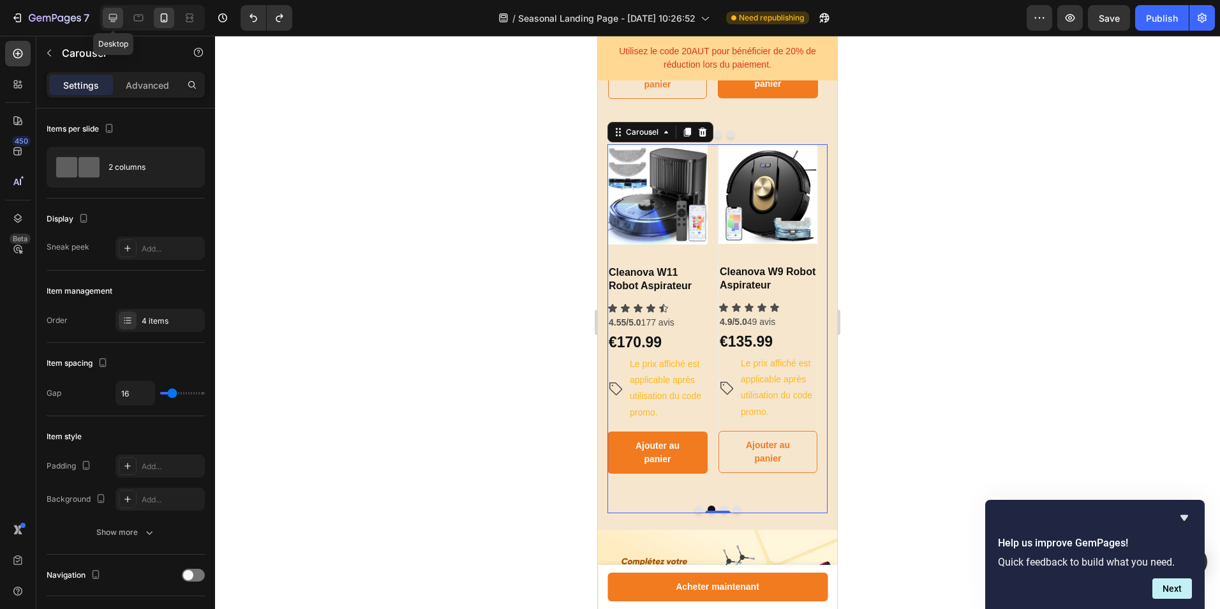
click at [122, 17] on div at bounding box center [113, 18] width 20 height 20
type input "1200"
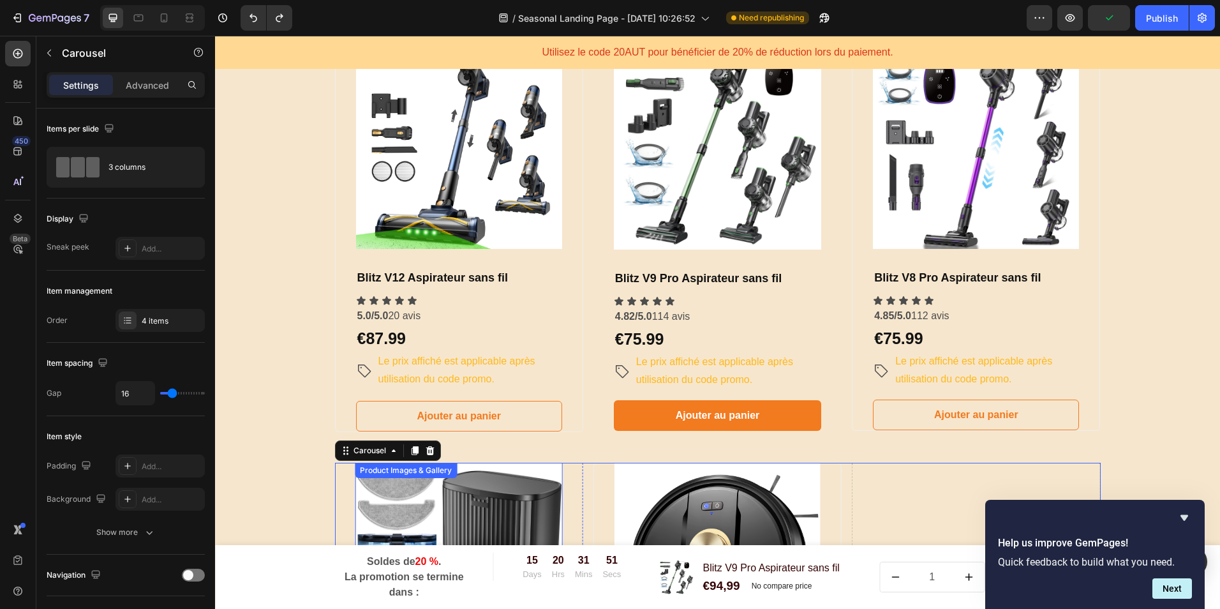
scroll to position [848, 0]
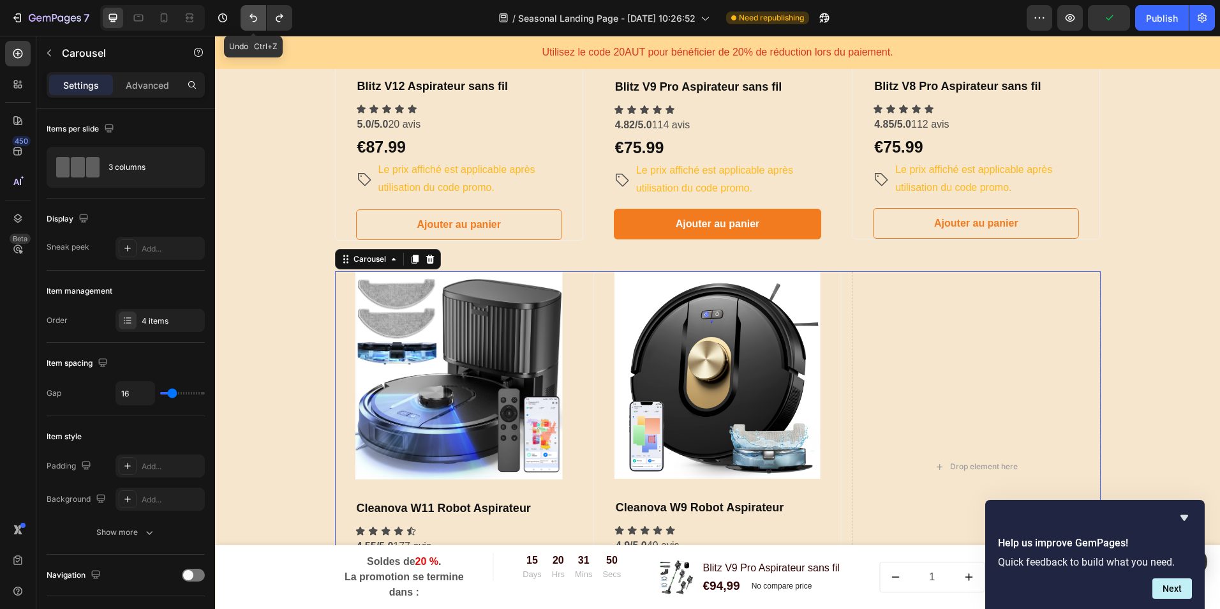
click at [256, 11] on button "Undo/Redo" at bounding box center [254, 18] width 26 height 26
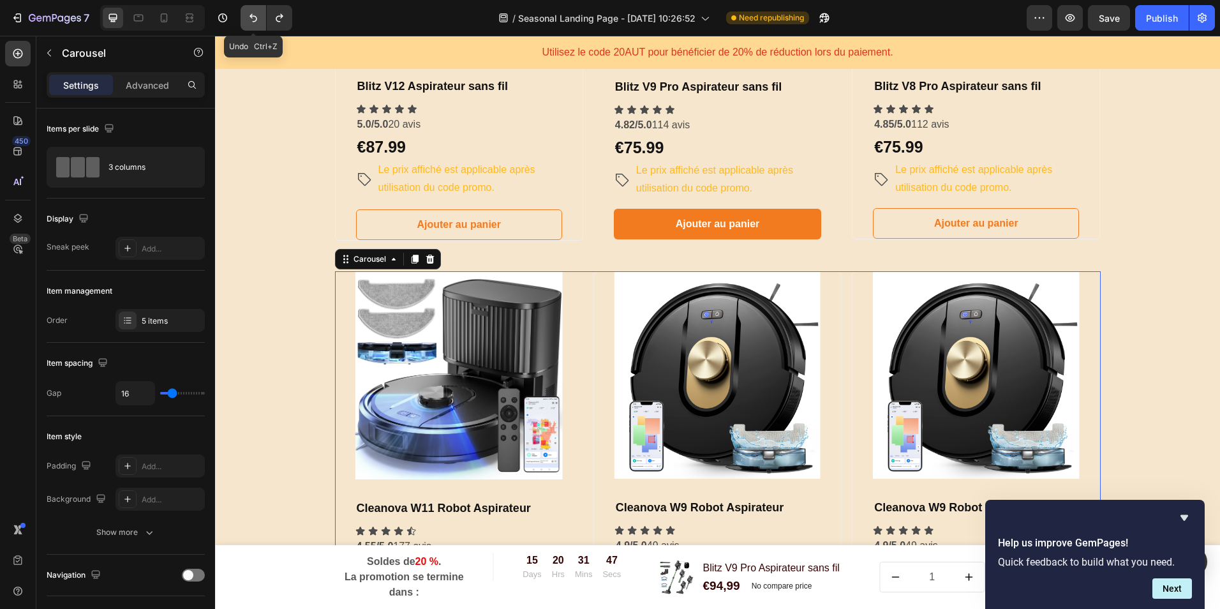
click at [256, 11] on button "Undo/Redo" at bounding box center [254, 18] width 26 height 26
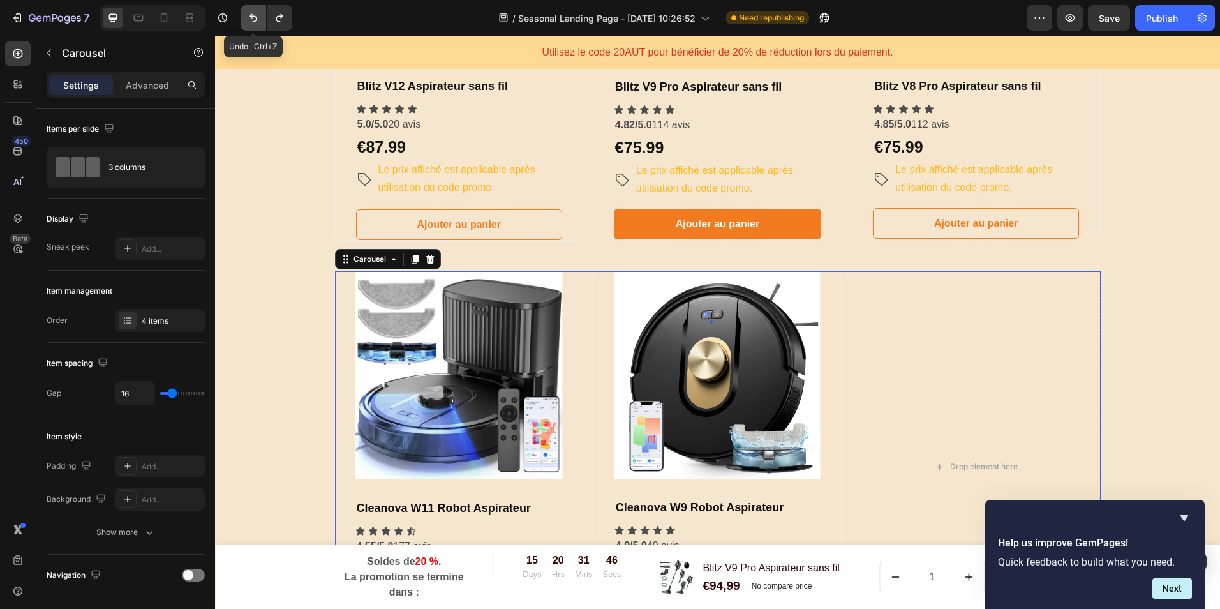
click at [256, 11] on button "Undo/Redo" at bounding box center [254, 18] width 26 height 26
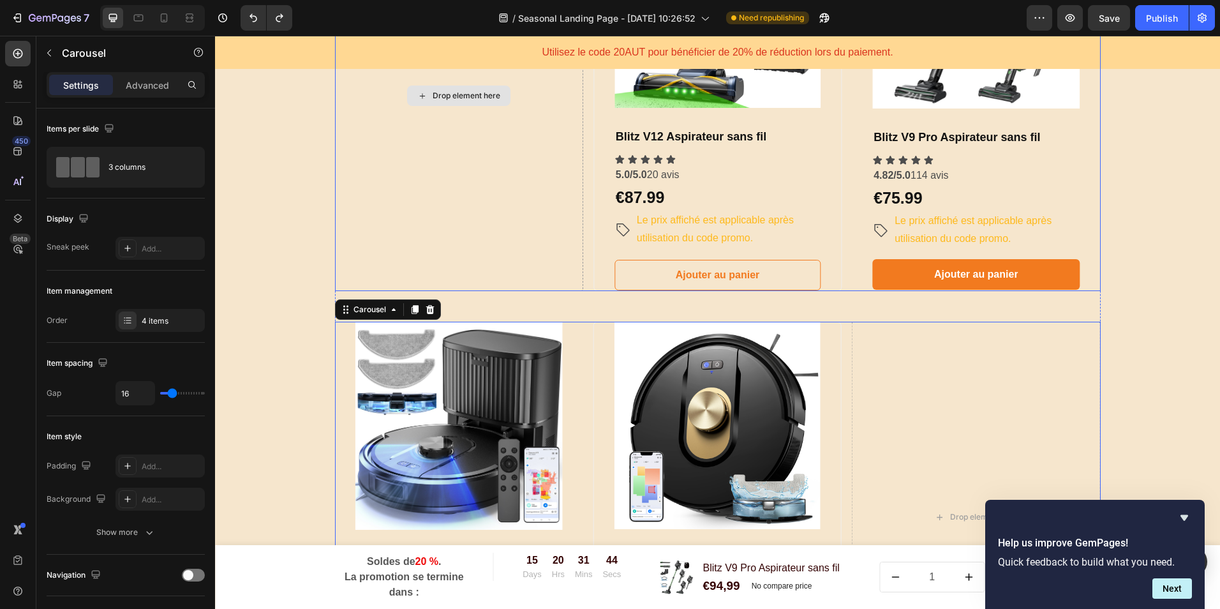
scroll to position [720, 0]
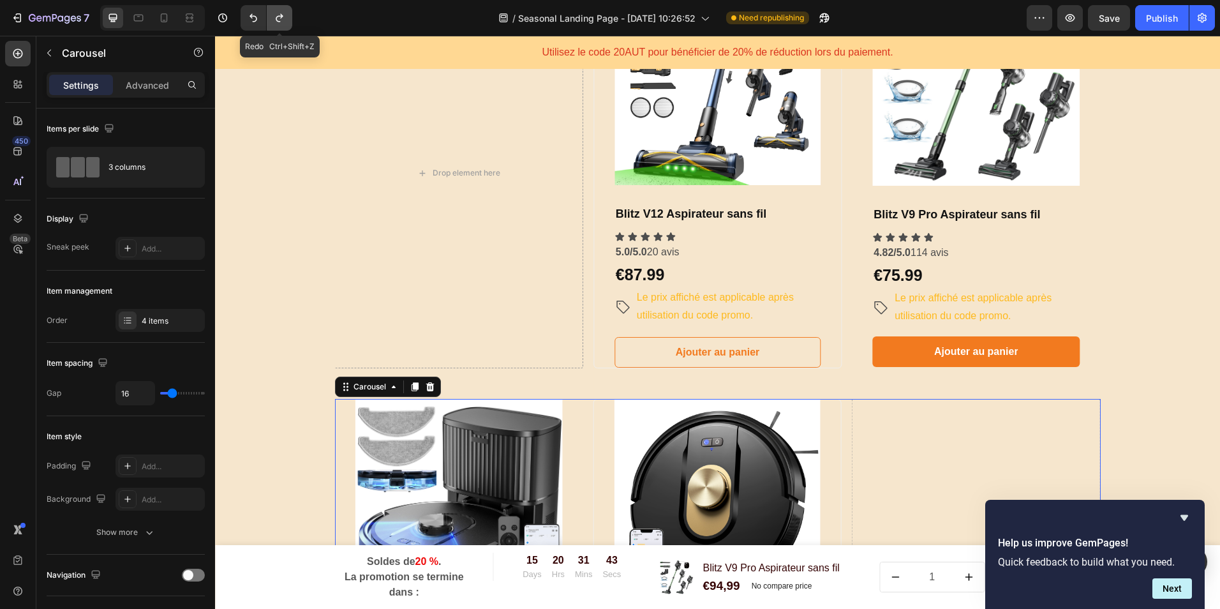
click at [276, 11] on button "Undo/Redo" at bounding box center [280, 18] width 26 height 26
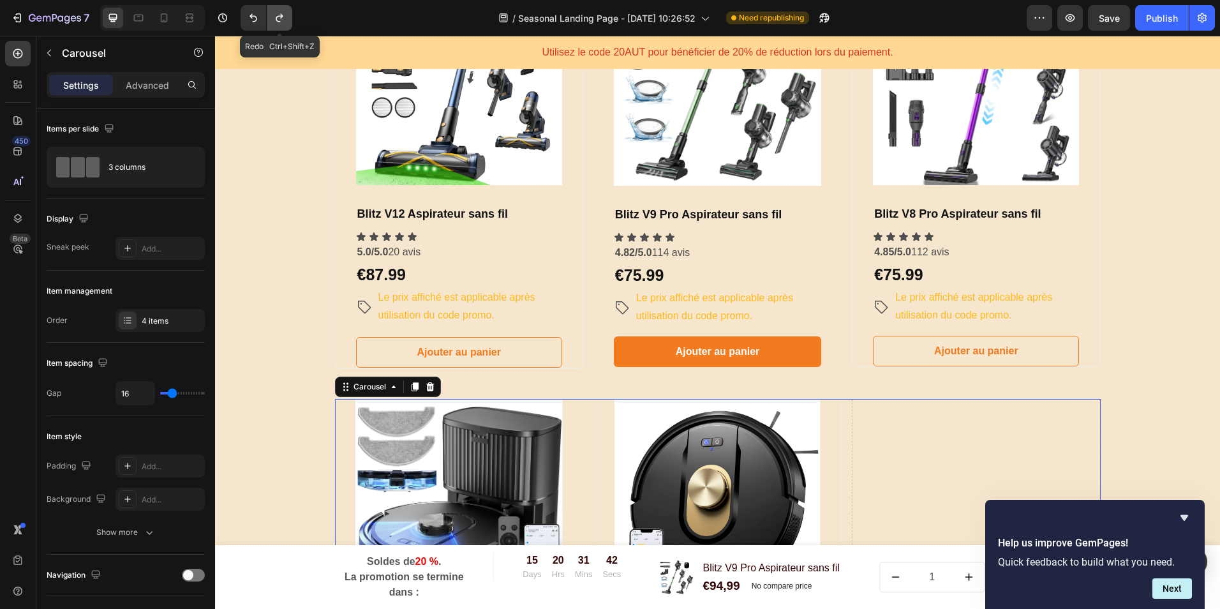
click at [276, 11] on button "Undo/Redo" at bounding box center [280, 18] width 26 height 26
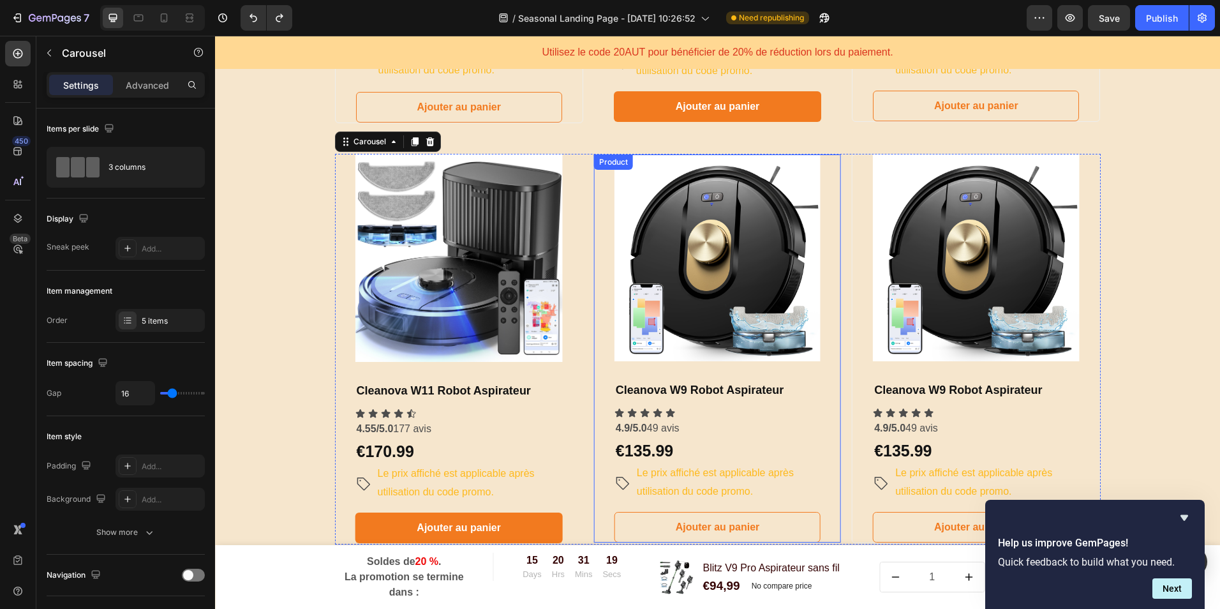
scroll to position [976, 0]
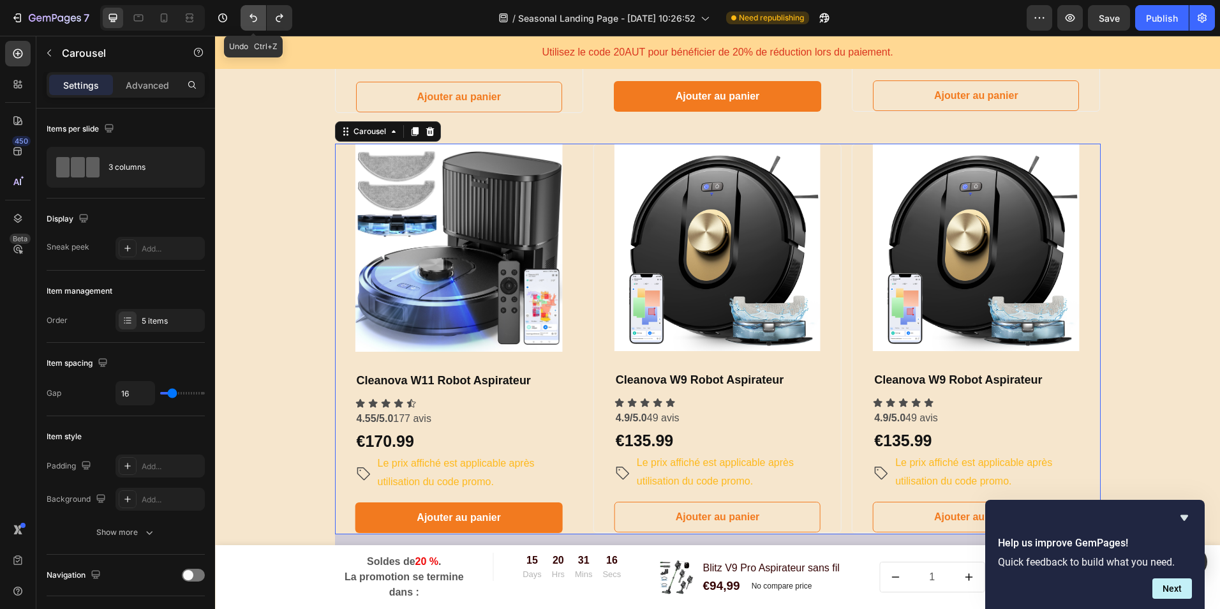
click at [250, 24] on button "Undo/Redo" at bounding box center [254, 18] width 26 height 26
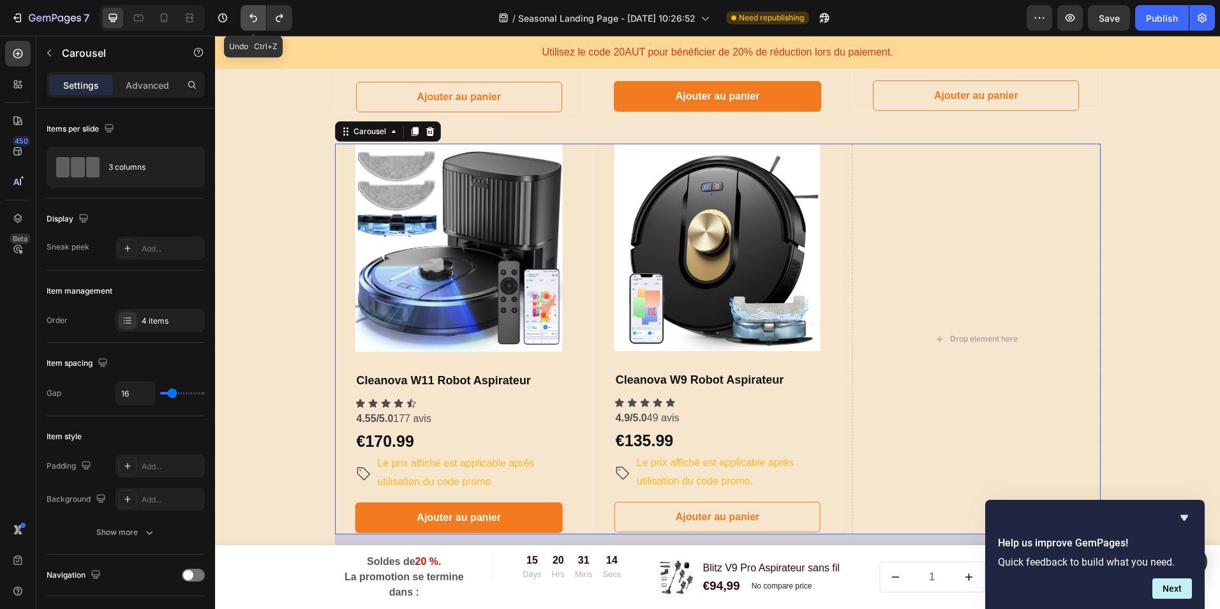
click at [250, 24] on button "Undo/Redo" at bounding box center [254, 18] width 26 height 26
click at [30, 20] on icon "button" at bounding box center [32, 18] width 7 height 8
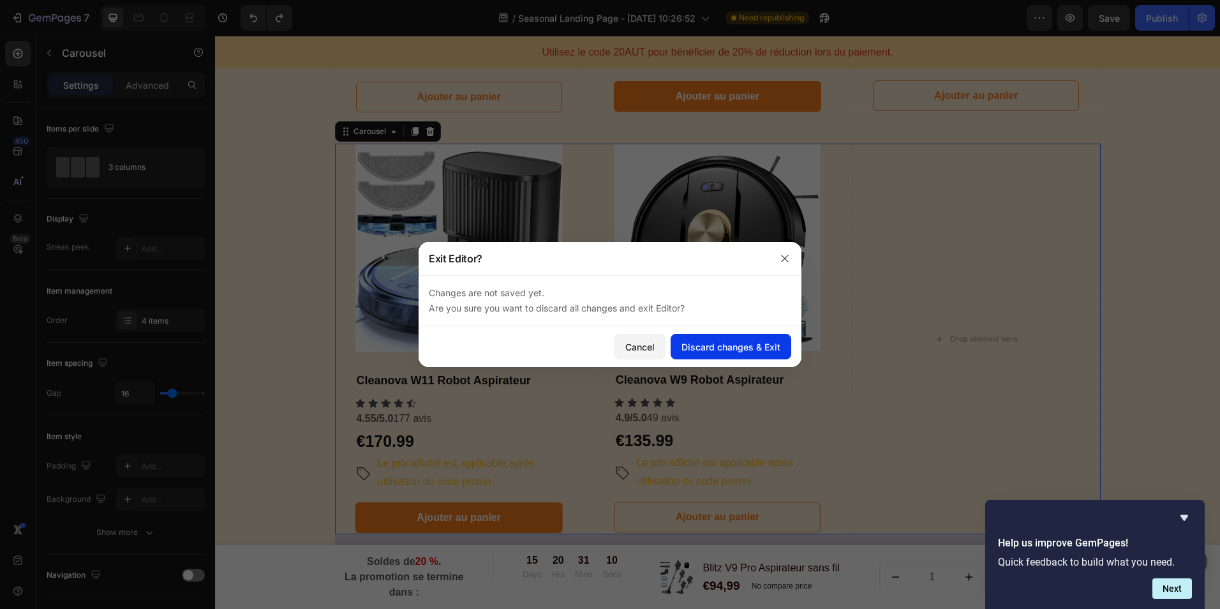
click at [738, 345] on div "Discard changes & Exit" at bounding box center [731, 346] width 99 height 13
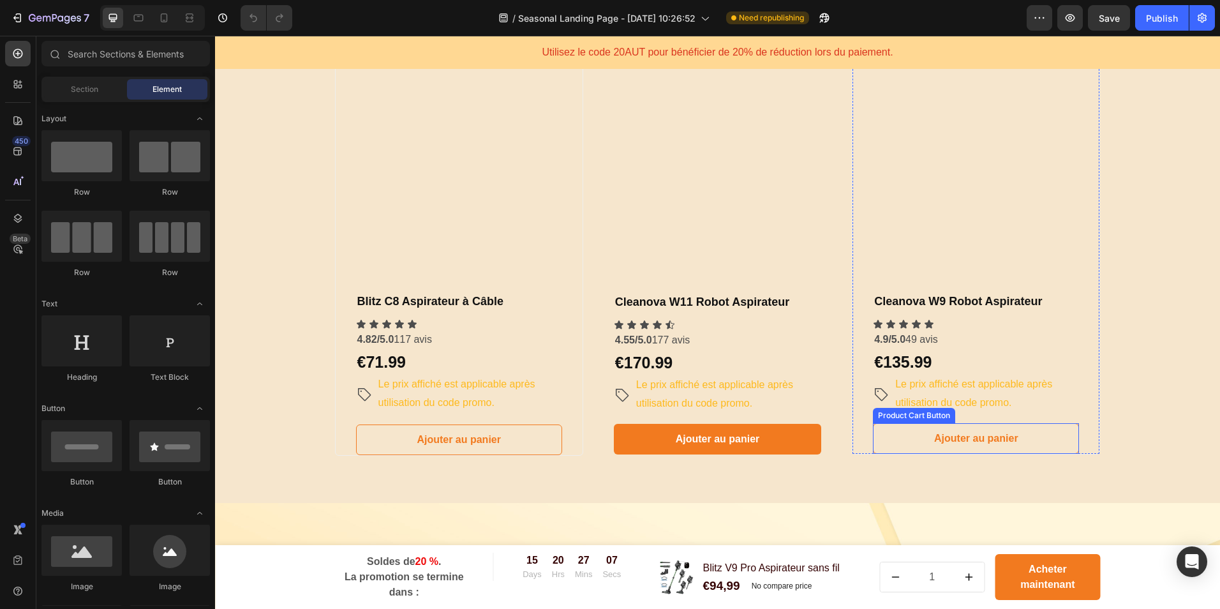
scroll to position [1149, 0]
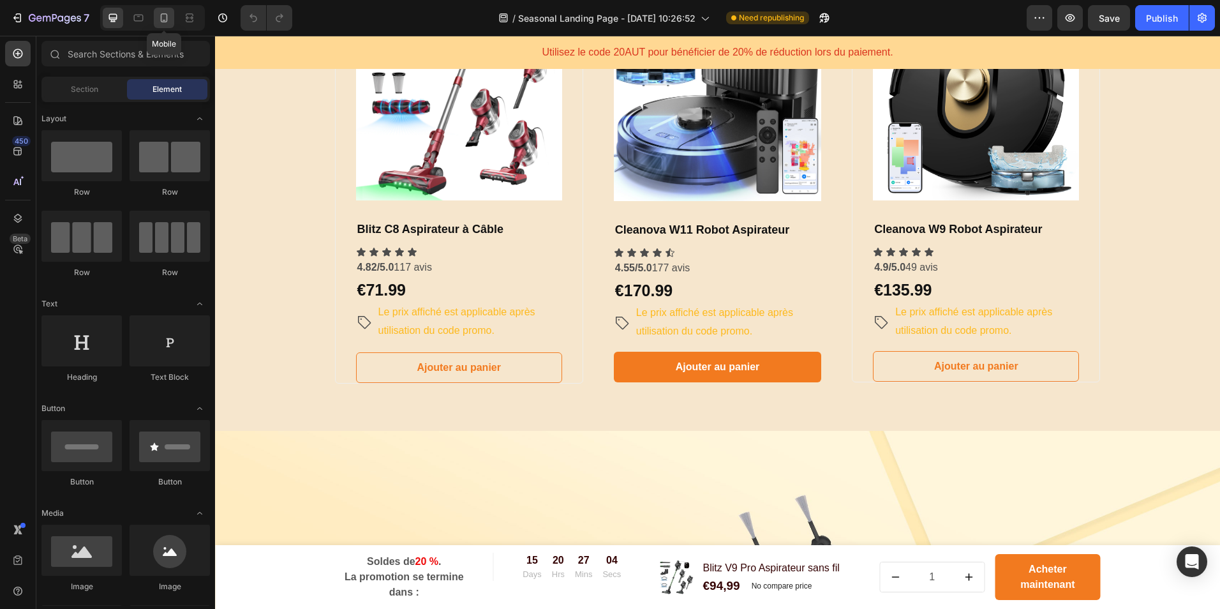
click at [163, 23] on icon at bounding box center [164, 17] width 13 height 13
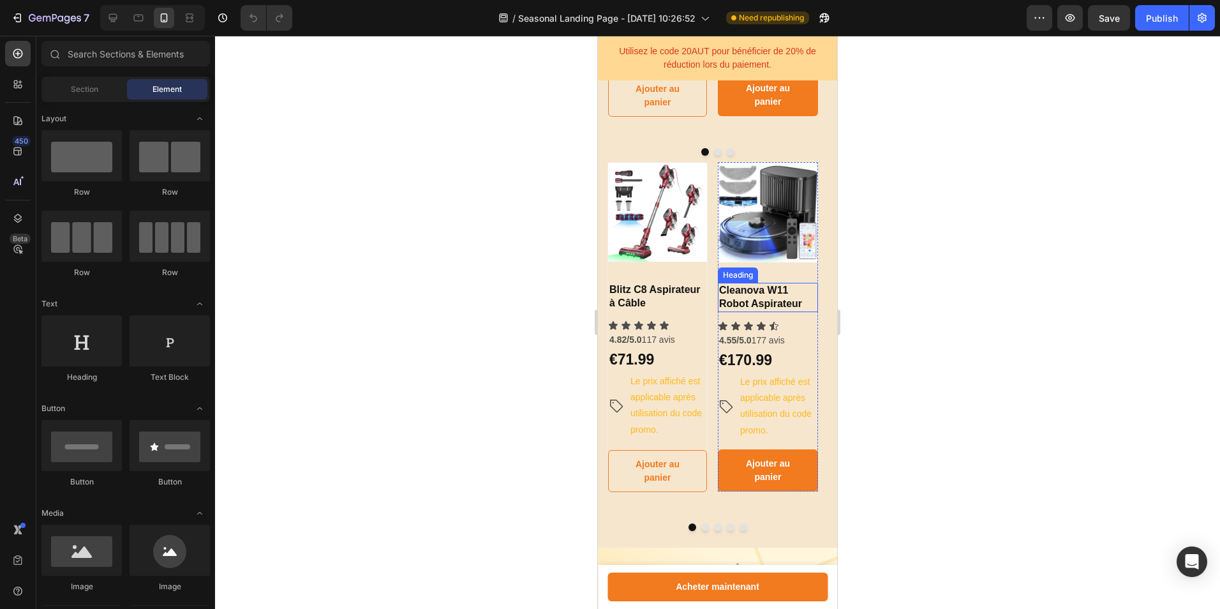
scroll to position [1126, 0]
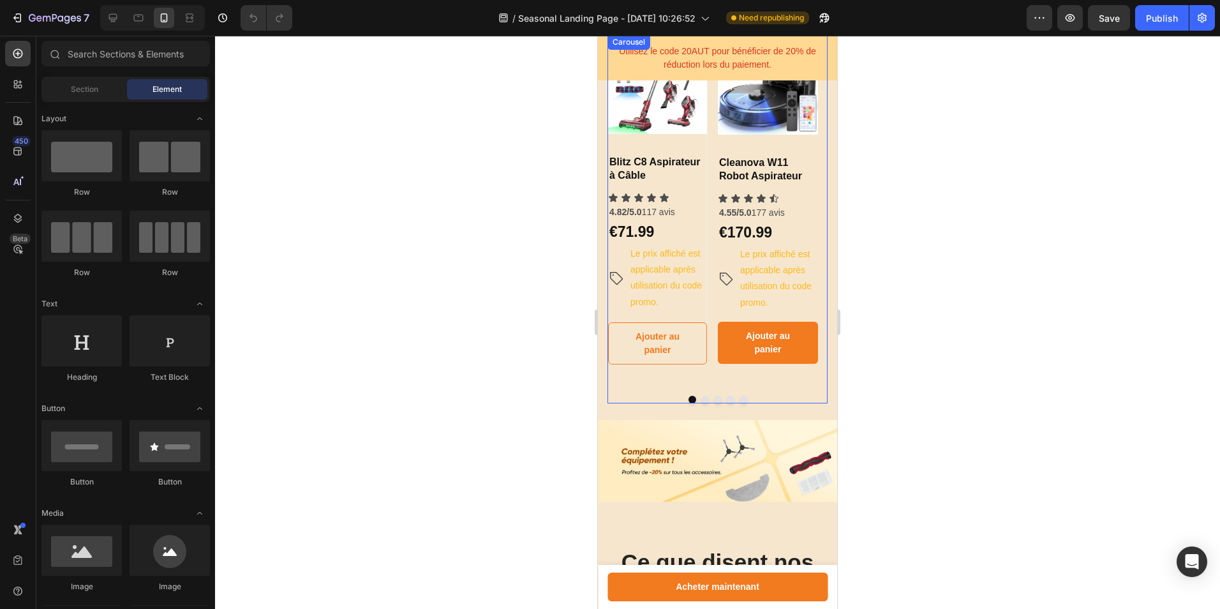
click at [776, 377] on div "Product Images & Gallery Cleanova W11 Robot Aspirateur Heading Icon Icon Icon I…" at bounding box center [768, 209] width 100 height 351
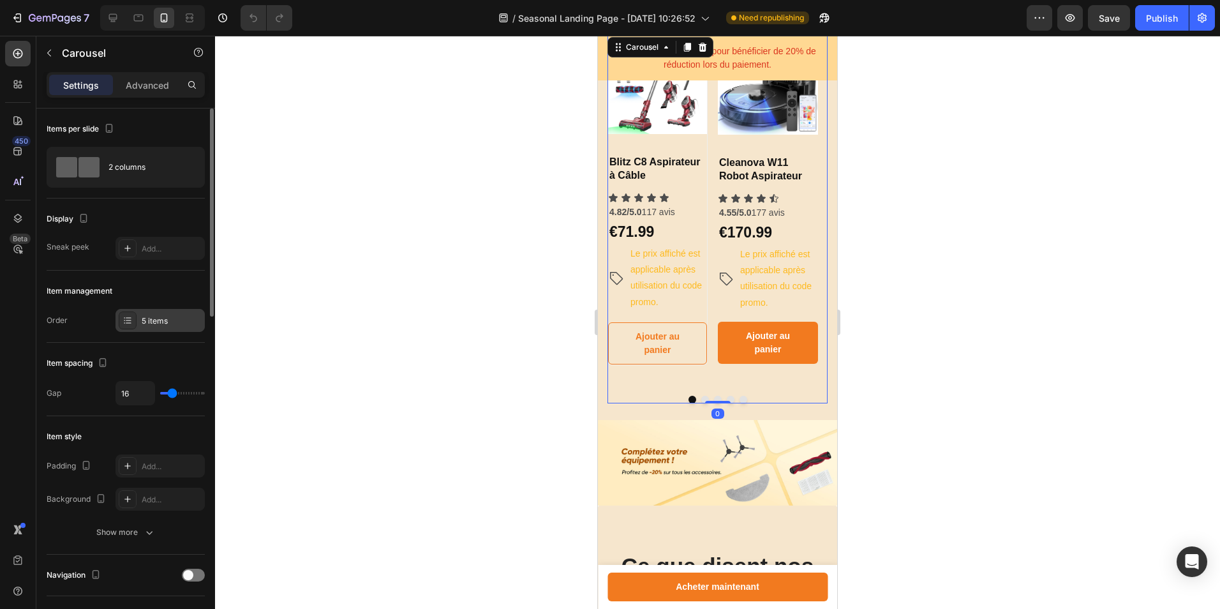
click at [157, 319] on div "5 items" at bounding box center [172, 320] width 60 height 11
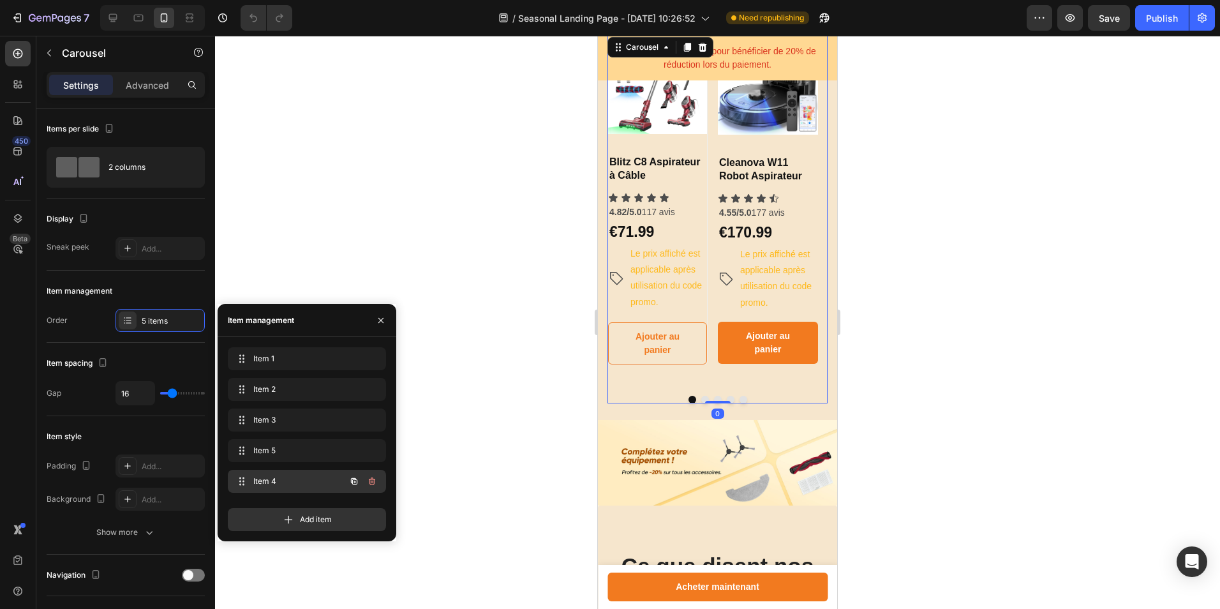
click at [374, 482] on icon "button" at bounding box center [372, 481] width 6 height 8
click at [374, 482] on div "Delete" at bounding box center [364, 480] width 24 height 11
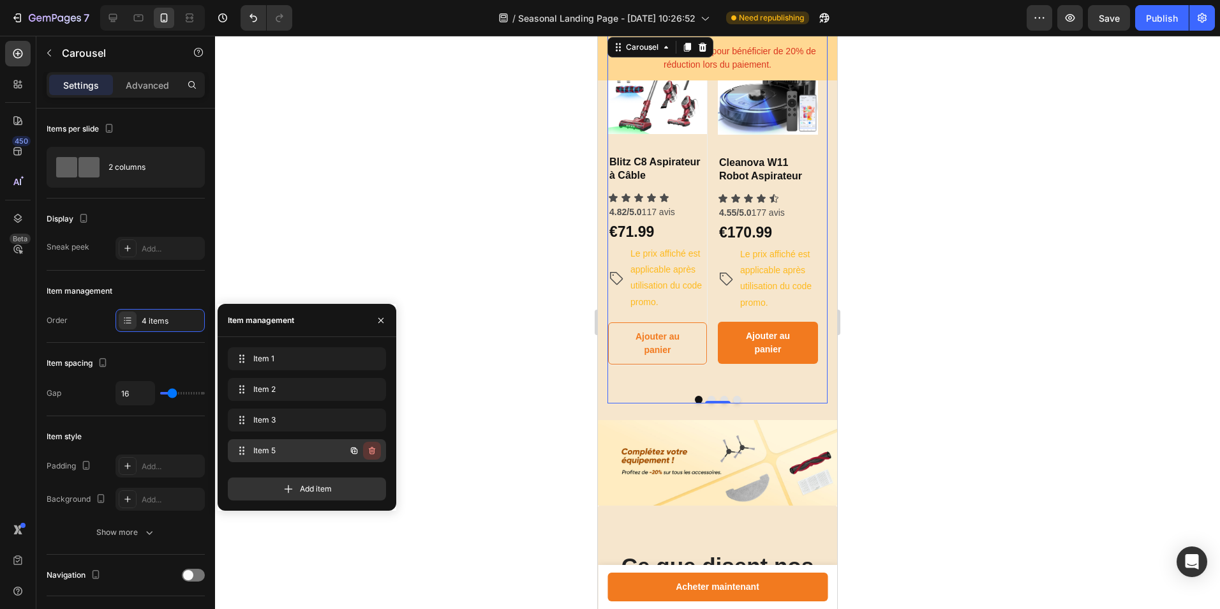
click at [371, 456] on button "button" at bounding box center [372, 451] width 18 height 18
click at [371, 456] on div "Delete" at bounding box center [364, 450] width 24 height 11
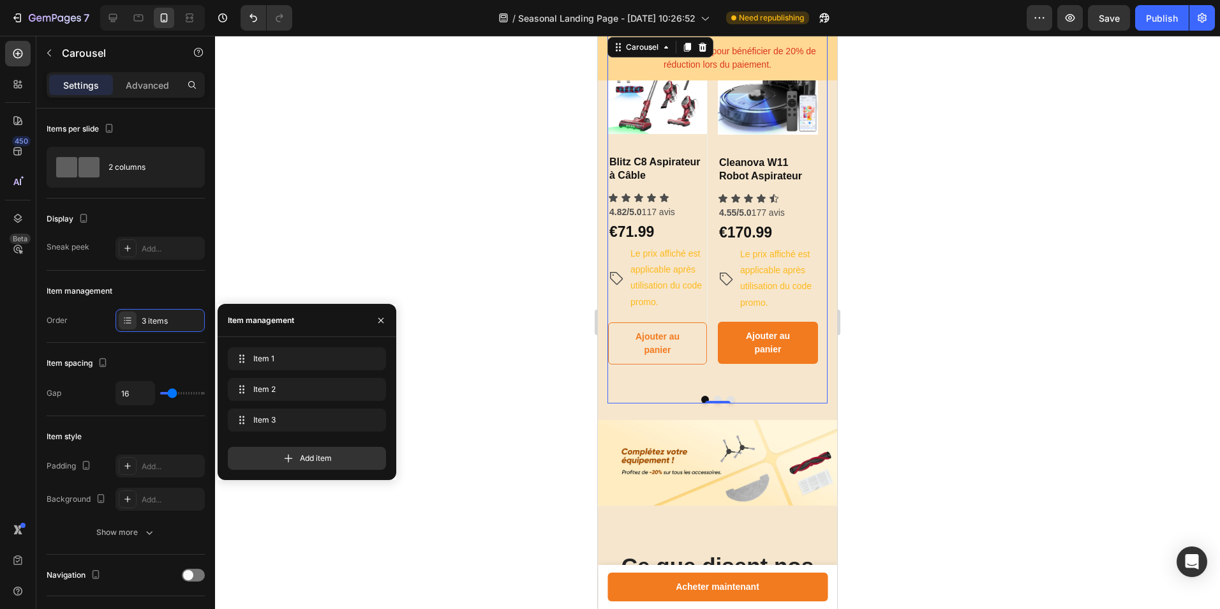
click at [715, 399] on button "Dot" at bounding box center [718, 400] width 8 height 8
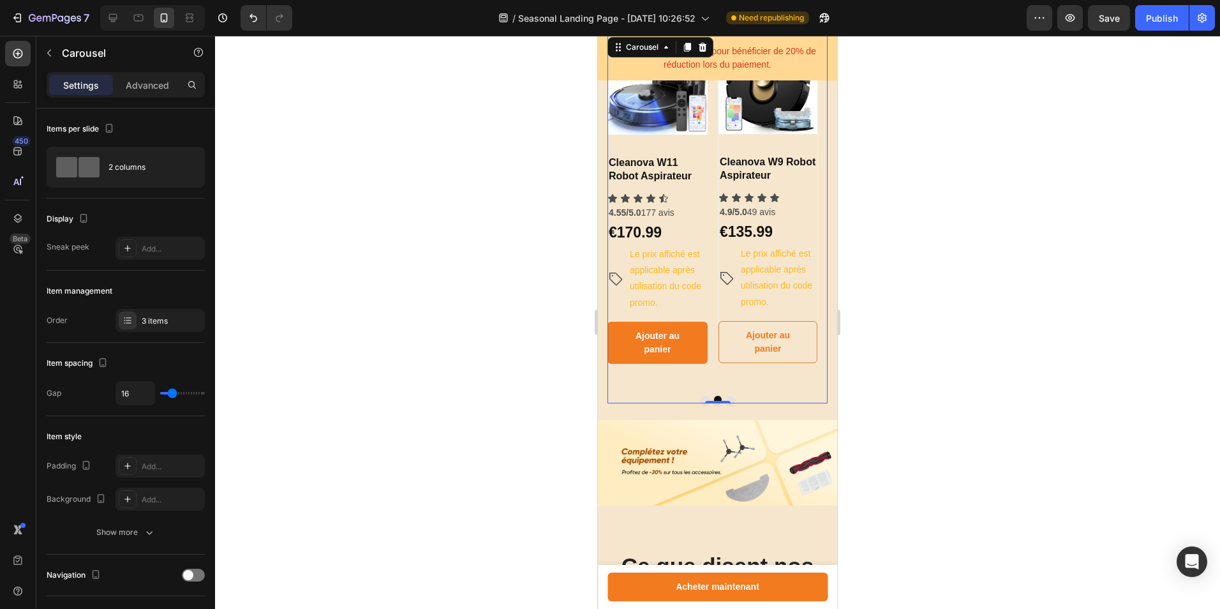
click at [727, 399] on button "Dot" at bounding box center [731, 400] width 8 height 8
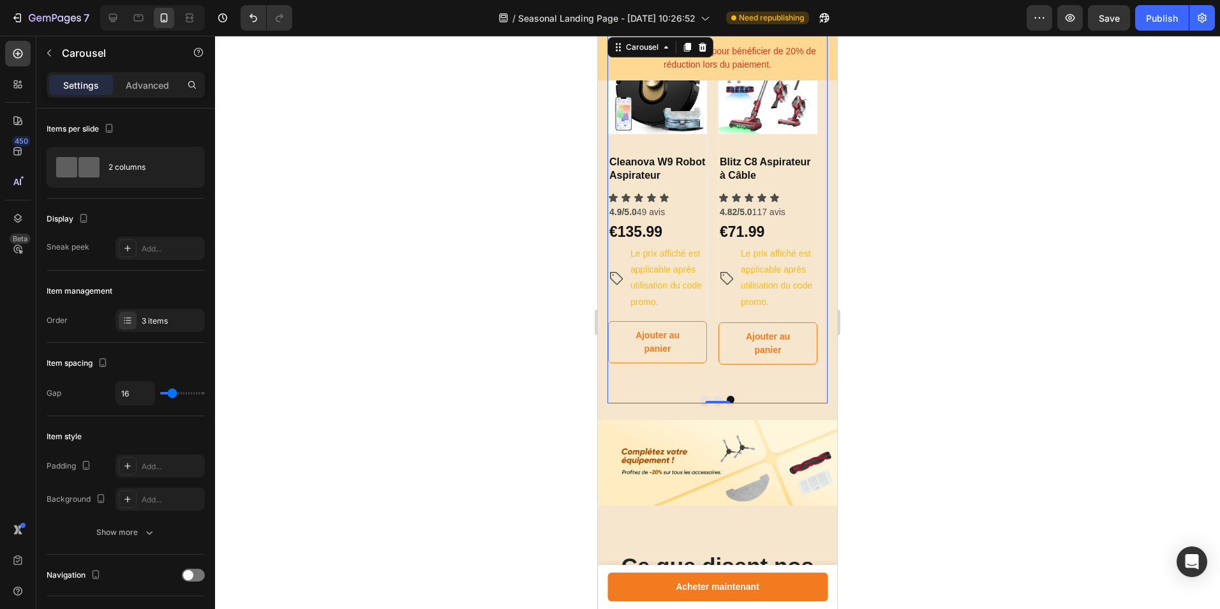
click at [703, 399] on button "Dot" at bounding box center [705, 400] width 8 height 8
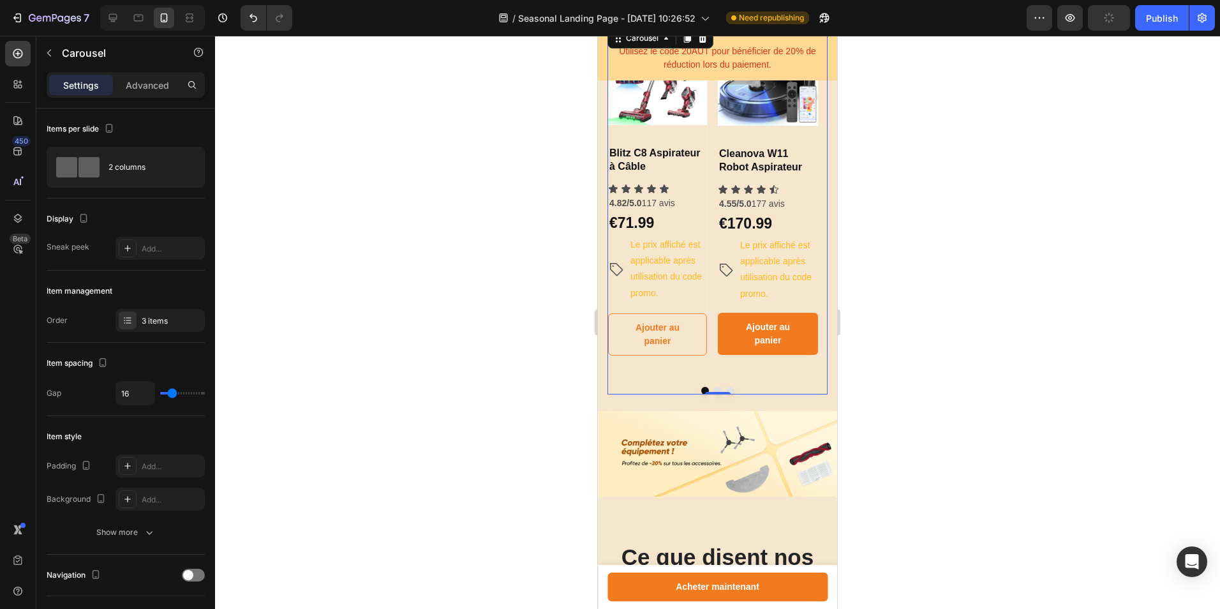
scroll to position [934, 0]
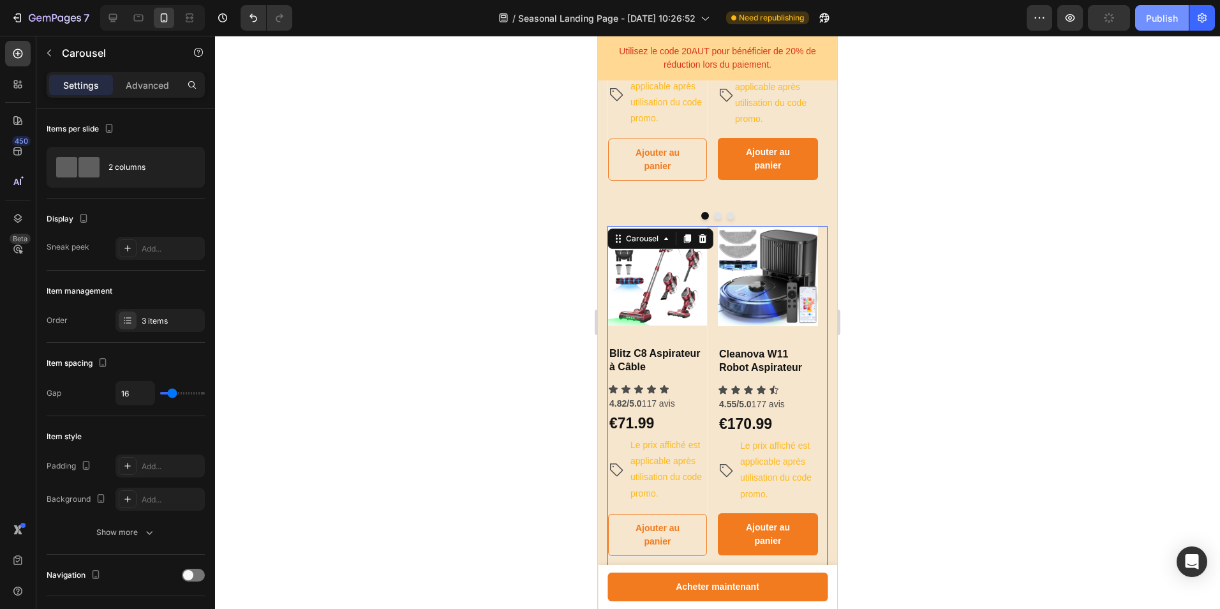
click at [1166, 26] on button "Publish" at bounding box center [1162, 18] width 54 height 26
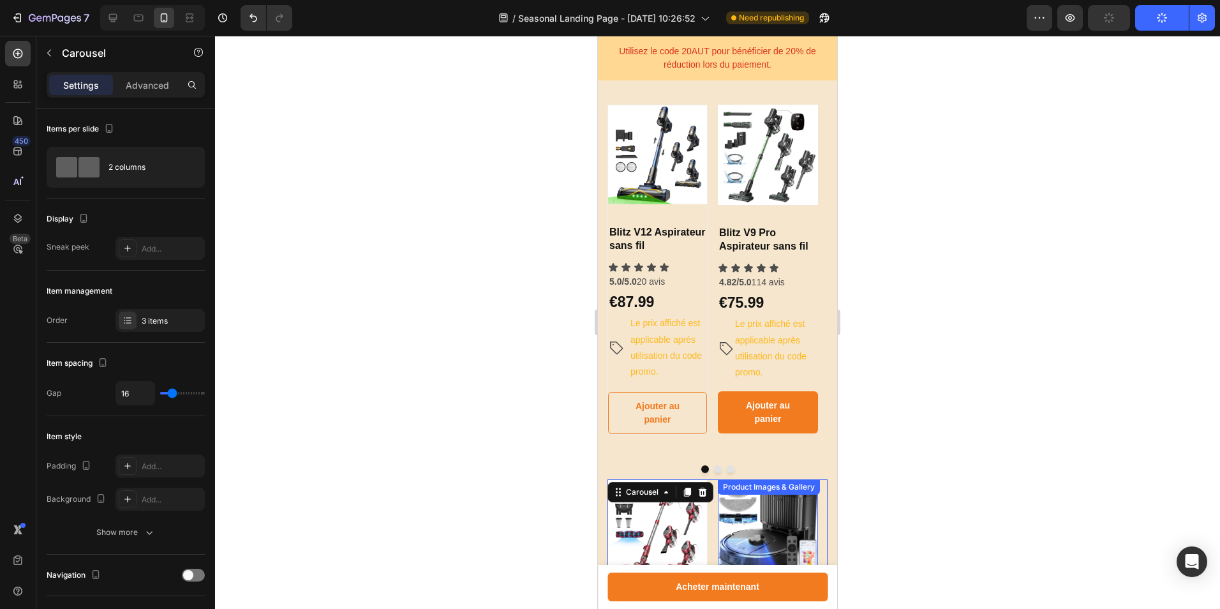
scroll to position [679, 0]
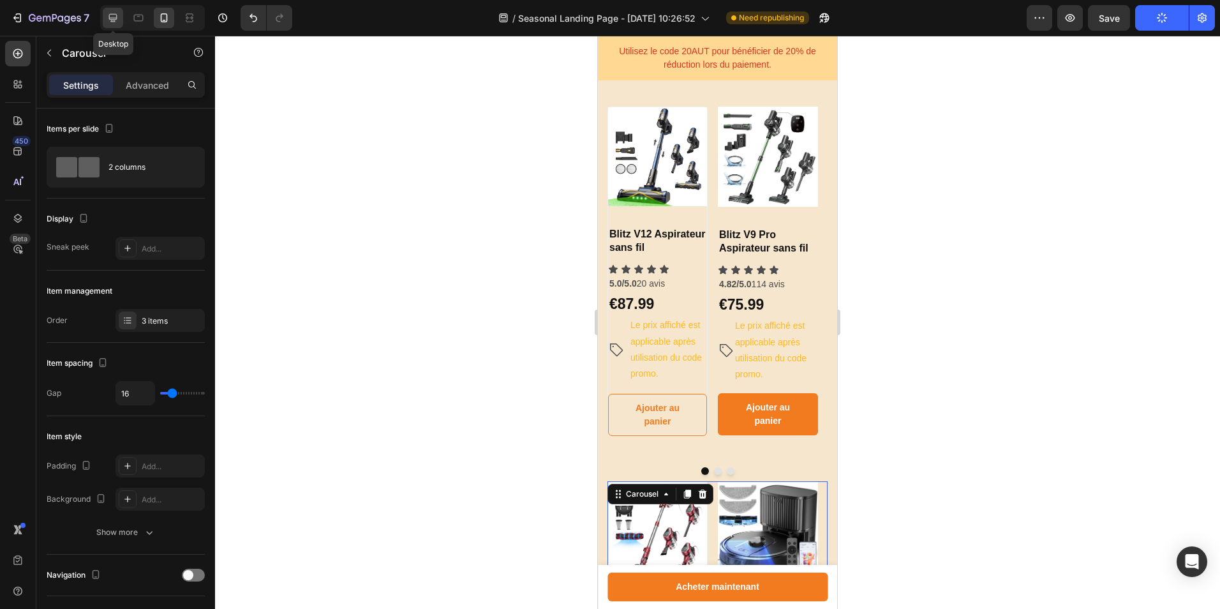
click at [121, 14] on div at bounding box center [113, 18] width 20 height 20
type input "1200"
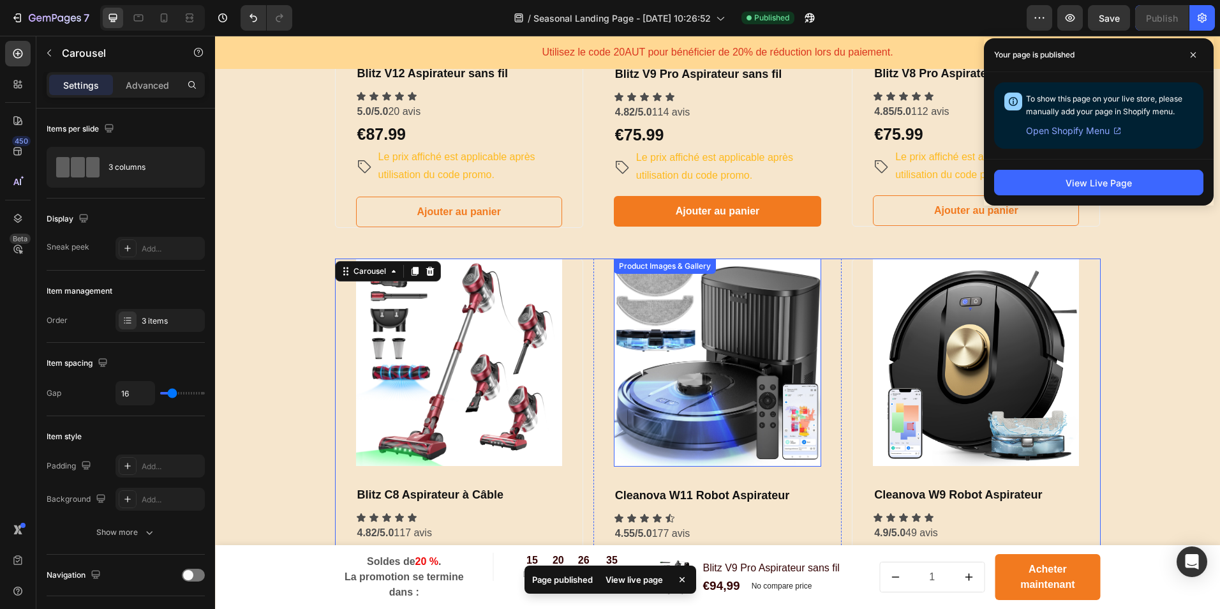
scroll to position [870, 0]
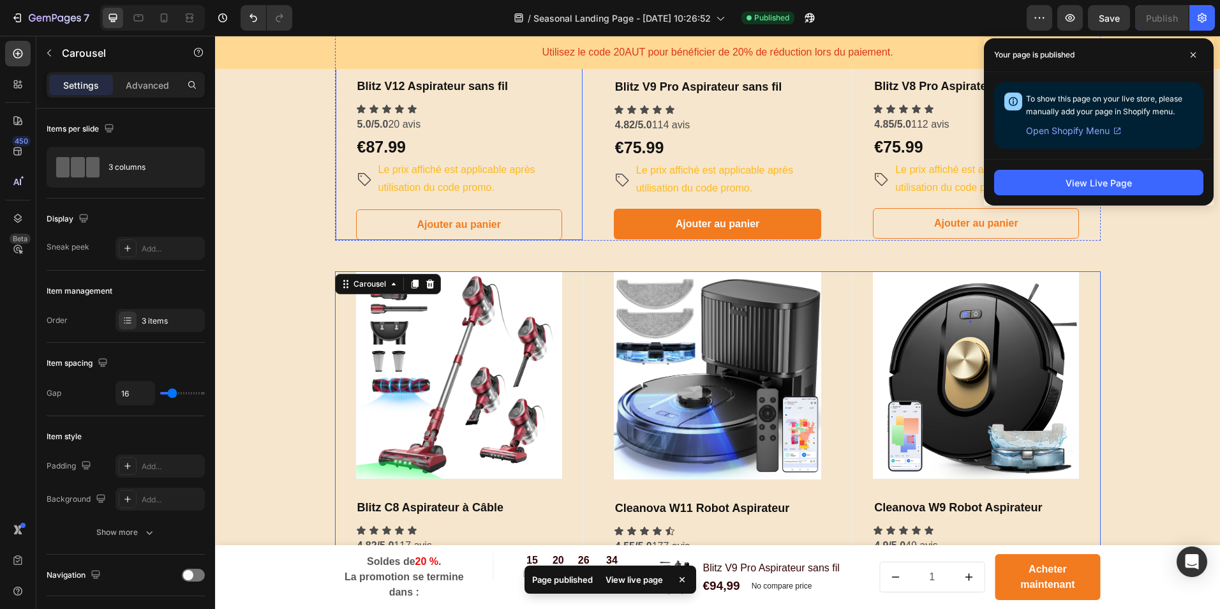
click at [335, 225] on div "Product Images & Gallery Blitz V12 Aspirateur sans fil Heading Icon Icon Icon I…" at bounding box center [459, 46] width 248 height 391
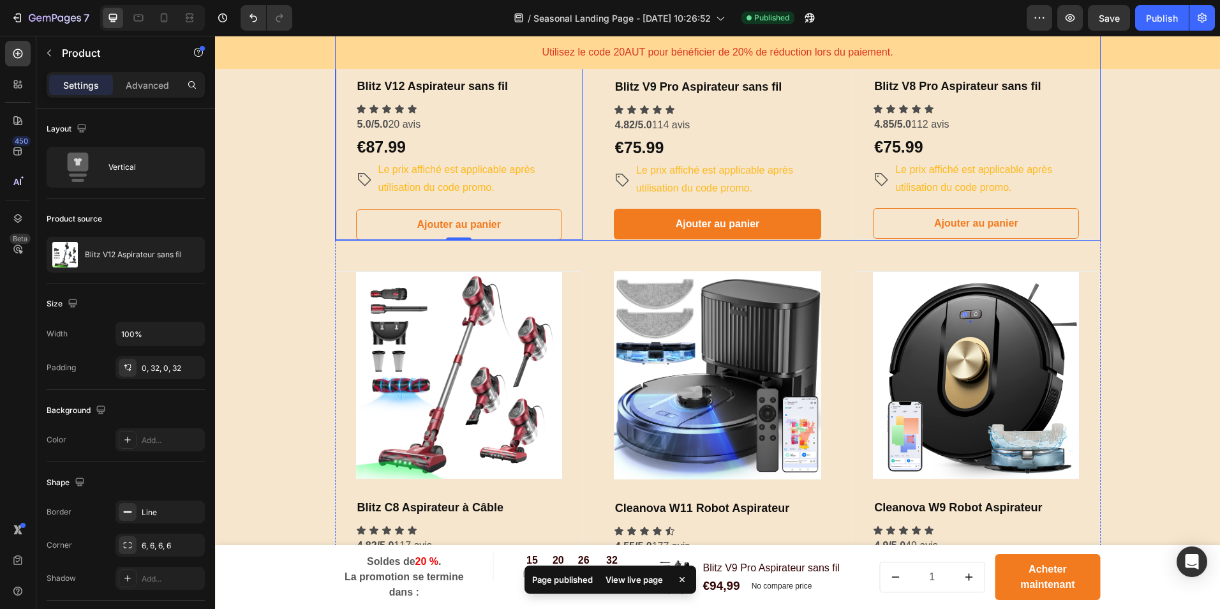
click at [583, 222] on div "Product Images & Gallery Blitz V12 Aspirateur sans fil Heading Icon Icon Icon I…" at bounding box center [718, 46] width 766 height 391
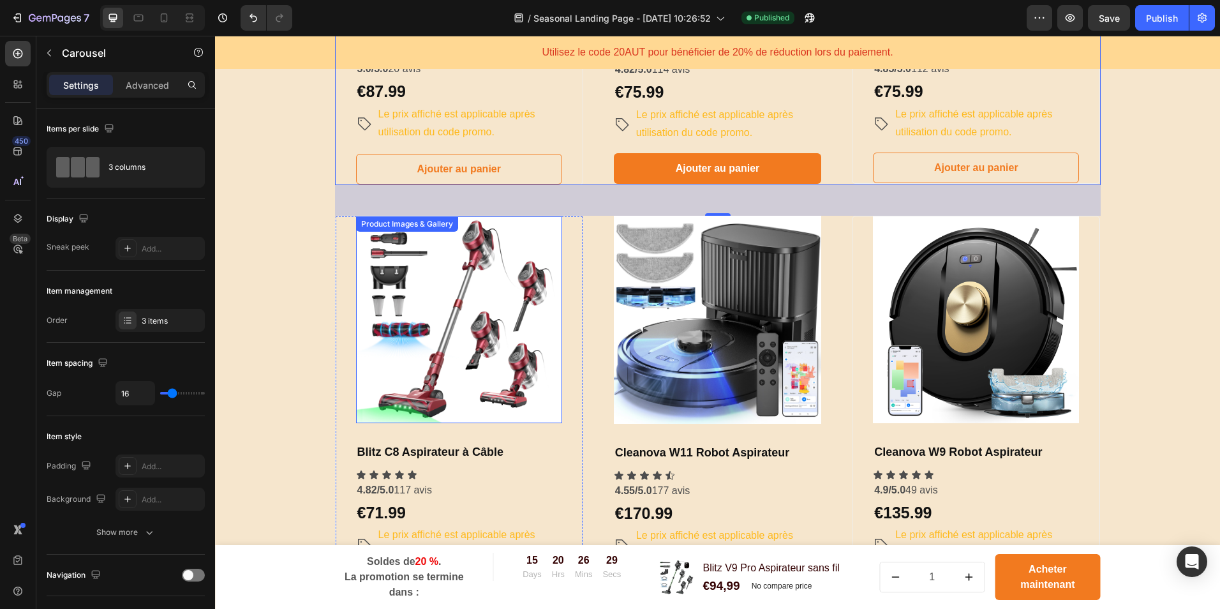
scroll to position [998, 0]
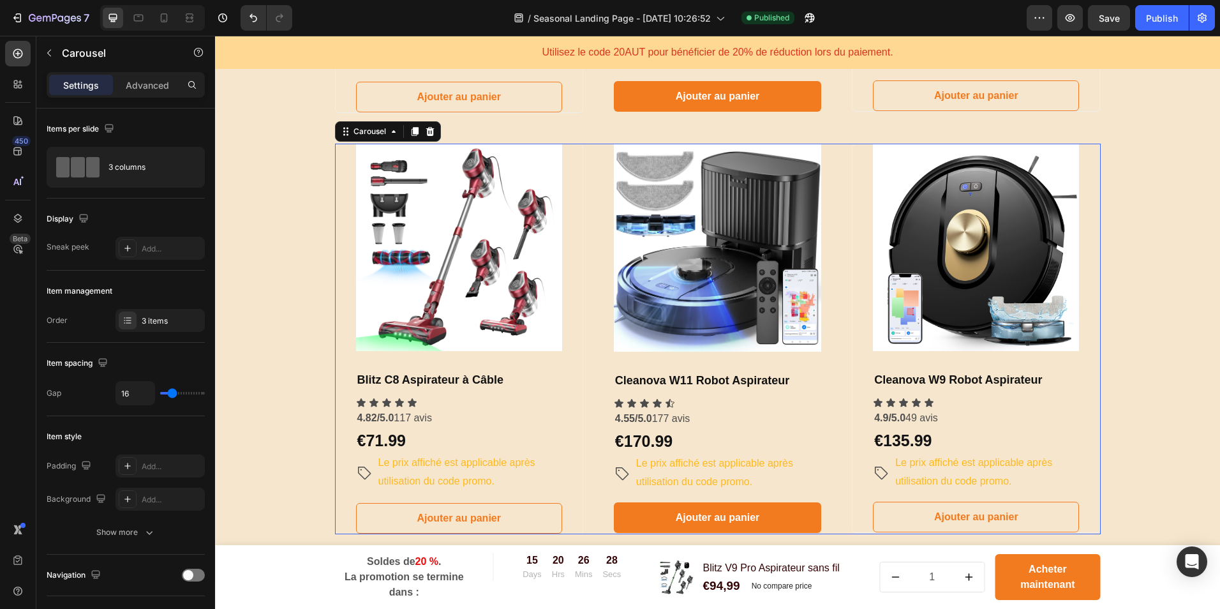
click at [583, 352] on div "Product Images & Gallery Blitz C8 Aspirateur à Câble Heading Icon Icon Icon Ico…" at bounding box center [718, 339] width 766 height 391
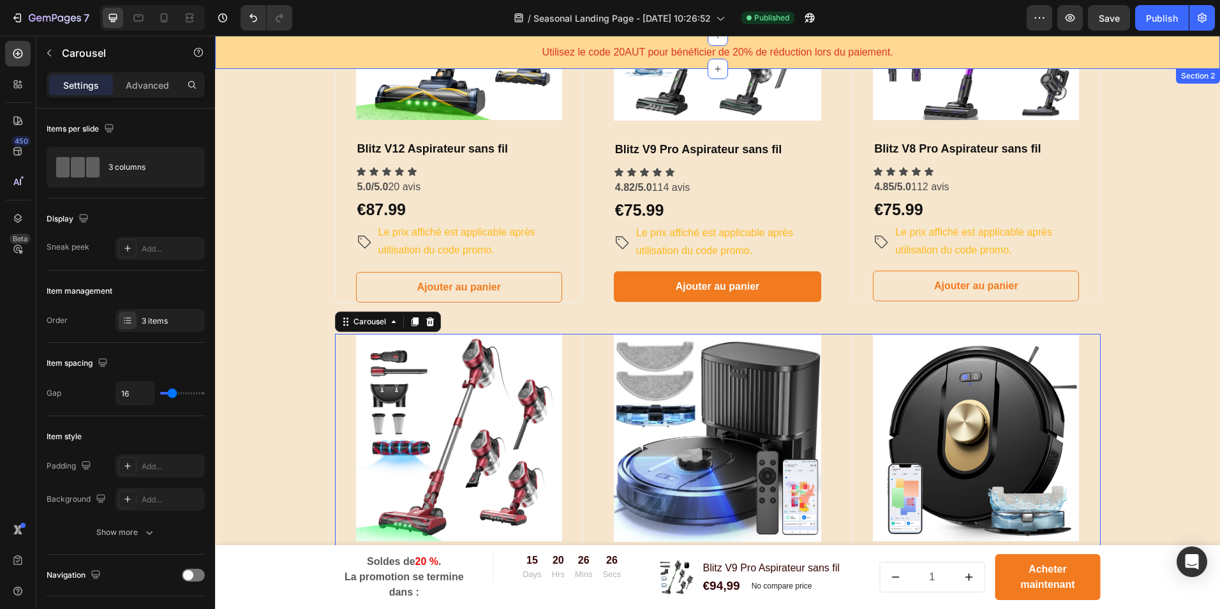
scroll to position [679, 0]
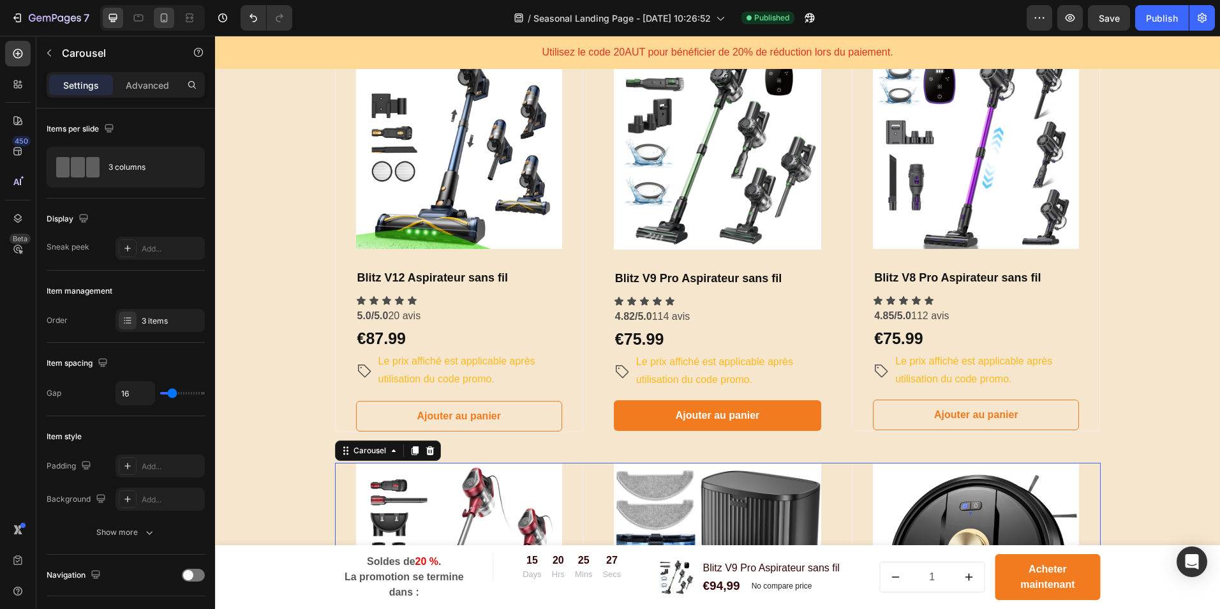
click at [158, 15] on icon at bounding box center [164, 17] width 13 height 13
type input "100%"
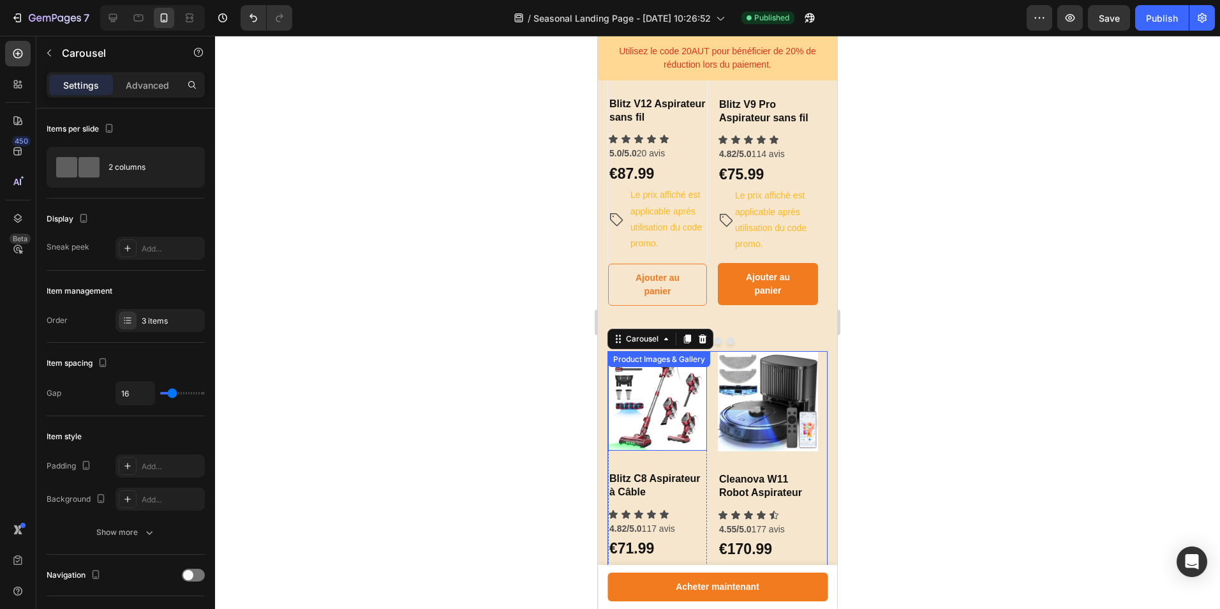
scroll to position [808, 0]
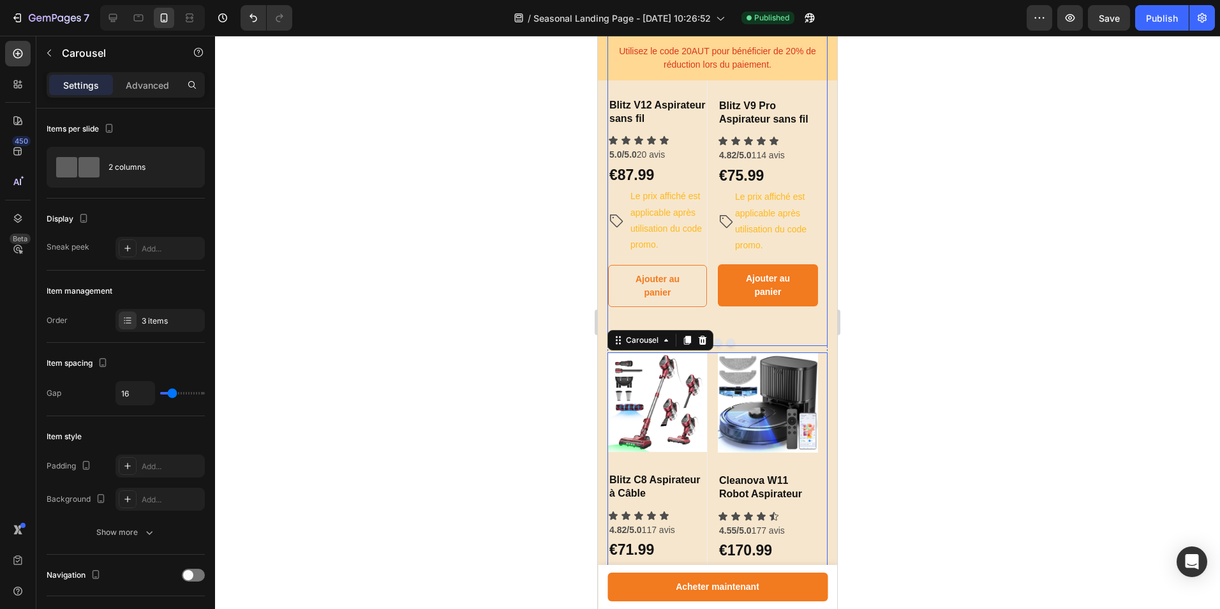
click at [800, 326] on div "Product Images & Gallery Blitz V9 Pro Aspirateur sans fil Heading Icon Icon Ico…" at bounding box center [768, 153] width 100 height 351
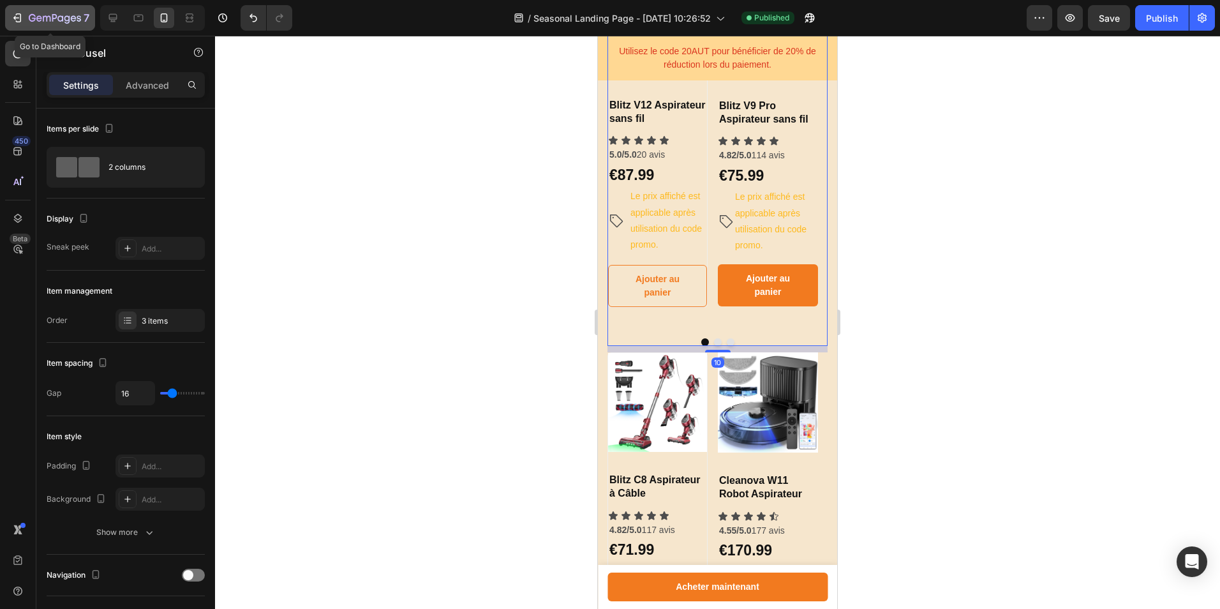
click at [31, 22] on icon "button" at bounding box center [55, 18] width 52 height 11
